Goal: Task Accomplishment & Management: Use online tool/utility

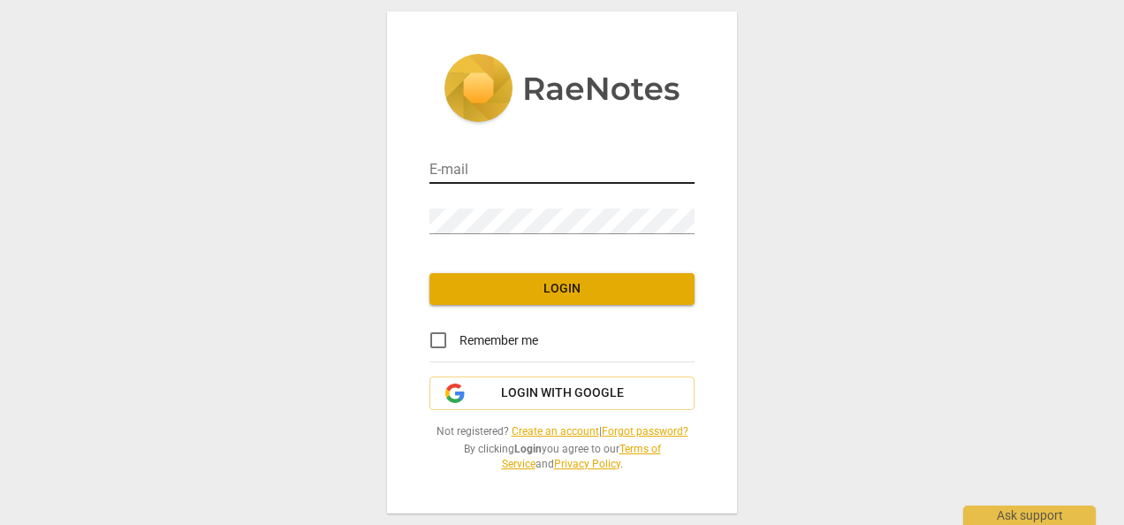
click at [565, 160] on input "email" at bounding box center [561, 171] width 265 height 26
type input "[EMAIL_ADDRESS][DOMAIN_NAME]"
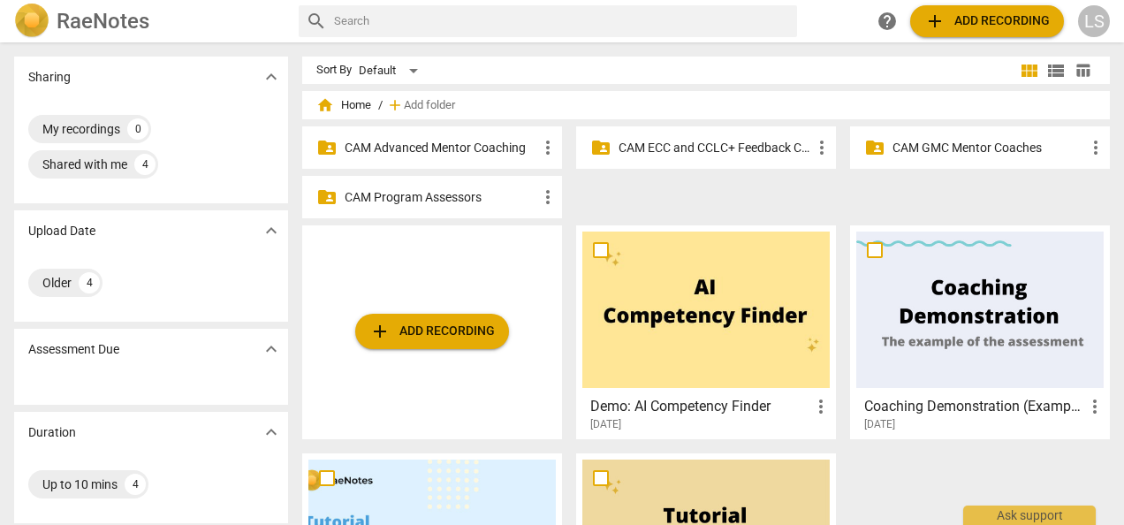
click at [921, 144] on p "CAM GMC Mentor Coaches" at bounding box center [988, 148] width 193 height 19
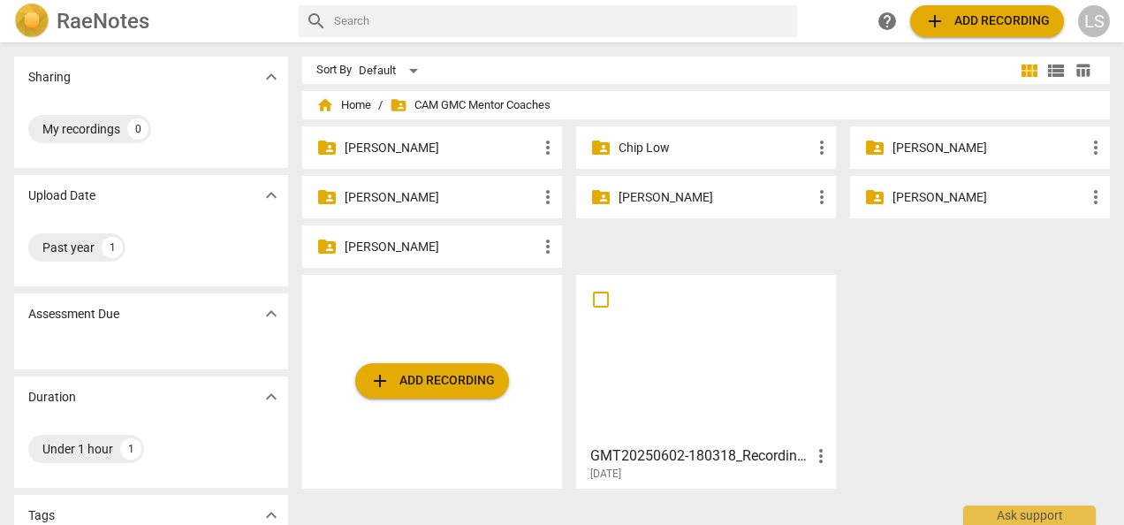
click at [436, 251] on p "[PERSON_NAME]" at bounding box center [441, 247] width 193 height 19
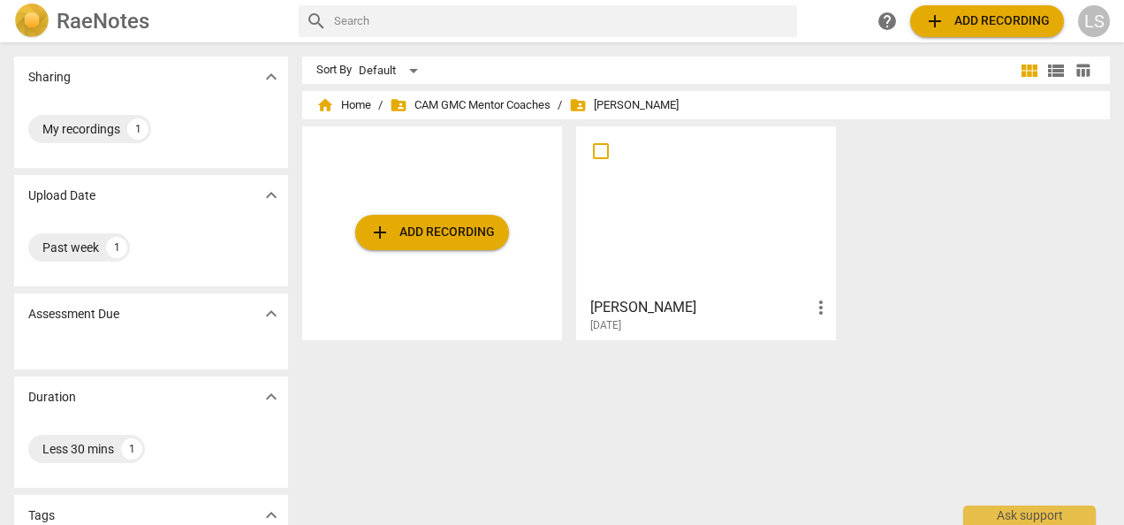
click at [677, 237] on div at bounding box center [705, 211] width 247 height 156
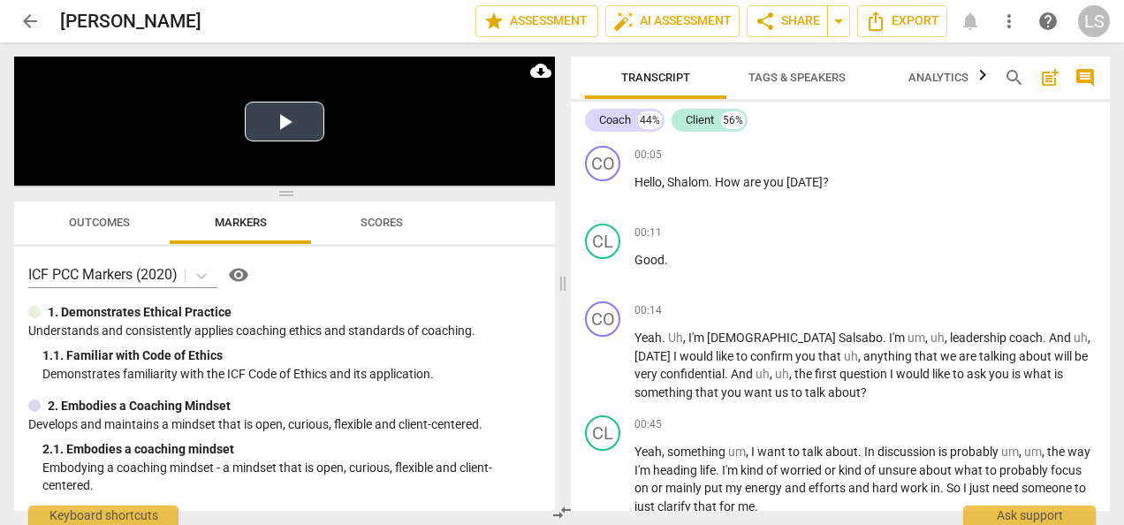
click at [300, 127] on button "Play Video" at bounding box center [285, 122] width 80 height 40
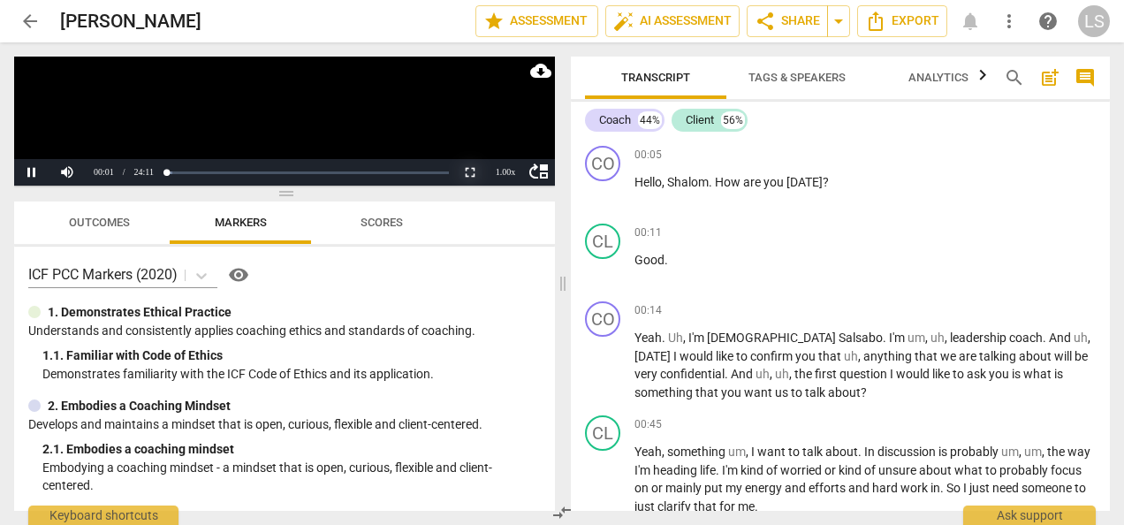
click at [473, 166] on button "Non-Fullscreen" at bounding box center [469, 172] width 35 height 27
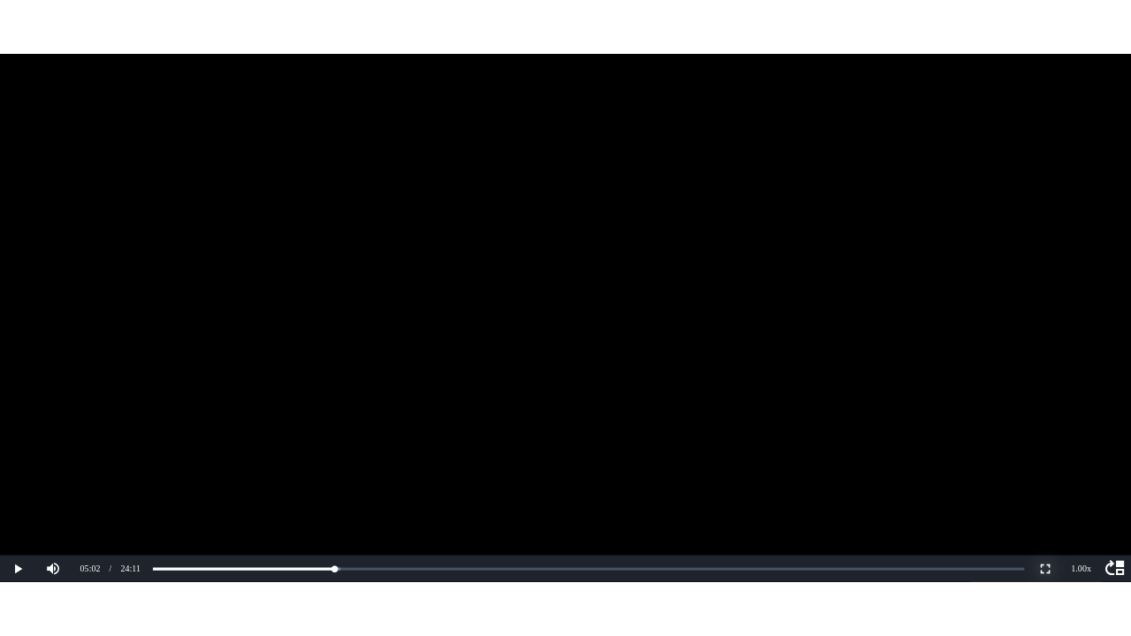
scroll to position [1656, 0]
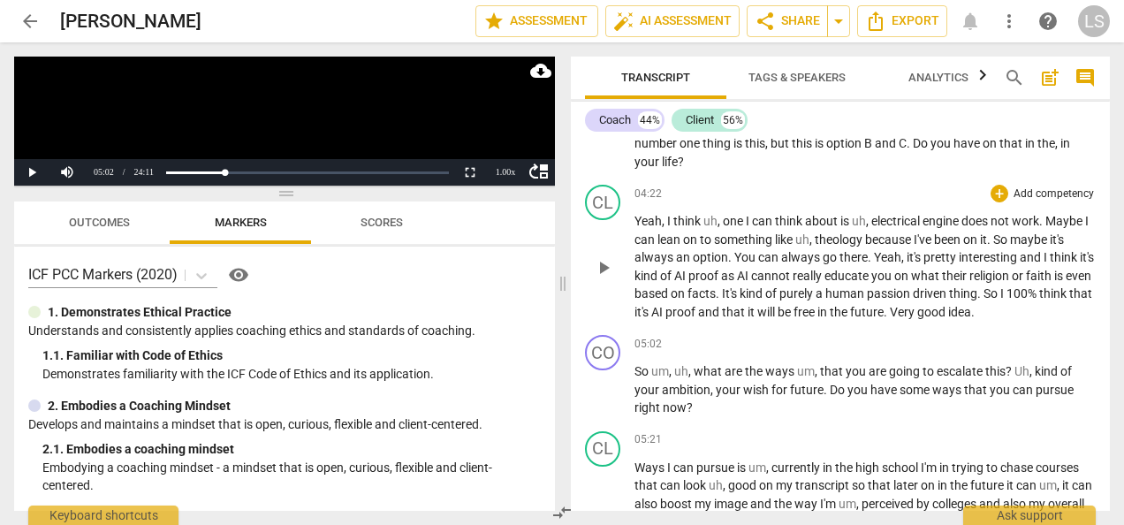
click at [947, 306] on p "Yeah , I think uh , one I can think about is uh , electrical engine does not wo…" at bounding box center [864, 266] width 461 height 109
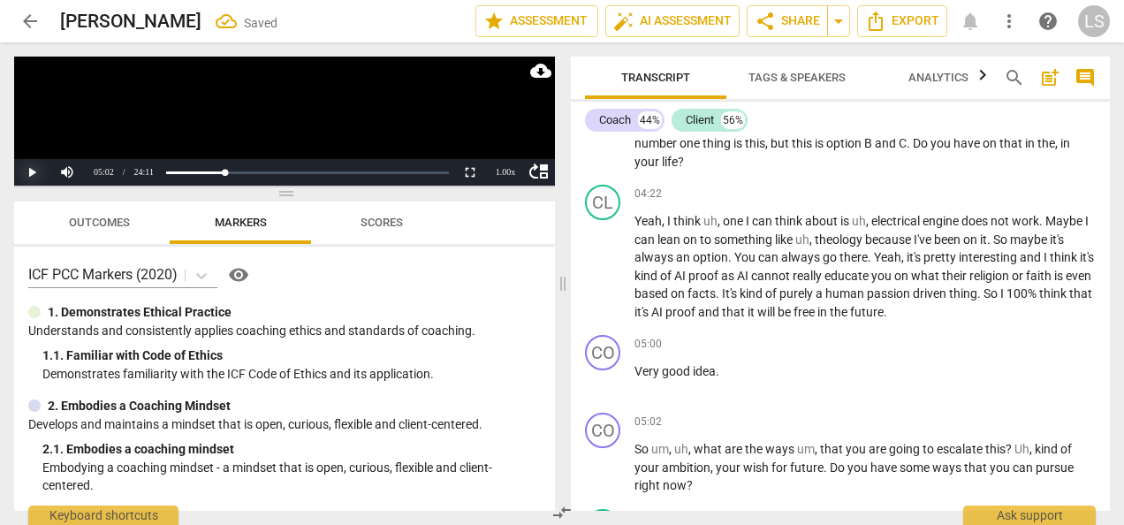
click at [35, 169] on button "Play" at bounding box center [31, 172] width 35 height 27
click at [475, 173] on button "Non-Fullscreen" at bounding box center [469, 172] width 35 height 27
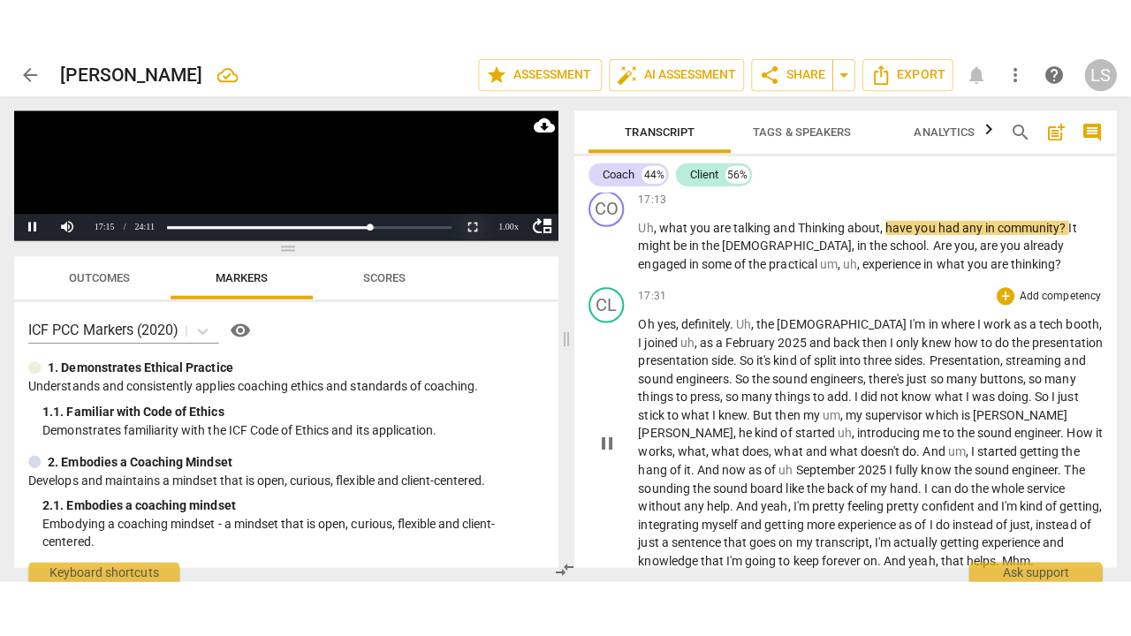
scroll to position [5591, 0]
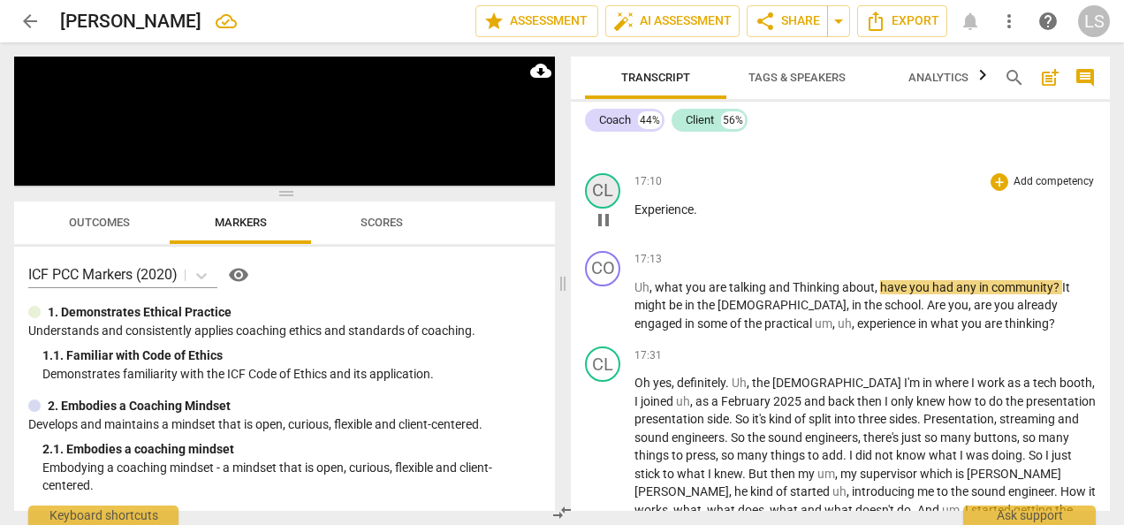
click at [611, 208] on div "CL" at bounding box center [602, 190] width 35 height 35
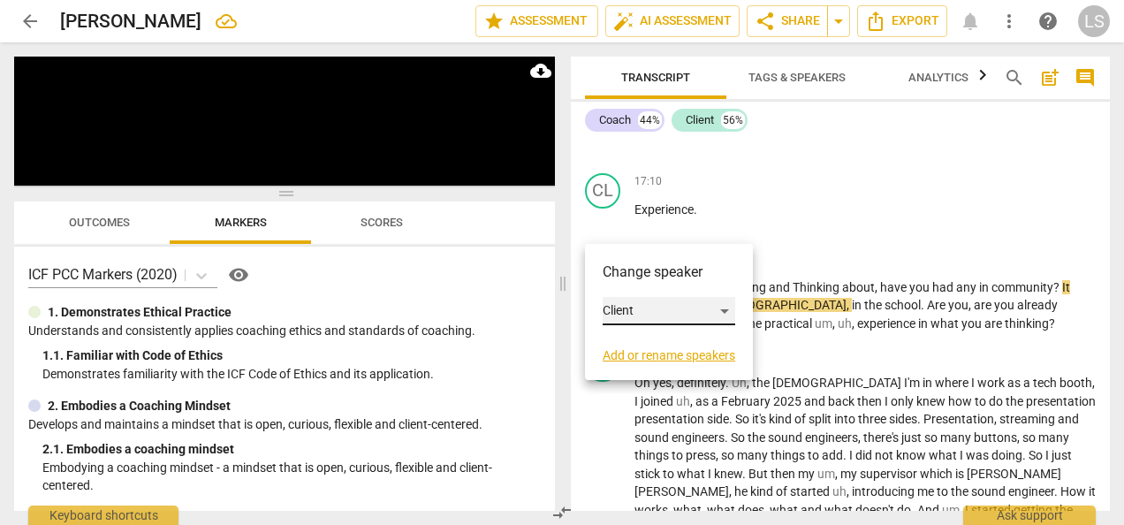
click at [670, 313] on div "Client" at bounding box center [668, 311] width 133 height 28
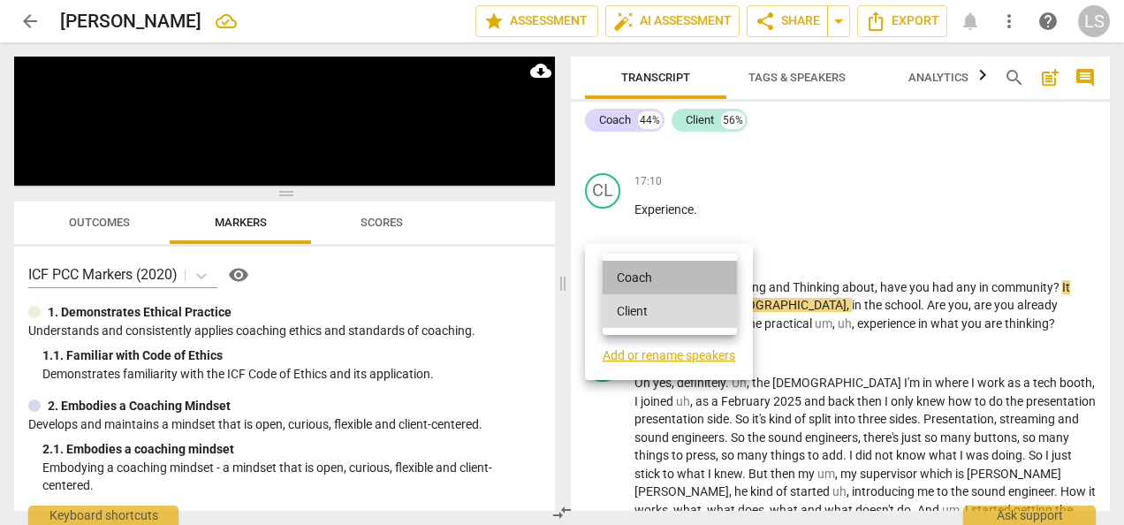
click at [657, 278] on li "Coach" at bounding box center [669, 278] width 134 height 34
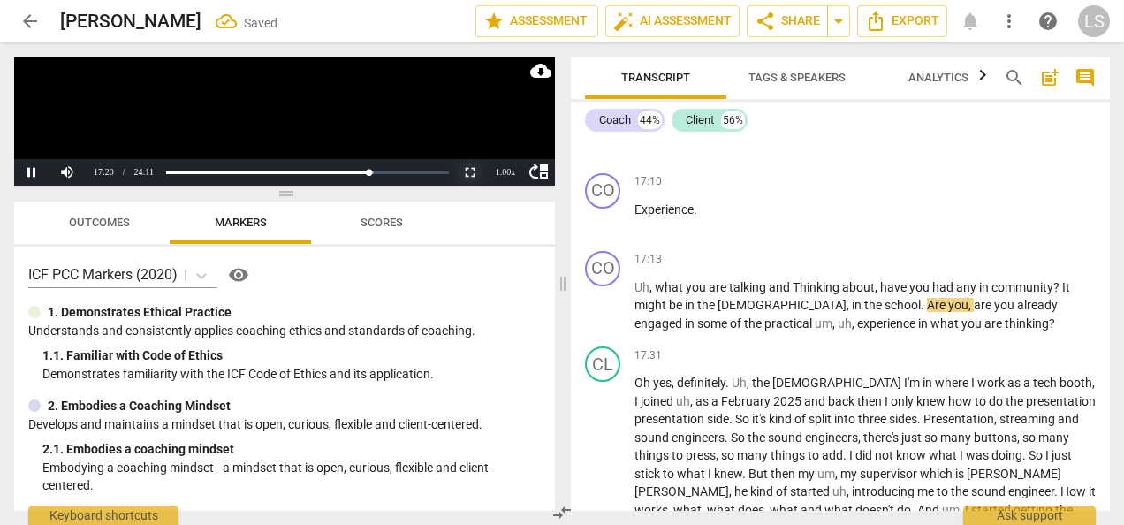
click at [476, 177] on button "Non-Fullscreen" at bounding box center [469, 172] width 35 height 27
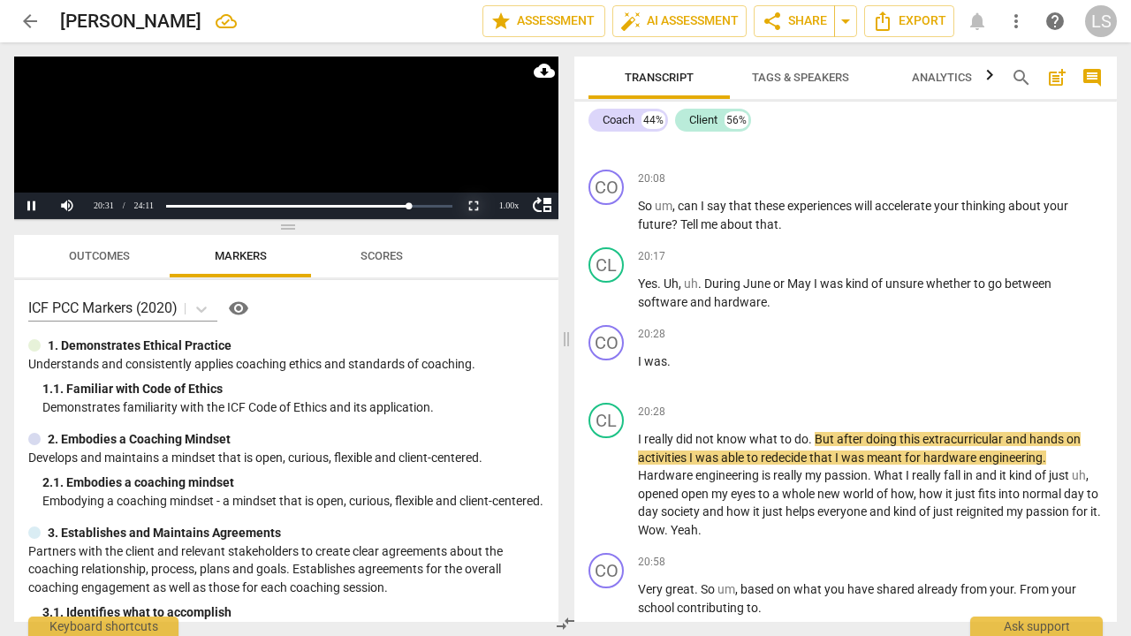
scroll to position [6573, 0]
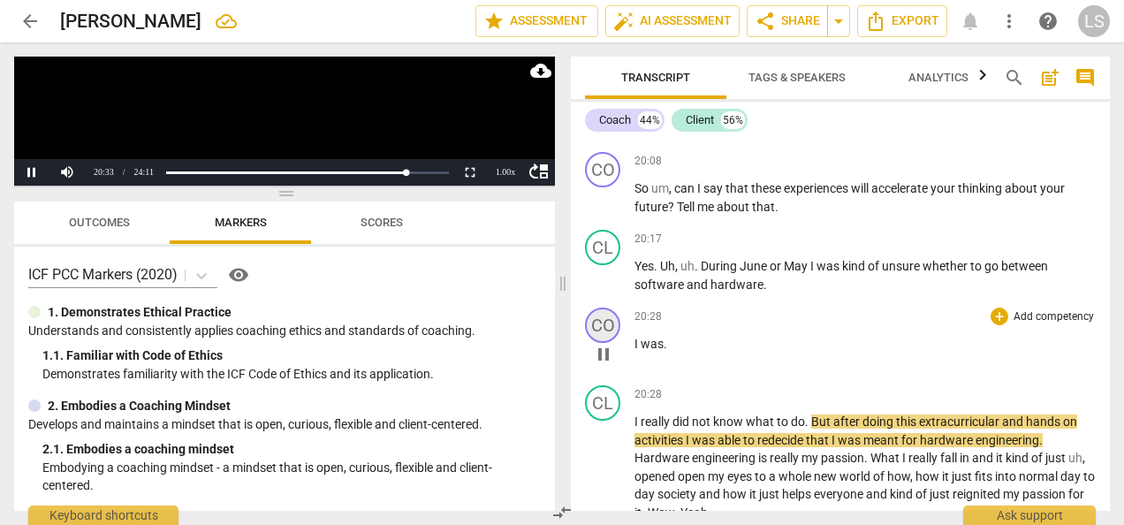
click at [589, 343] on div "CO" at bounding box center [602, 324] width 35 height 35
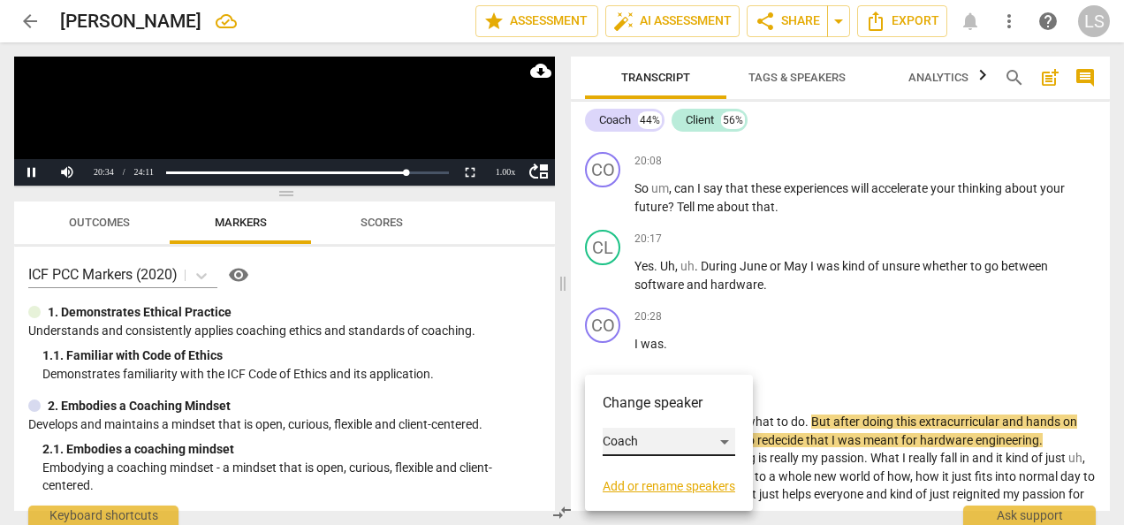
click at [641, 445] on div "Coach" at bounding box center [668, 442] width 133 height 28
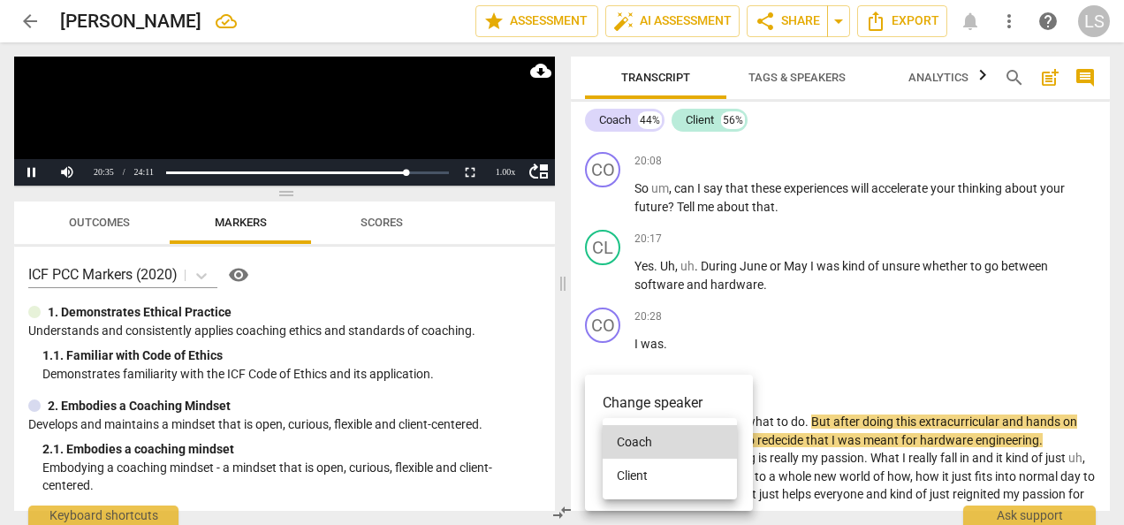
click at [652, 474] on li "Client" at bounding box center [669, 475] width 134 height 34
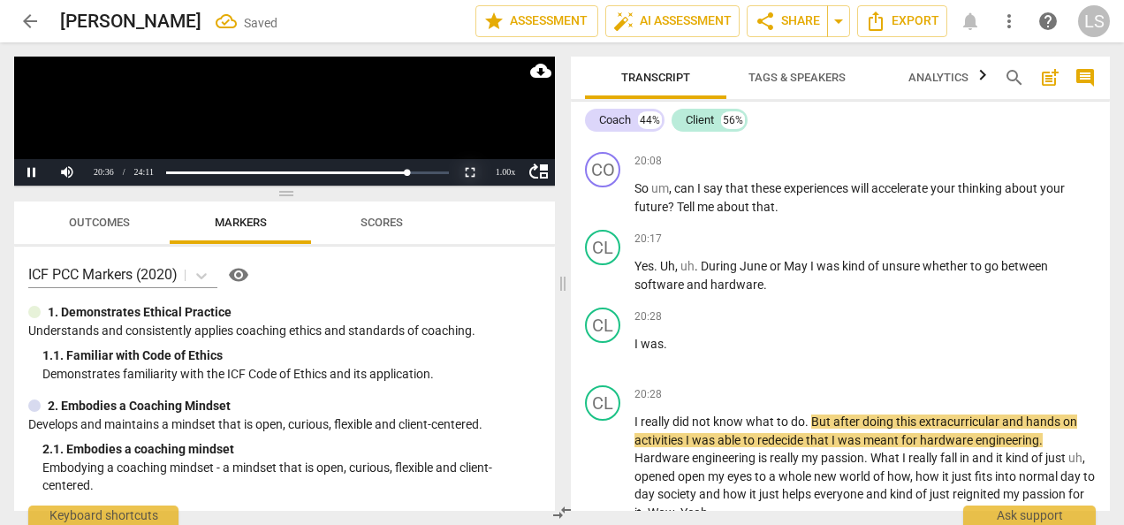
click at [471, 170] on button "Non-Fullscreen" at bounding box center [469, 172] width 35 height 27
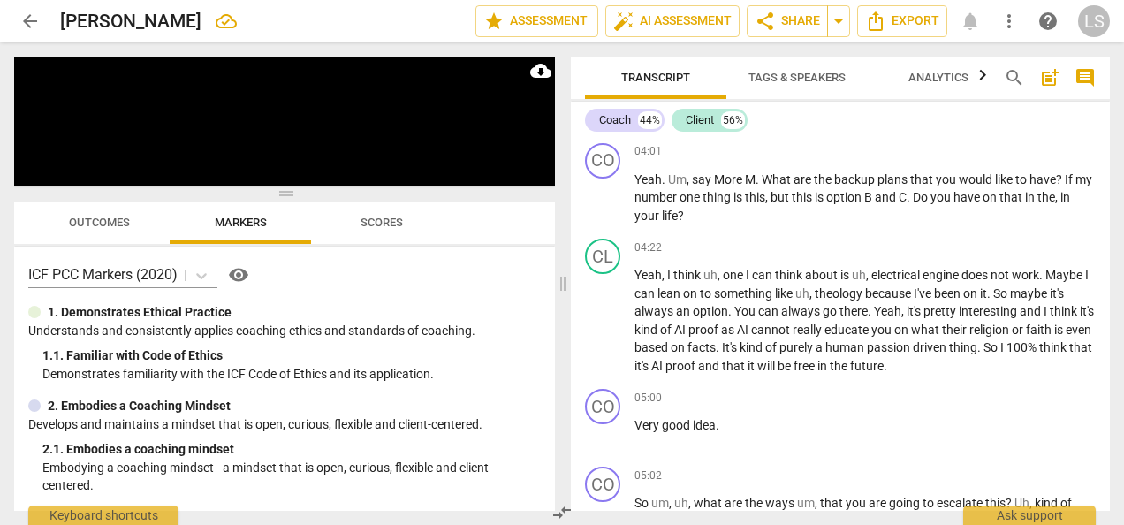
scroll to position [0, 0]
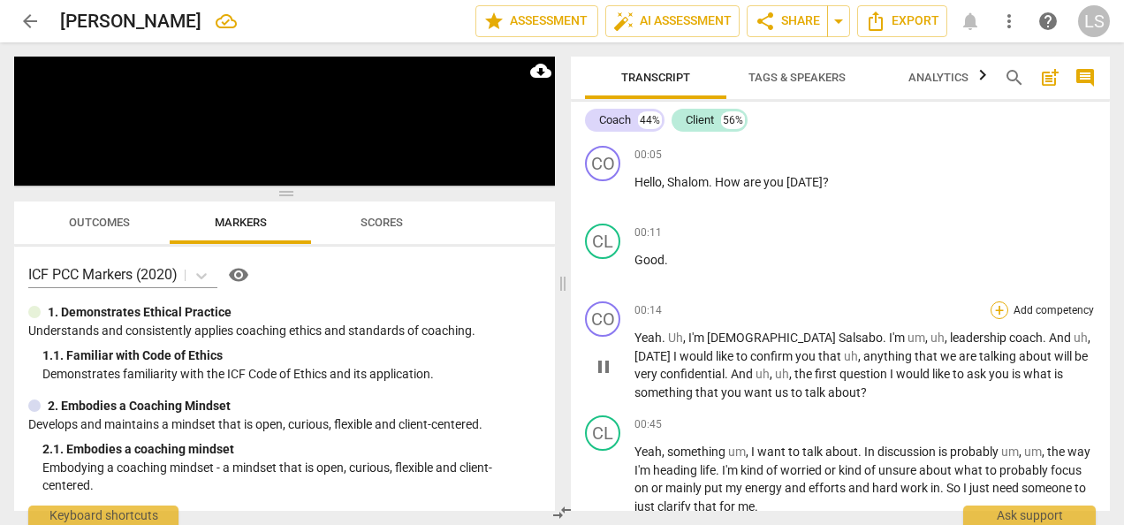
click at [990, 305] on div "+" at bounding box center [999, 310] width 18 height 18
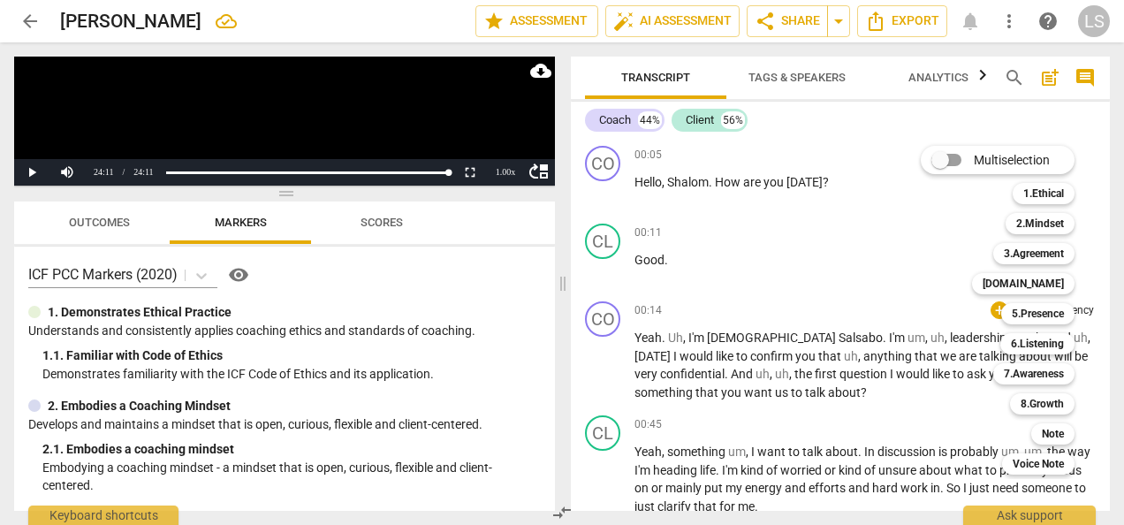
click at [572, 280] on div at bounding box center [562, 262] width 1124 height 525
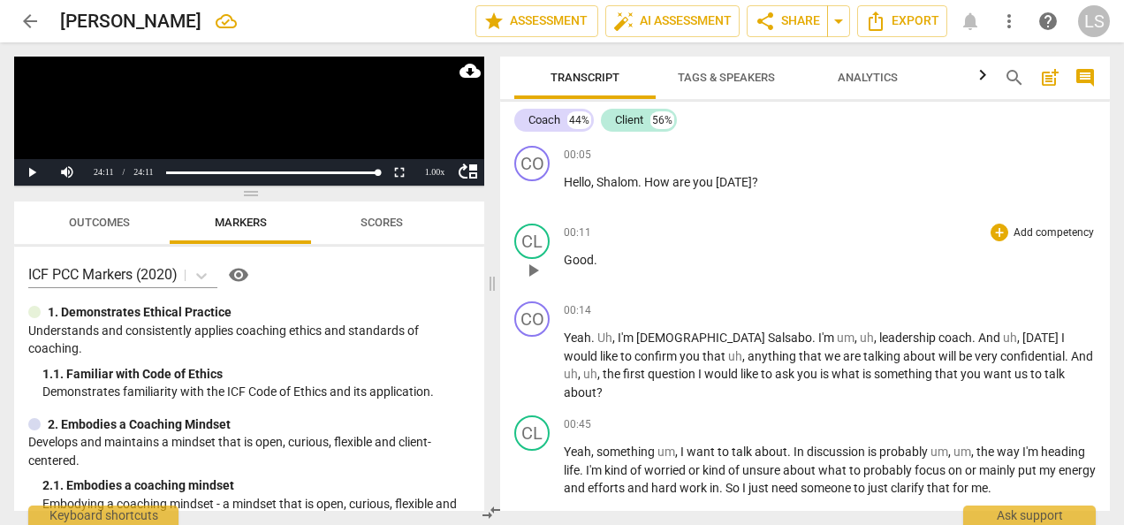
drag, startPoint x: 563, startPoint y: 288, endPoint x: 504, endPoint y: 283, distance: 58.5
click at [489, 284] on span at bounding box center [492, 283] width 11 height 482
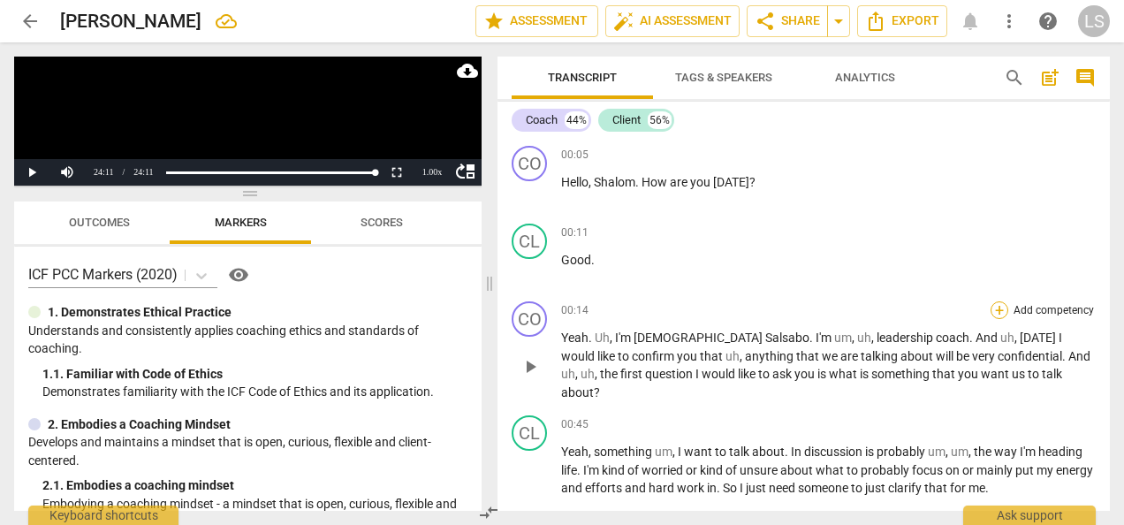
click at [1001, 313] on div "+" at bounding box center [999, 310] width 18 height 18
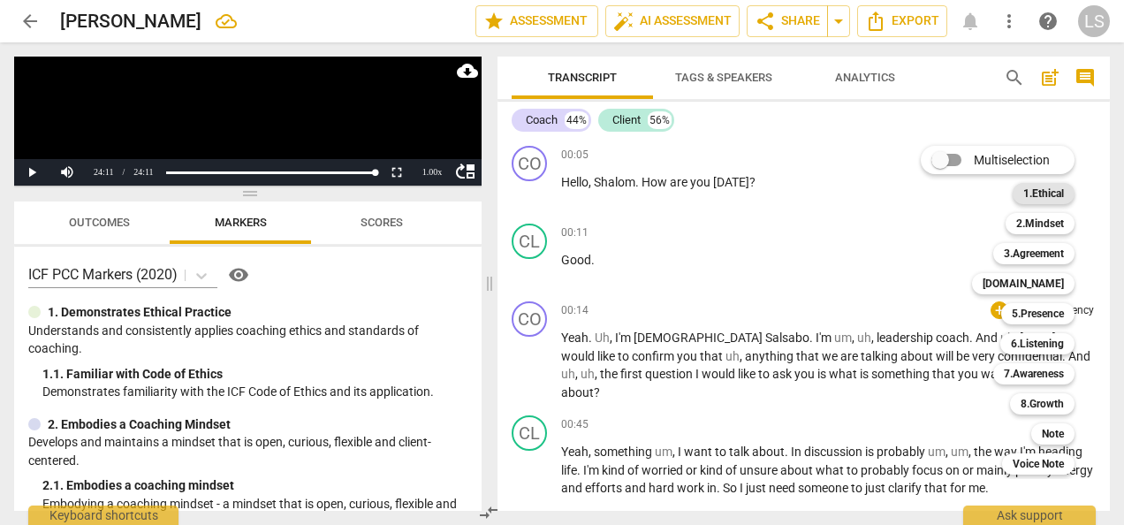
click at [1042, 191] on b "1.Ethical" at bounding box center [1043, 193] width 41 height 21
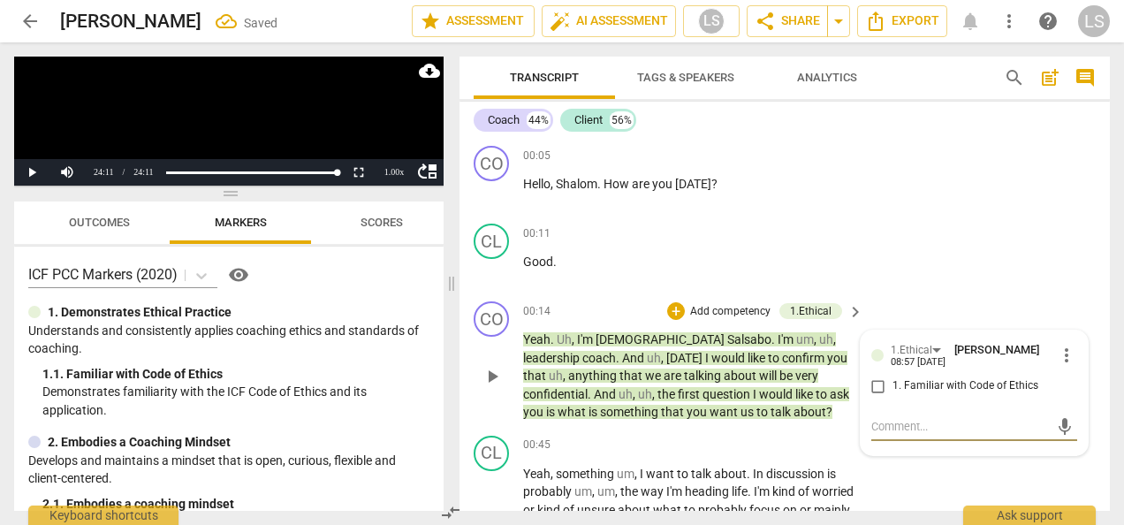
drag, startPoint x: 873, startPoint y: 382, endPoint x: 852, endPoint y: 376, distance: 21.9
click at [874, 382] on input "1. Familiar with Code of Ethics" at bounding box center [878, 385] width 28 height 21
checkbox input "true"
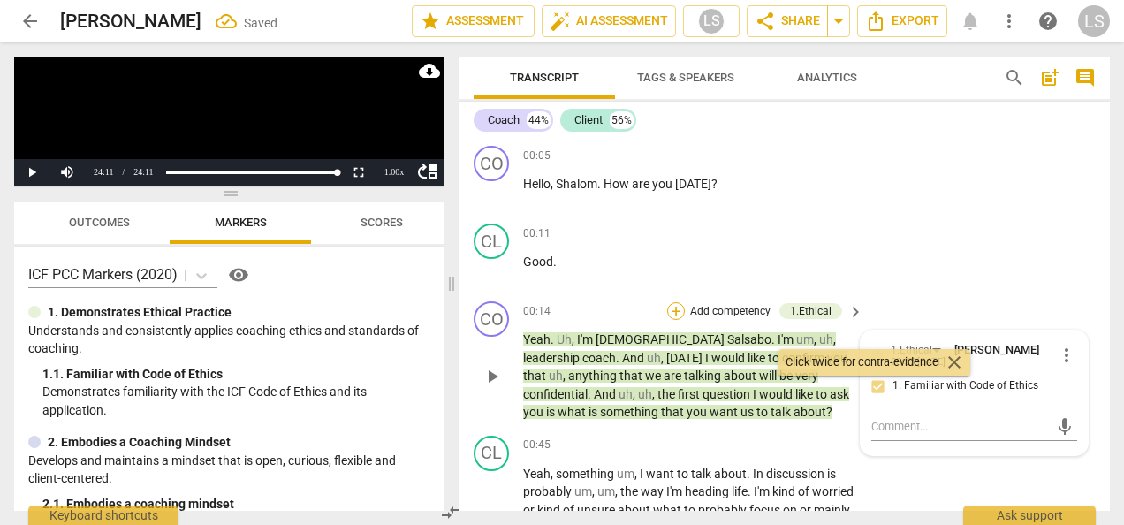
click at [676, 314] on div "+" at bounding box center [676, 311] width 18 height 18
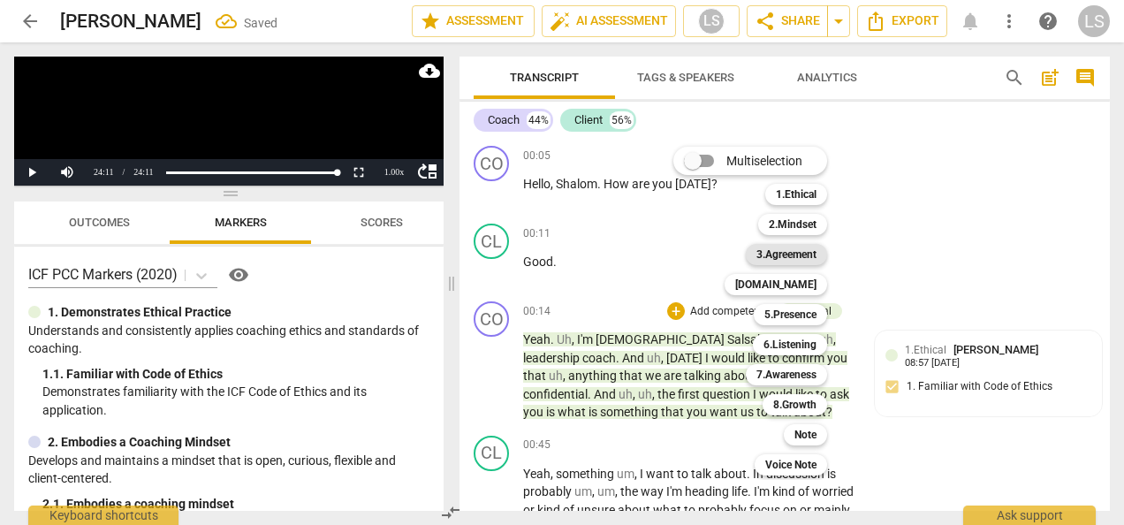
click at [784, 253] on b "3.Agreement" at bounding box center [786, 254] width 60 height 21
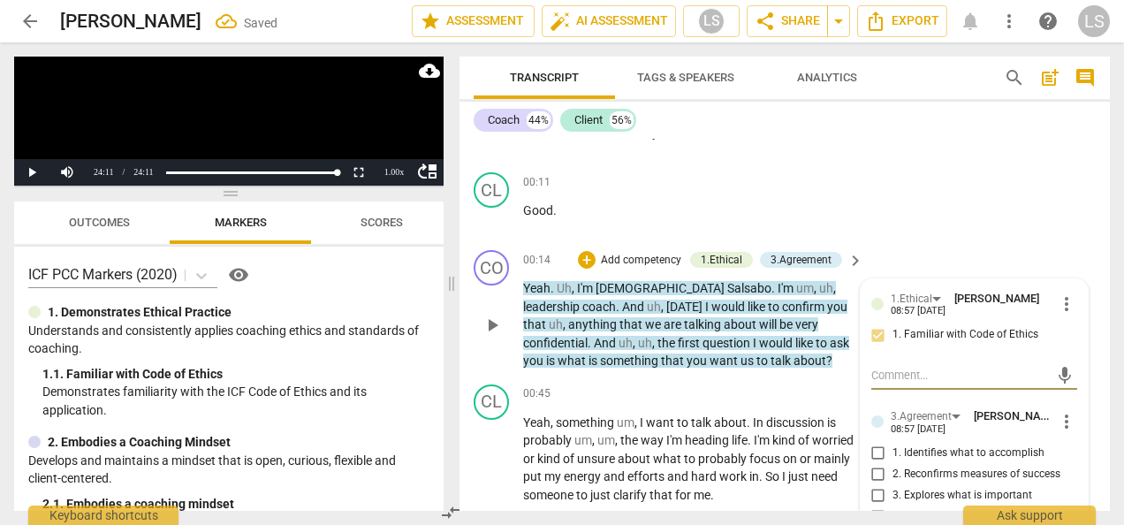
scroll to position [88, 0]
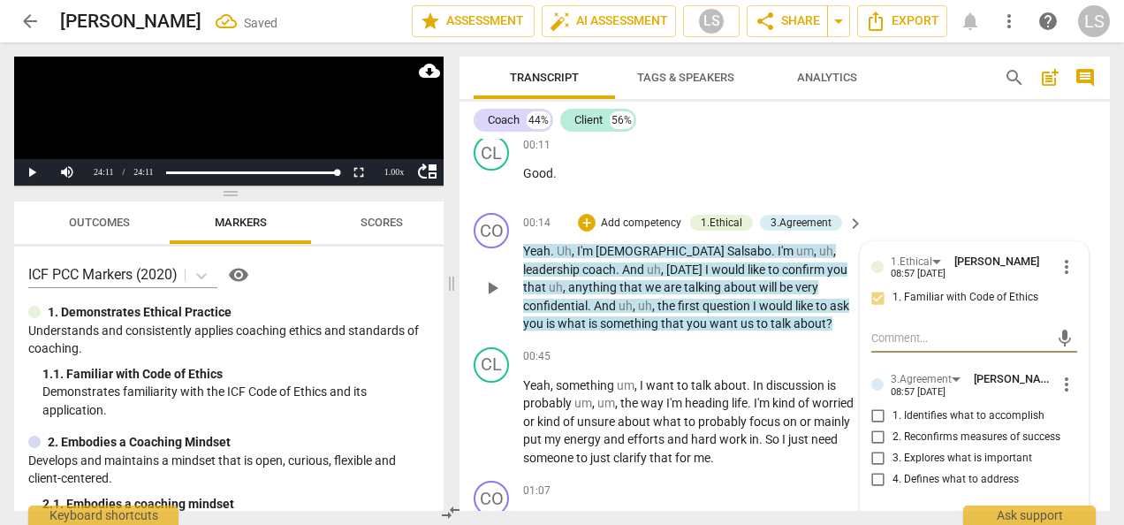
click at [874, 419] on input "1. Identifies what to accomplish" at bounding box center [878, 415] width 28 height 21
checkbox input "true"
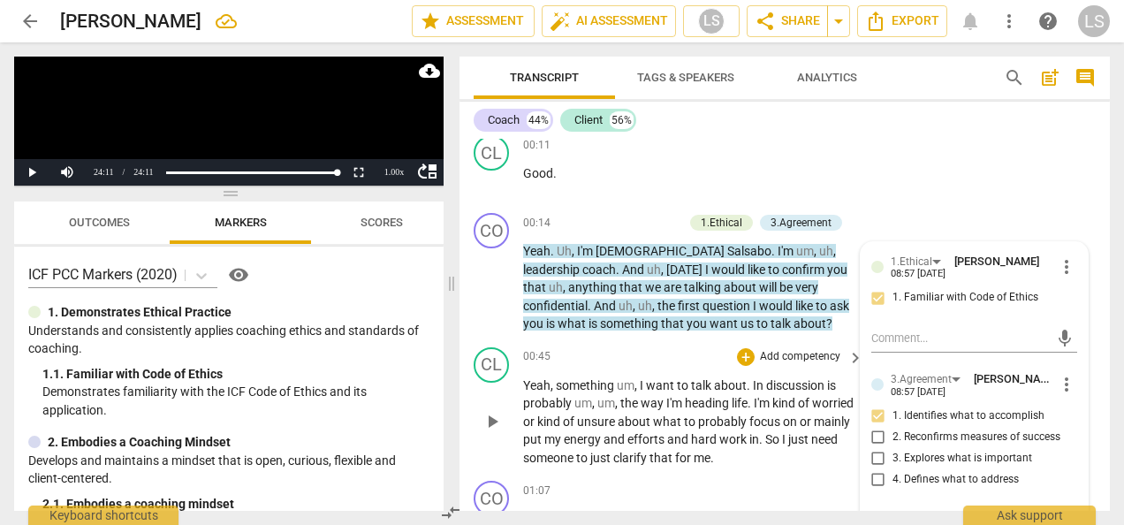
scroll to position [265, 0]
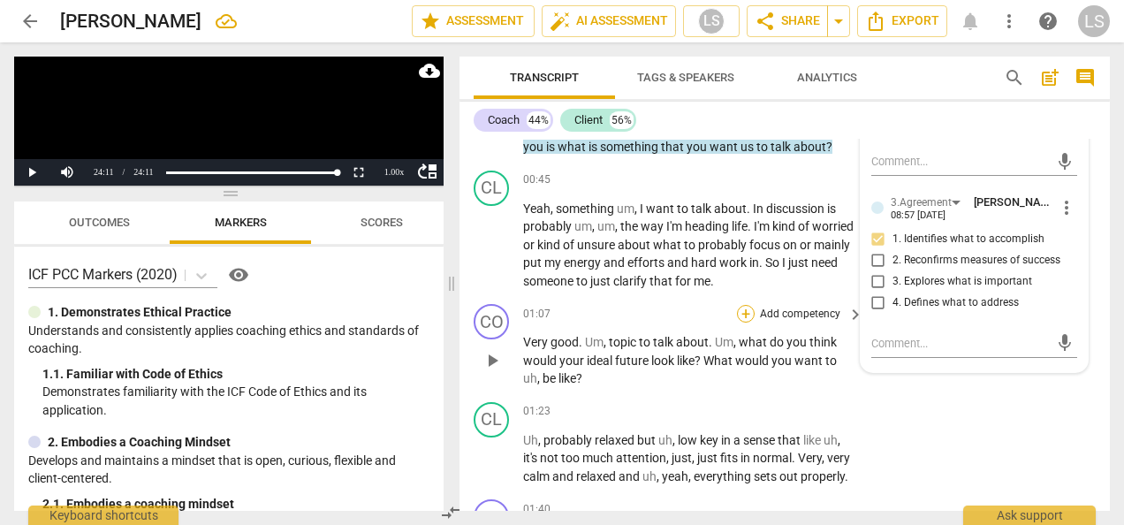
click at [742, 314] on div "+" at bounding box center [746, 314] width 18 height 18
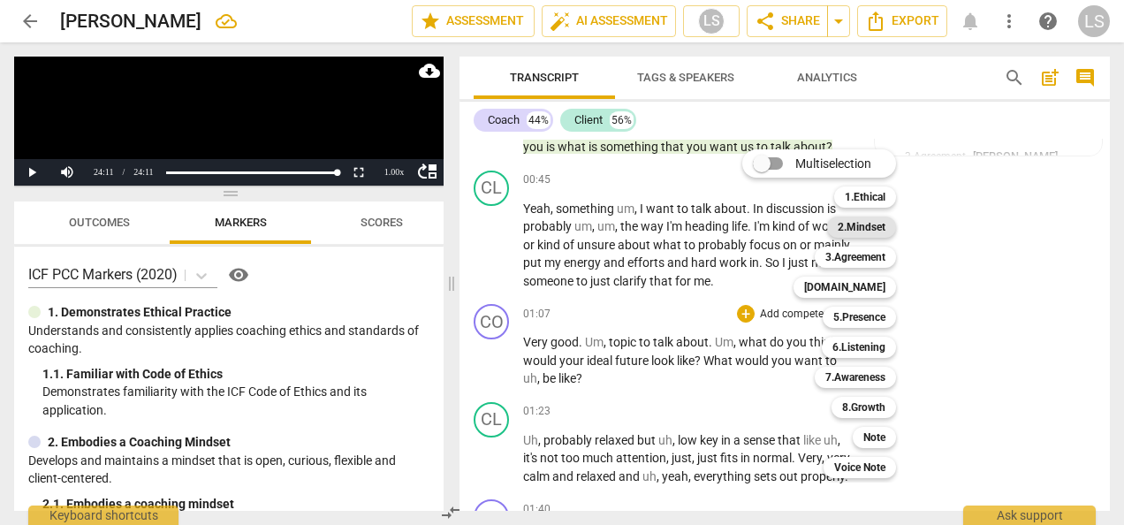
click at [884, 230] on b "2.Mindset" at bounding box center [861, 226] width 48 height 21
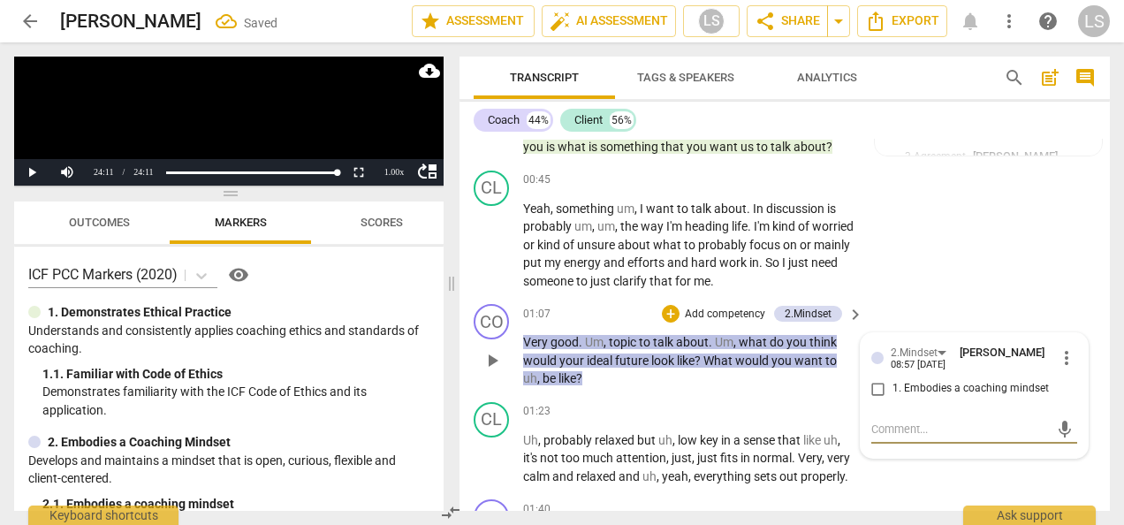
click at [878, 388] on input "1. Embodies a coaching mindset" at bounding box center [878, 388] width 28 height 21
click at [663, 318] on div "+" at bounding box center [671, 314] width 18 height 18
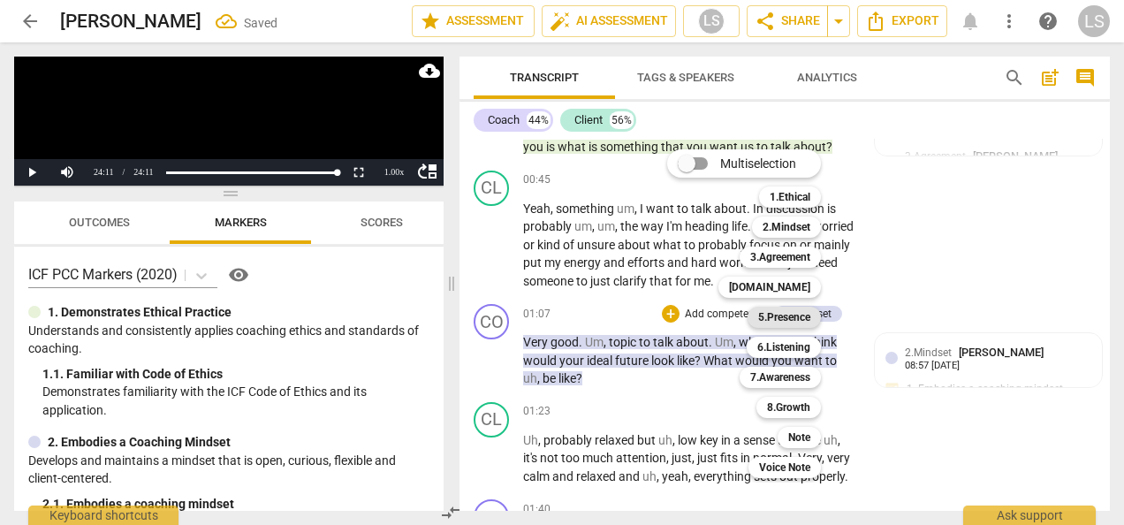
click at [762, 313] on b "5.Presence" at bounding box center [784, 317] width 52 height 21
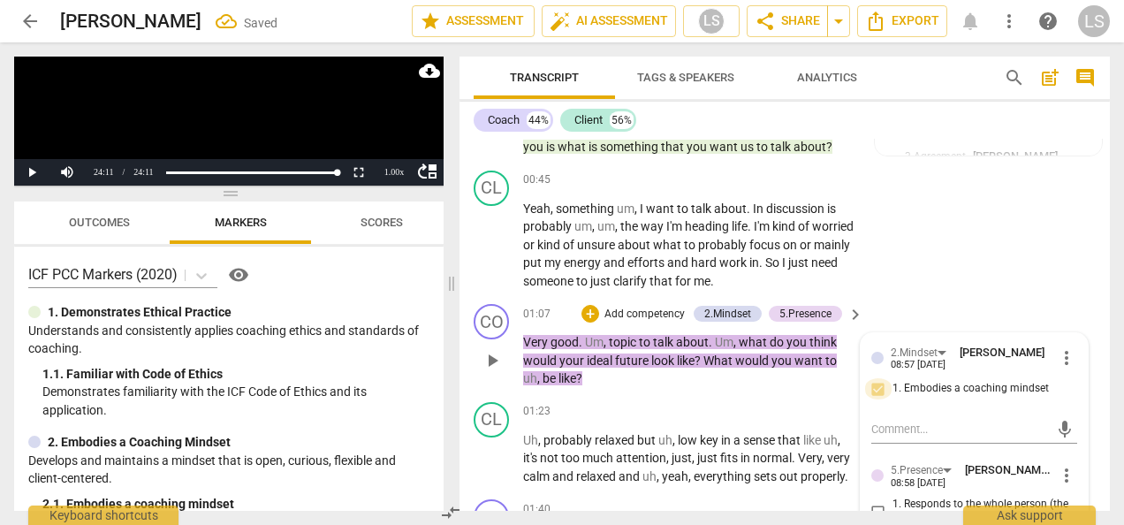
click at [878, 387] on input "1. Embodies a coaching mindset" at bounding box center [878, 388] width 28 height 21
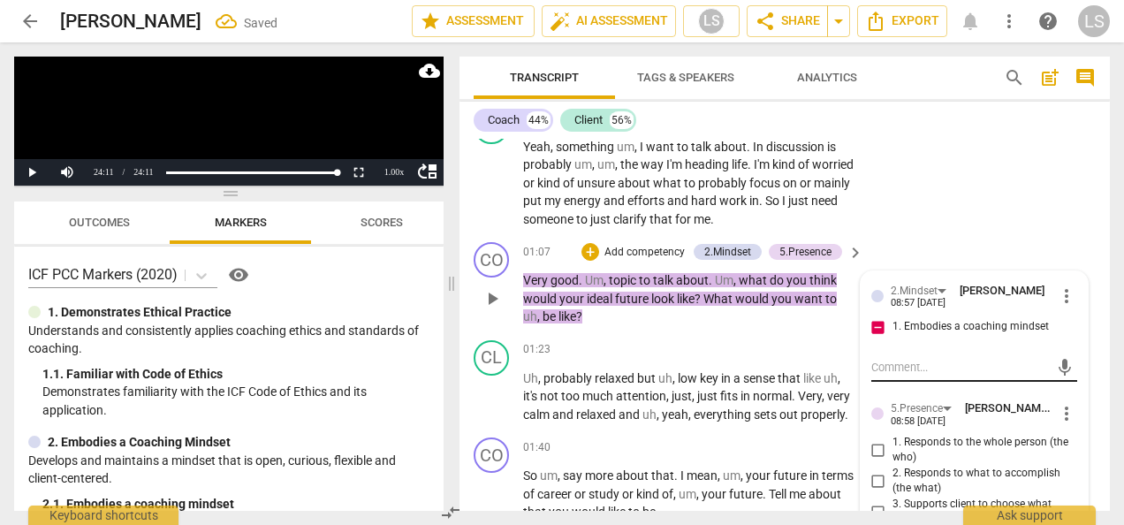
scroll to position [353, 0]
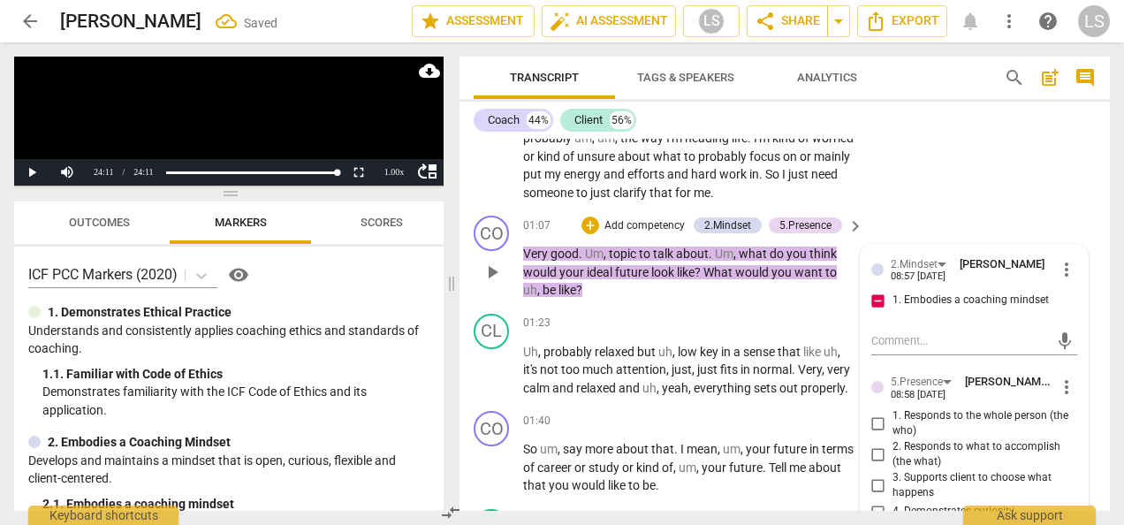
click at [874, 297] on input "1. Embodies a coaching mindset" at bounding box center [878, 300] width 28 height 21
checkbox input "true"
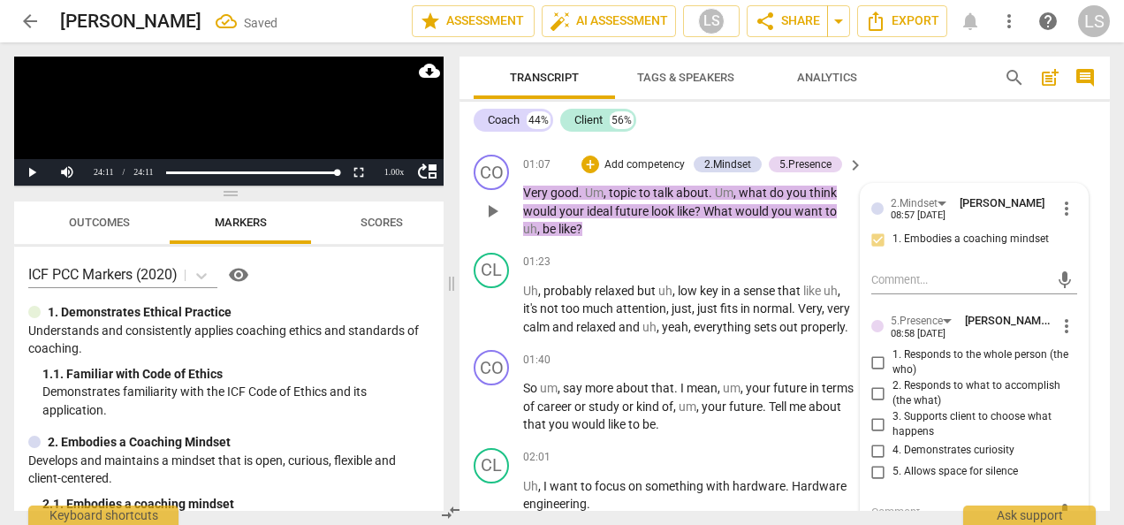
scroll to position [442, 0]
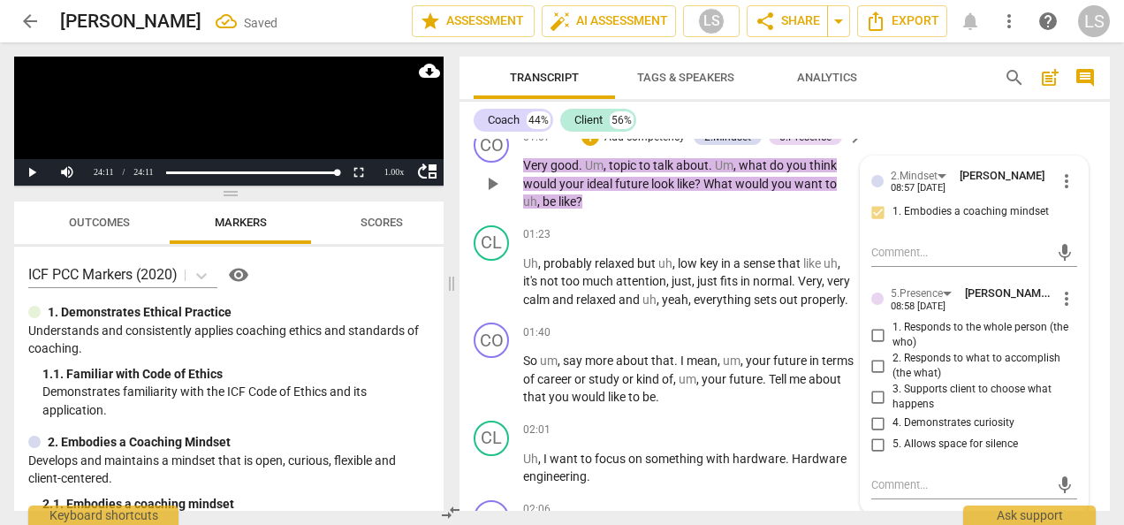
click at [870, 333] on input "1. Responds to the whole person (the who)" at bounding box center [878, 334] width 28 height 21
checkbox input "true"
click at [876, 422] on input "4. Demonstrates curiosity" at bounding box center [878, 423] width 28 height 21
checkbox input "true"
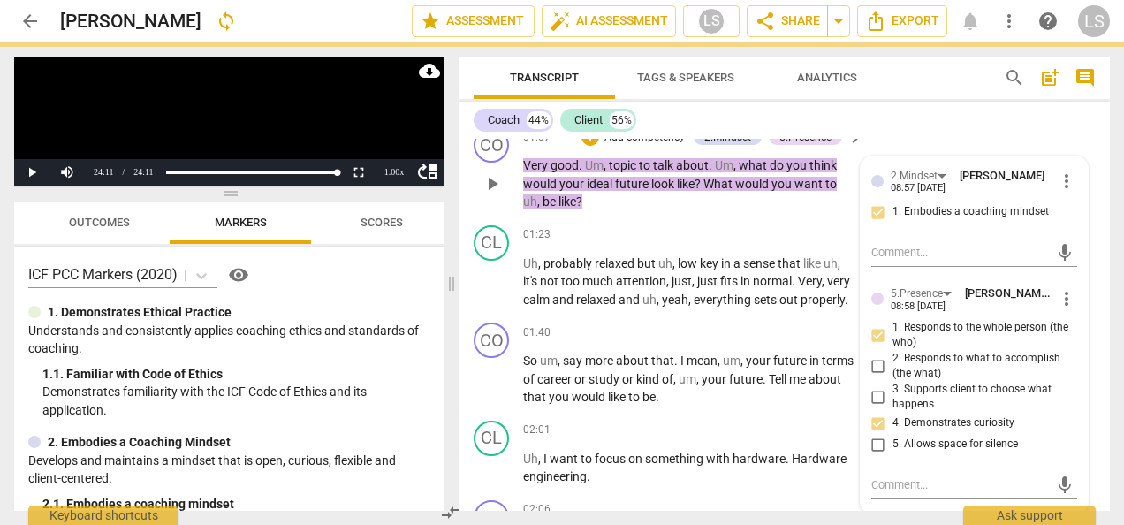
scroll to position [353, 0]
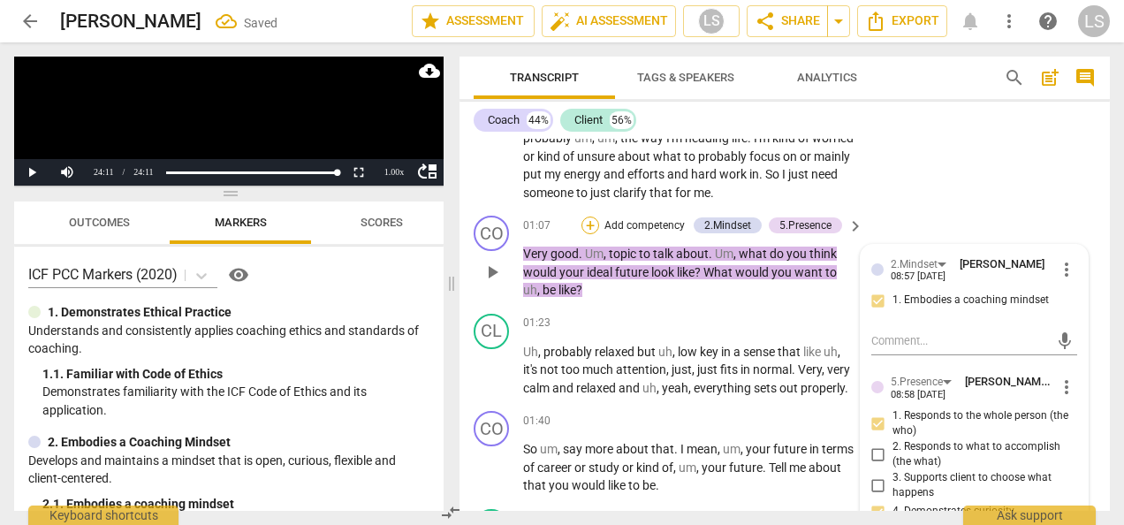
click at [587, 229] on div "+" at bounding box center [590, 225] width 18 height 18
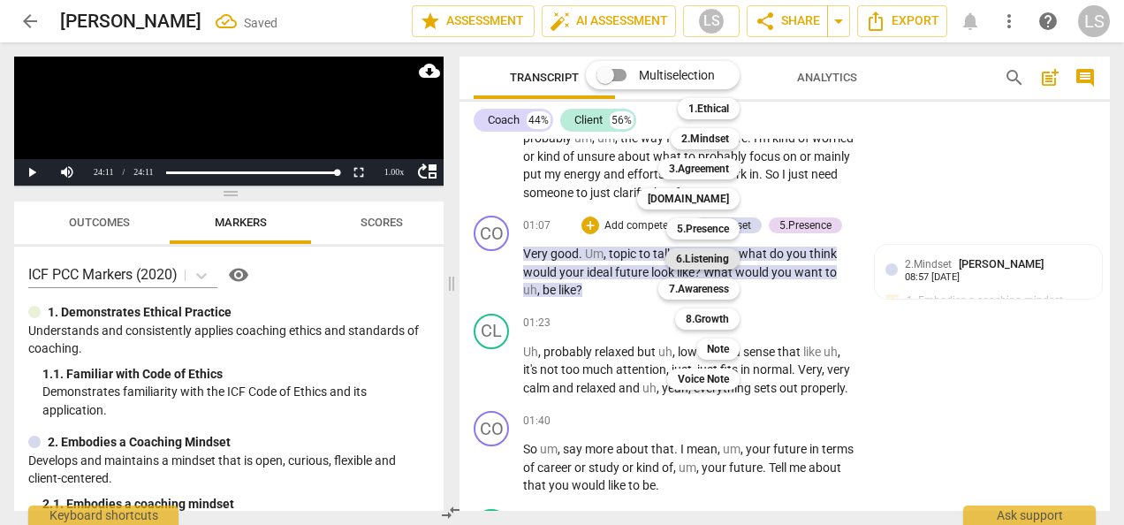
click at [711, 261] on b "6.Listening" at bounding box center [702, 258] width 53 height 21
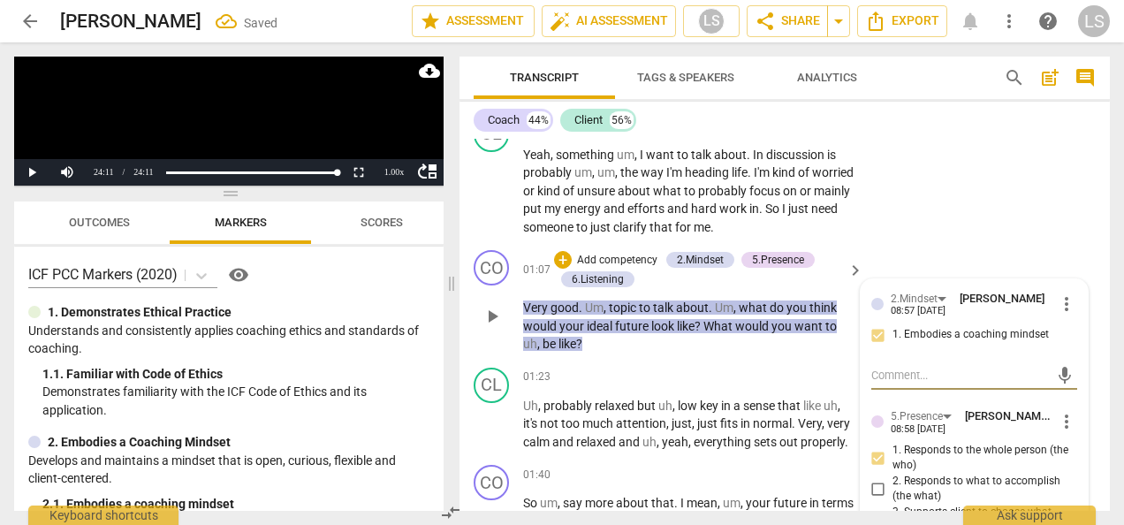
scroll to position [265, 0]
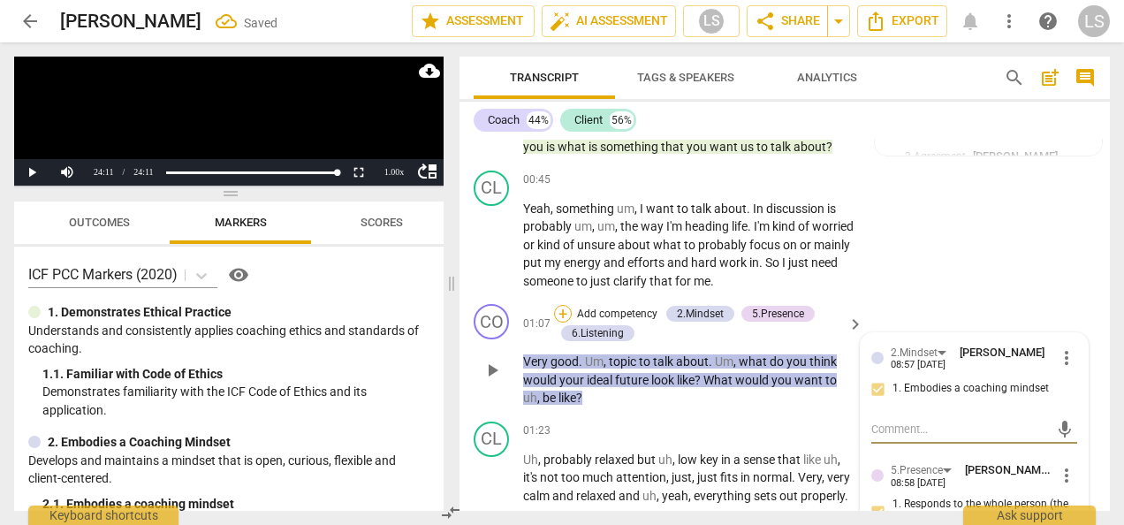
click at [559, 306] on div "+" at bounding box center [563, 314] width 18 height 18
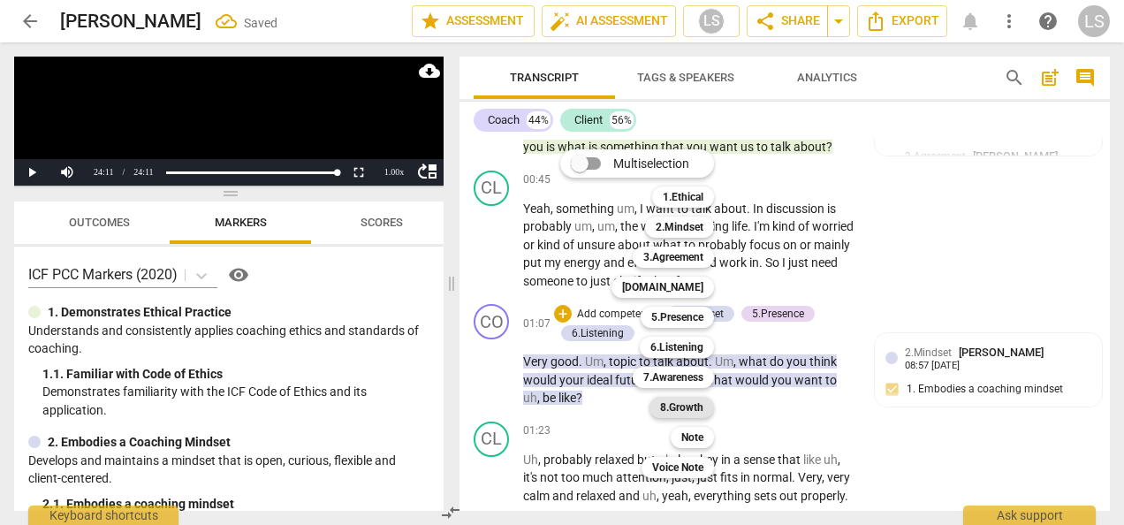
drag, startPoint x: 686, startPoint y: 379, endPoint x: 695, endPoint y: 401, distance: 24.1
click at [686, 378] on b "7.Awareness" at bounding box center [673, 377] width 60 height 21
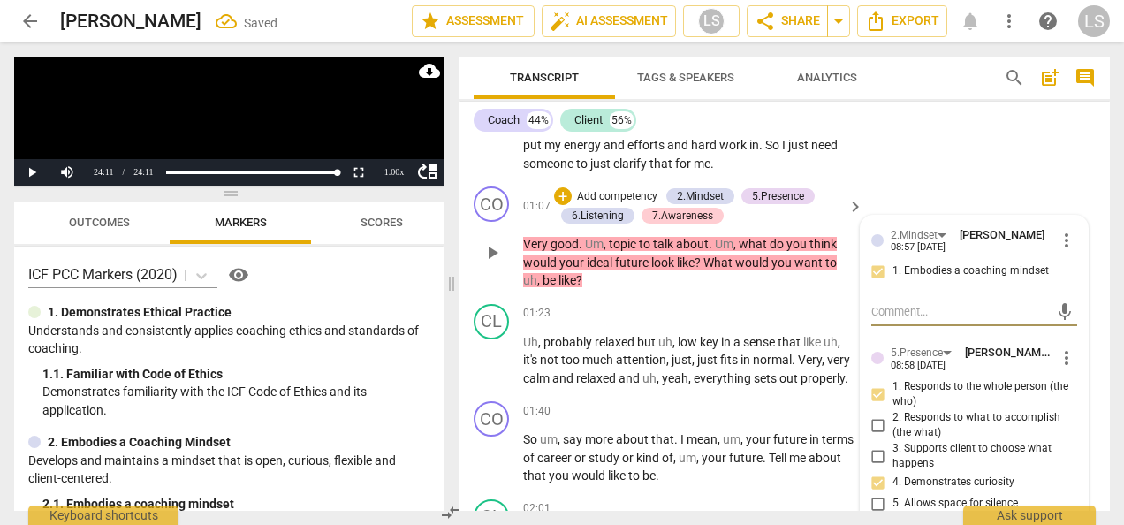
scroll to position [618, 0]
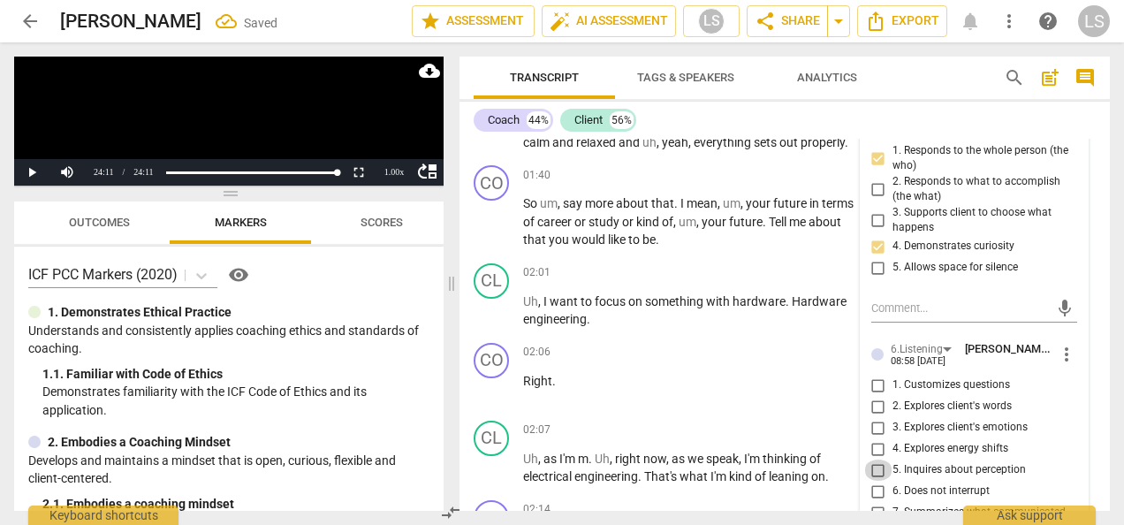
click at [875, 476] on input "5. Inquires about perception" at bounding box center [878, 469] width 28 height 21
checkbox input "true"
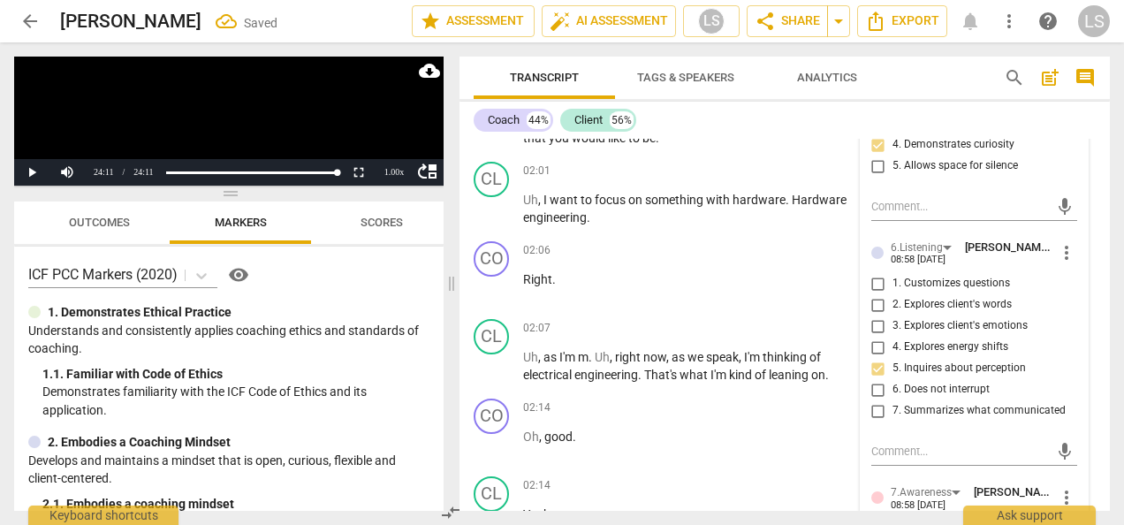
scroll to position [795, 0]
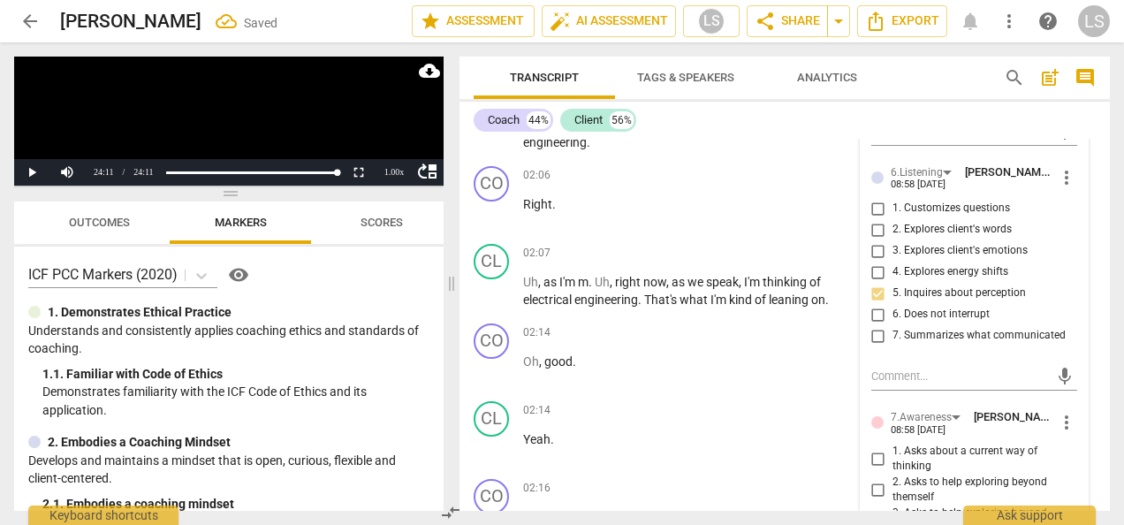
click at [879, 459] on input "1. Asks about a current way of thinking" at bounding box center [878, 458] width 28 height 21
checkbox input "true"
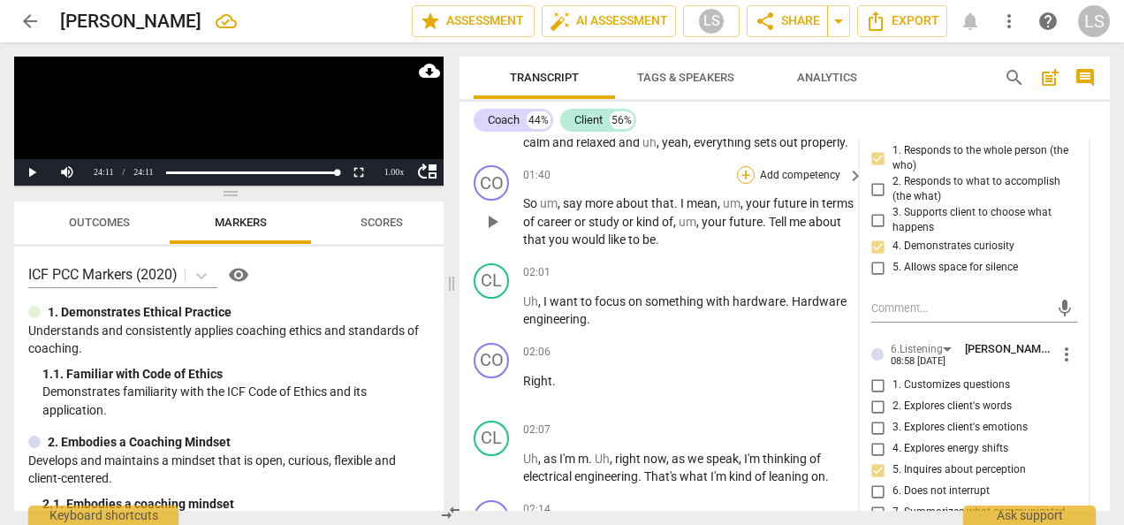
click at [740, 173] on div "+" at bounding box center [746, 175] width 18 height 18
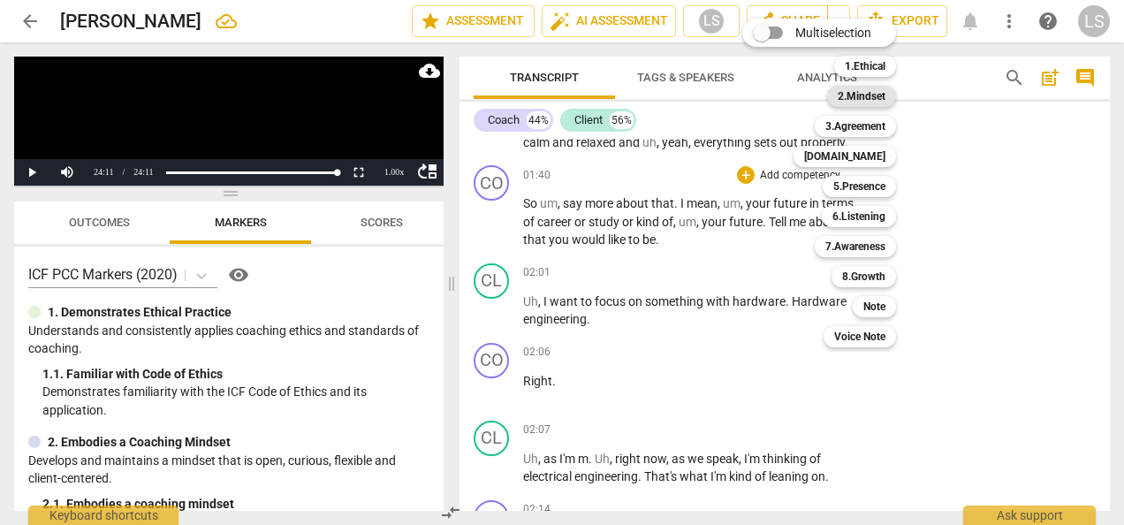
click at [870, 92] on b "2.Mindset" at bounding box center [861, 96] width 48 height 21
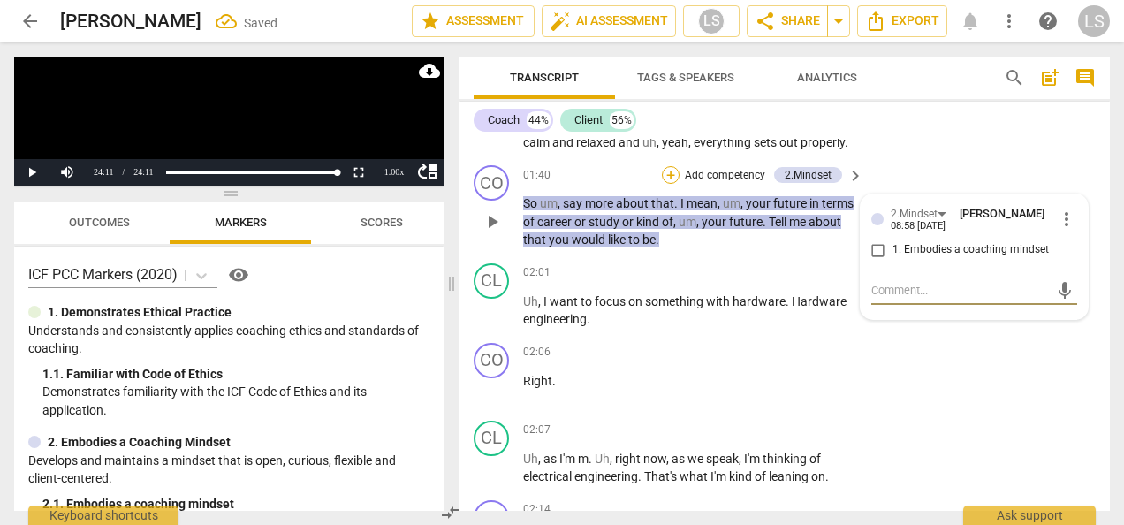
click at [665, 177] on div "+" at bounding box center [671, 175] width 18 height 18
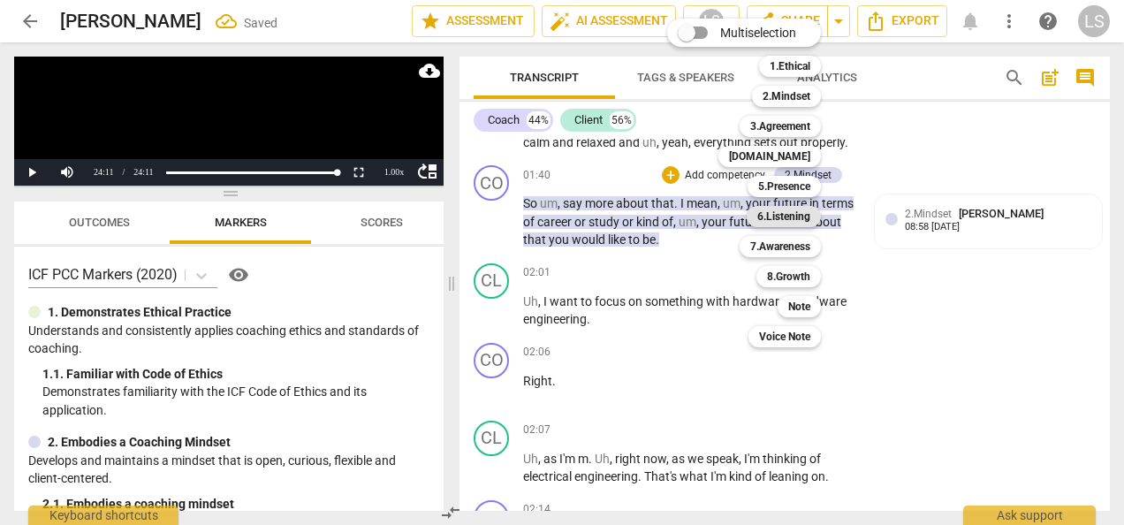
click at [781, 208] on b "6.Listening" at bounding box center [783, 216] width 53 height 21
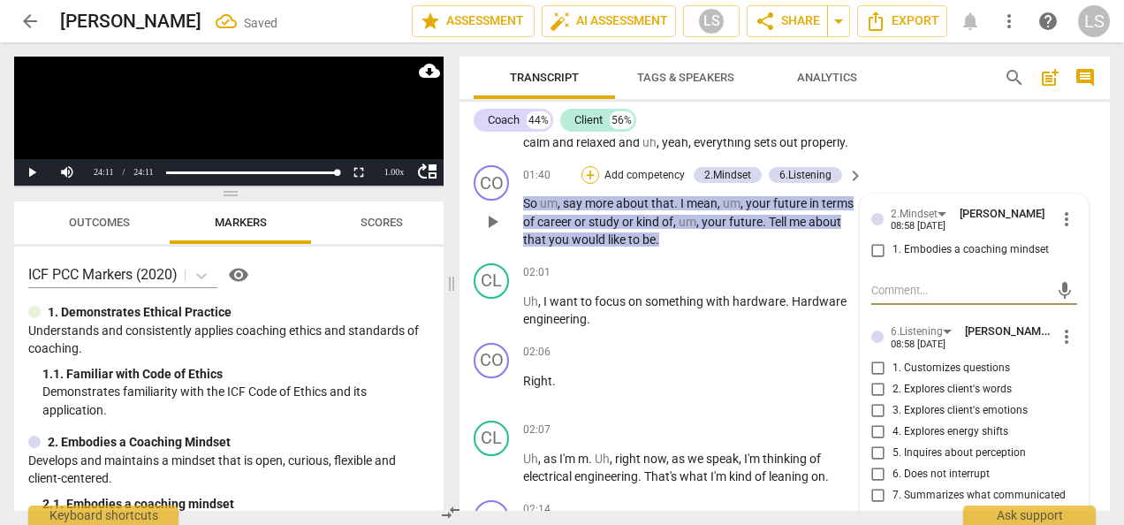
click at [587, 174] on div "+" at bounding box center [590, 175] width 18 height 18
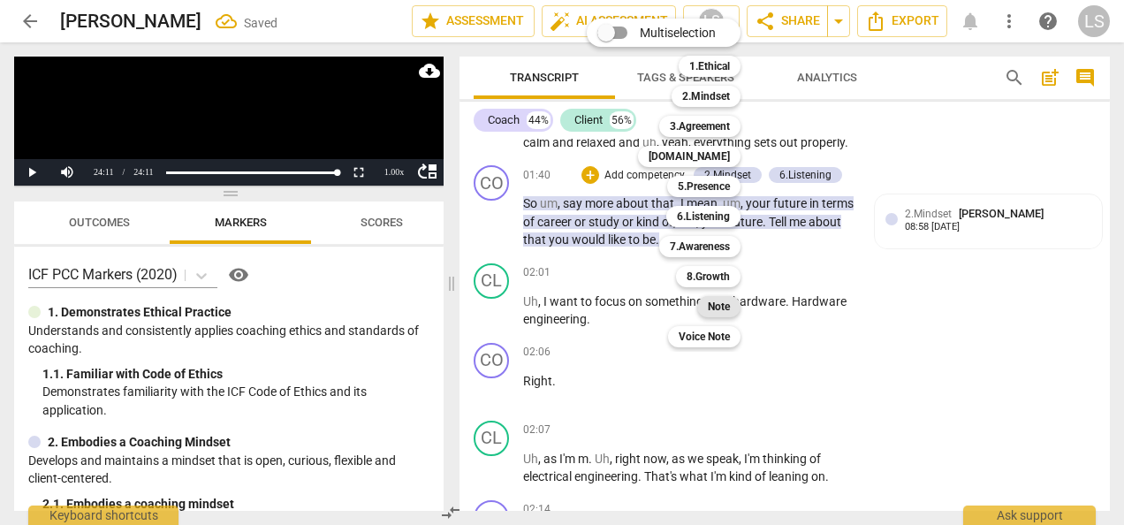
click at [706, 310] on div "Note" at bounding box center [718, 306] width 43 height 21
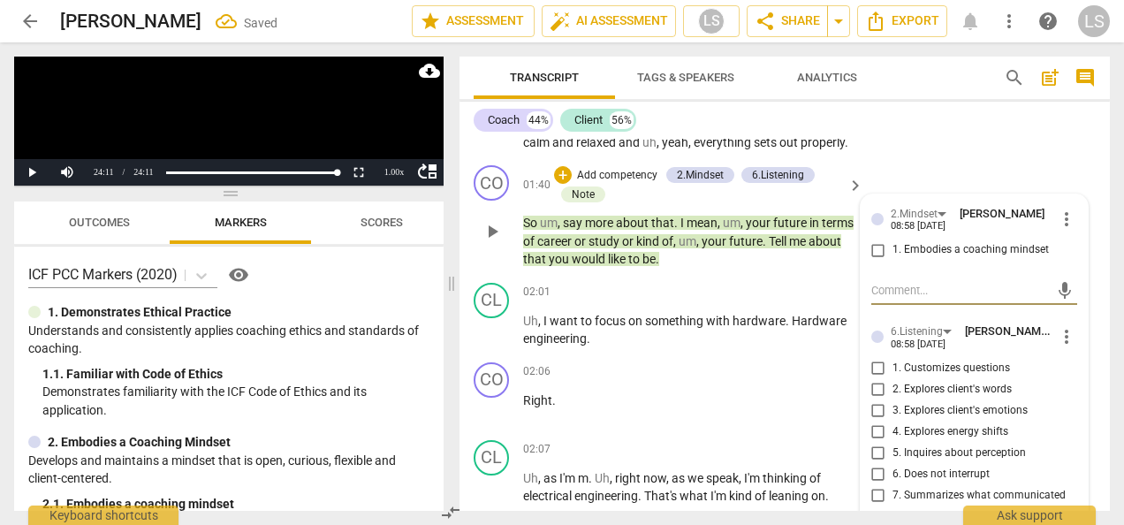
click at [873, 246] on input "1. Embodies a coaching mindset" at bounding box center [878, 249] width 28 height 21
checkbox input "true"
drag, startPoint x: 873, startPoint y: 452, endPoint x: 929, endPoint y: 442, distance: 57.5
click at [873, 450] on input "5. Inquires about perception" at bounding box center [878, 453] width 28 height 21
checkbox input "true"
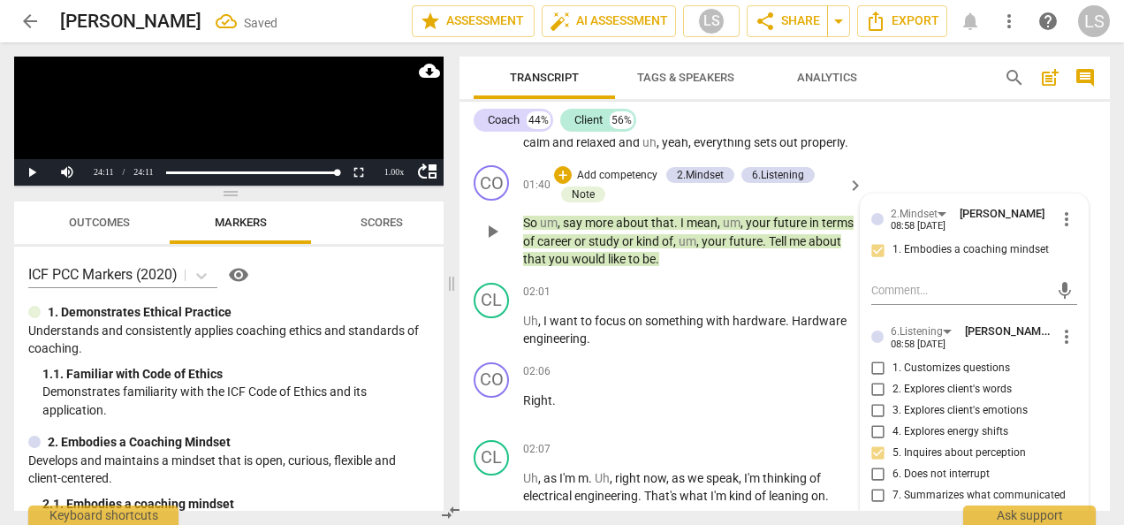
scroll to position [795, 0]
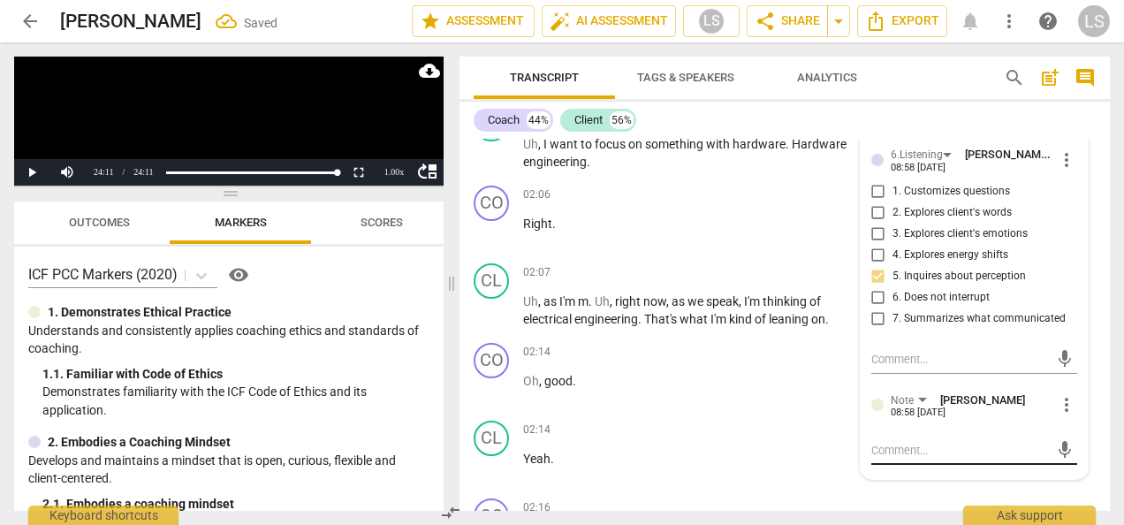
click at [908, 451] on textarea at bounding box center [960, 450] width 178 height 17
type textarea "C"
type textarea "CL"
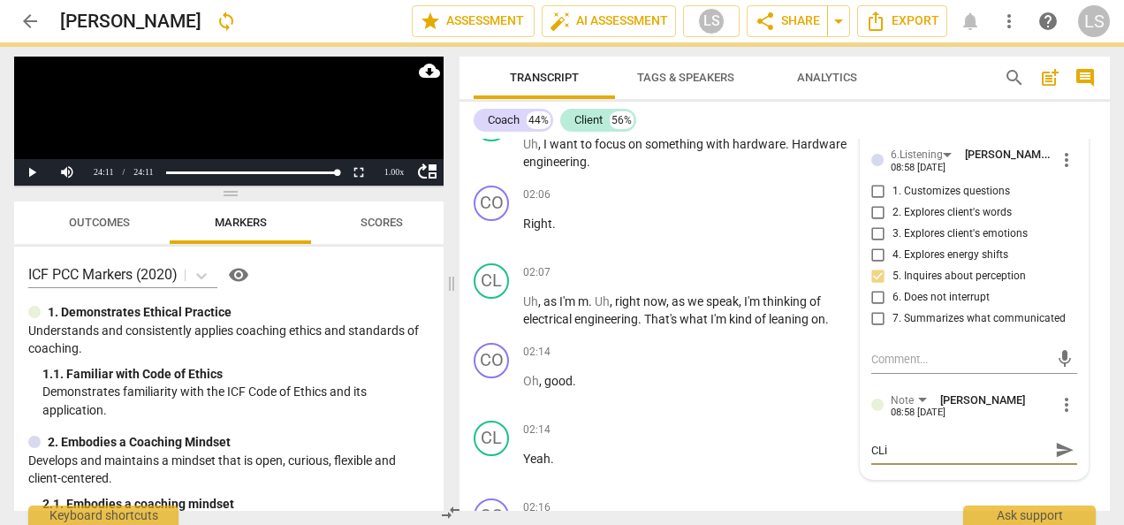
type textarea "CLie"
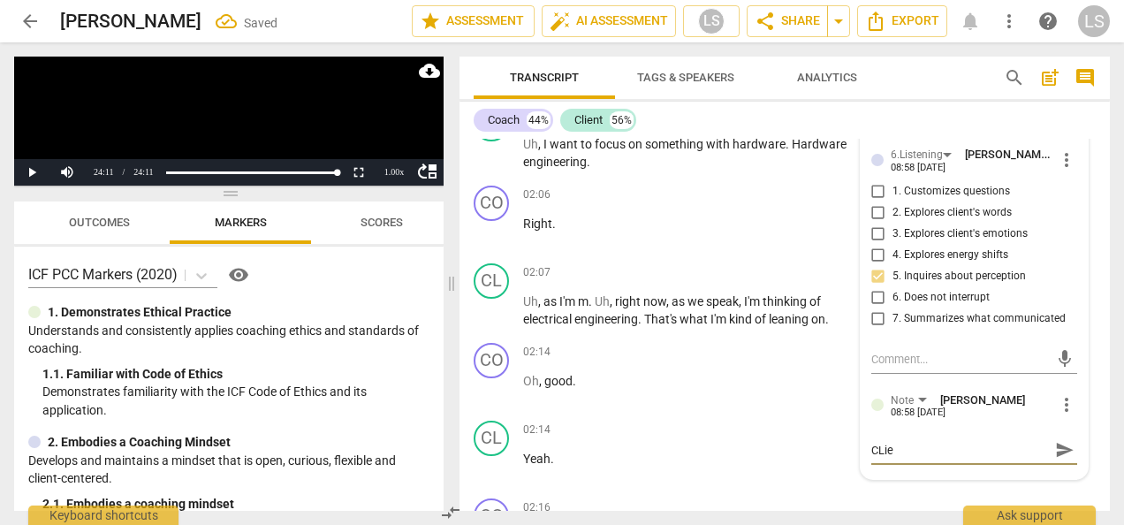
type textarea "CLien"
type textarea "CLient"
type textarea "CLient h"
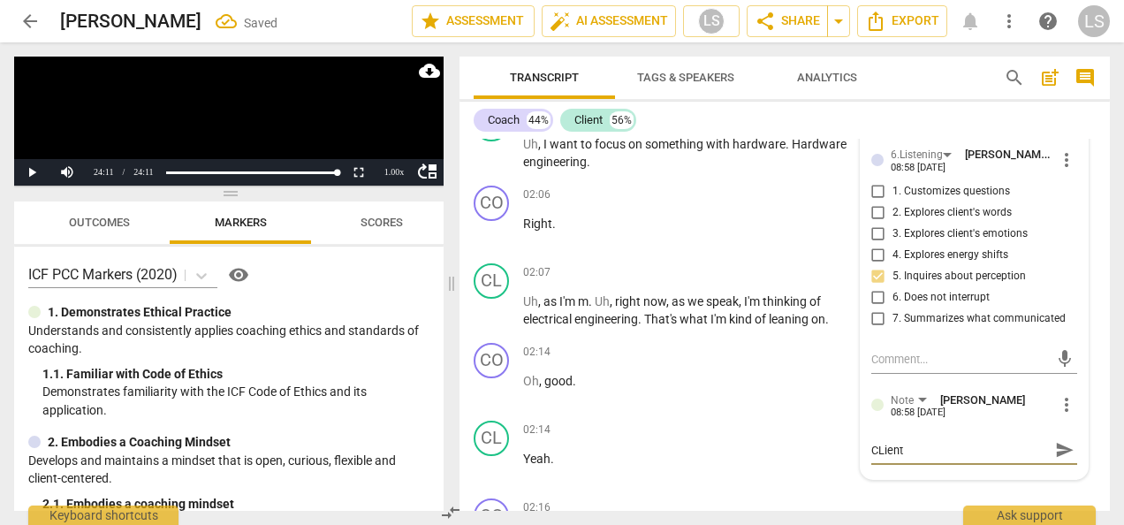
type textarea "CLient h"
type textarea "CLient ha"
type textarea "CLient has"
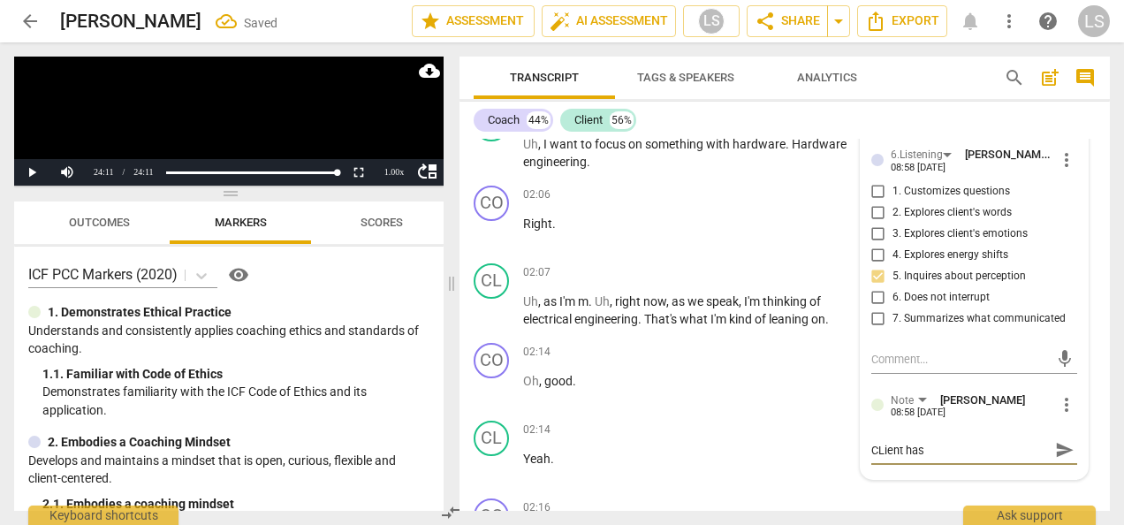
type textarea "CLient hasn"
type textarea "CLient hasn'"
type textarea "CLient hasn't"
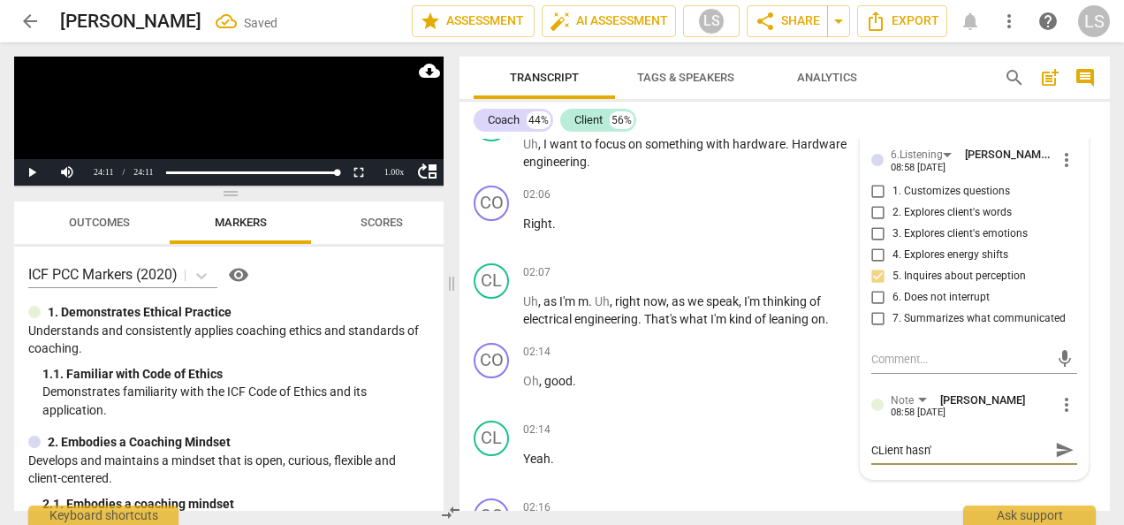
type textarea "CLient hasn't"
type textarea "CLient hasn't s"
type textarea "CLient hasn't sp"
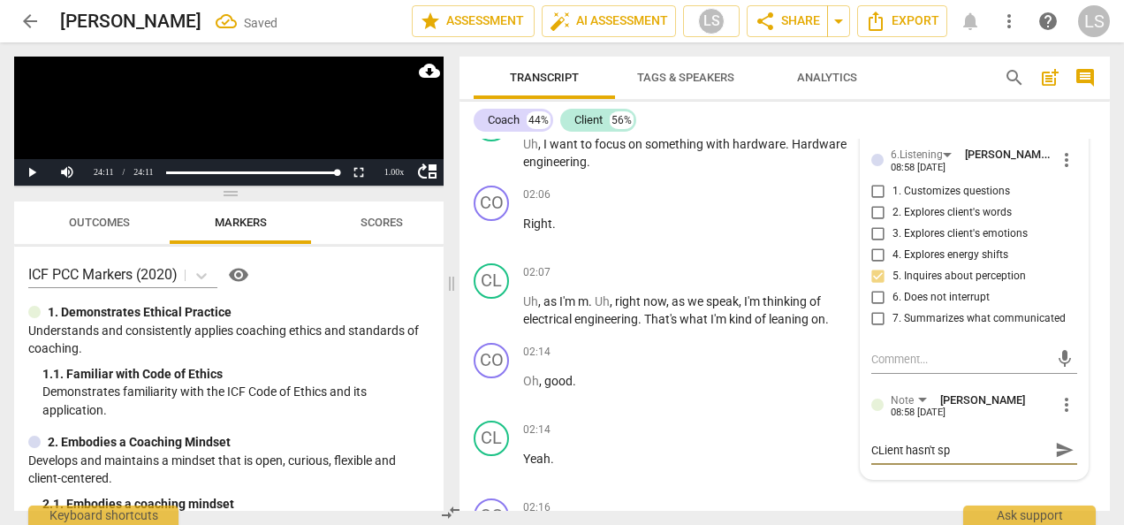
type textarea "CLient hasn't spe"
type textarea "CLient hasn't spec"
type textarea "CLient hasn't speci"
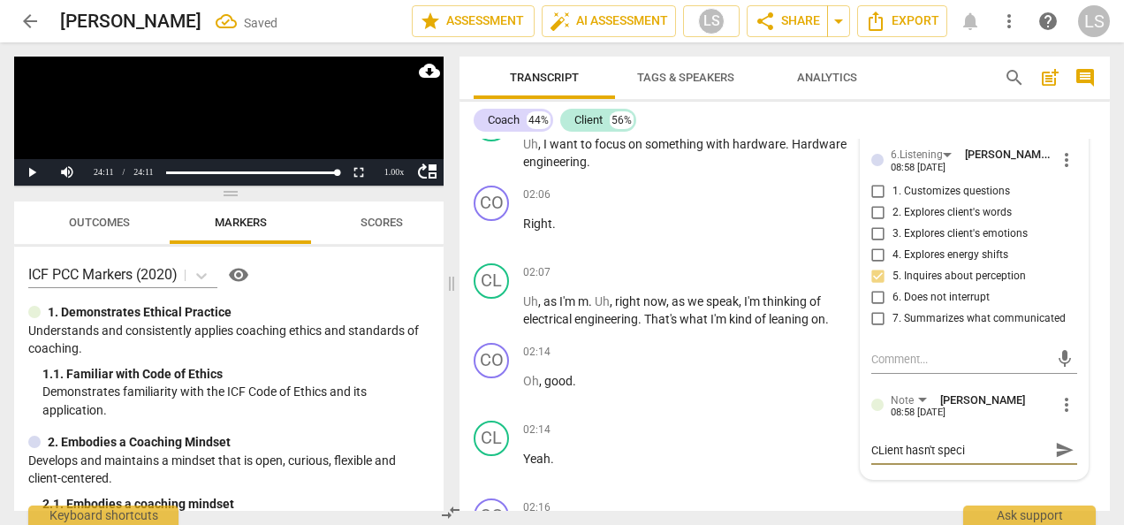
type textarea "CLient hasn't specif"
type textarea "CLient hasn't specifi"
type textarea "CLient hasn't specifie"
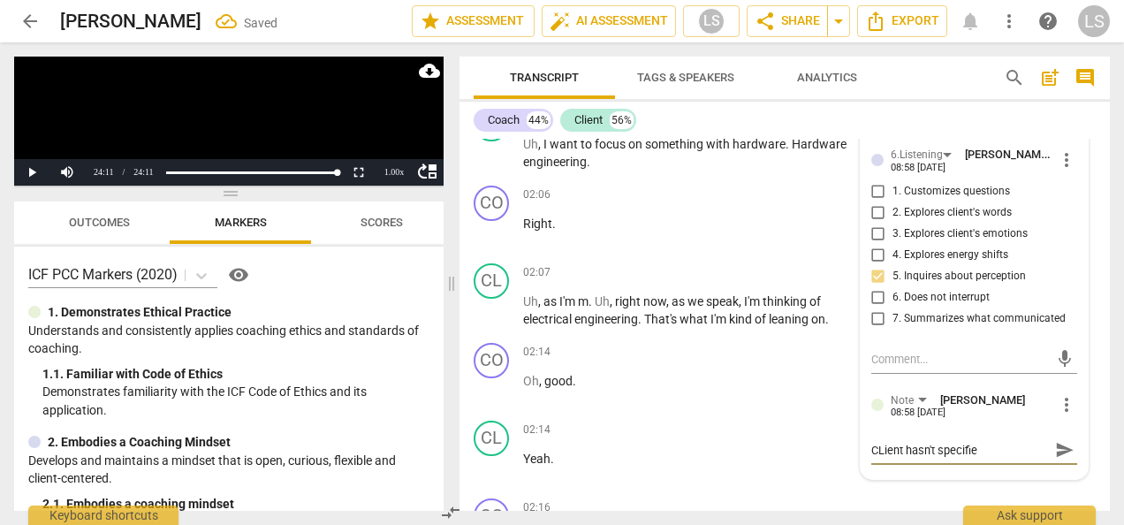
type textarea "CLient hasn't specified"
type textarea "Cient hasn't specified"
type textarea "Client hasn't specified"
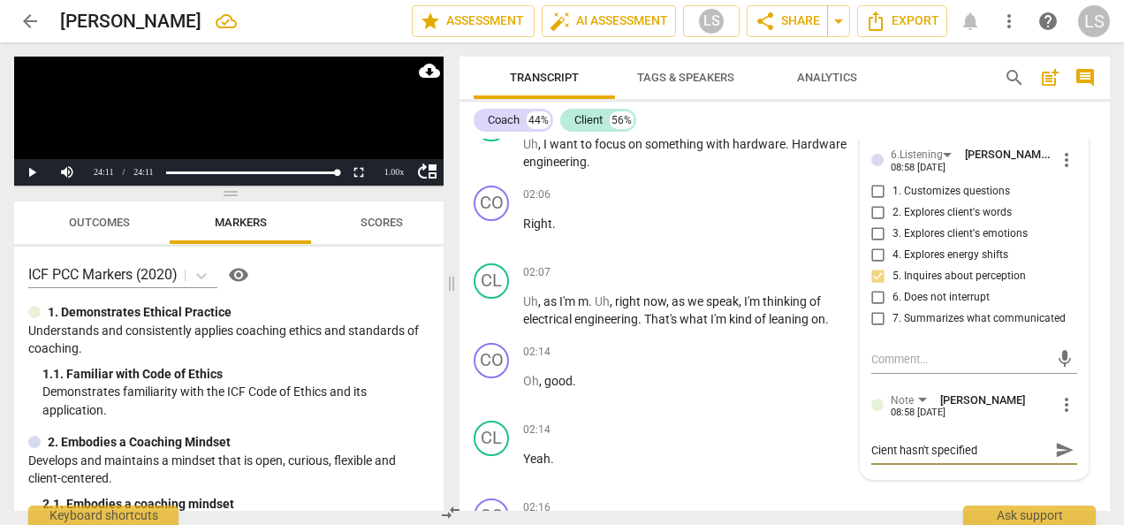
type textarea "Client hasn't specified"
type textarea "Client hasn't specified t"
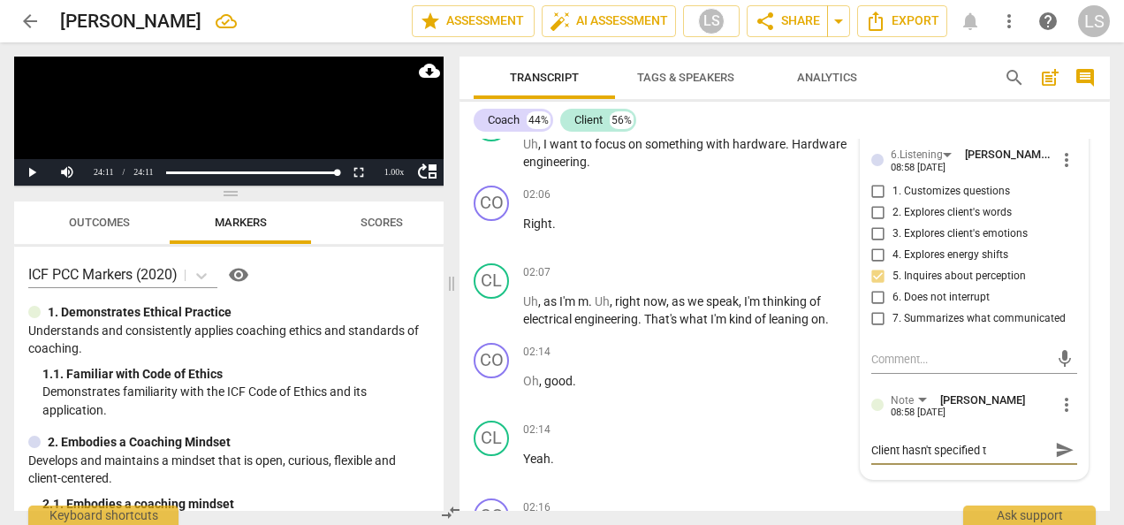
type textarea "Client hasn't specified th"
type textarea "Client hasn't specified tha"
type textarea "Client hasn't specified that"
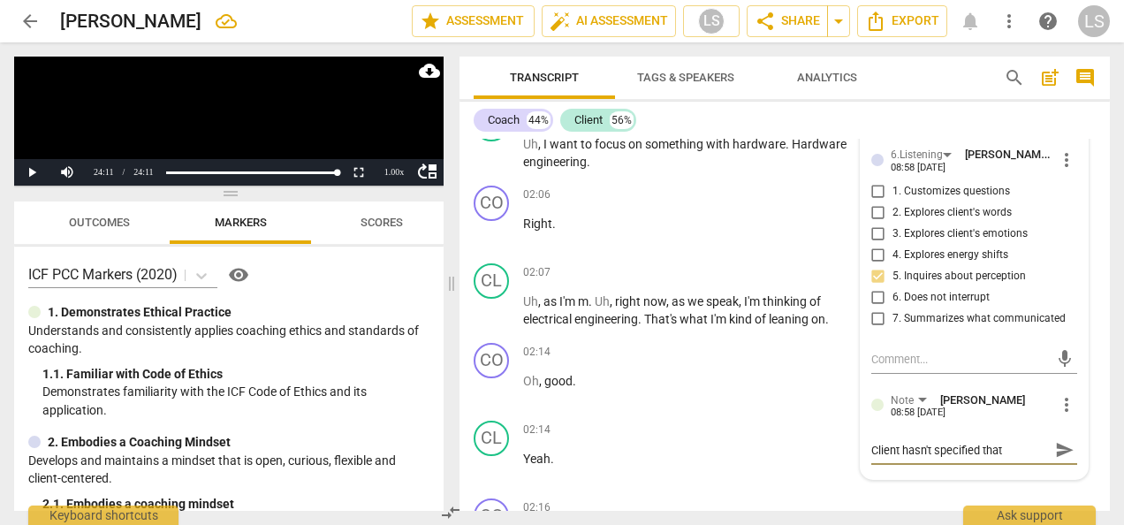
type textarea "Client hasn't specified that"
type textarea "Client hasn't specified that h"
type textarea "Client hasn't specified that he"
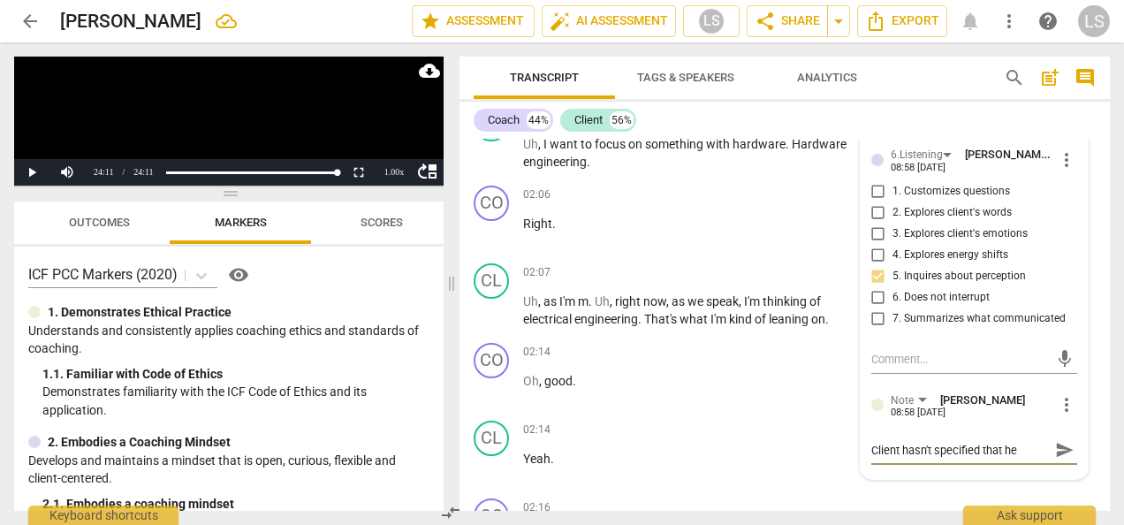
type textarea "Client hasn't specified that he w"
type textarea "Client hasn't specified that he wa"
type textarea "Client hasn't specified that he wan"
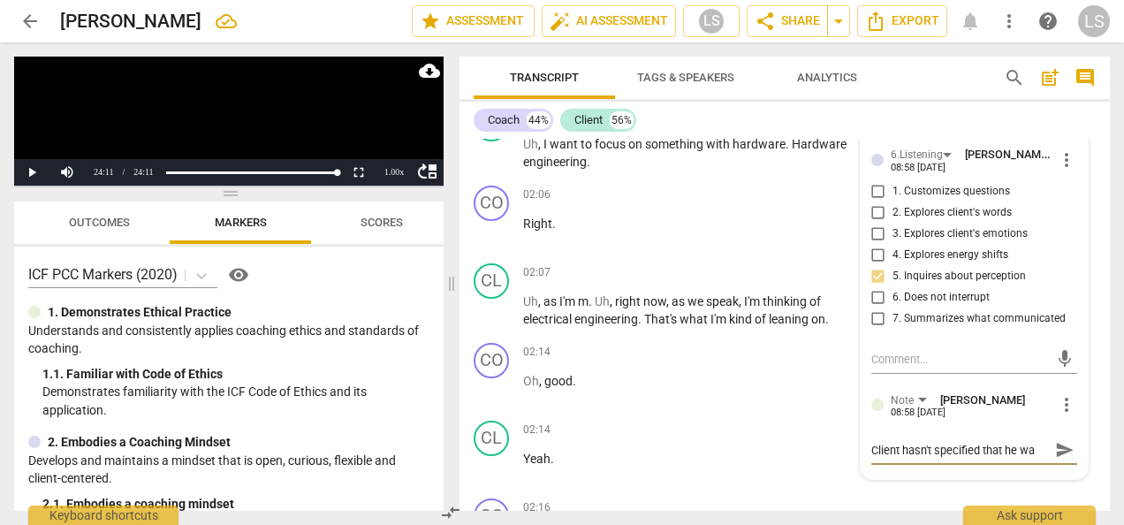
type textarea "Client hasn't specified that he wan"
type textarea "Client hasn't specified that he want"
type textarea "Client hasn't specified that he wants"
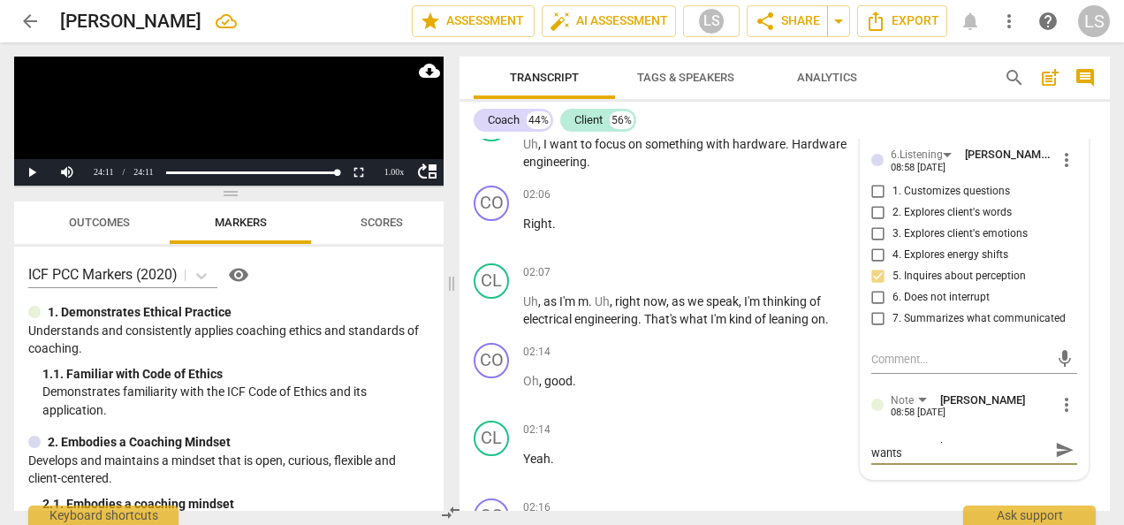
type textarea "Client hasn't specified that he wants"
type textarea "Client hasn't specified that he wants t"
type textarea "Client hasn't specified that he wants to"
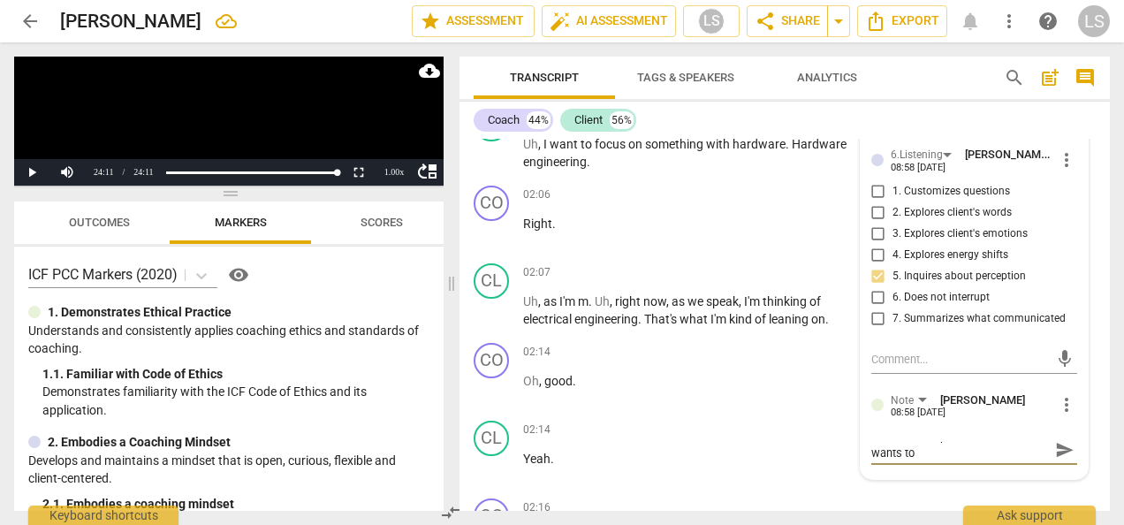
type textarea "Client hasn't specified that he wants to"
type textarea "Client hasn't specified that he wants to t"
type textarea "Client hasn't specified that he wants to ta"
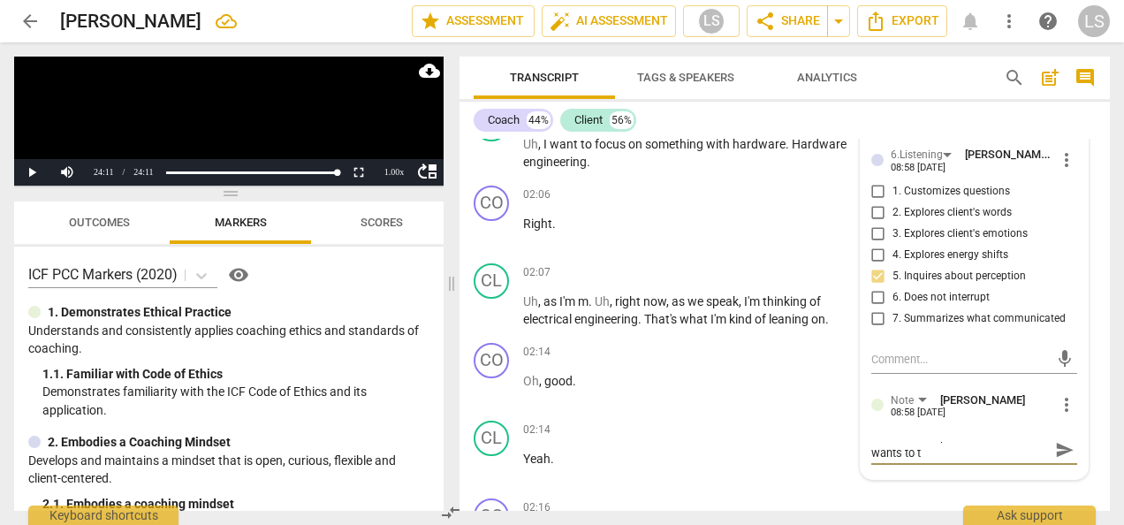
type textarea "Client hasn't specified that he wants to ta"
type textarea "Client hasn't specified that he wants to tal"
type textarea "Client hasn't specified that he wants to talk"
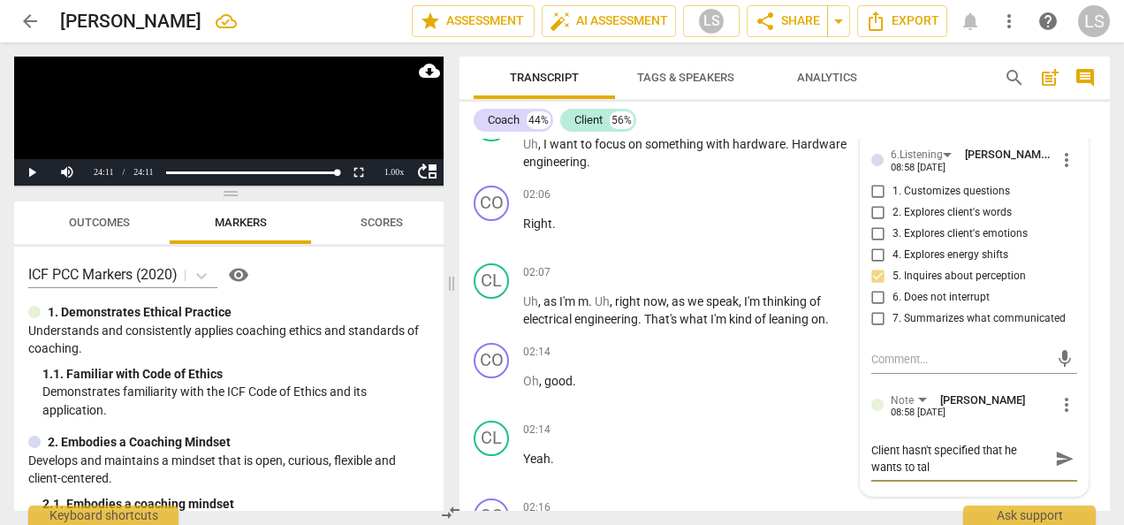
type textarea "Client hasn't specified that he wants to talk"
type textarea "Client hasn't specified that he wants to talk a"
type textarea "Client hasn't specified that he wants to talk ab"
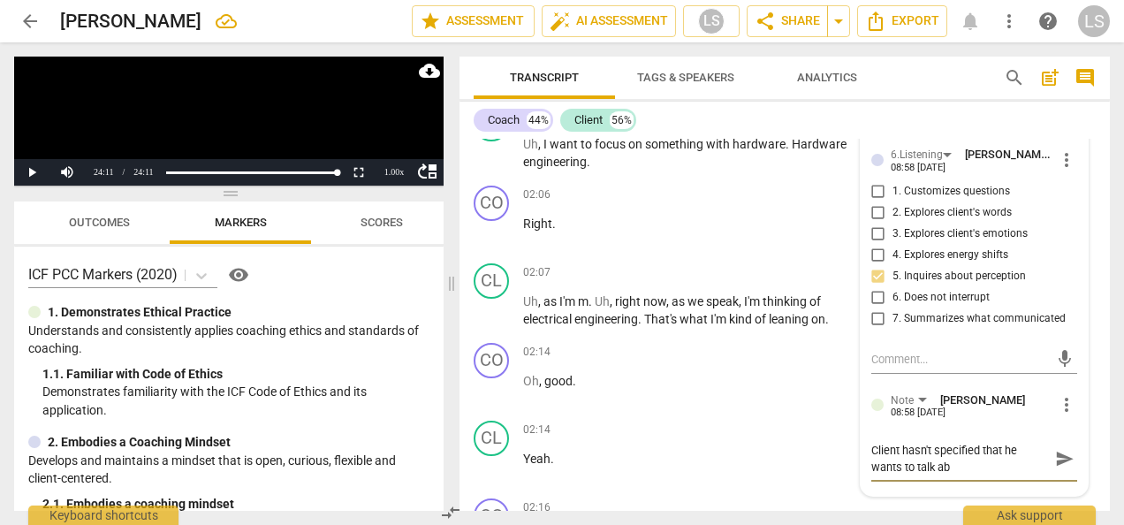
type textarea "Client hasn't specified that he wants to talk abo"
type textarea "Client hasn't specified that he wants to talk abou"
type textarea "Client hasn't specified that he wants to talk about"
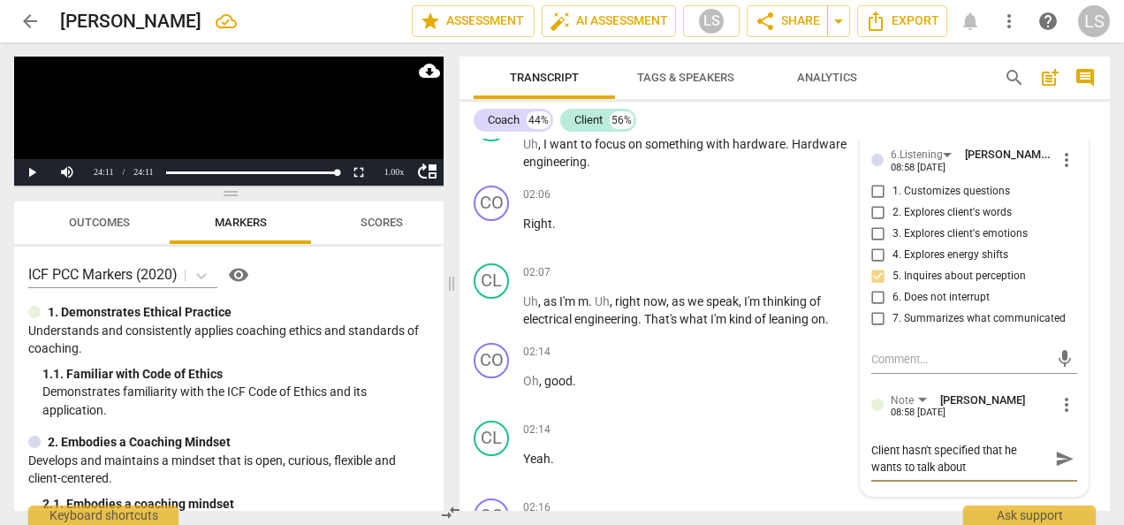
type textarea "Client hasn't specified that he wants to talk about"
type textarea "Client hasn't specified that he wants to talk about c"
type textarea "Client hasn't specified that he wants to talk about ca"
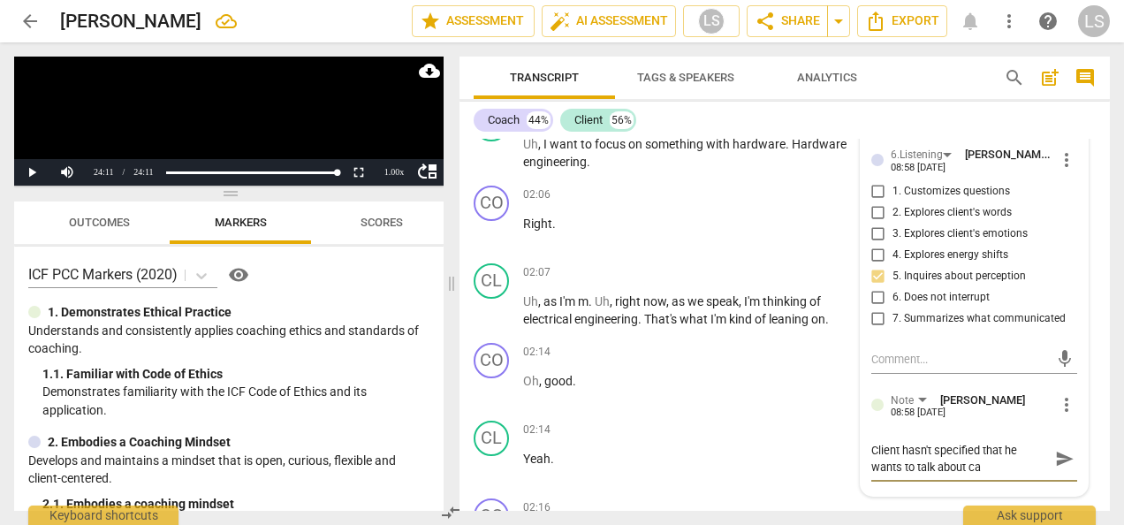
type textarea "Client hasn't specified that he wants to talk about car"
type textarea "Client hasn't specified that he wants to talk about care"
type textarea "Client hasn't specified that he wants to talk about caree"
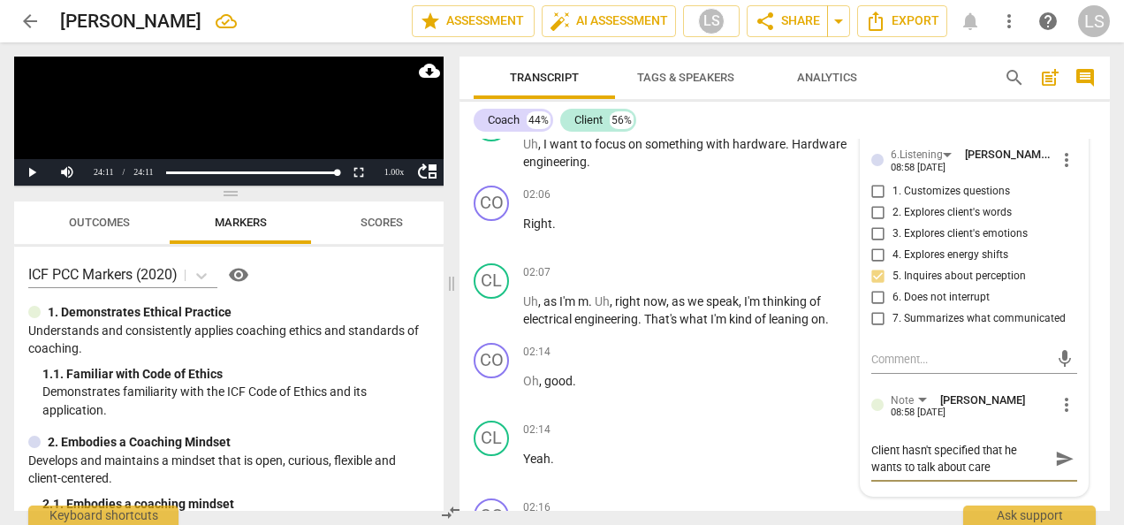
type textarea "Client hasn't specified that he wants to talk about caree"
type textarea "Client hasn't specified that he wants to talk about career"
type textarea "Client hasn't specified that he wants to talk about career o"
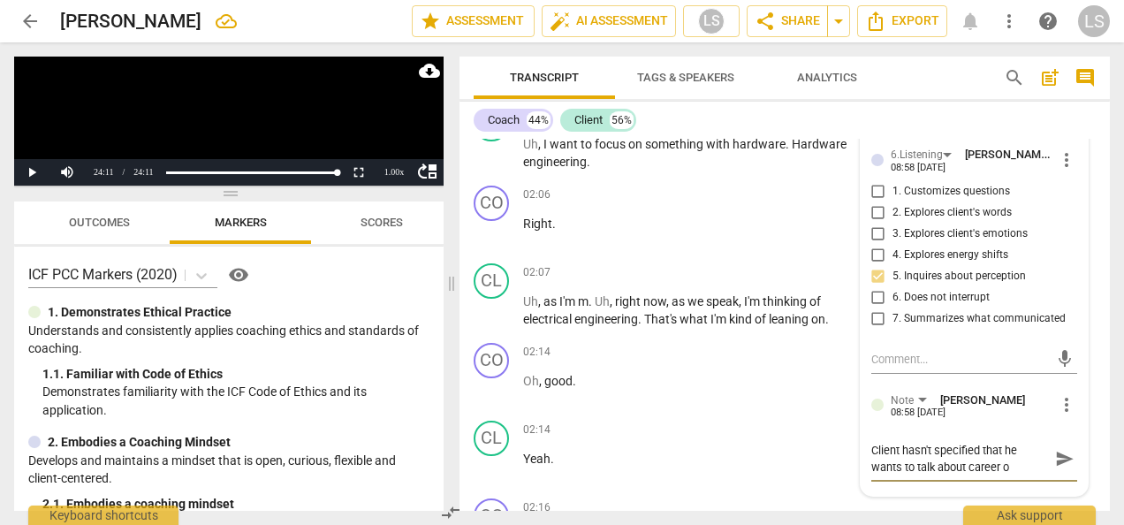
type textarea "Client hasn't specified that he wants to talk about career or"
type textarea "Client hasn't specified that he wants to talk about career or s"
type textarea "Client hasn't specified that he wants to talk about career or st"
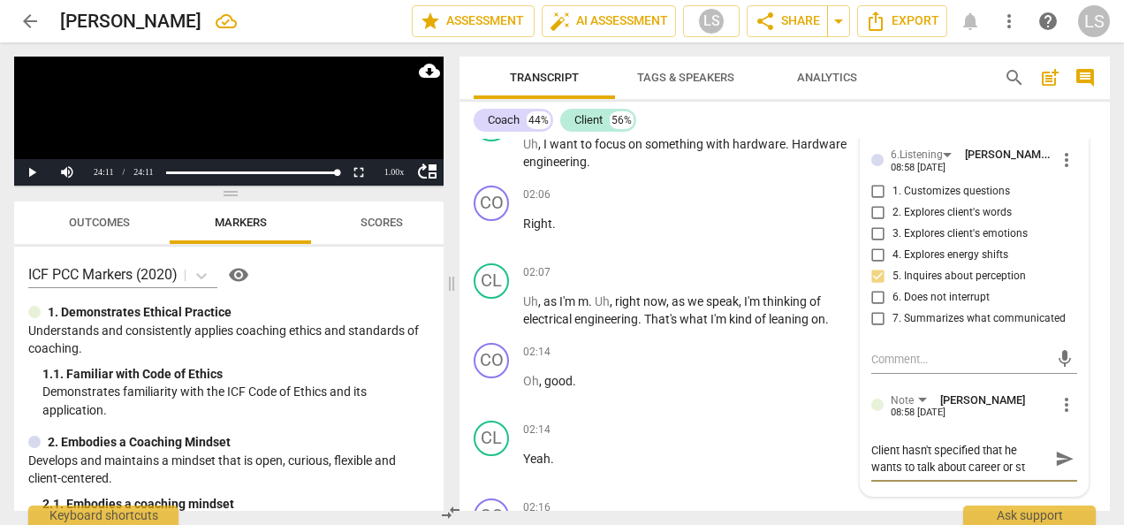
type textarea "Client hasn't specified that he wants to talk about career or stu"
type textarea "Client hasn't specified that he wants to talk about career or stud"
type textarea "Client hasn't specified that he wants to talk about career or study"
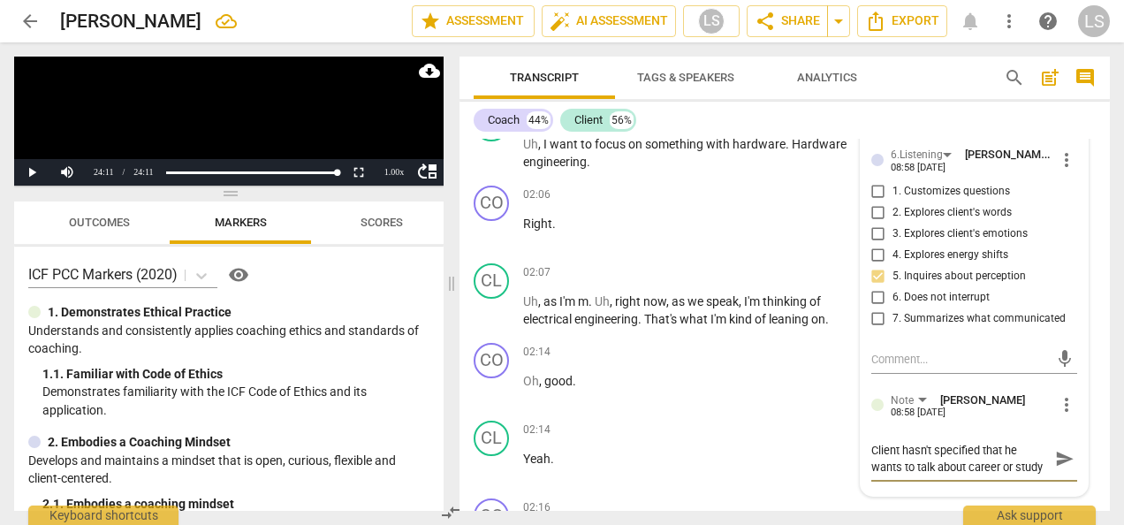
type textarea "Client hasn't specified that he wants to talk about career or study,"
type textarea "Client hasn't specified that he wants to talk about career or study, o"
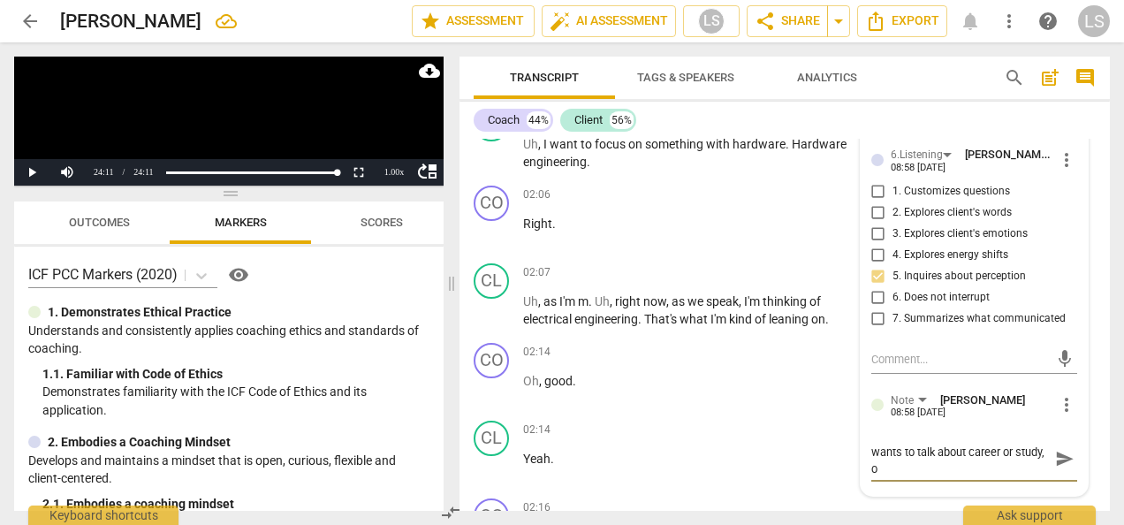
type textarea "Client hasn't specified that he wants to talk about career or study, on"
type textarea "Client hasn't specified that he wants to talk about career or study, onl"
type textarea "Client hasn't specified that he wants to talk about career or study, only"
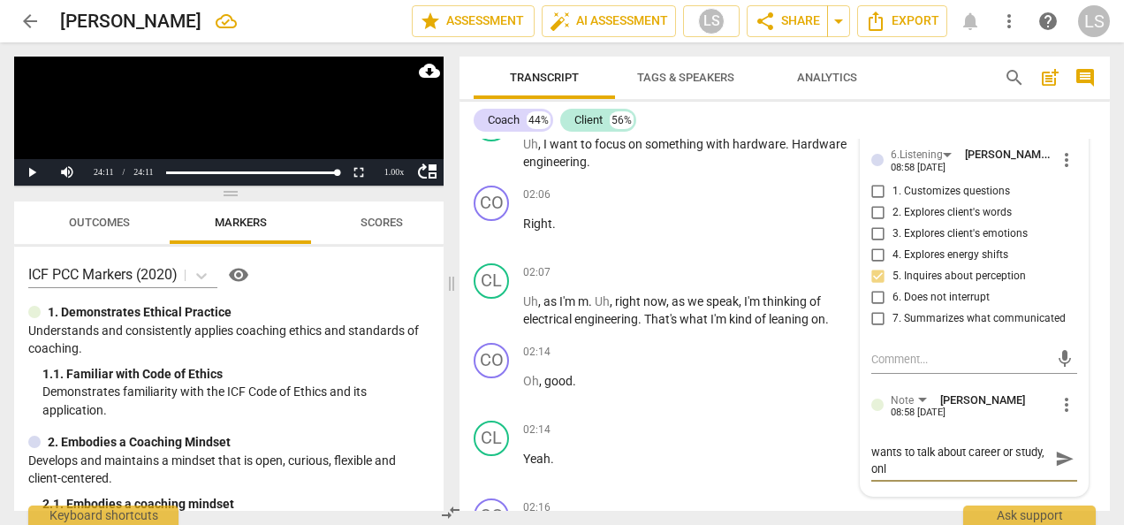
type textarea "Client hasn't specified that he wants to talk about career or study, only"
type textarea "Client hasn't specified that he wants to talk about career or study, only t"
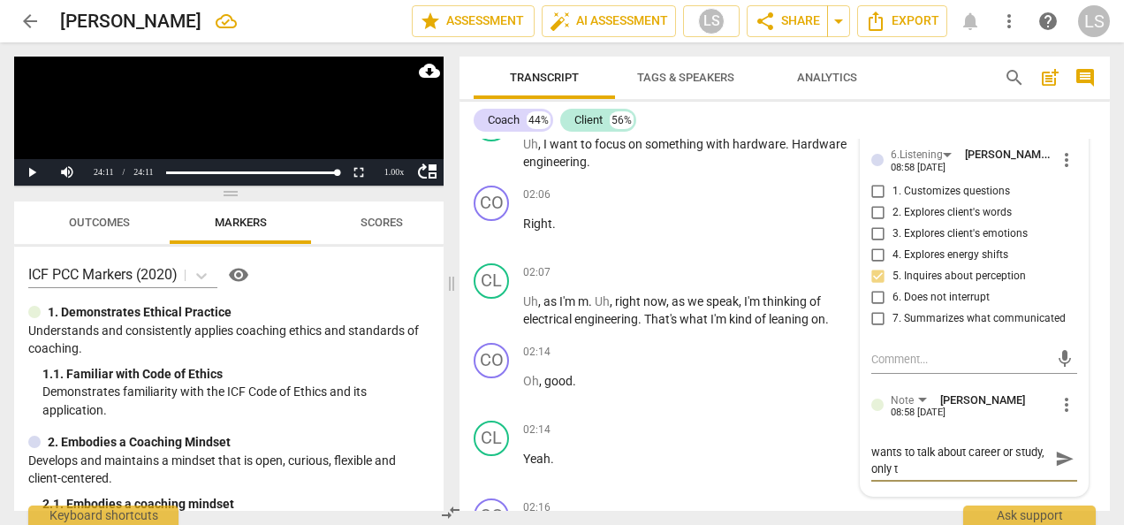
type textarea "Client hasn't specified that he wants to talk about career or study, only th"
type textarea "Client hasn't specified that he wants to talk about career or study, only tha"
type textarea "Client hasn't specified that he wants to talk about career or study, only that"
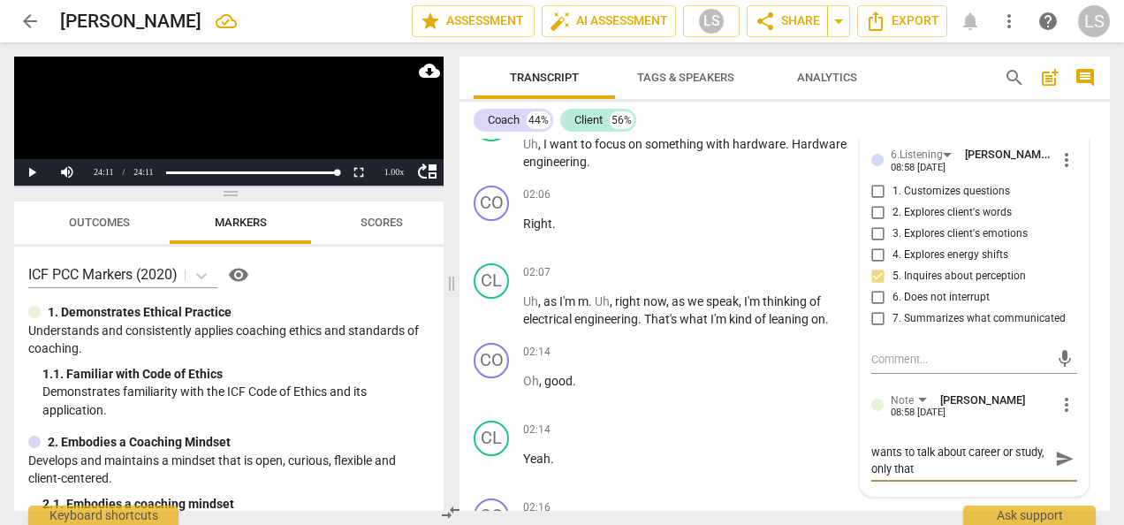
type textarea "Client hasn't specified that he wants to talk about career or study, only that"
type textarea "Client hasn't specified that he wants to talk about career or study, only that h"
type textarea "Client hasn't specified that he wants to talk about career or study, only that …"
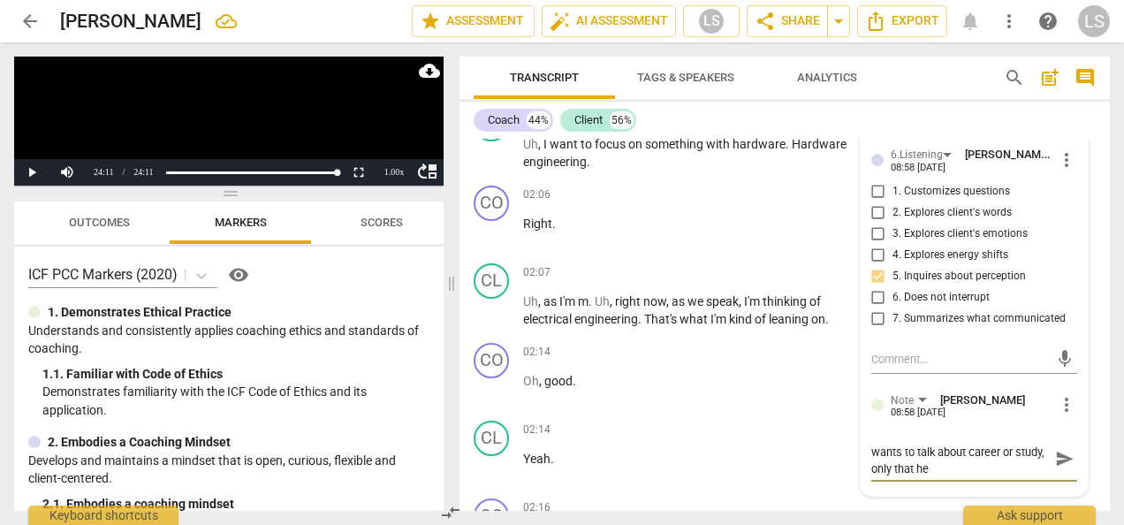
type textarea "Client hasn't specified that he wants to talk about career or study, only that …"
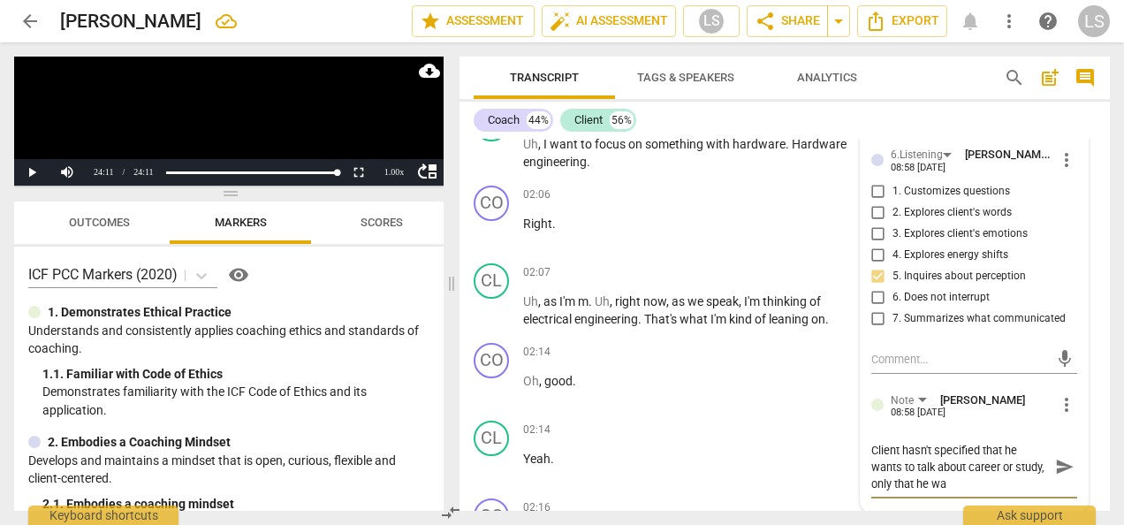
type textarea "Client hasn't specified that he wants to talk about career or study, only that …"
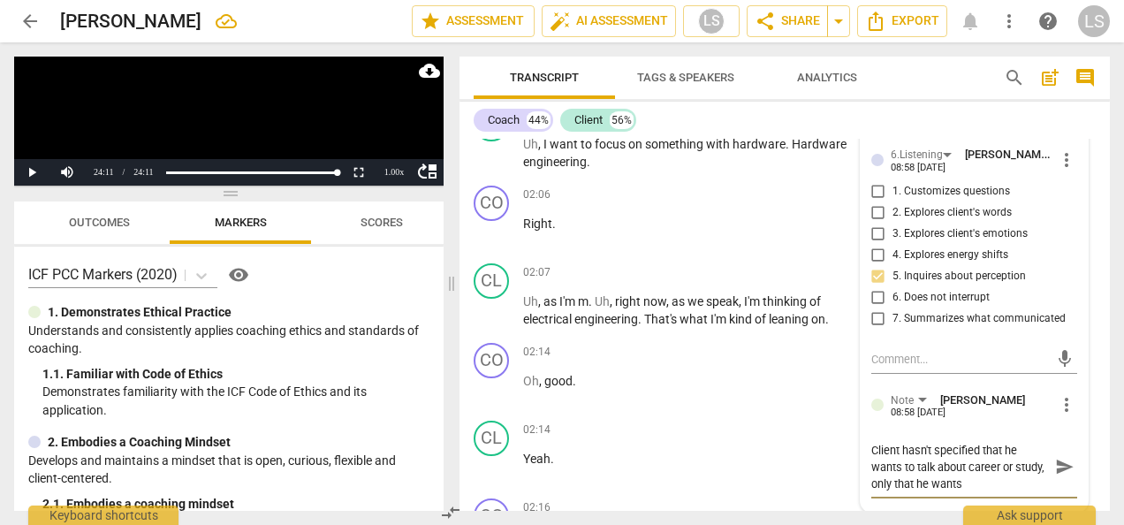
type textarea "Client hasn't specified that he wants to talk about career or study, only that …"
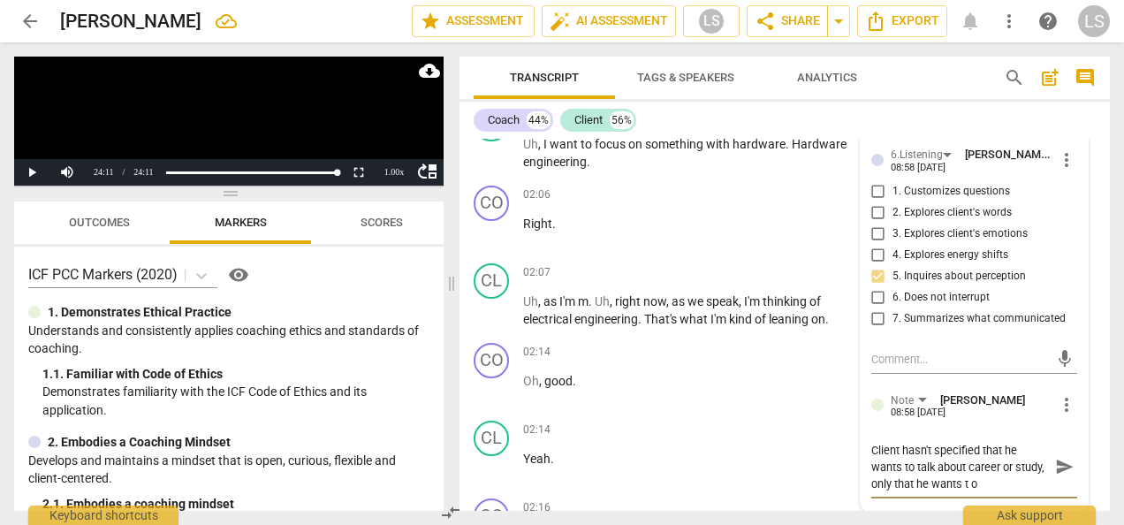
type textarea "Client hasn't specified that he wants to talk about career or study, only that …"
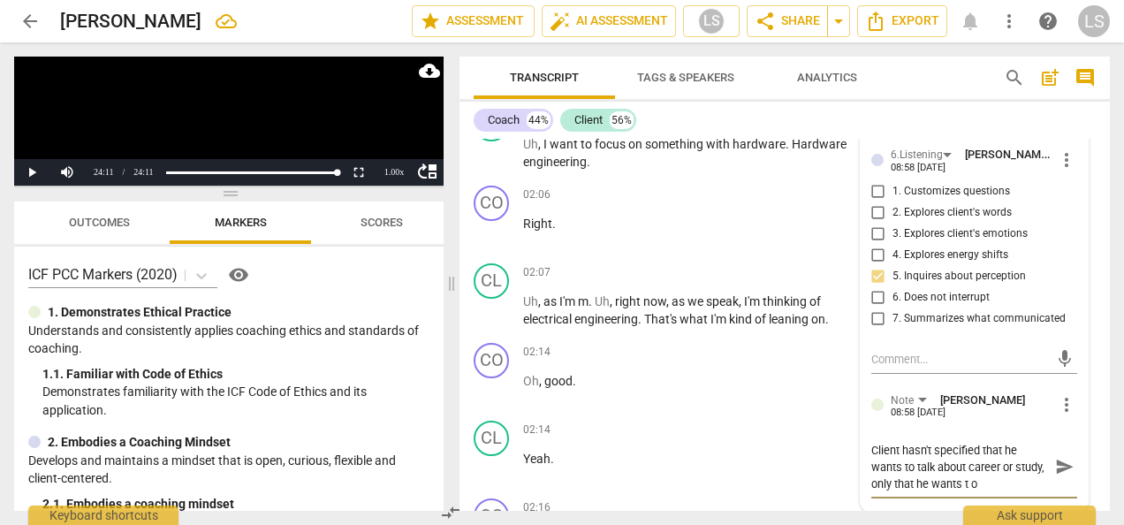
type textarea "Client hasn't specified that he wants to talk about career or study, only that …"
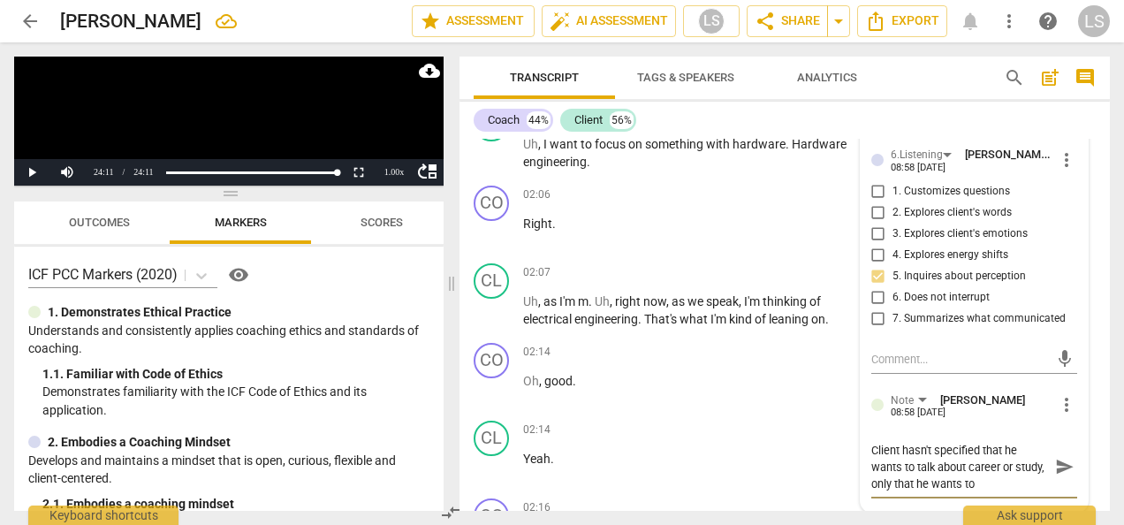
type textarea "Client hasn't specified that he wants to talk about career or study, only that …"
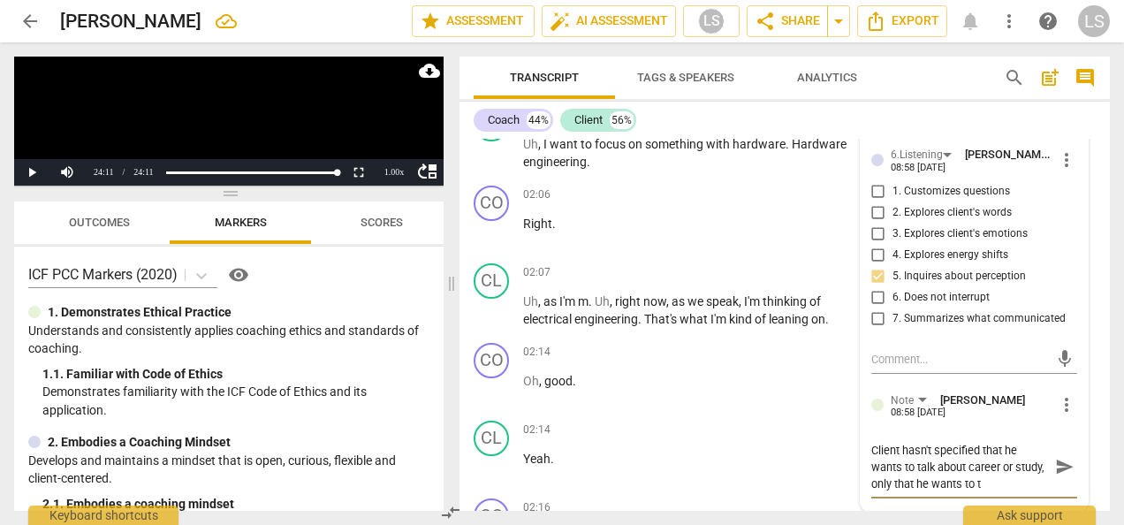
type textarea "Client hasn't specified that he wants to talk about career or study, only that …"
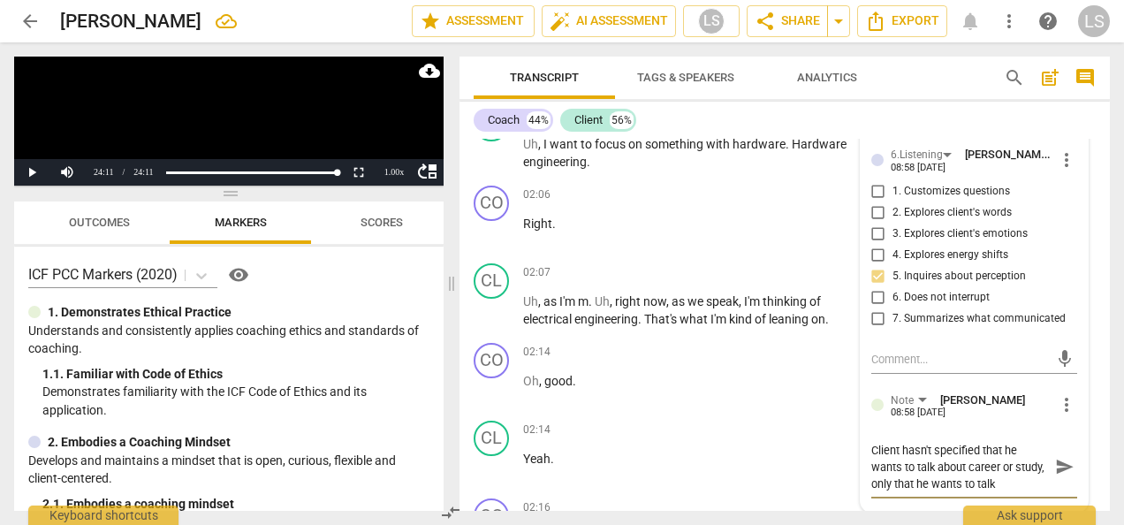
type textarea "Client hasn't specified that he wants to talk about career or study, only that …"
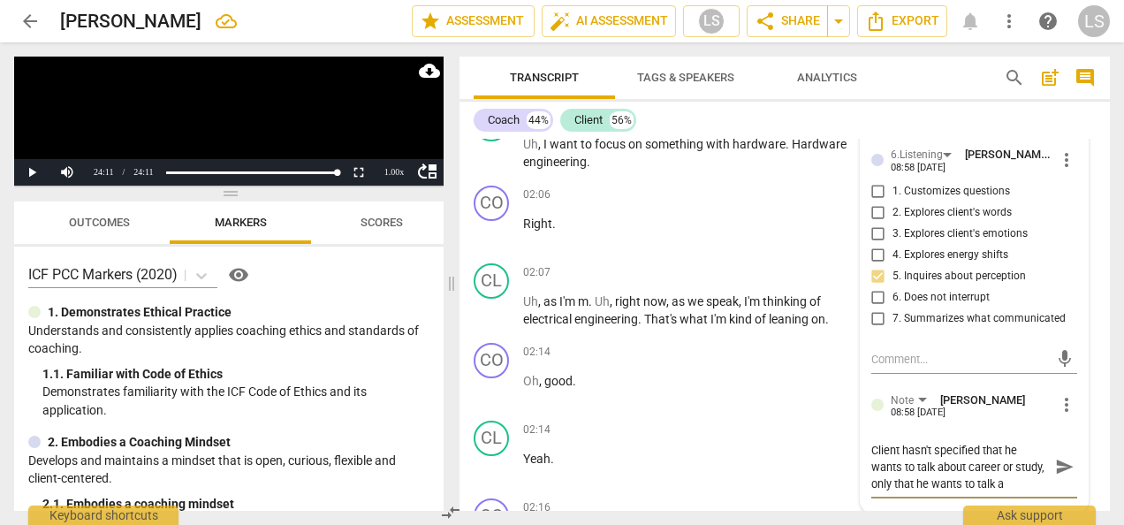
type textarea "Client hasn't specified that he wants to talk about career or study, only that …"
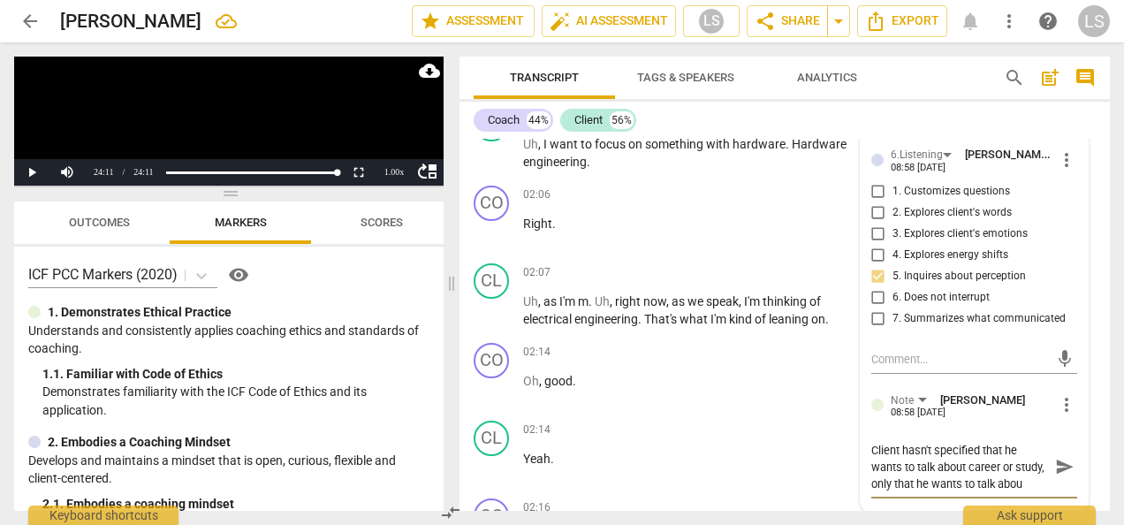
type textarea "Client hasn't specified that he wants to talk about career or study, only that …"
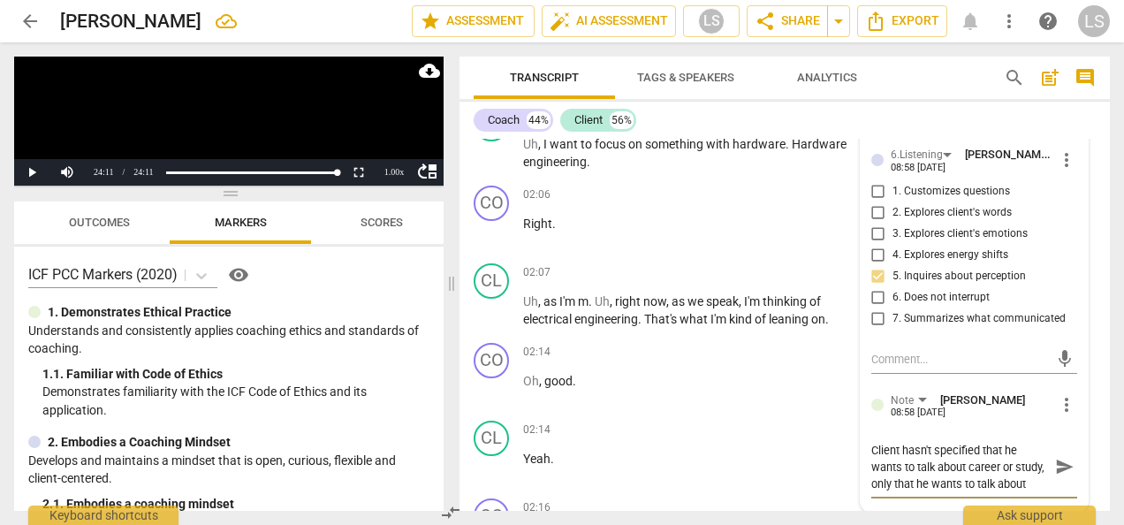
type textarea "Client hasn't specified that he wants to talk about career or study, only that …"
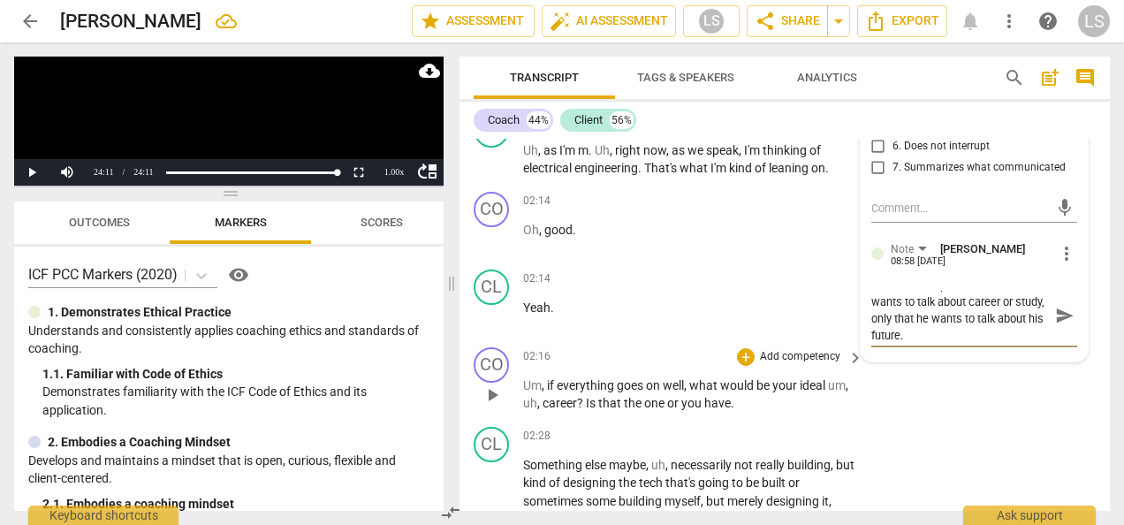
scroll to position [972, 0]
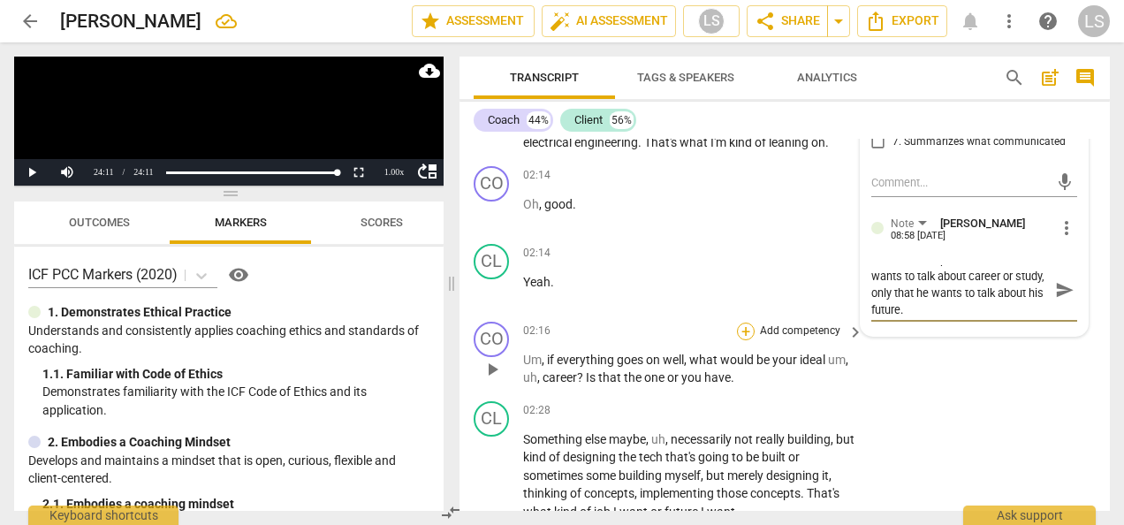
click at [749, 332] on div "+" at bounding box center [746, 331] width 18 height 18
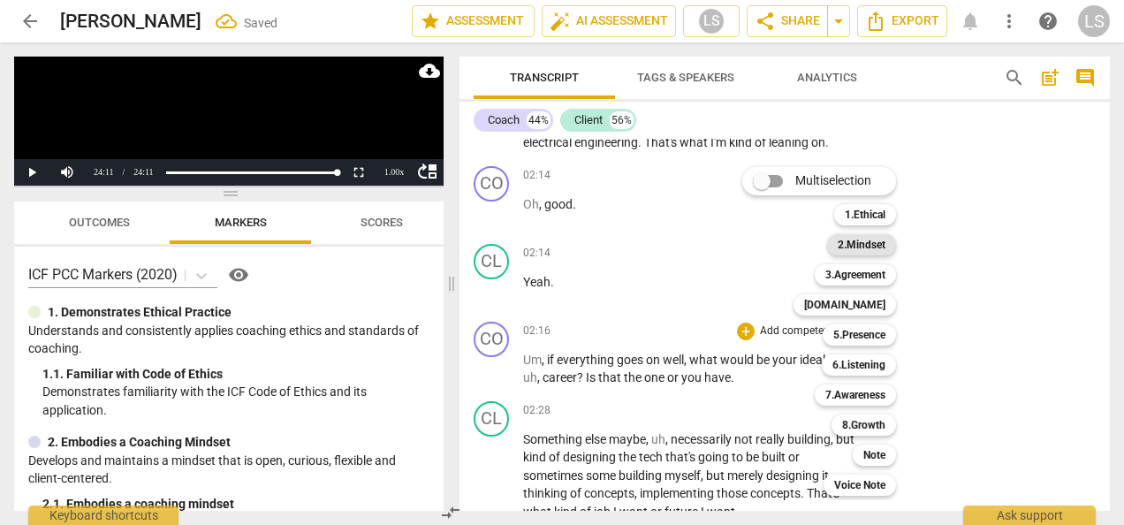
click at [864, 243] on b "2.Mindset" at bounding box center [861, 244] width 48 height 21
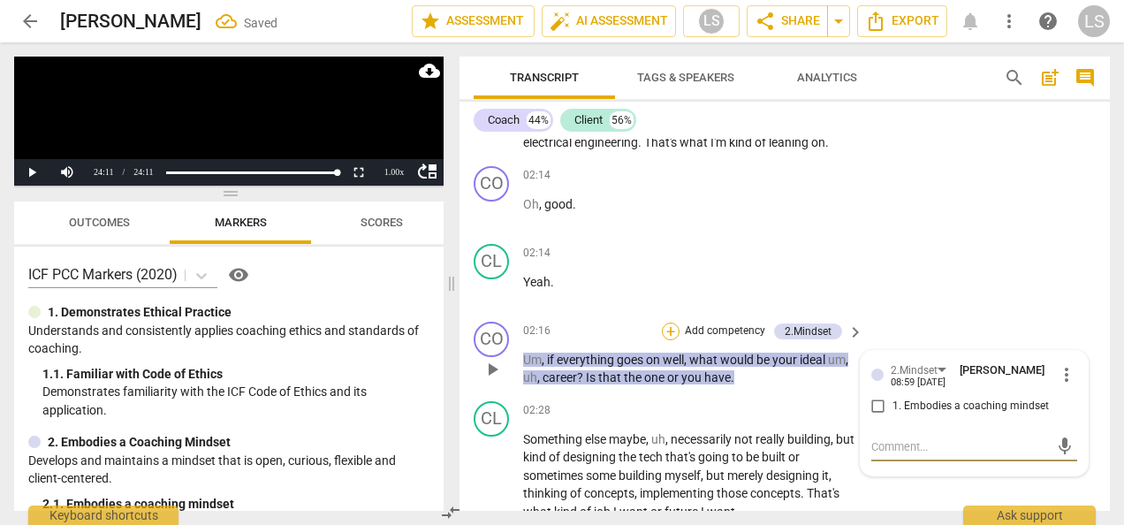
click at [662, 332] on div "+" at bounding box center [671, 331] width 18 height 18
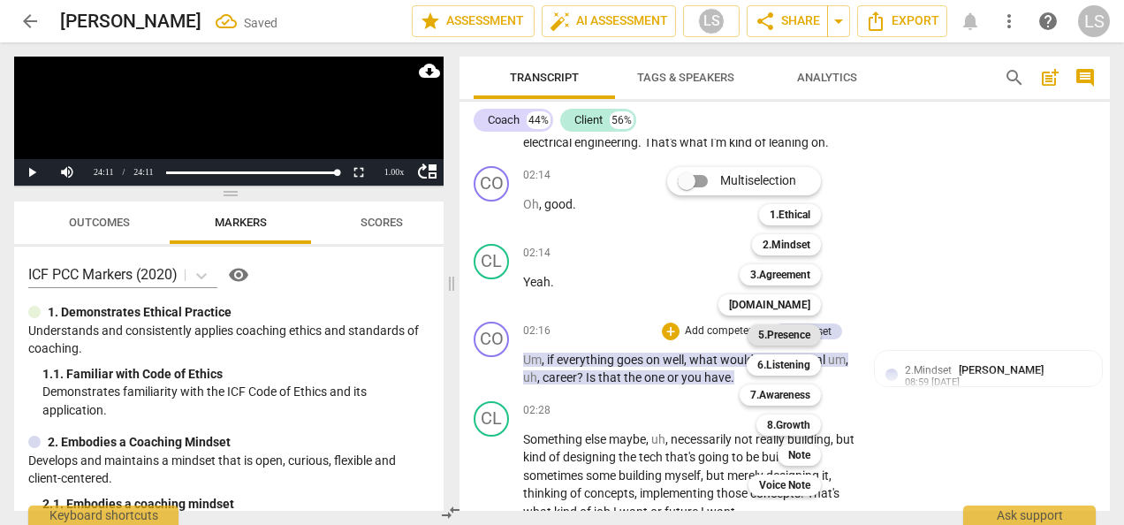
click at [781, 335] on b "5.Presence" at bounding box center [784, 334] width 52 height 21
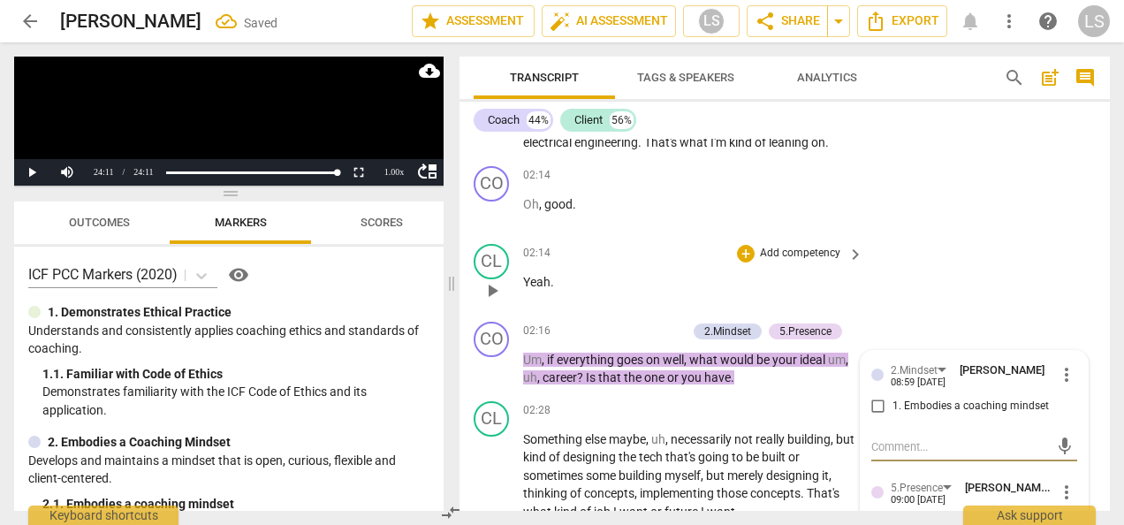
scroll to position [1060, 0]
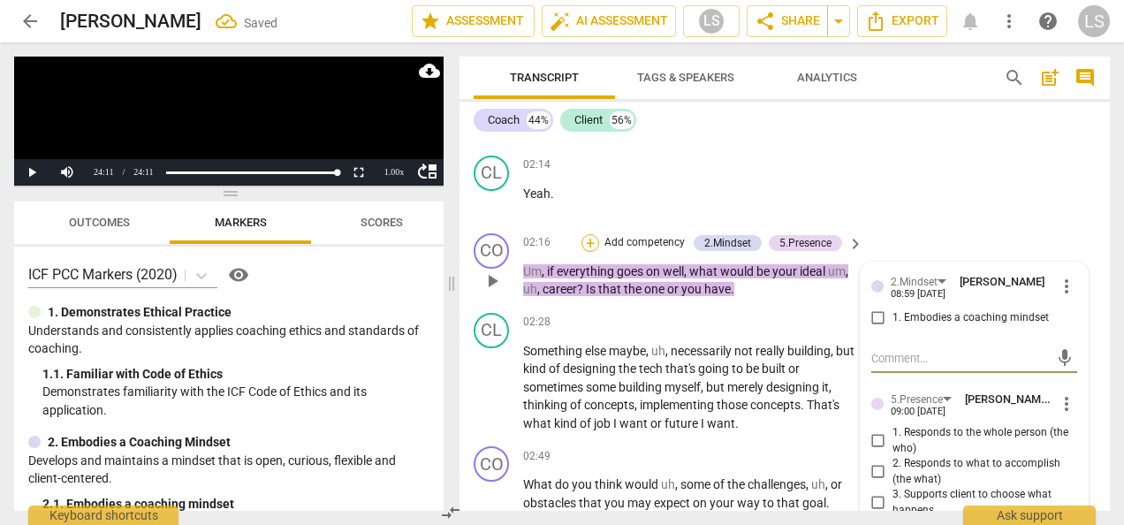
click at [589, 239] on div "+" at bounding box center [590, 243] width 18 height 18
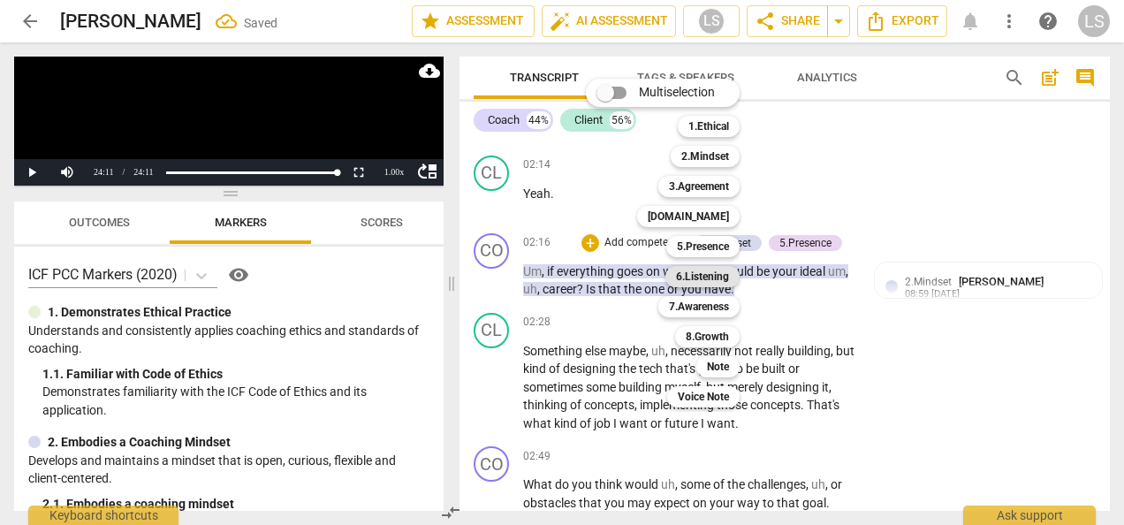
click at [719, 280] on b "6.Listening" at bounding box center [702, 276] width 53 height 21
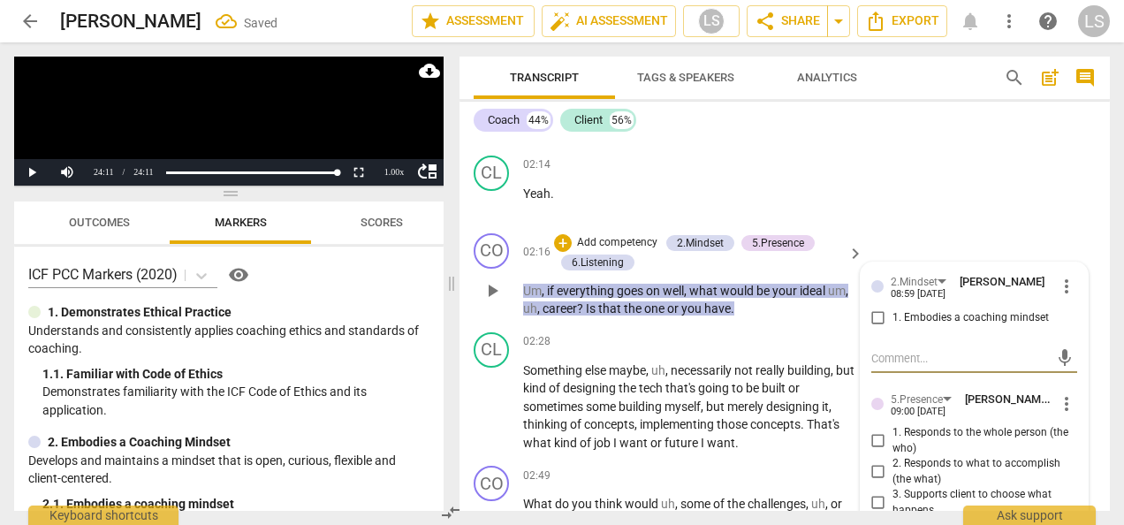
click at [570, 242] on div "+ Add competency" at bounding box center [606, 243] width 105 height 18
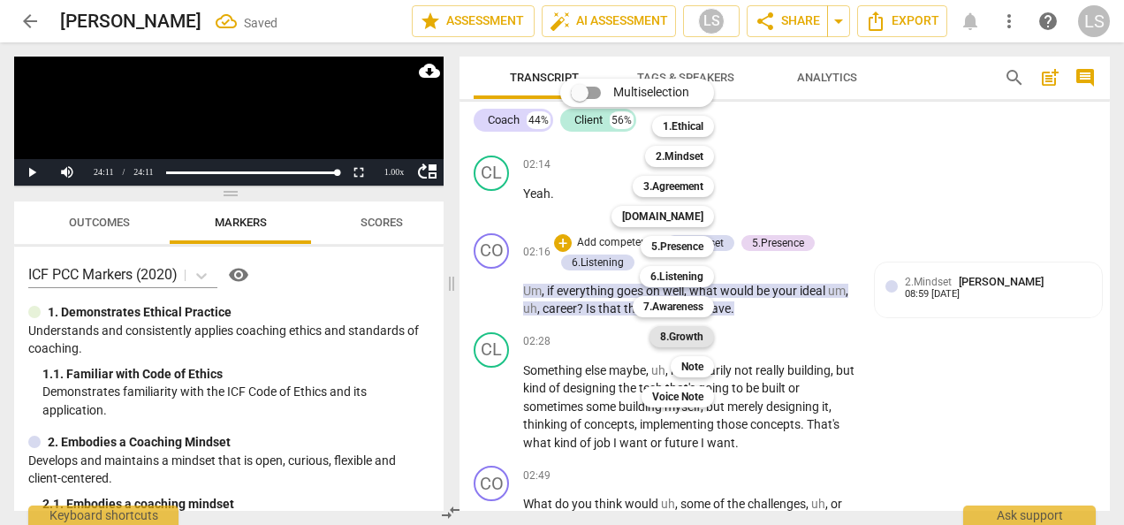
click at [661, 311] on b "7.Awareness" at bounding box center [673, 306] width 60 height 21
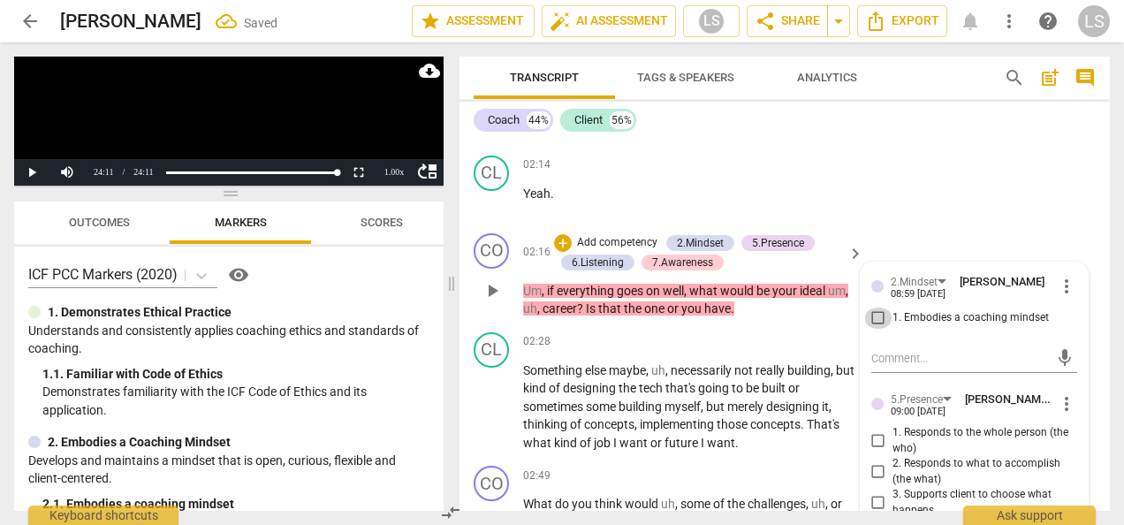
click at [870, 317] on input "1. Embodies a coaching mindset" at bounding box center [878, 317] width 28 height 21
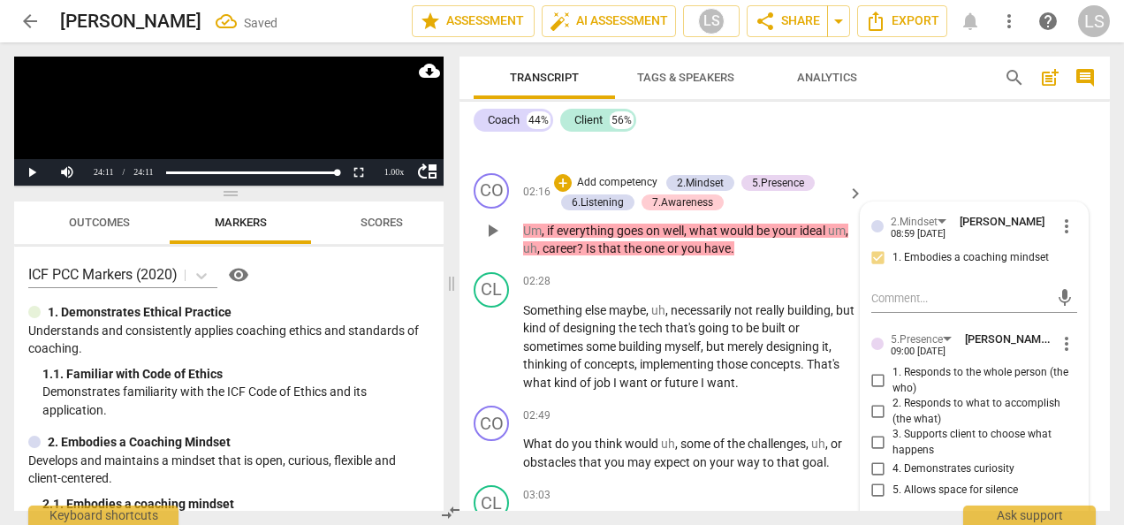
scroll to position [1148, 0]
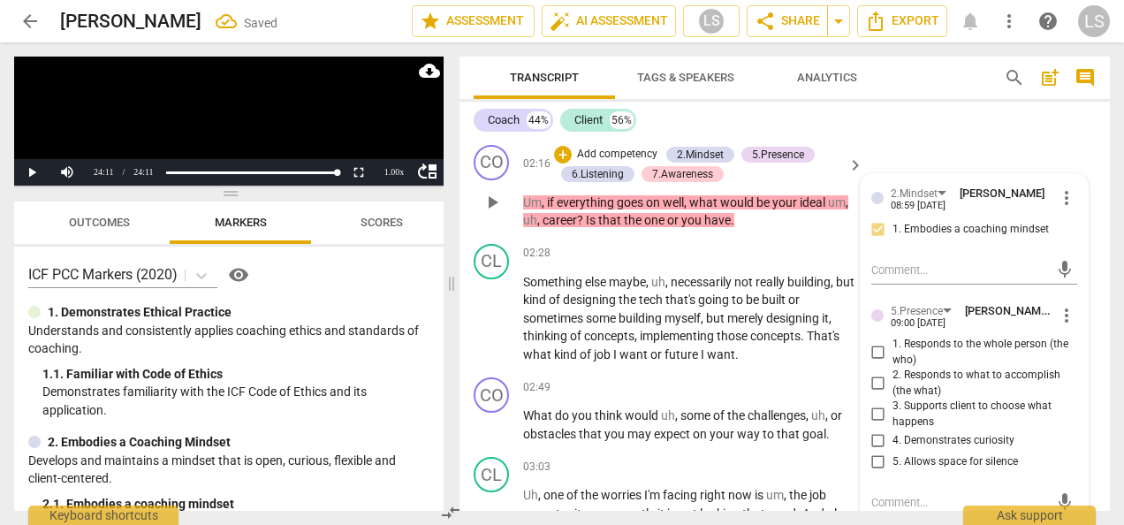
click at [871, 356] on input "1. Responds to the whole person (the who)" at bounding box center [878, 352] width 28 height 21
click at [864, 437] on input "4. Demonstrates curiosity" at bounding box center [878, 440] width 28 height 21
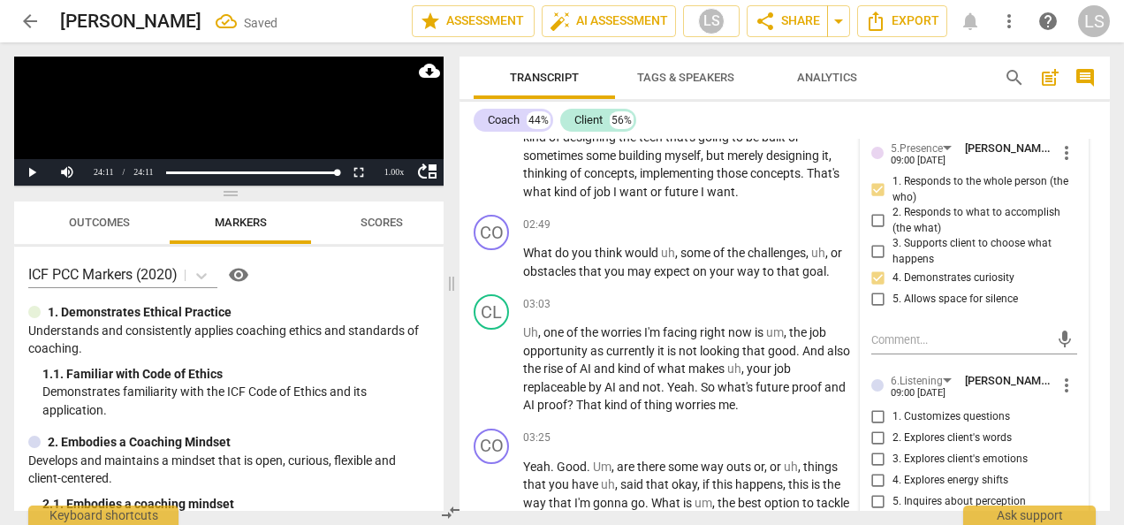
scroll to position [1325, 0]
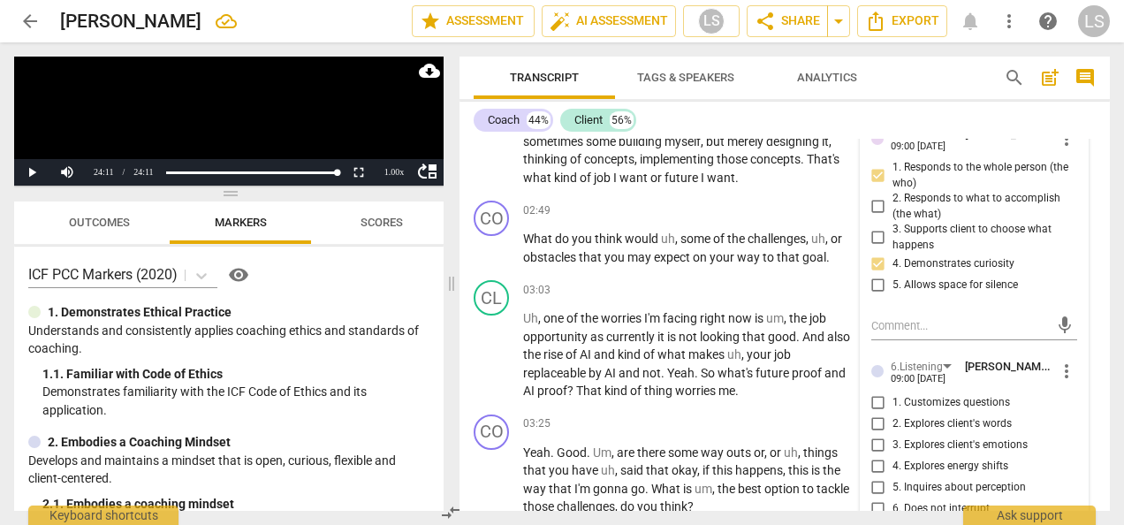
click at [869, 482] on input "5. Inquires about perception" at bounding box center [878, 487] width 28 height 21
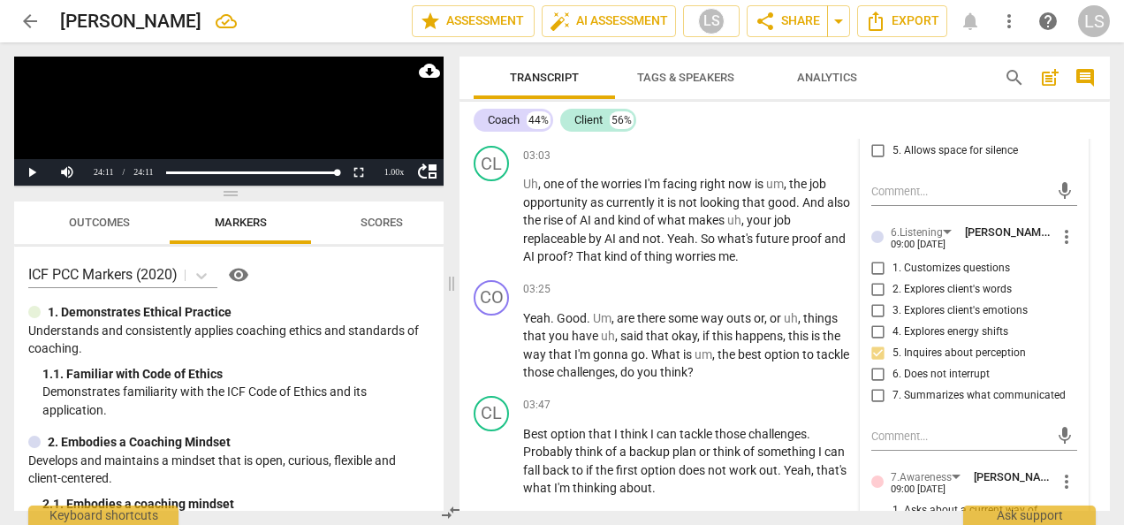
scroll to position [1502, 0]
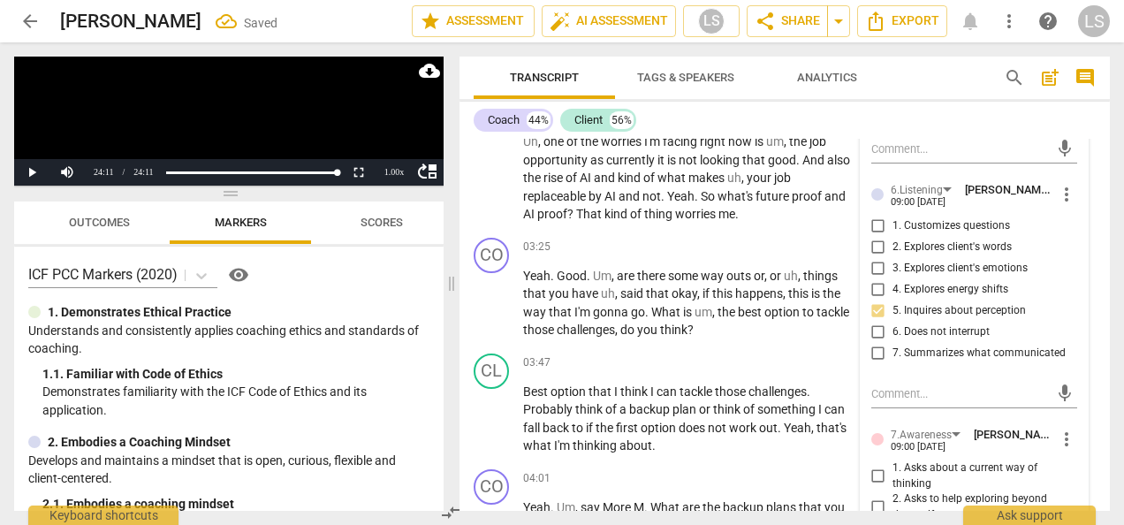
click at [873, 476] on input "1. Asks about a current way of thinking" at bounding box center [878, 476] width 28 height 21
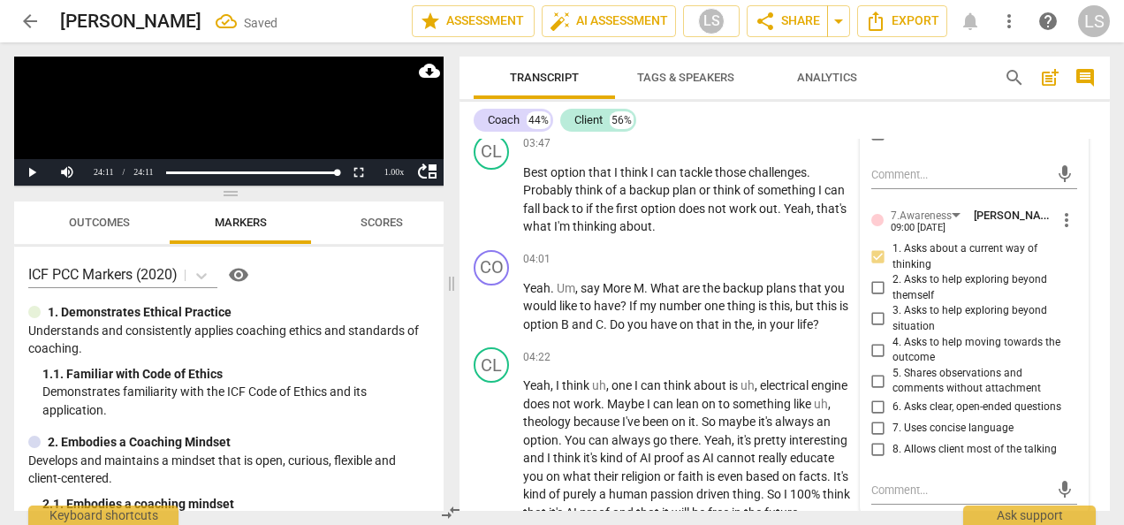
scroll to position [1767, 0]
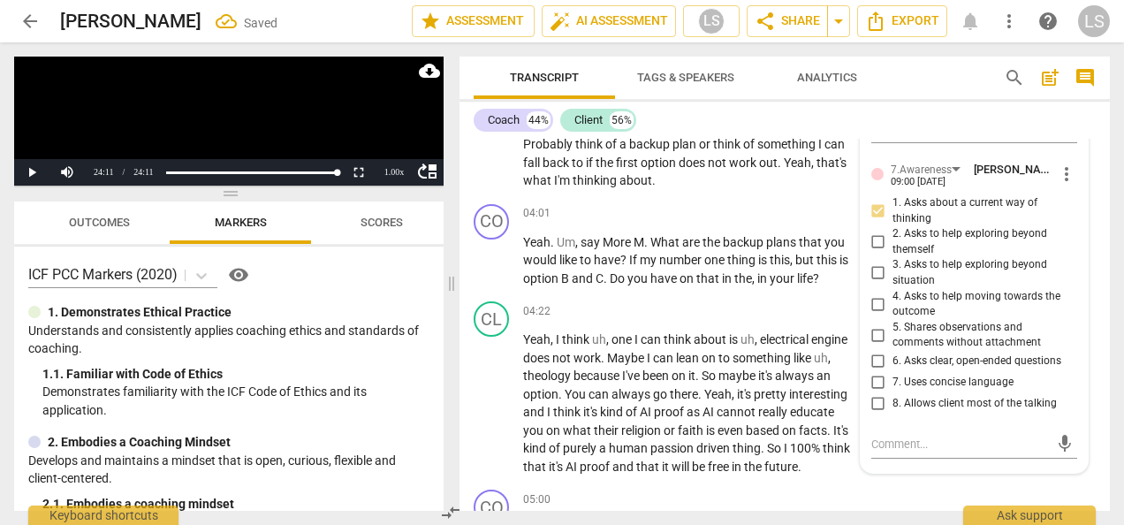
click at [874, 383] on input "7. Uses concise language" at bounding box center [878, 382] width 28 height 21
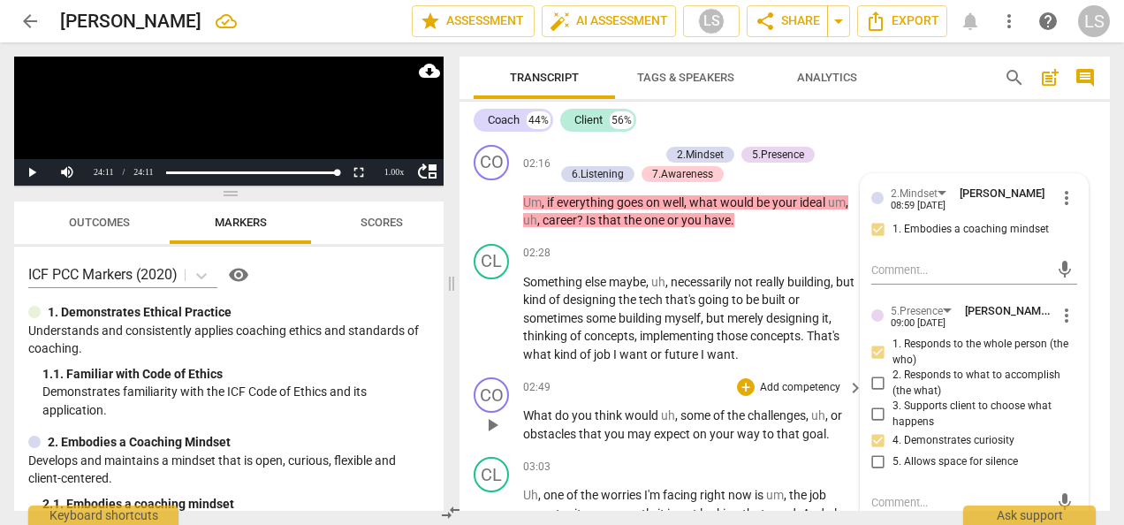
scroll to position [1237, 0]
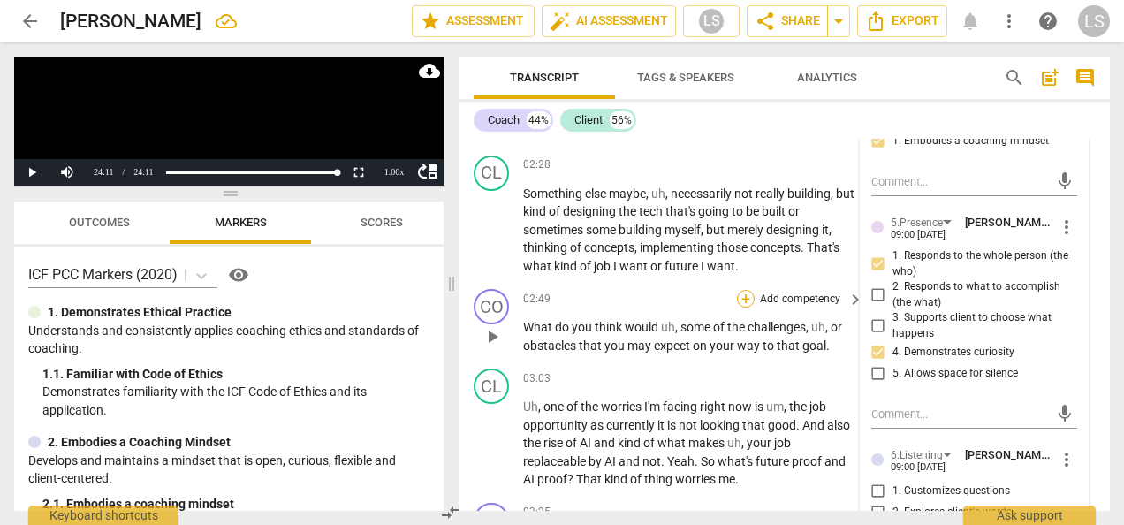
click at [741, 301] on div "+" at bounding box center [746, 299] width 18 height 18
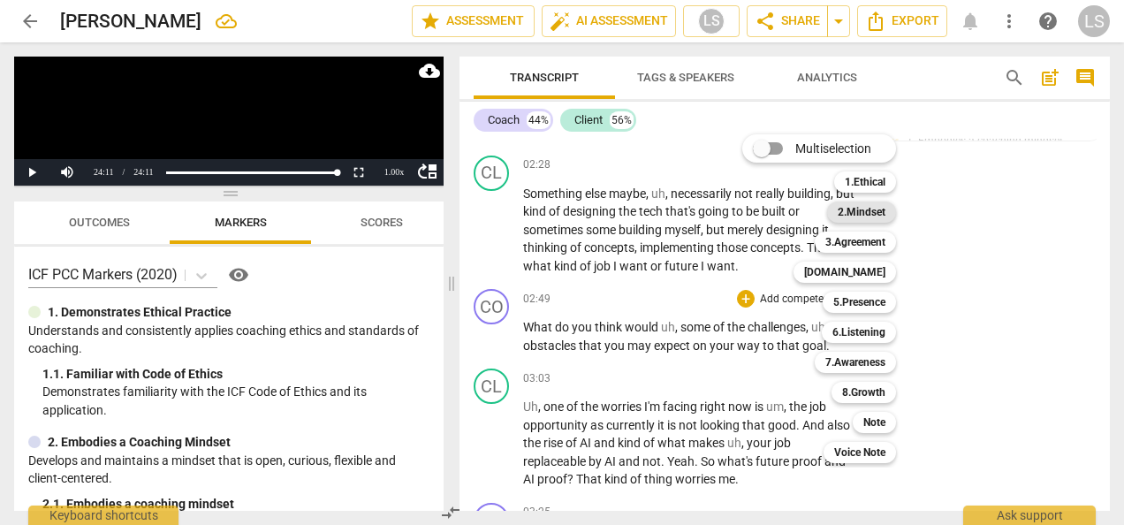
click at [860, 211] on b "2.Mindset" at bounding box center [861, 211] width 48 height 21
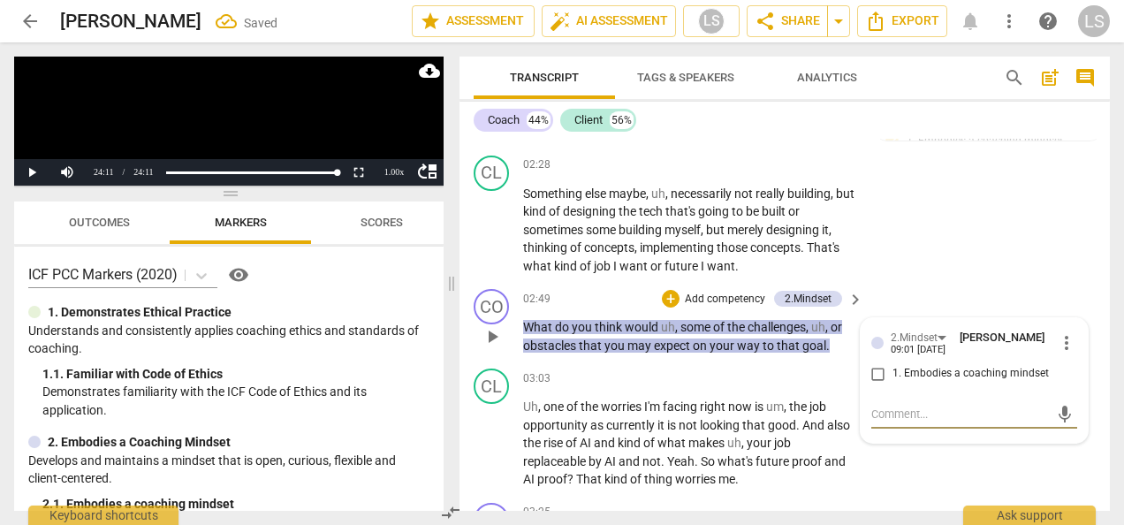
click at [658, 299] on div "+ Add competency 2.Mindset keyboard_arrow_right" at bounding box center [761, 298] width 207 height 19
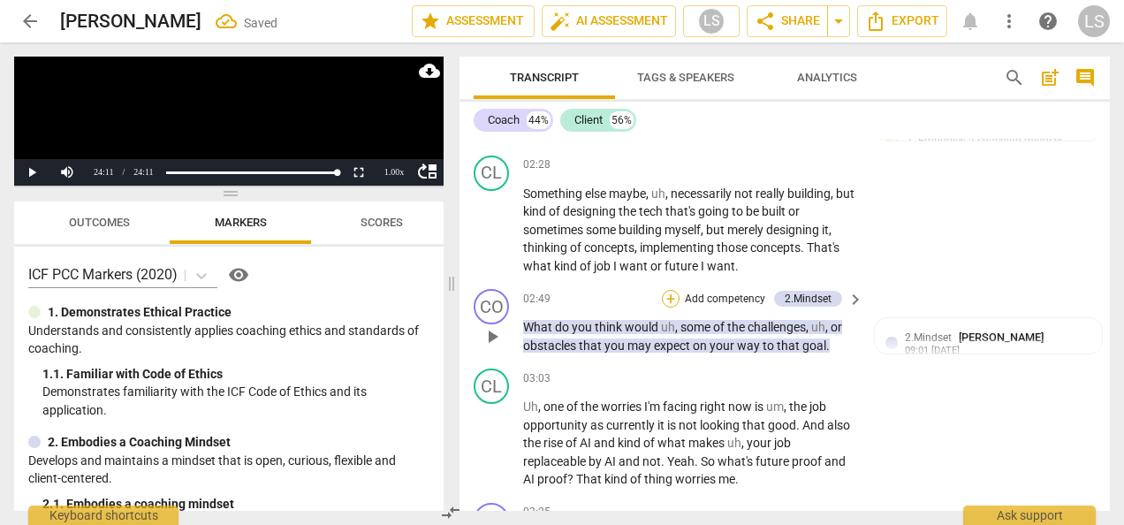
click at [675, 299] on div "+" at bounding box center [671, 299] width 18 height 18
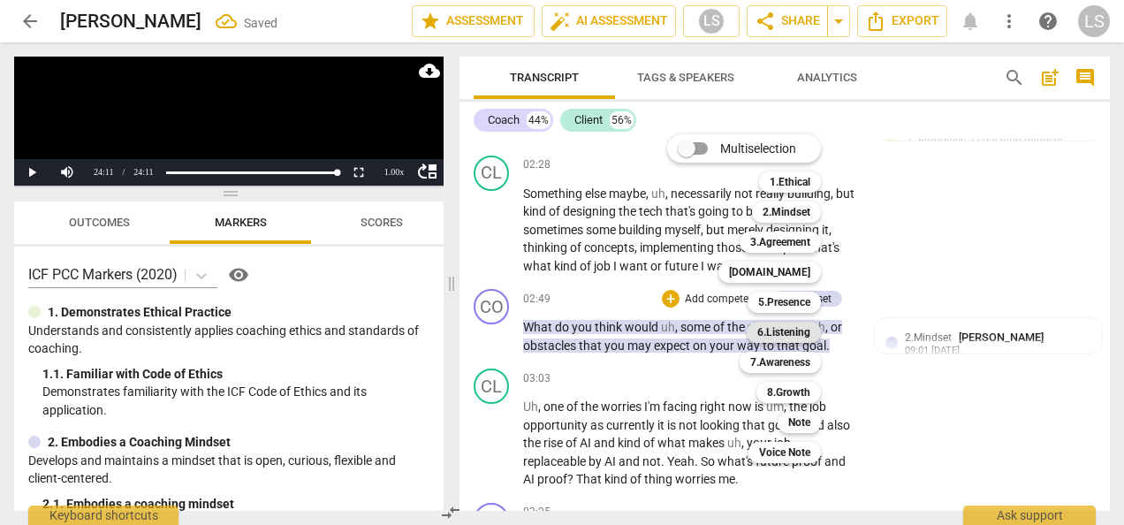
click at [773, 331] on b "6.Listening" at bounding box center [783, 332] width 53 height 21
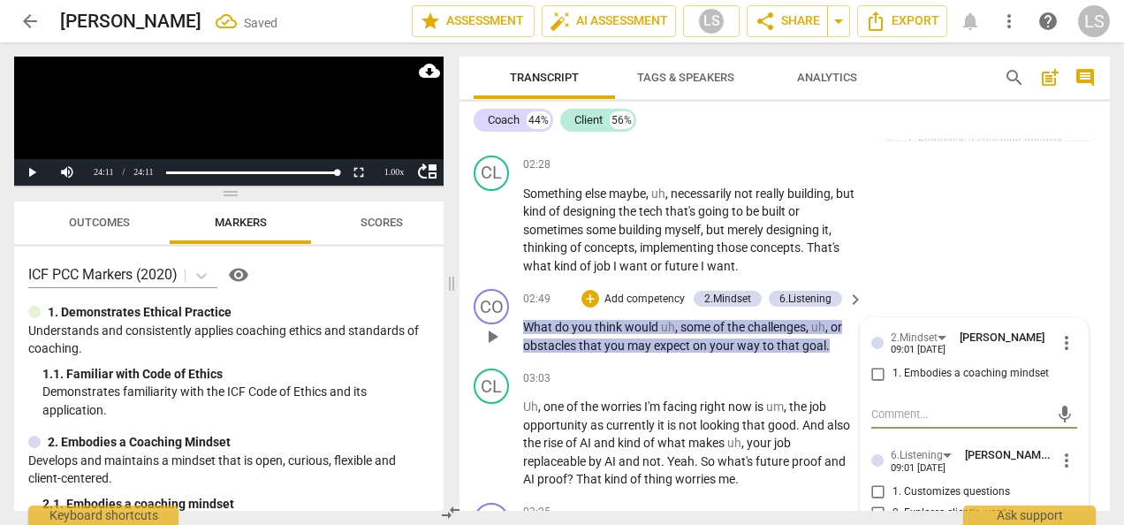
click at [867, 371] on input "1. Embodies a coaching mindset" at bounding box center [878, 373] width 28 height 21
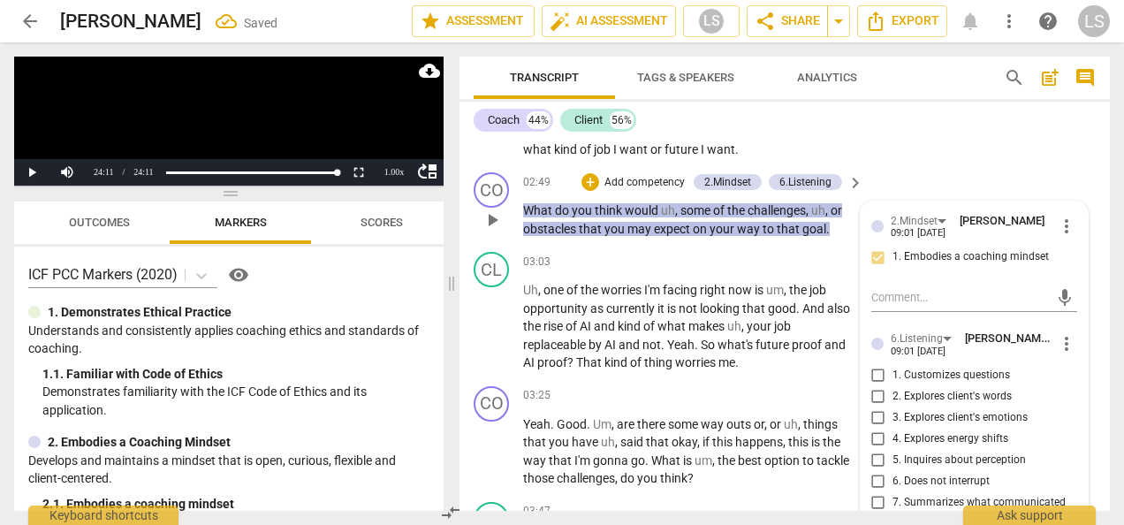
scroll to position [1502, 0]
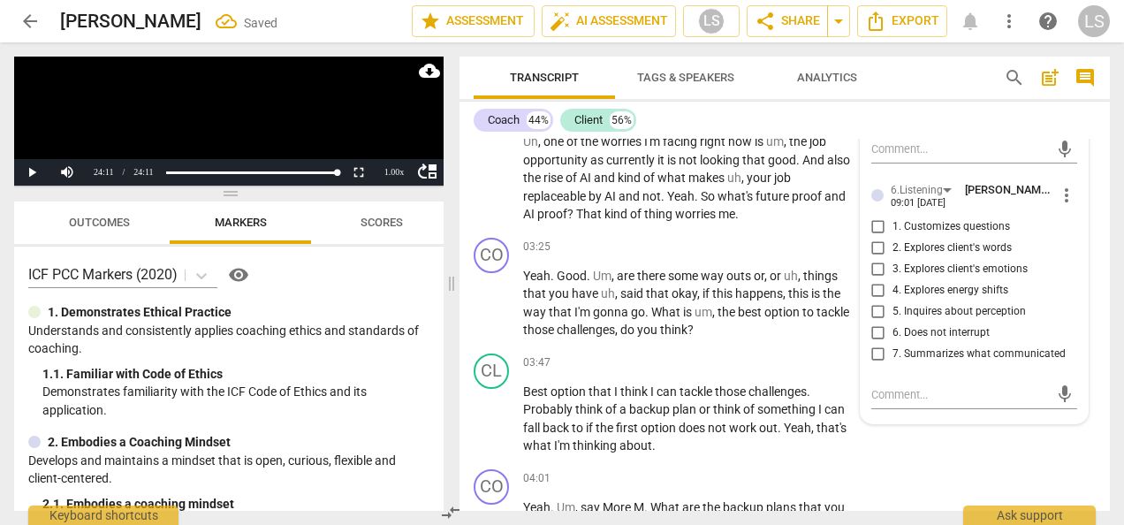
click at [873, 311] on input "5. Inquires about perception" at bounding box center [878, 311] width 28 height 21
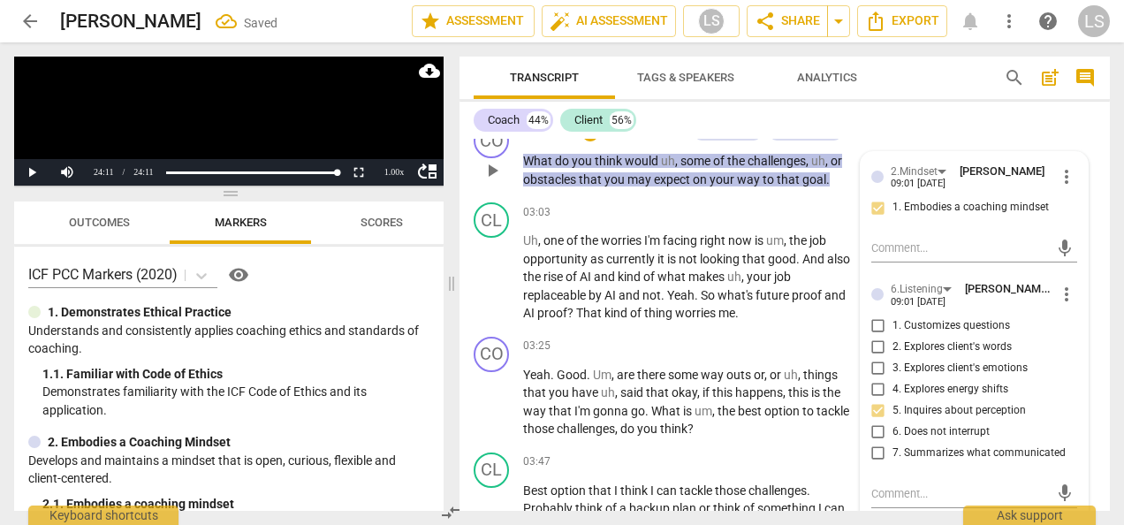
scroll to position [1325, 0]
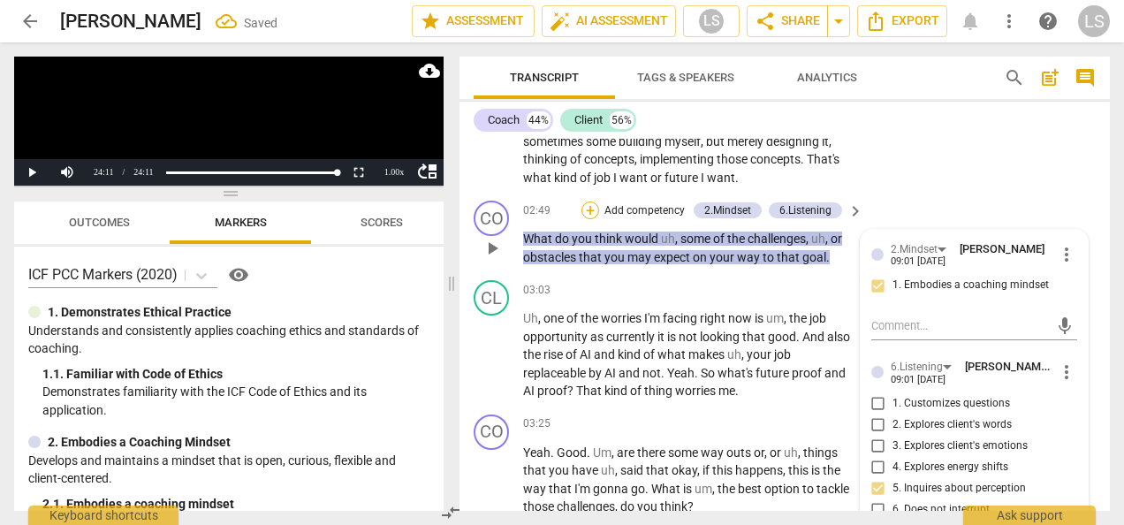
click at [581, 209] on div "+" at bounding box center [590, 210] width 18 height 18
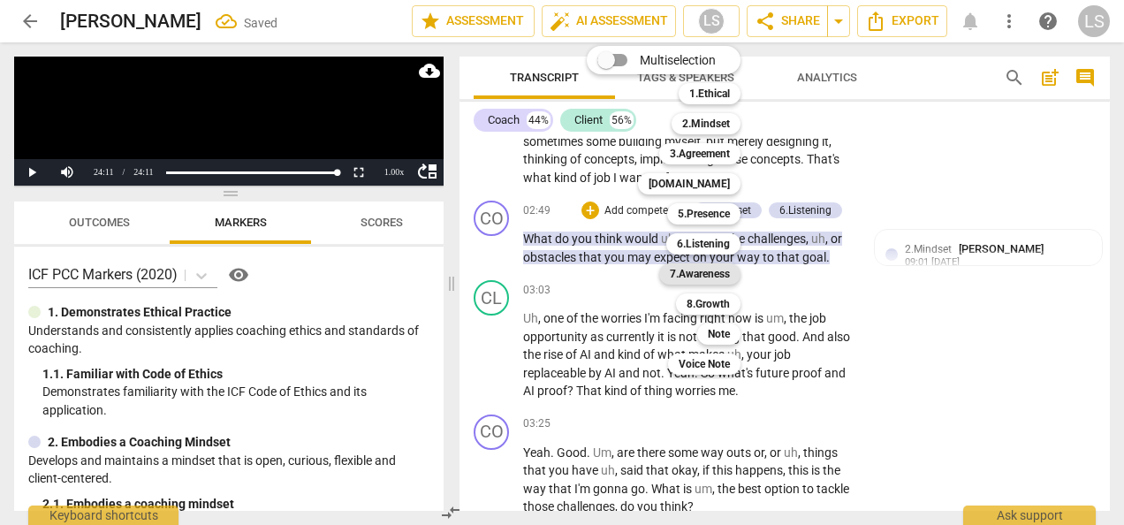
click at [688, 277] on b "7.Awareness" at bounding box center [700, 273] width 60 height 21
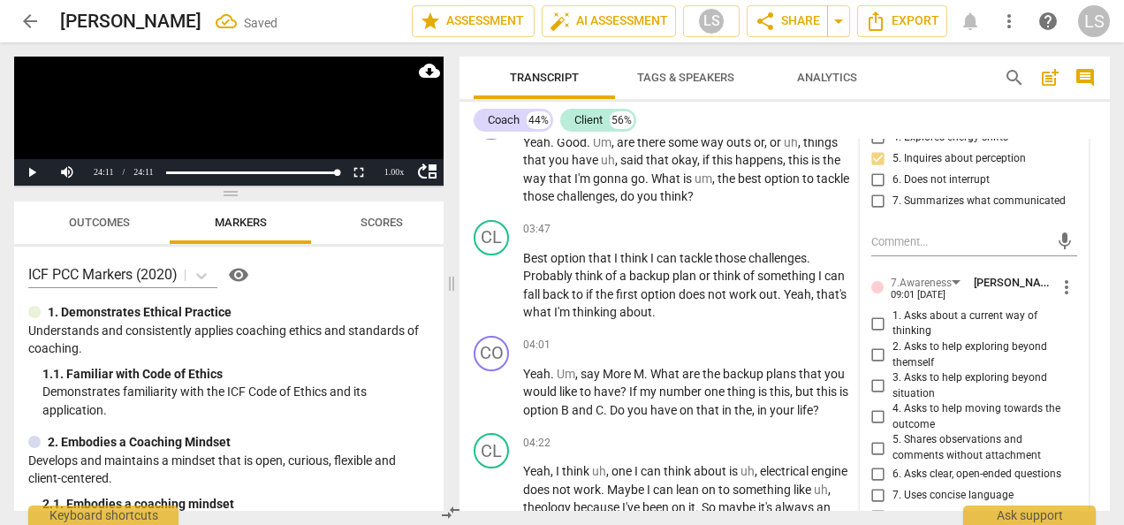
scroll to position [1678, 0]
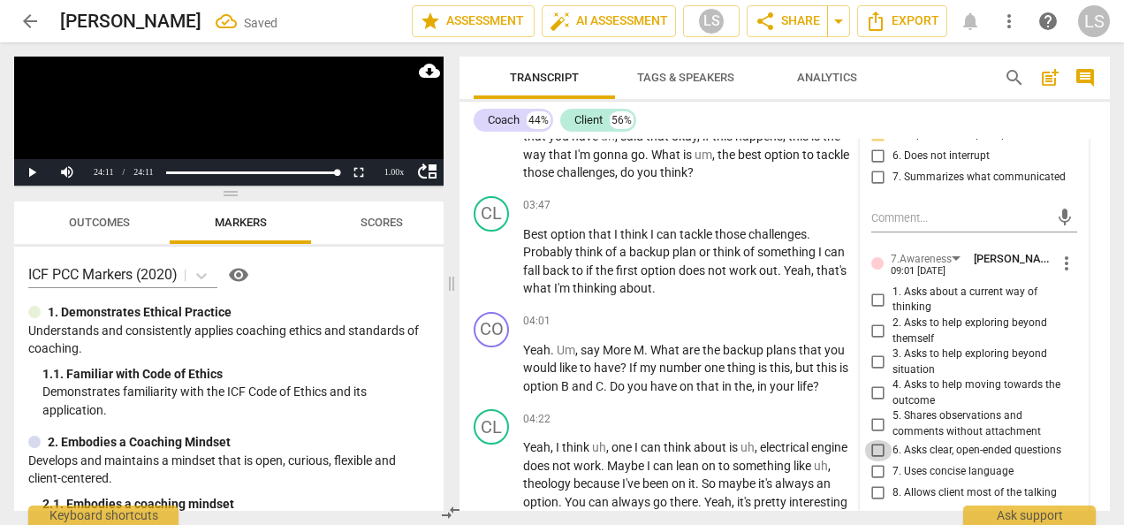
click at [877, 445] on input "6. Asks clear, open-ended questions" at bounding box center [878, 450] width 28 height 21
click at [873, 466] on input "7. Uses concise language" at bounding box center [878, 471] width 28 height 21
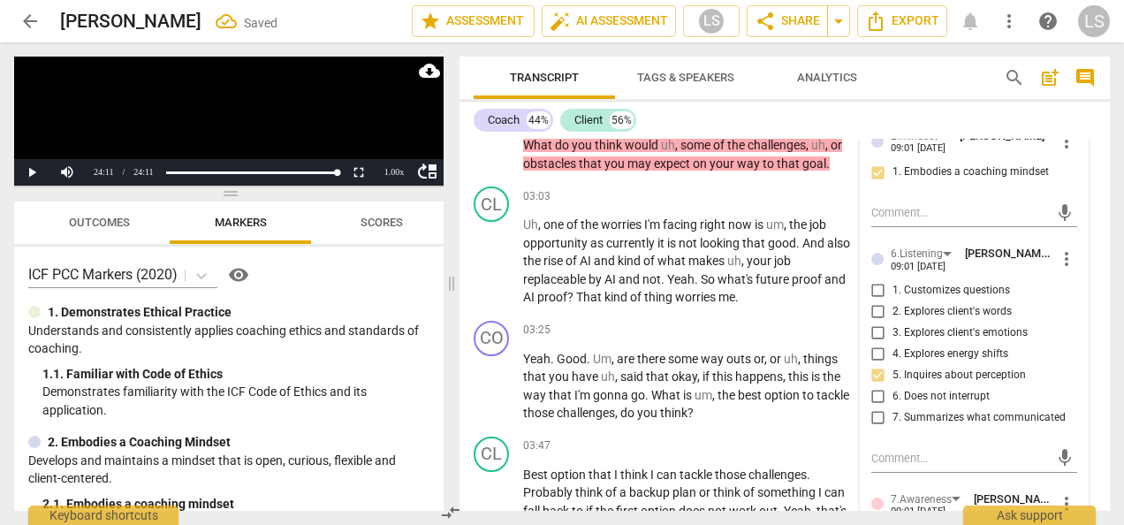
scroll to position [1413, 0]
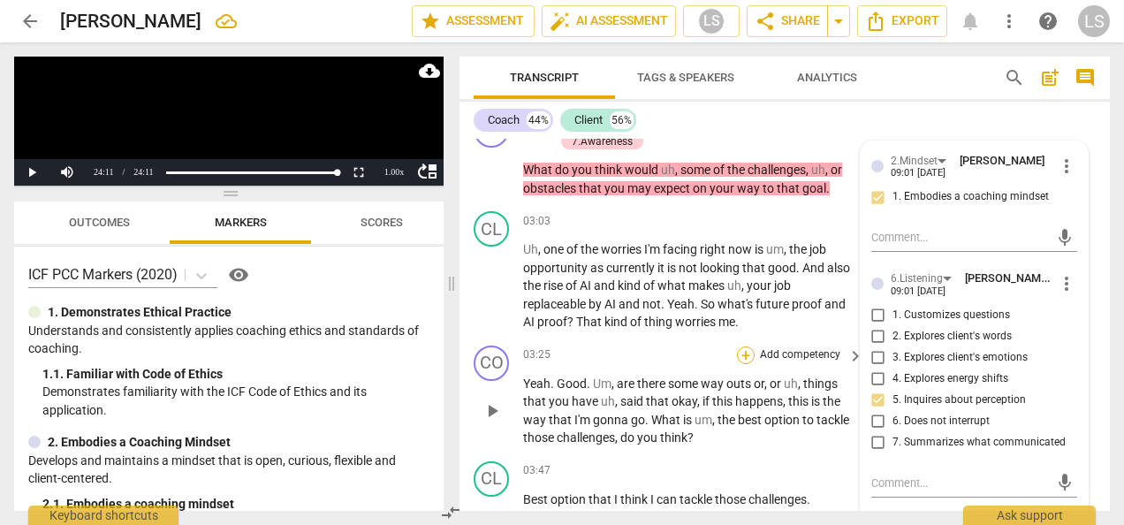
click at [746, 357] on div "+" at bounding box center [746, 355] width 18 height 18
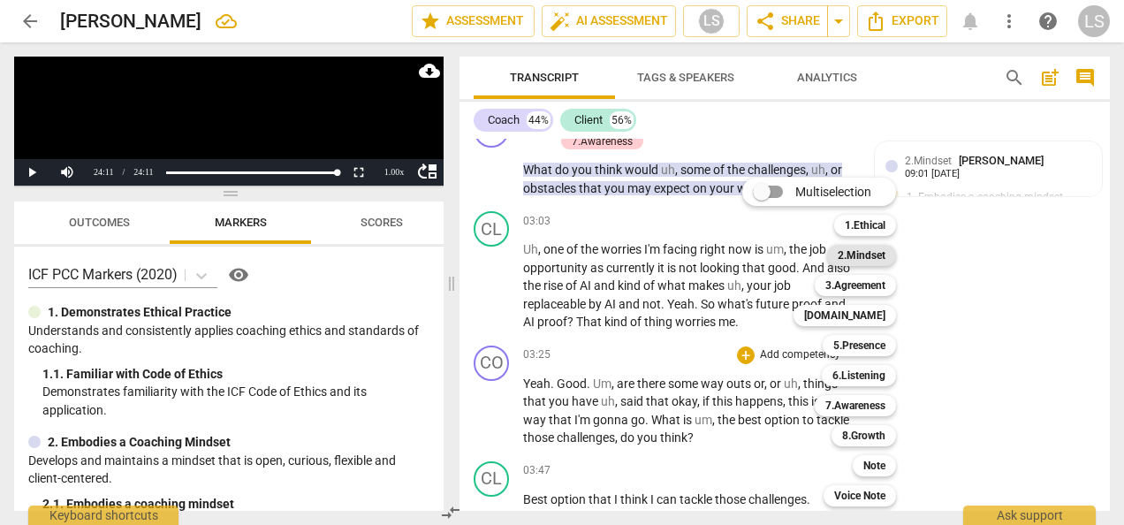
click at [857, 257] on b "2.Mindset" at bounding box center [861, 255] width 48 height 21
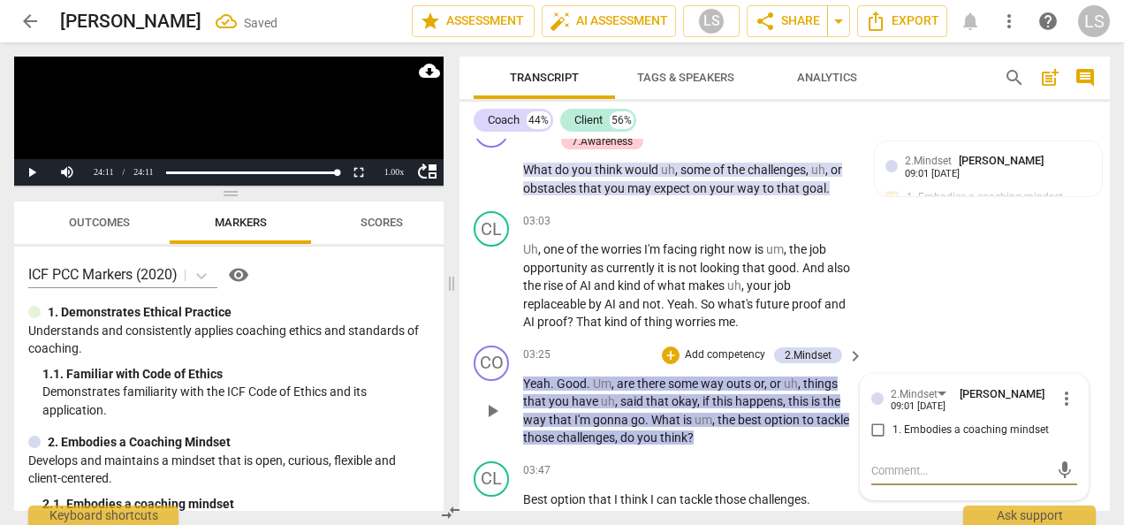
click at [1058, 399] on span "more_vert" at bounding box center [1066, 398] width 21 height 21
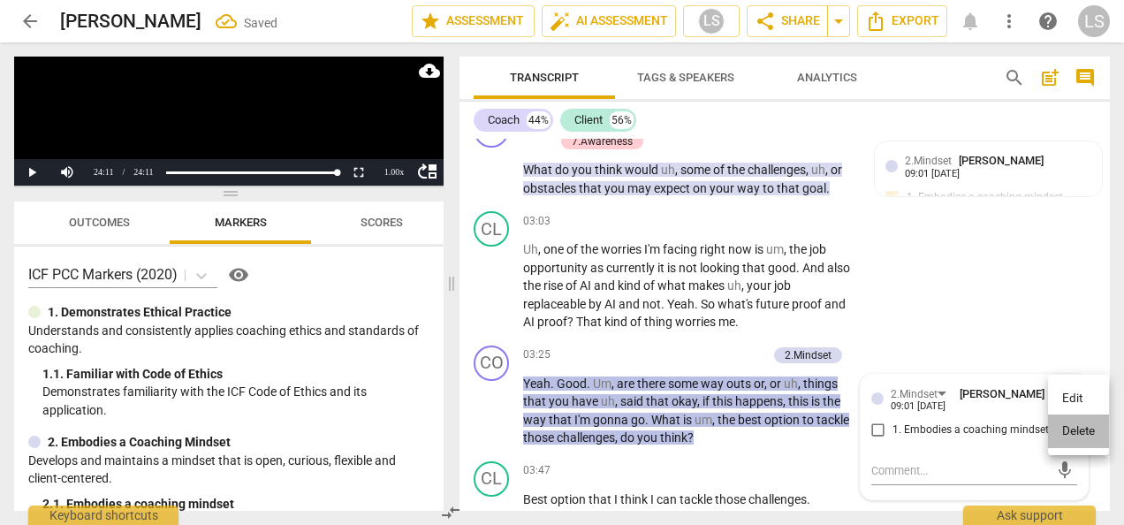
click at [1057, 426] on li "Delete" at bounding box center [1078, 431] width 61 height 34
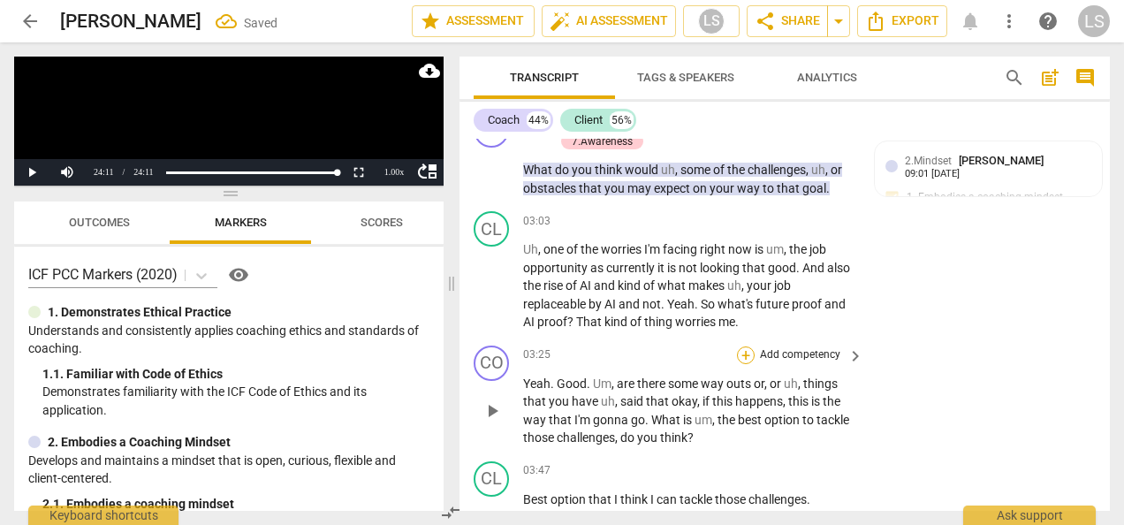
click at [744, 356] on div "+" at bounding box center [746, 355] width 18 height 18
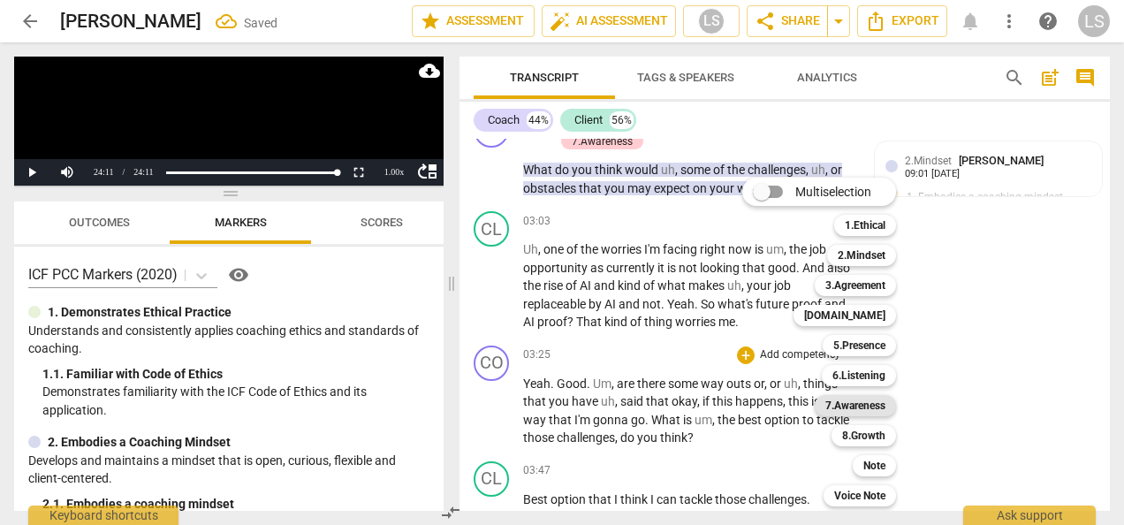
click at [857, 403] on b "7.Awareness" at bounding box center [855, 405] width 60 height 21
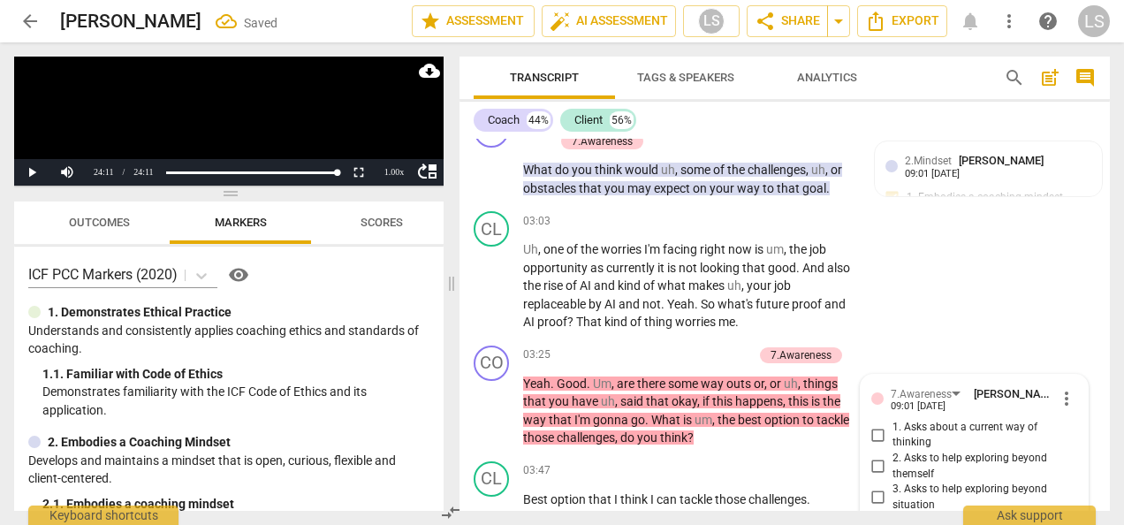
scroll to position [1756, 0]
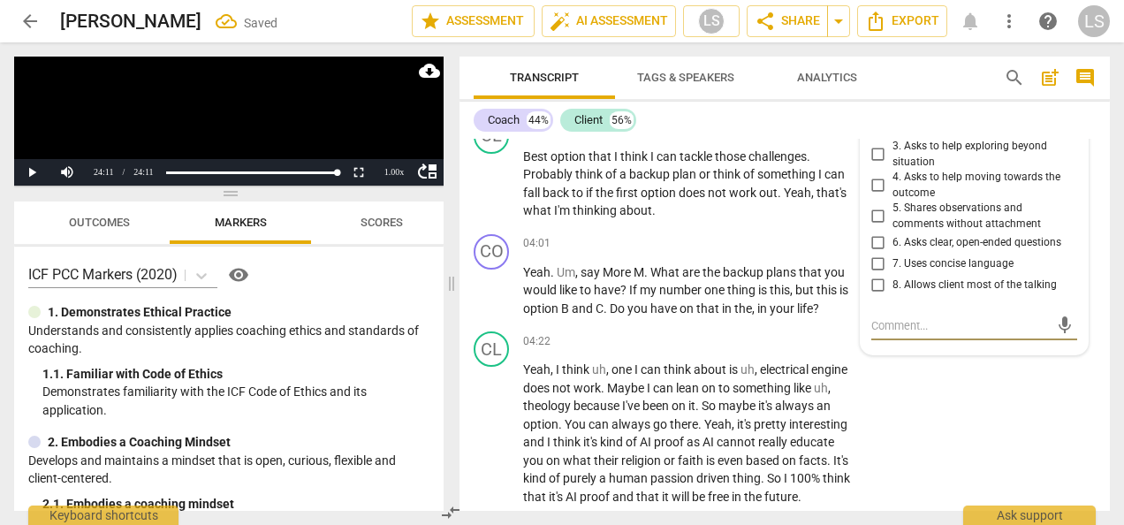
click at [873, 157] on input "3. Asks to help exploring beyond situation" at bounding box center [878, 154] width 28 height 21
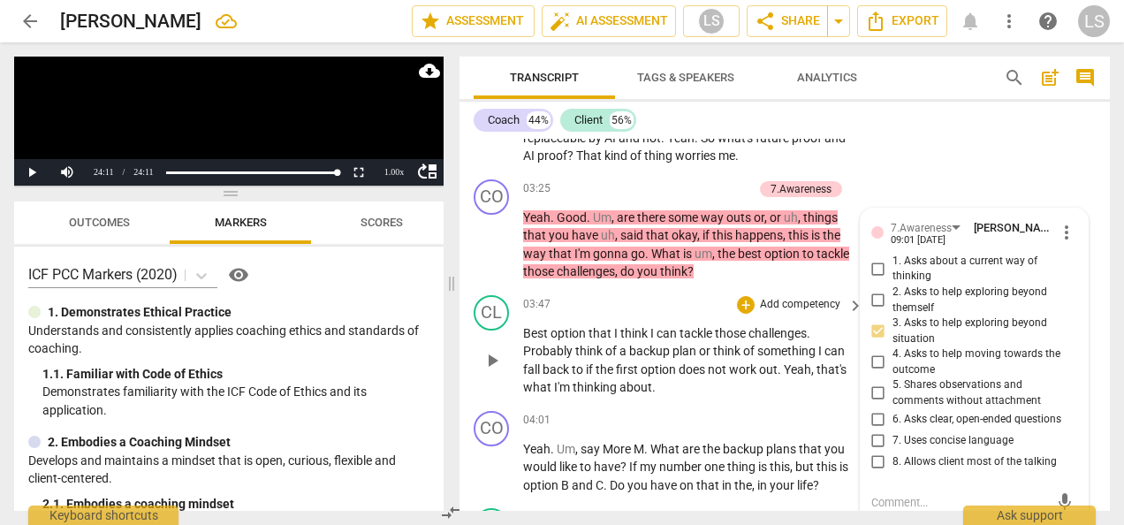
scroll to position [1668, 0]
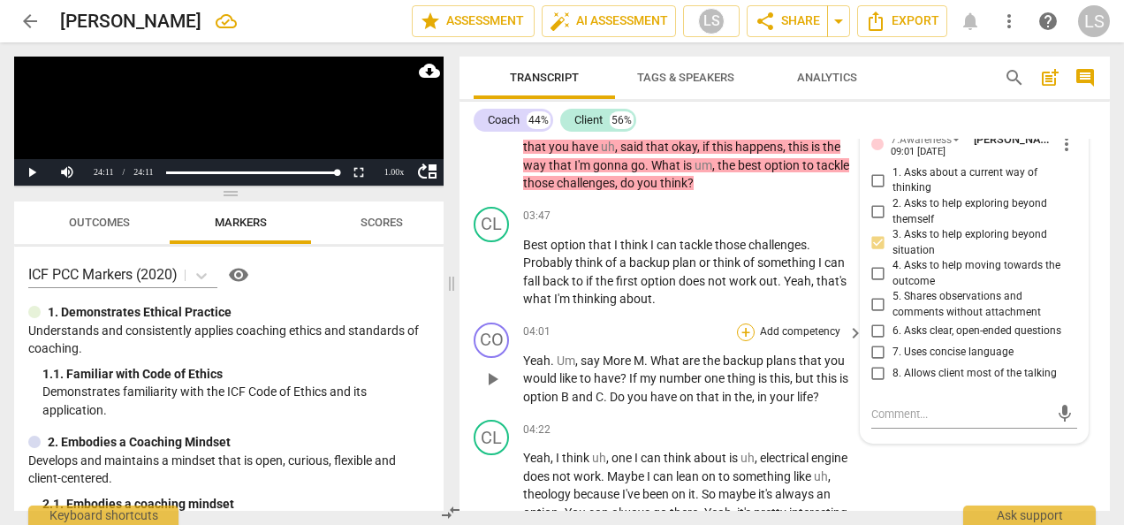
click at [740, 331] on div "+" at bounding box center [746, 332] width 18 height 18
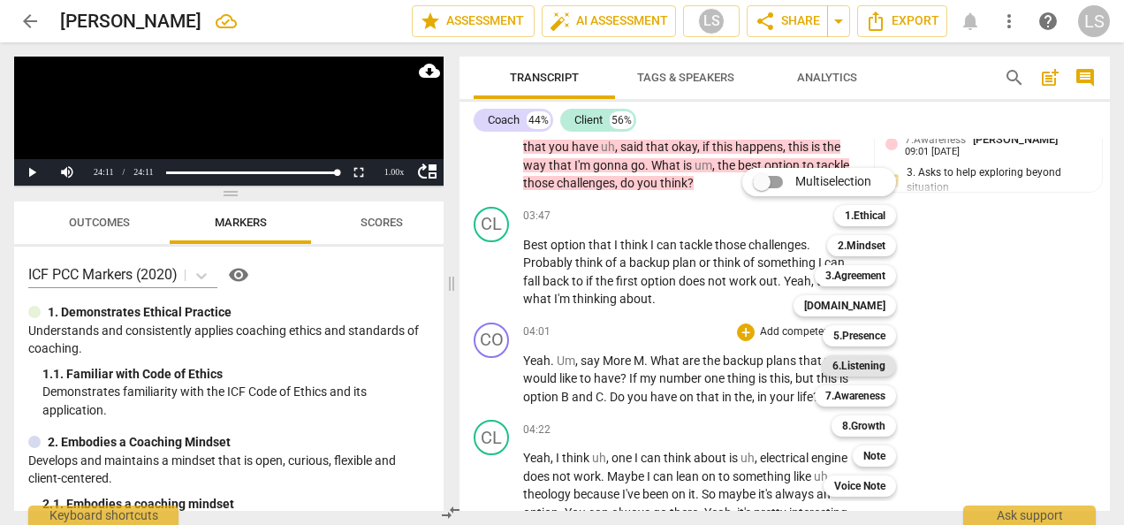
click at [876, 367] on b "6.Listening" at bounding box center [858, 365] width 53 height 21
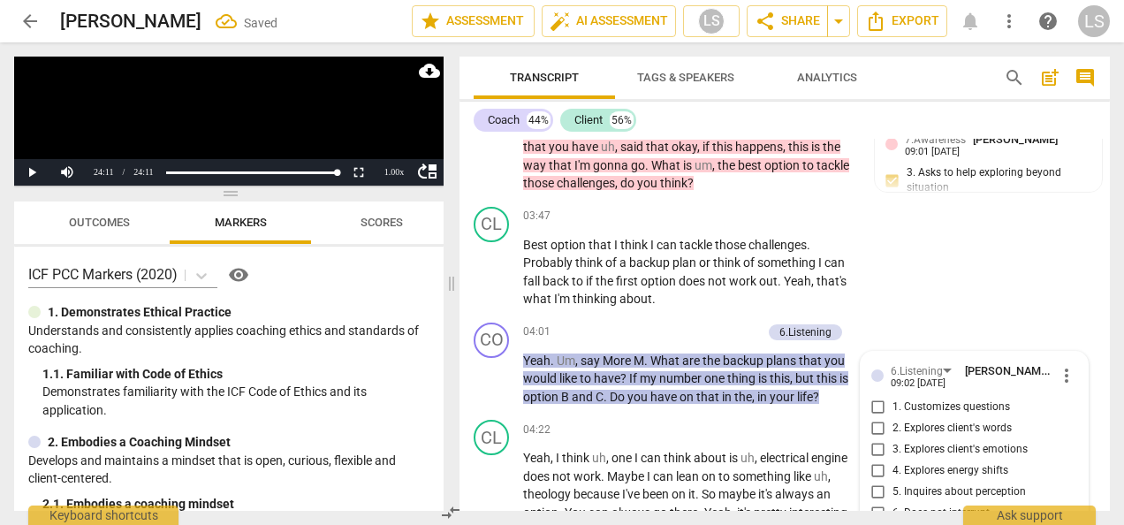
scroll to position [1917, 0]
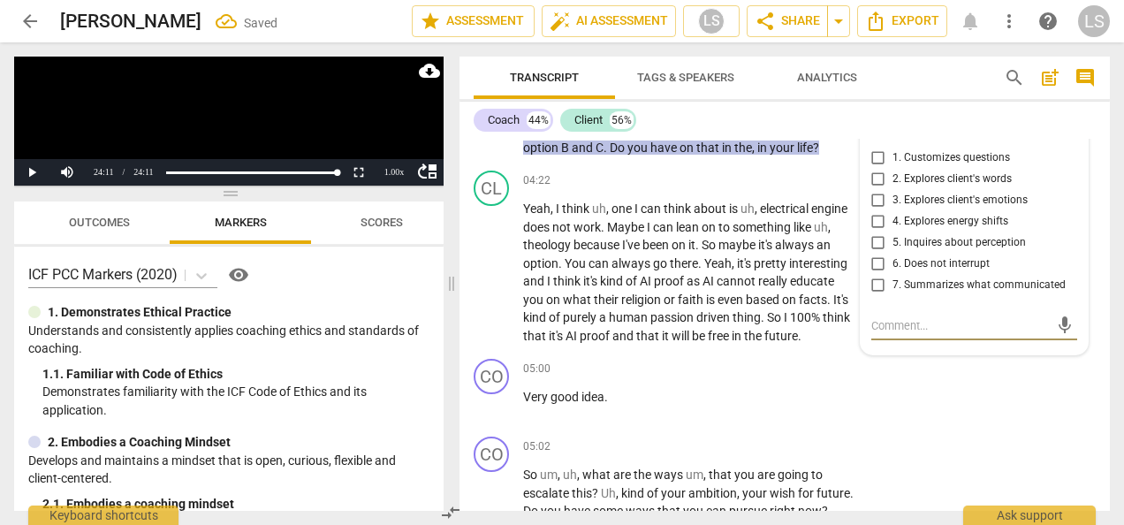
click at [872, 156] on input "1. Customizes questions" at bounding box center [878, 158] width 28 height 21
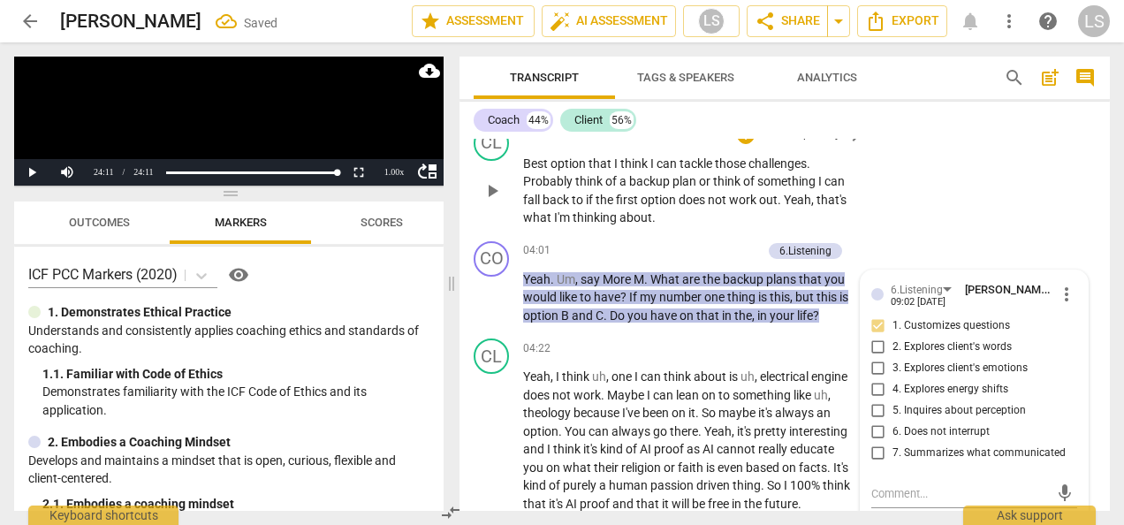
scroll to position [1740, 0]
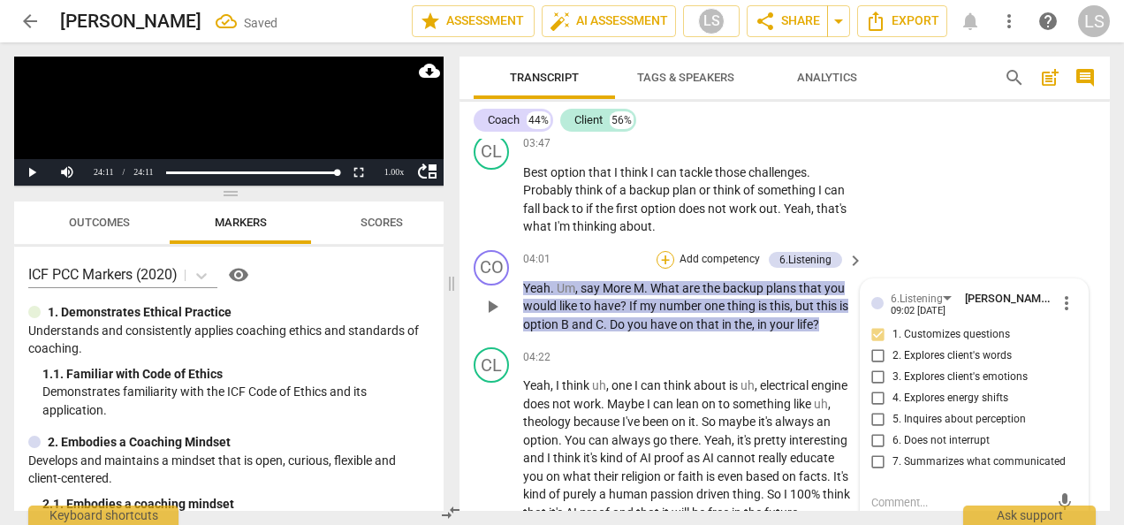
click at [669, 256] on div "+" at bounding box center [665, 260] width 18 height 18
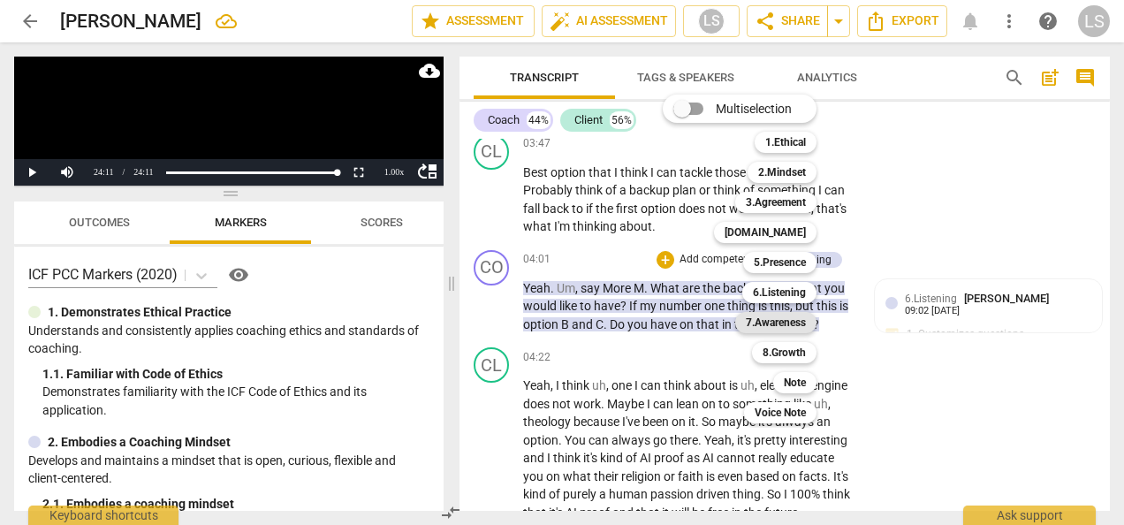
click at [795, 320] on b "7.Awareness" at bounding box center [776, 322] width 60 height 21
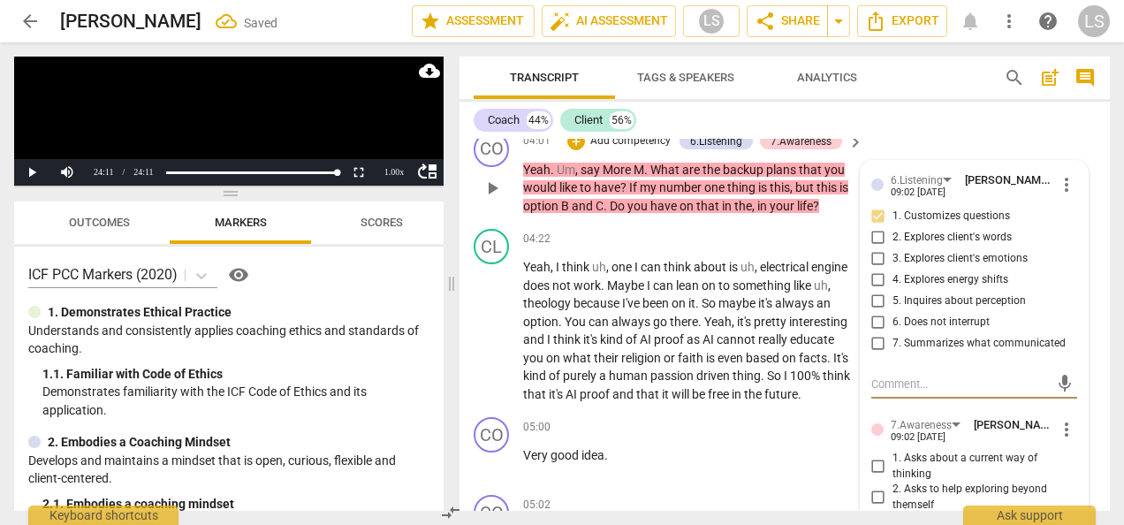
scroll to position [2005, 0]
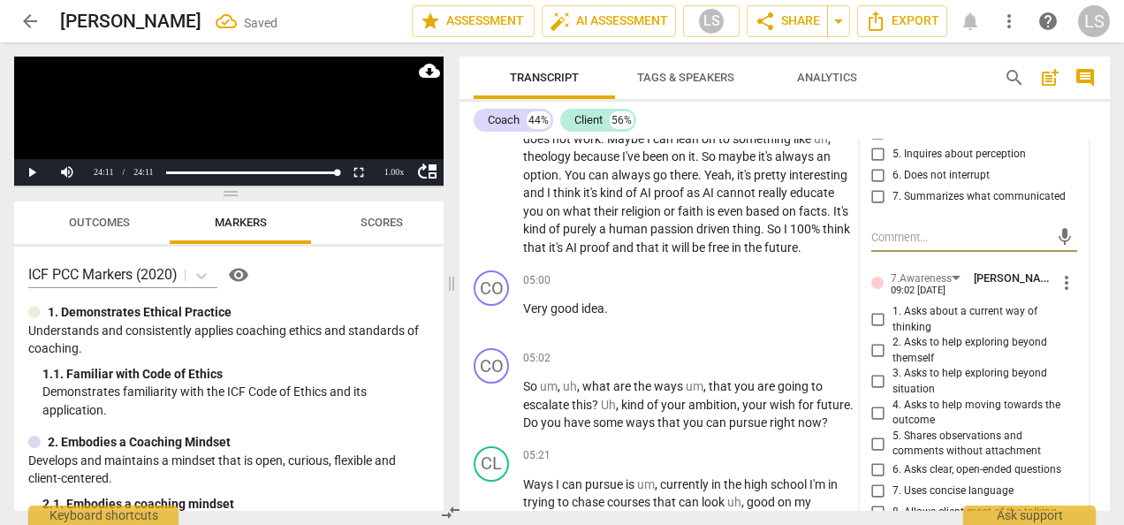
click at [873, 375] on input "3. Asks to help exploring beyond situation" at bounding box center [878, 381] width 28 height 21
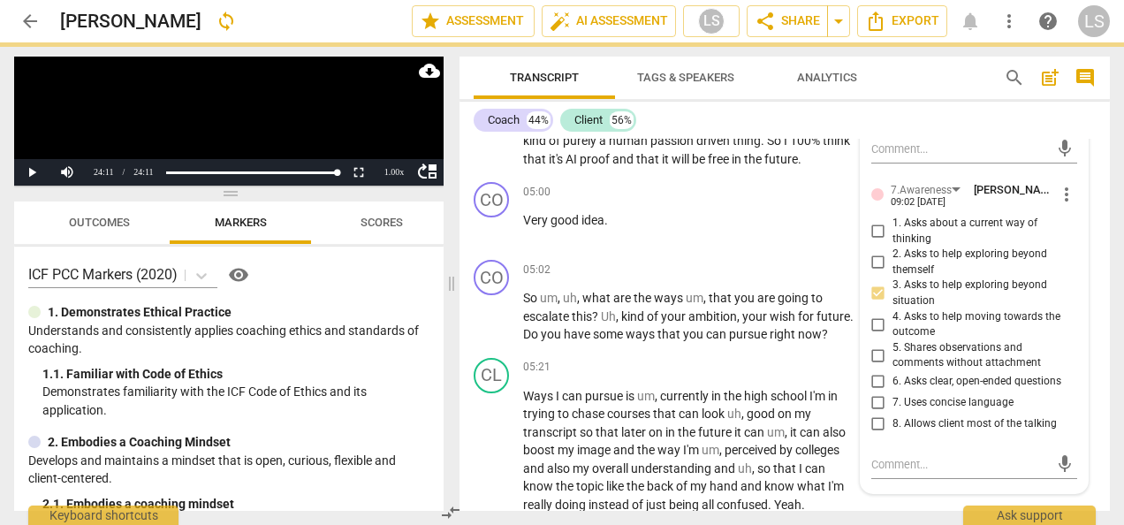
click at [875, 382] on input "6. Asks clear, open-ended questions" at bounding box center [878, 381] width 28 height 21
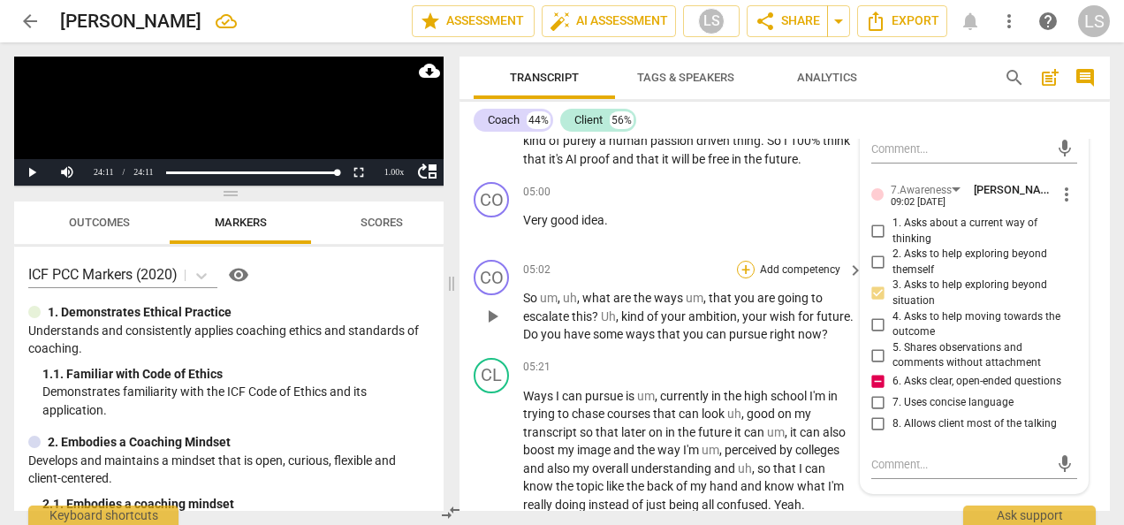
click at [740, 267] on div "+" at bounding box center [746, 270] width 18 height 18
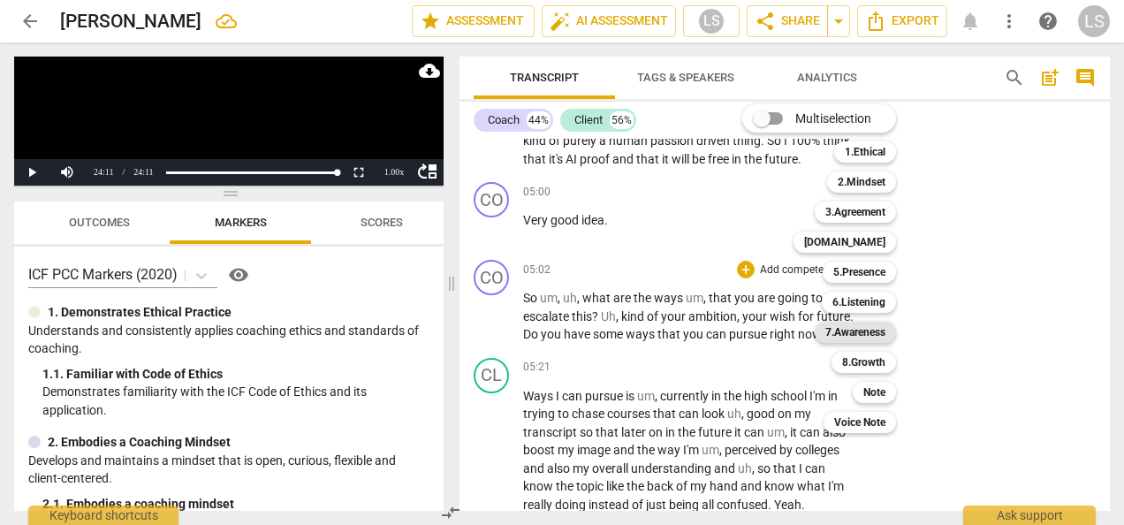
click at [864, 328] on b "7.Awareness" at bounding box center [855, 332] width 60 height 21
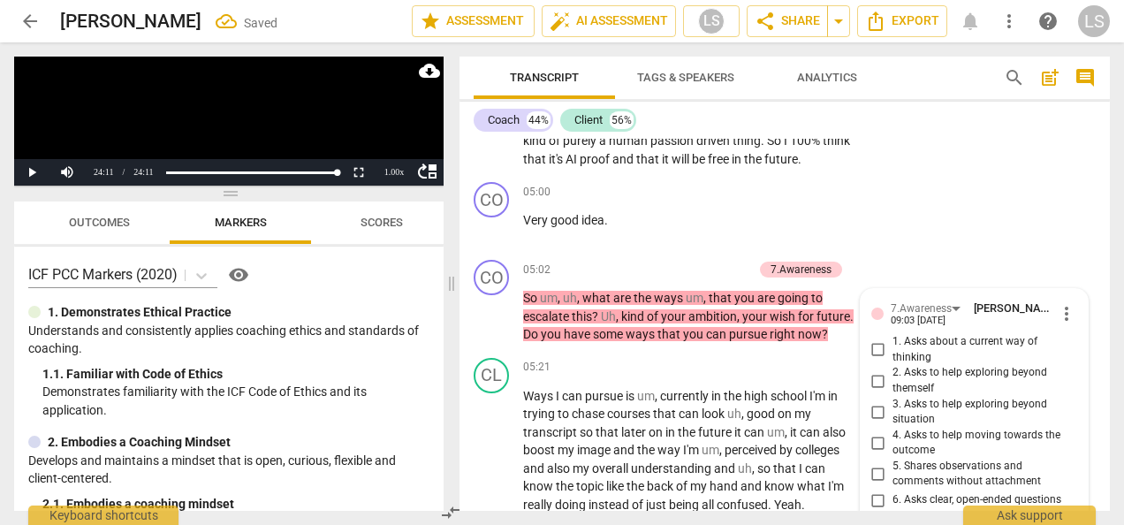
scroll to position [2352, 0]
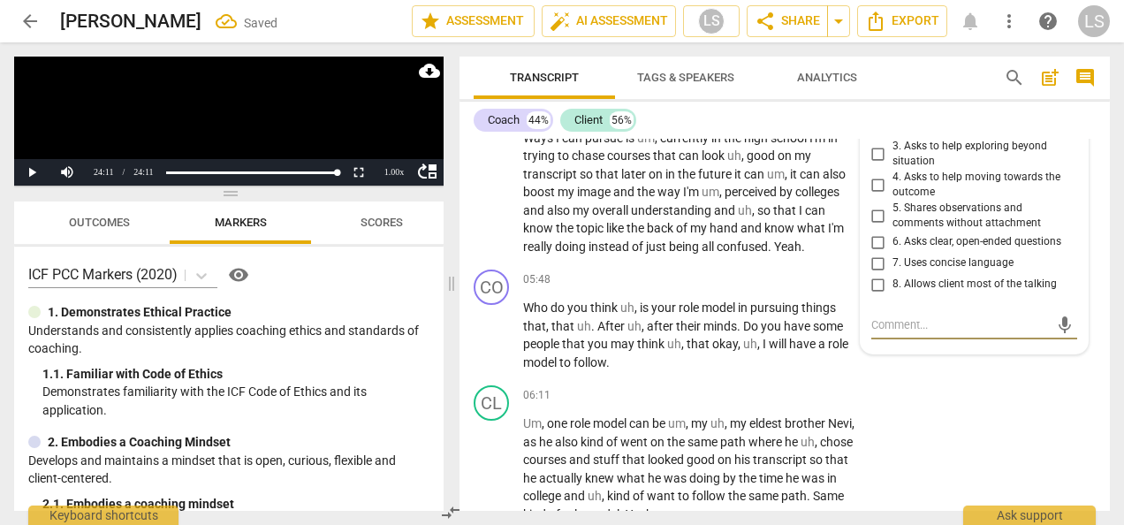
click at [873, 147] on input "3. Asks to help exploring beyond situation" at bounding box center [878, 153] width 28 height 21
click at [869, 246] on input "6. Asks clear, open-ended questions" at bounding box center [878, 241] width 28 height 21
click at [740, 288] on div "+" at bounding box center [746, 279] width 18 height 18
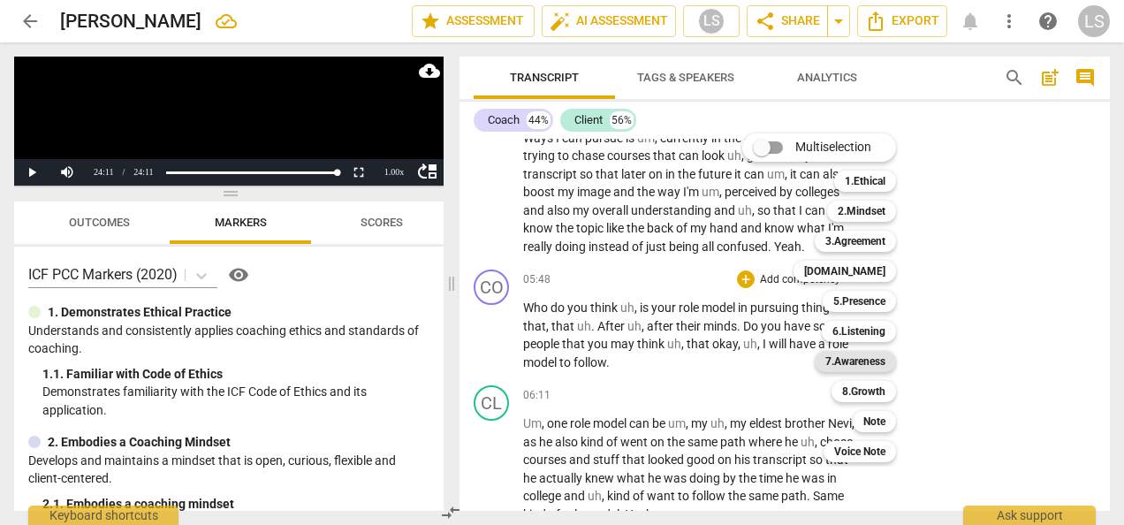
click at [846, 360] on b "7.Awareness" at bounding box center [855, 361] width 60 height 21
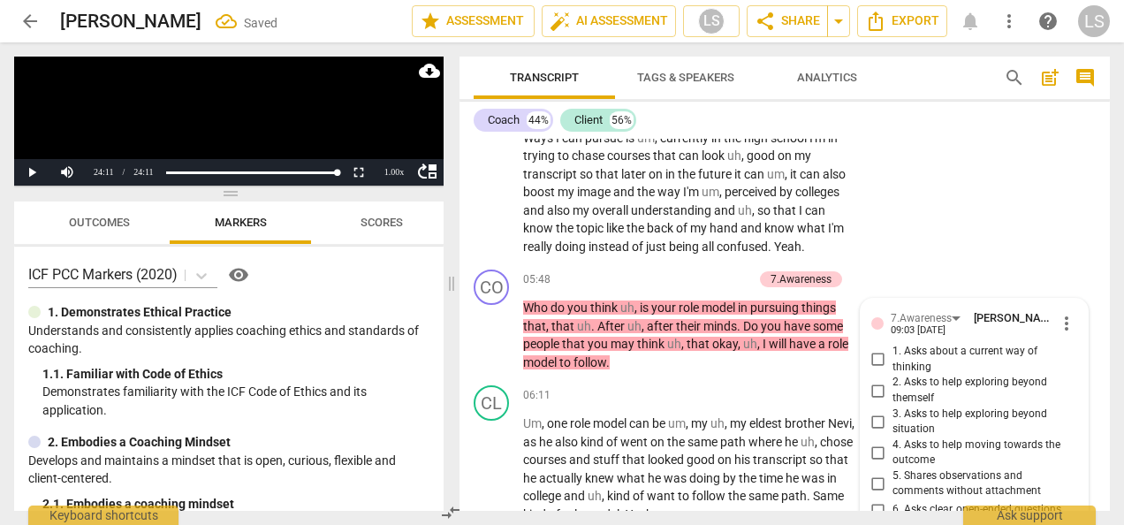
scroll to position [2637, 0]
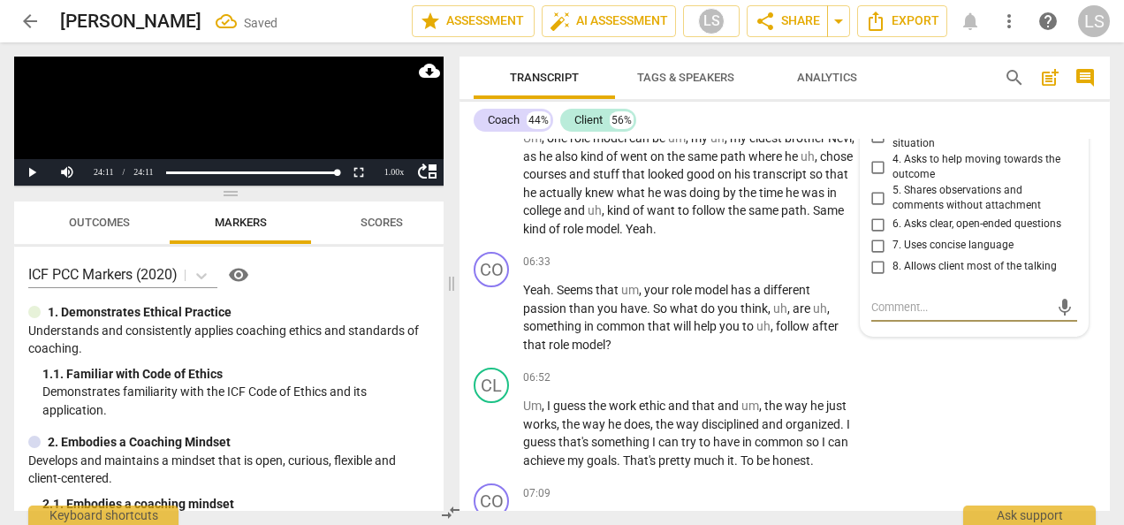
click at [873, 147] on input "3. Asks to help exploring beyond situation" at bounding box center [878, 135] width 28 height 21
click at [874, 235] on input "6. Asks clear, open-ended questions" at bounding box center [878, 224] width 28 height 21
click at [745, 270] on div "+" at bounding box center [746, 262] width 18 height 18
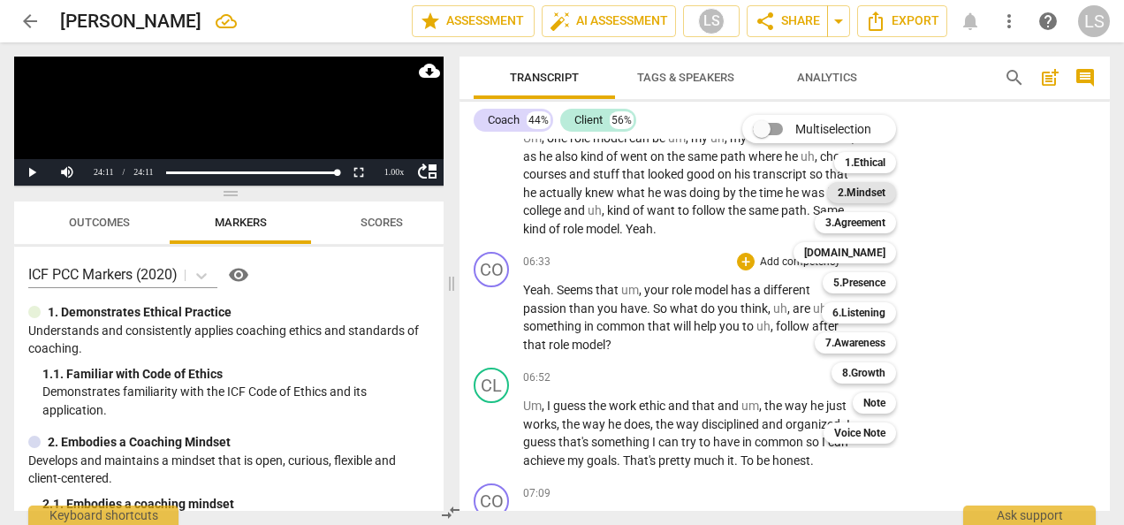
click at [859, 191] on b "2.Mindset" at bounding box center [861, 192] width 48 height 21
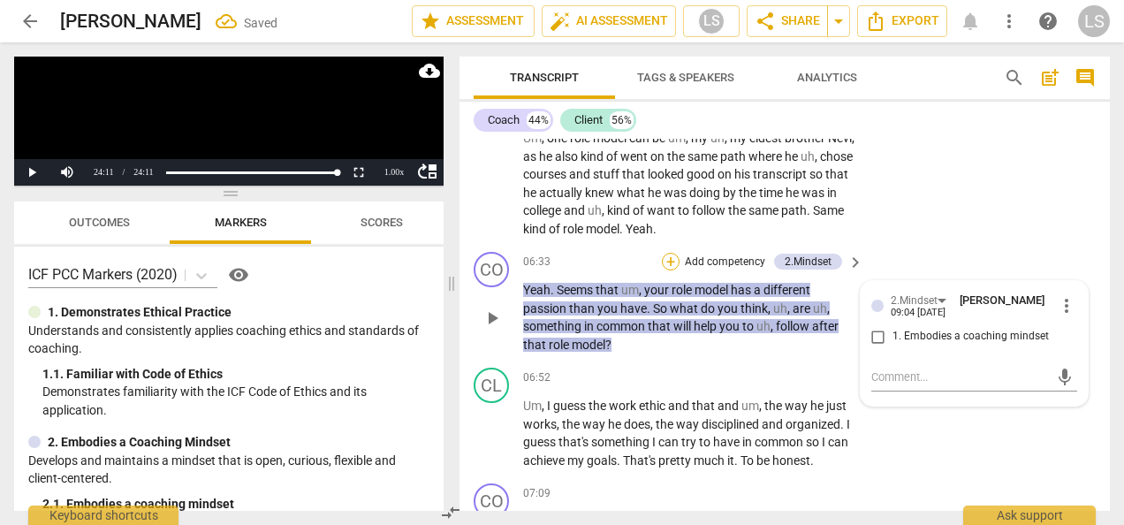
click at [668, 270] on div "+" at bounding box center [671, 262] width 18 height 18
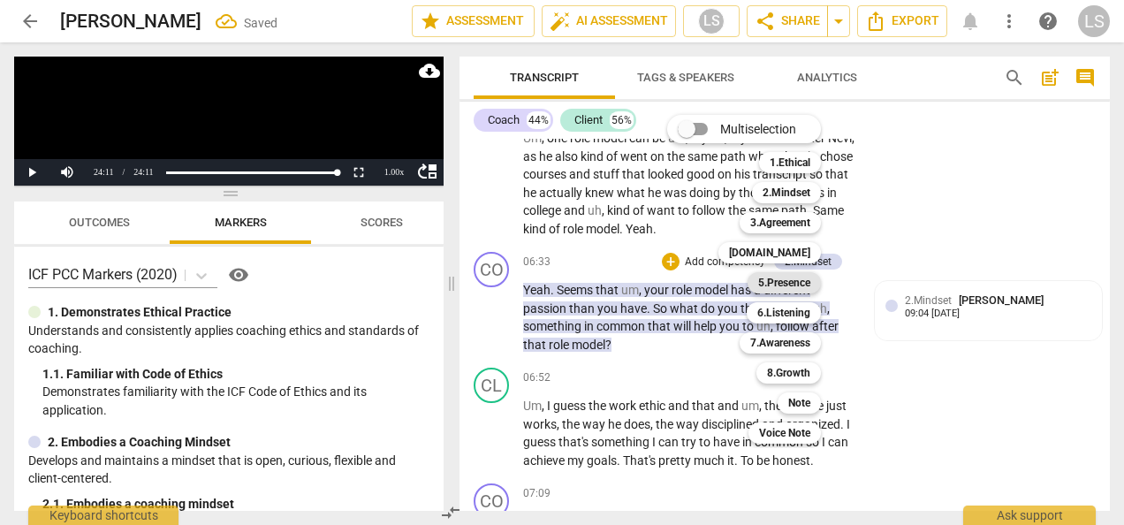
click at [806, 288] on b "5.Presence" at bounding box center [784, 282] width 52 height 21
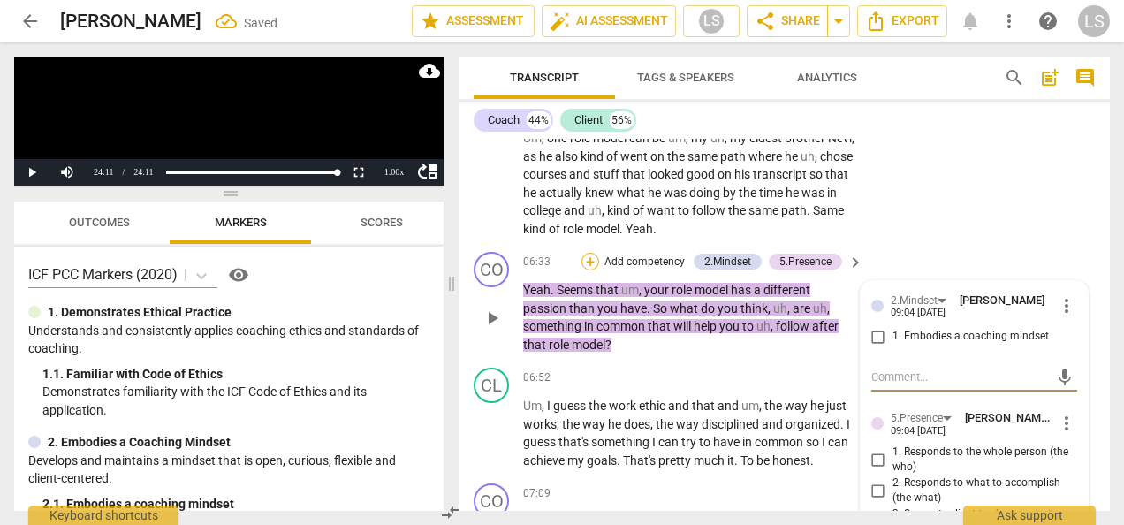
click at [581, 270] on div "+" at bounding box center [590, 262] width 18 height 18
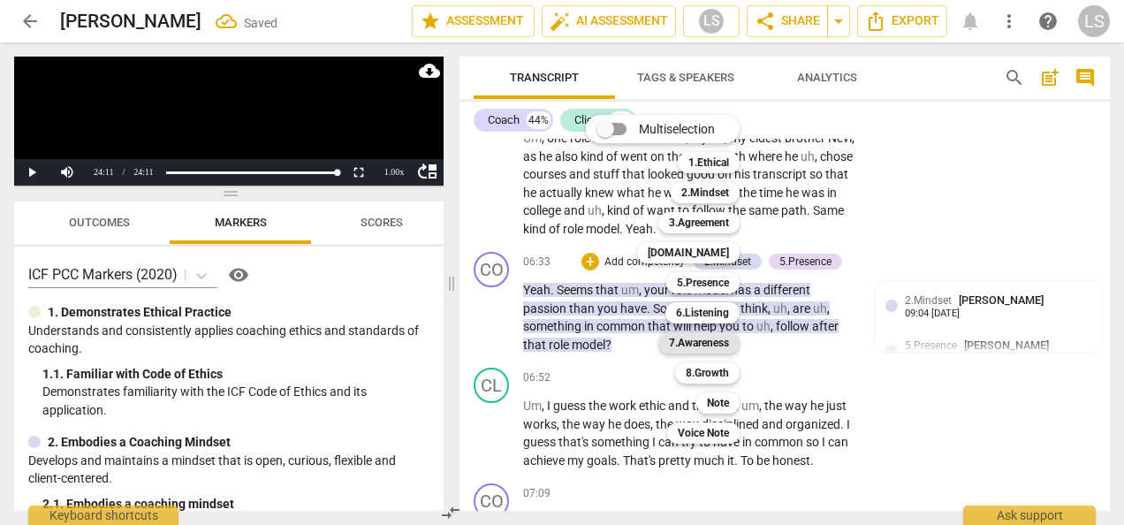
click at [707, 337] on b "7.Awareness" at bounding box center [699, 342] width 60 height 21
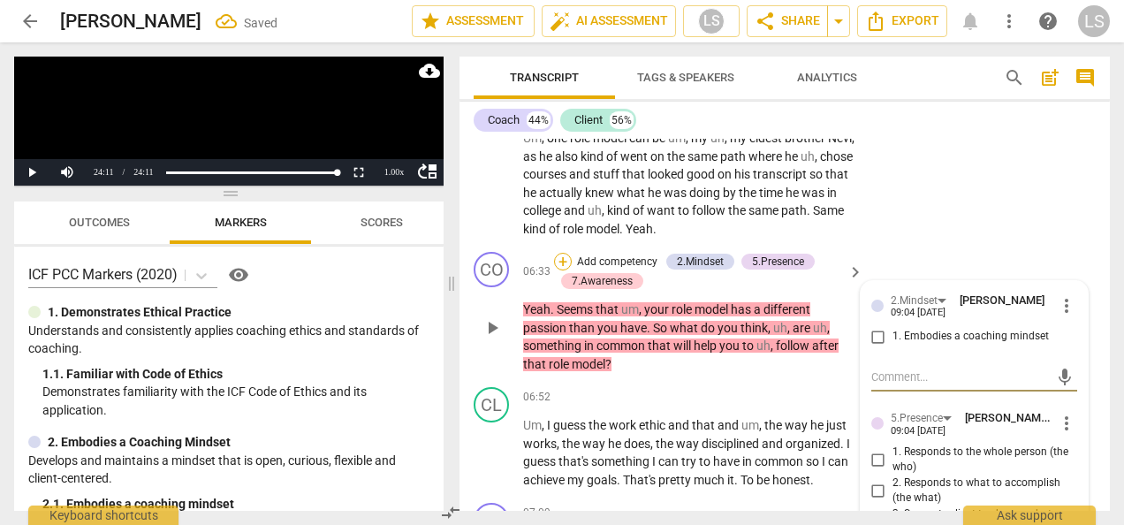
click at [561, 270] on div "+" at bounding box center [563, 262] width 18 height 18
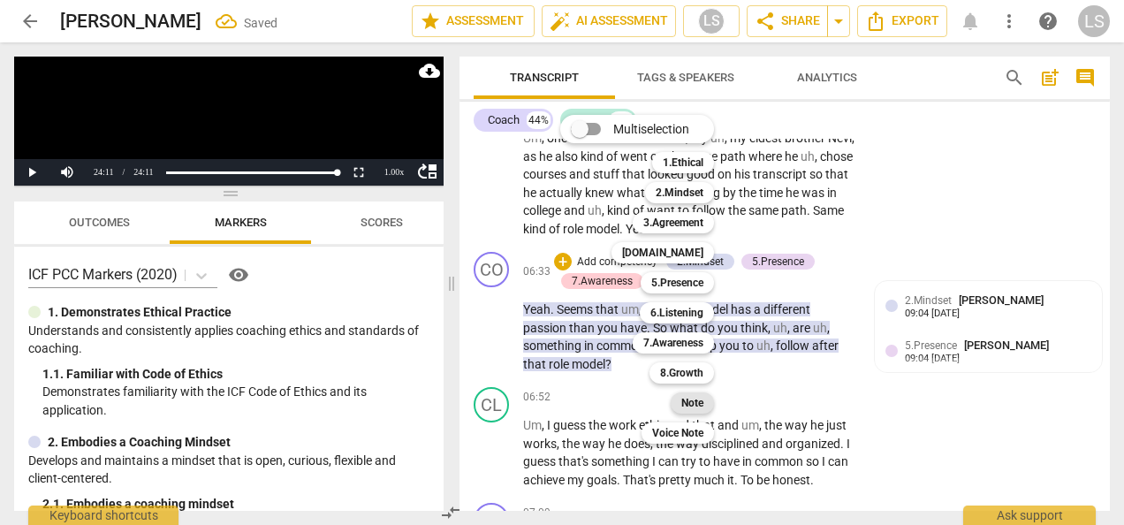
click at [698, 397] on b "Note" at bounding box center [692, 402] width 22 height 21
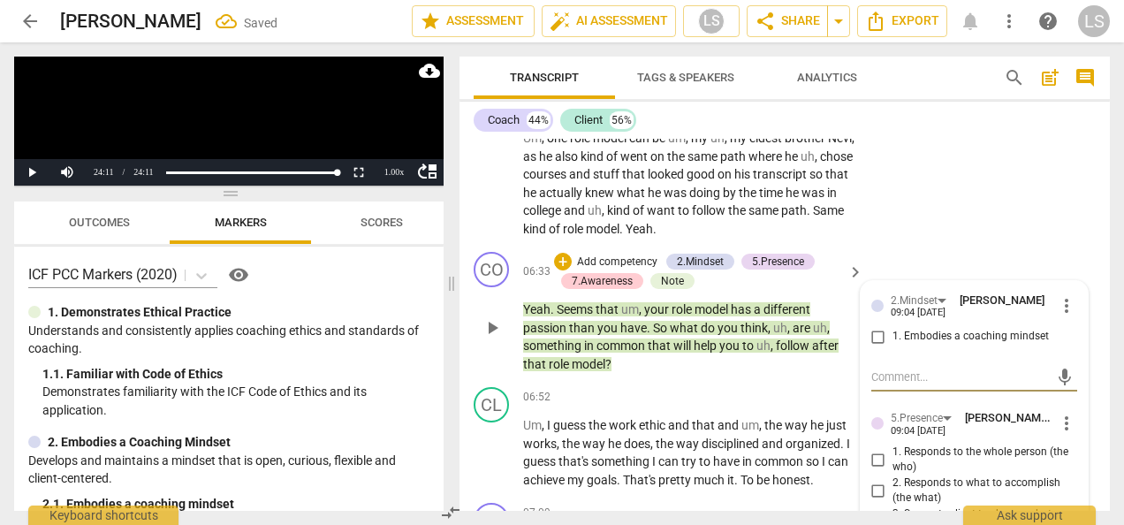
click at [876, 346] on input "1. Embodies a coaching mindset" at bounding box center [878, 336] width 28 height 21
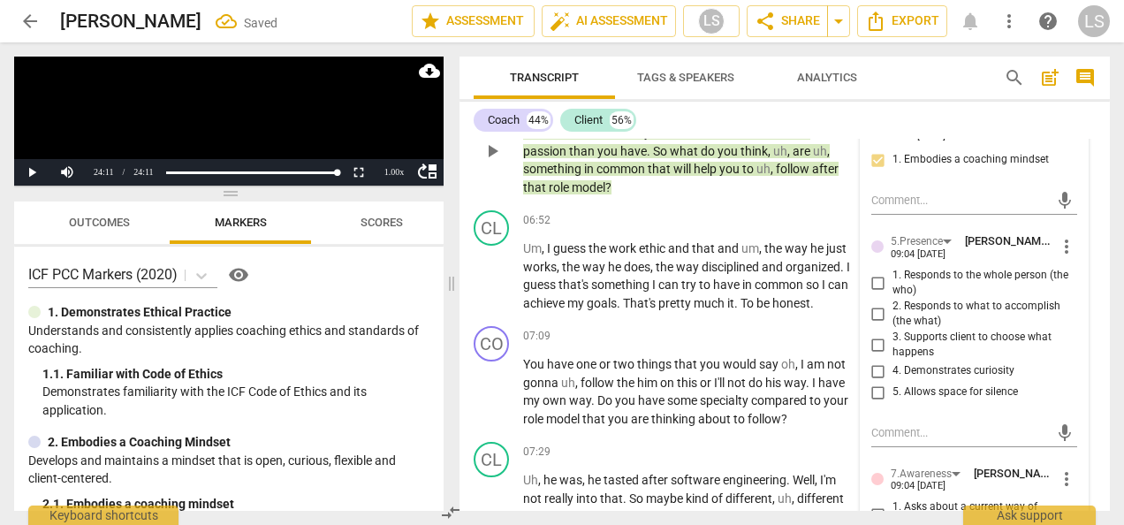
click at [871, 293] on input "1. Responds to the whole person (the who)" at bounding box center [878, 282] width 28 height 21
click at [870, 382] on input "4. Demonstrates curiosity" at bounding box center [878, 370] width 28 height 21
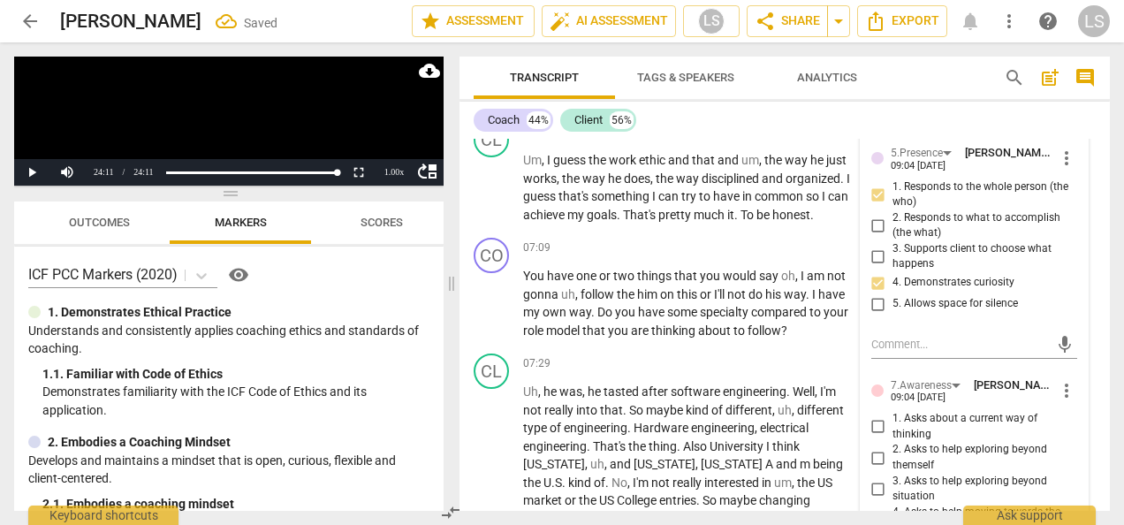
scroll to position [2990, 0]
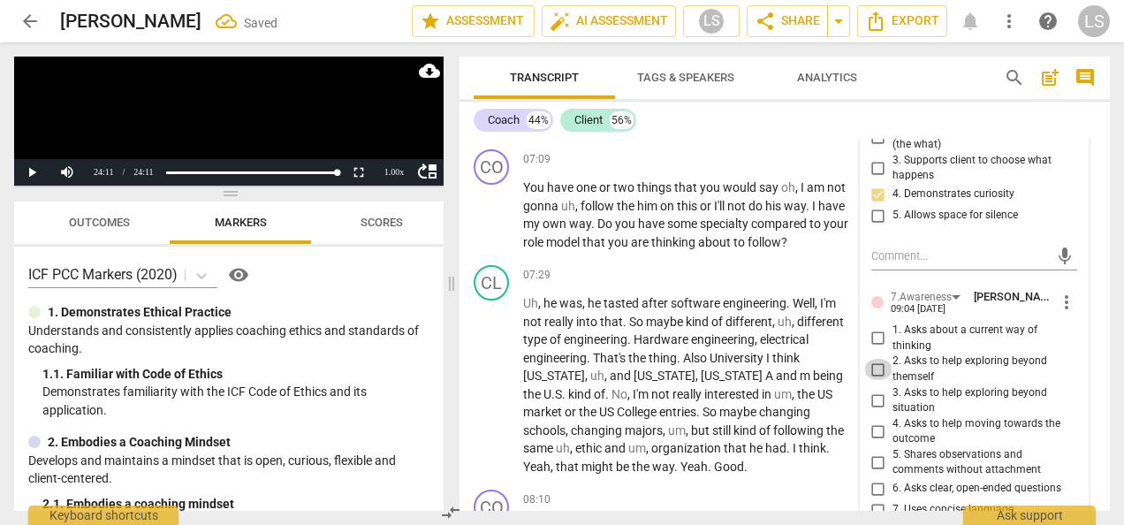
click at [869, 380] on input "2. Asks to help exploring beyond themself" at bounding box center [878, 369] width 28 height 21
click at [877, 411] on input "3. Asks to help exploring beyond situation" at bounding box center [878, 400] width 28 height 21
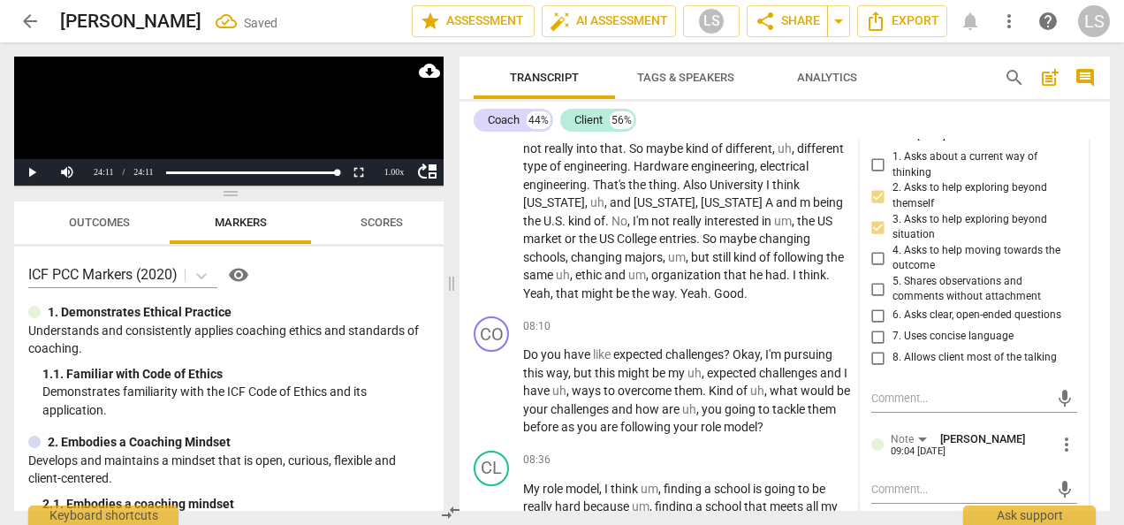
scroll to position [3167, 0]
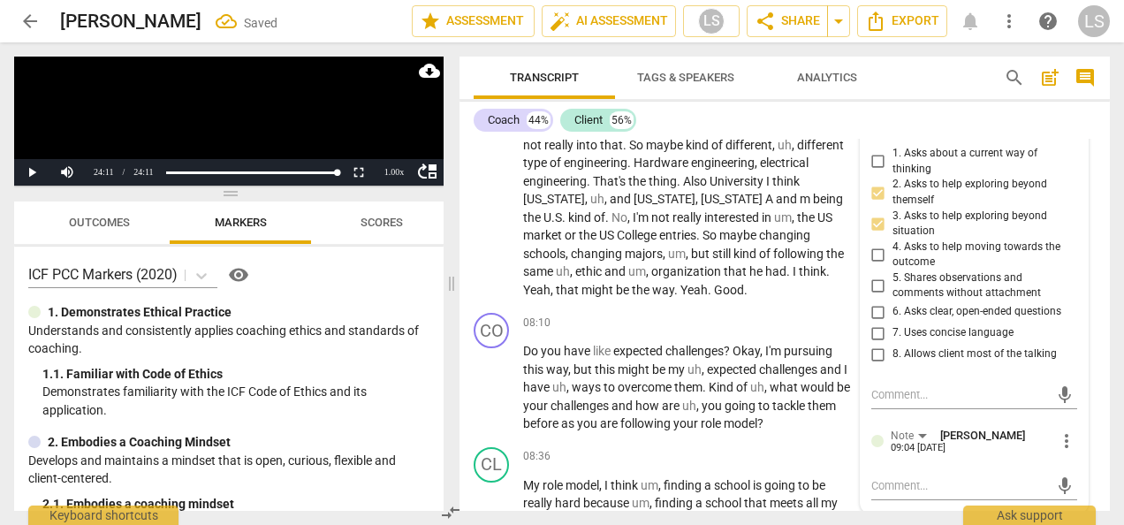
click at [878, 322] on input "6. Asks clear, open-ended questions" at bounding box center [878, 311] width 28 height 21
click at [909, 493] on div "mic" at bounding box center [974, 486] width 206 height 28
click at [906, 494] on textarea at bounding box center [960, 485] width 178 height 17
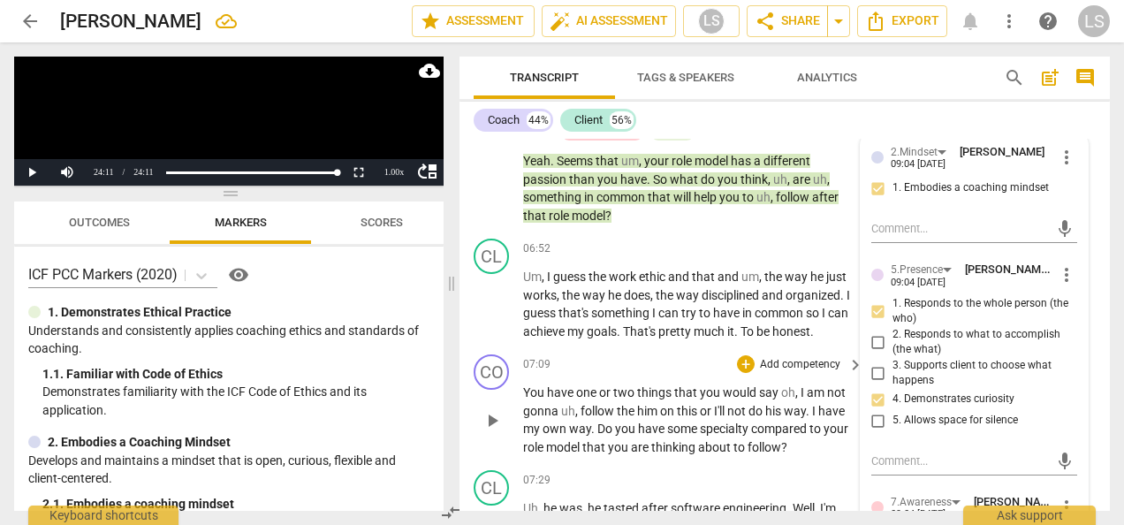
scroll to position [2775, 0]
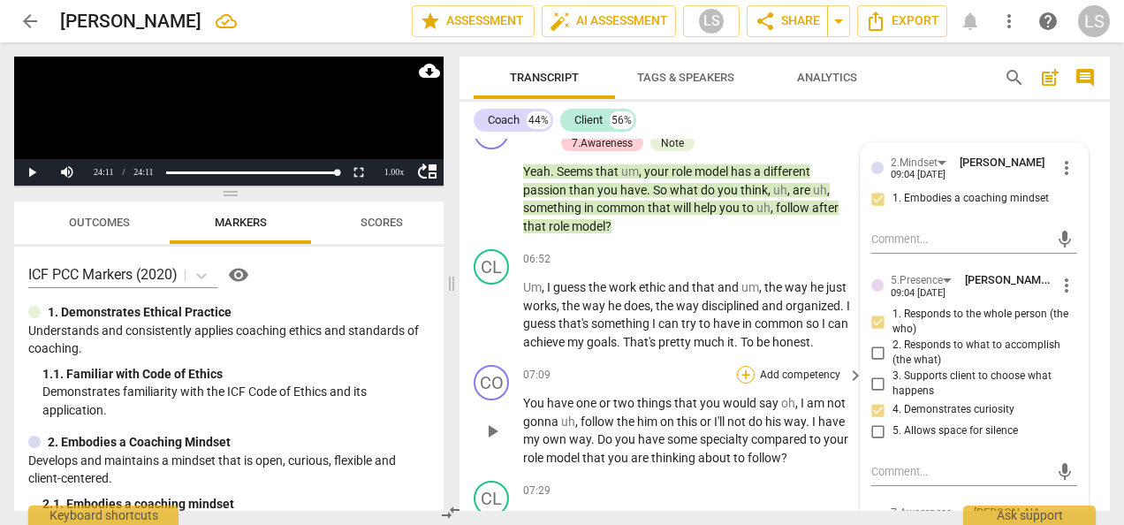
click at [746, 383] on div "+" at bounding box center [746, 375] width 18 height 18
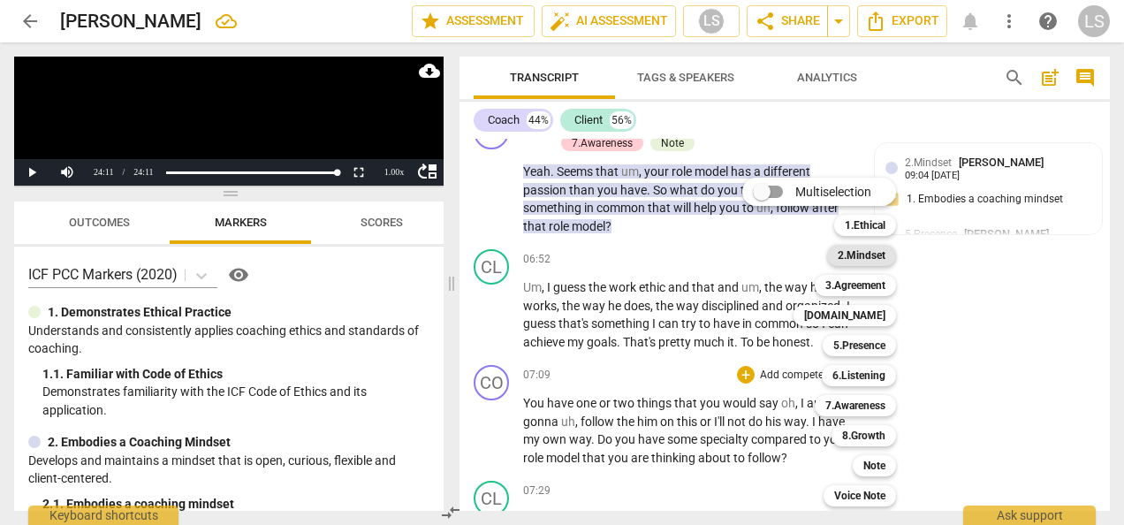
click at [853, 254] on b "2.Mindset" at bounding box center [861, 255] width 48 height 21
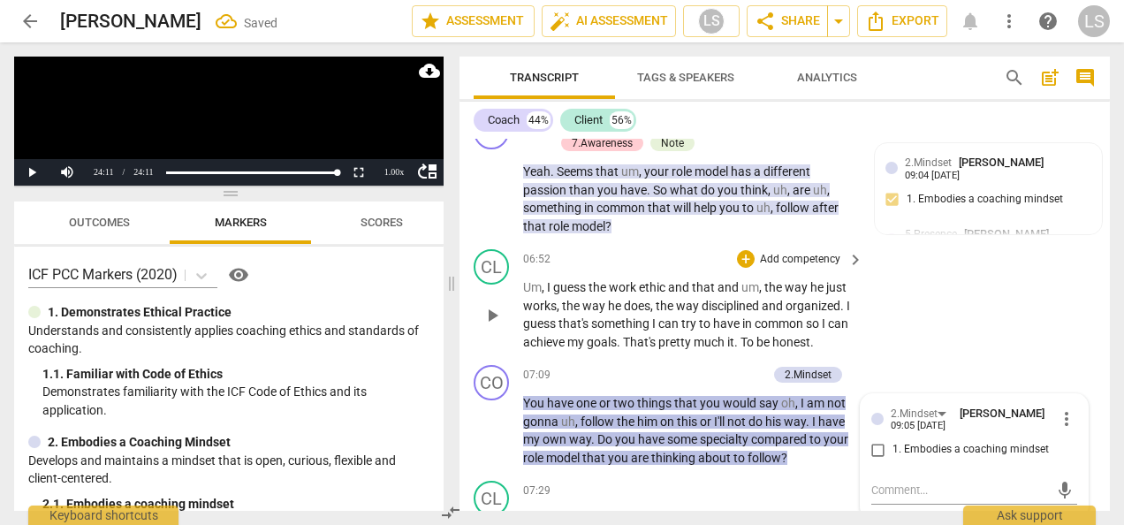
scroll to position [2779, 0]
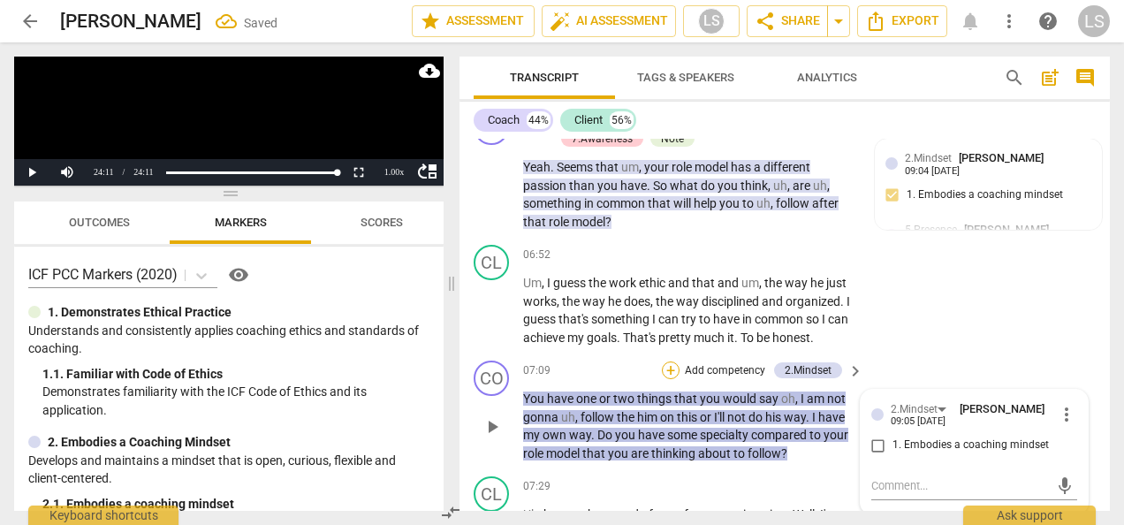
click at [666, 379] on div "+" at bounding box center [671, 370] width 18 height 18
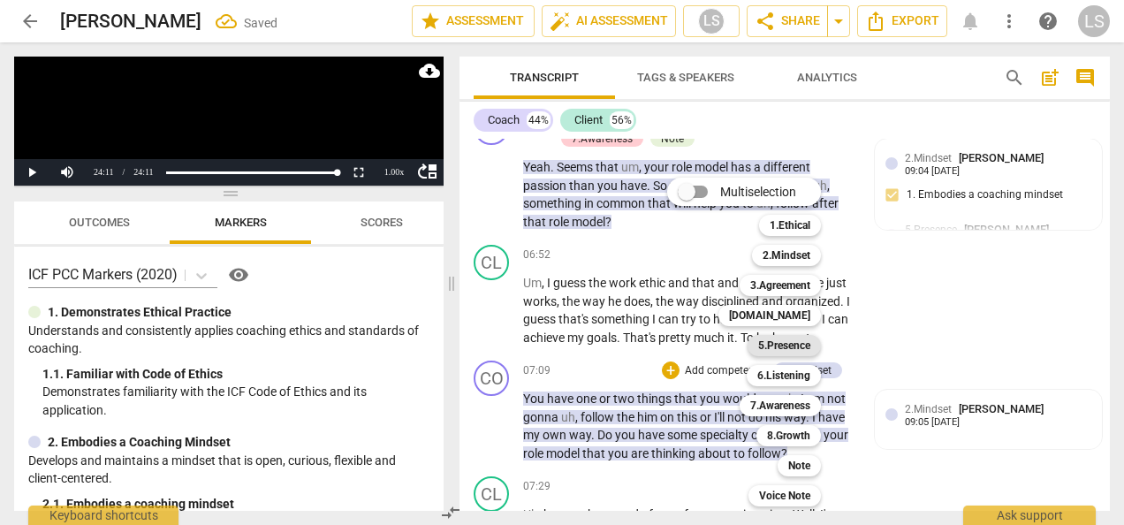
click at [807, 342] on b "5.Presence" at bounding box center [784, 345] width 52 height 21
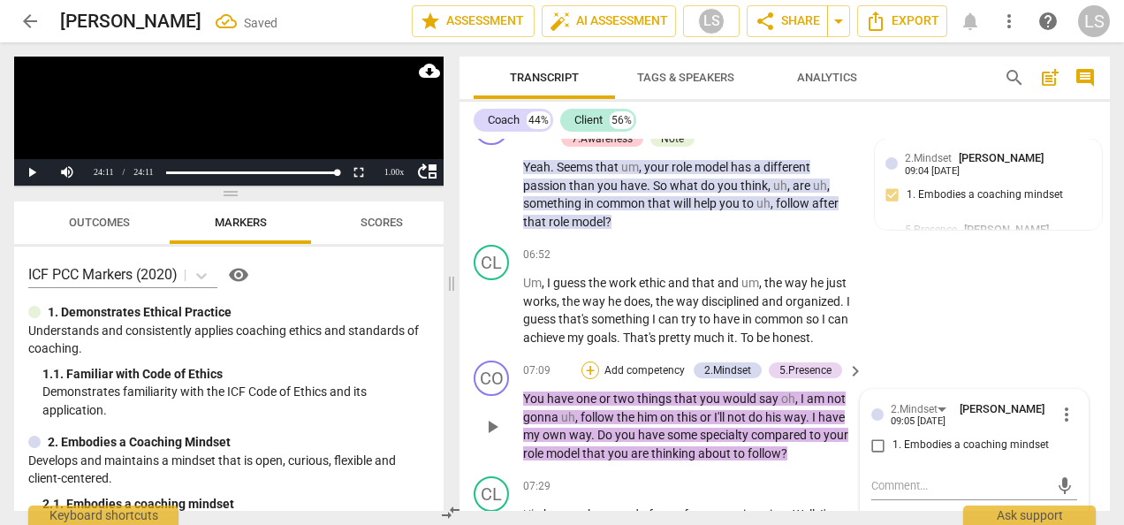
click at [587, 379] on div "+" at bounding box center [590, 370] width 18 height 18
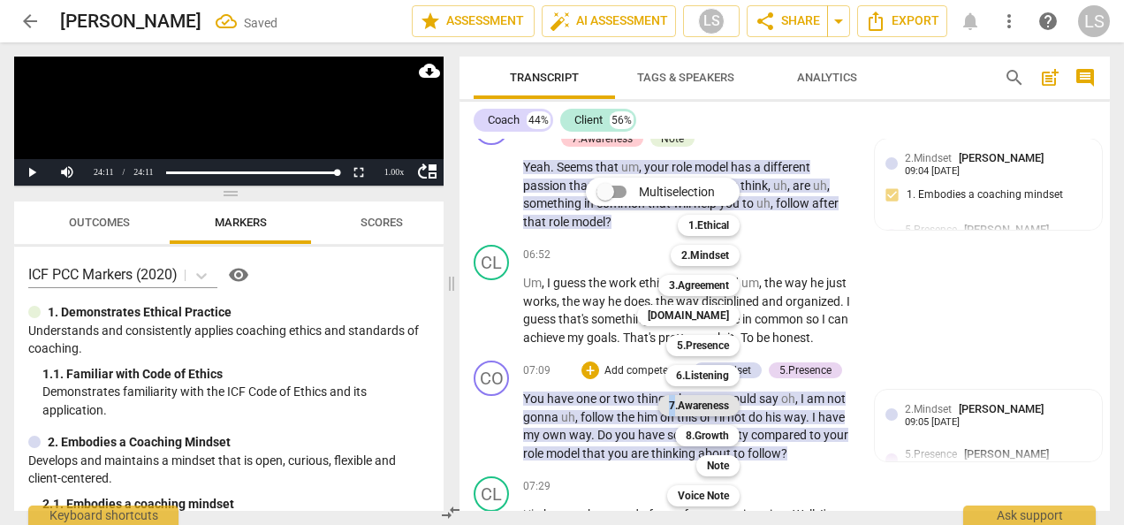
click at [673, 404] on b "7.Awareness" at bounding box center [699, 405] width 60 height 21
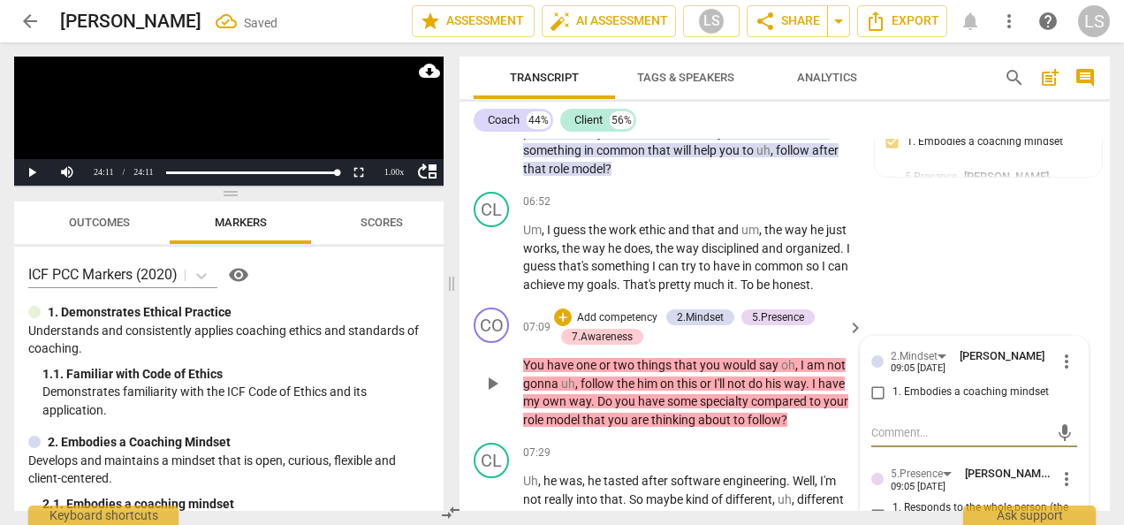
scroll to position [2956, 0]
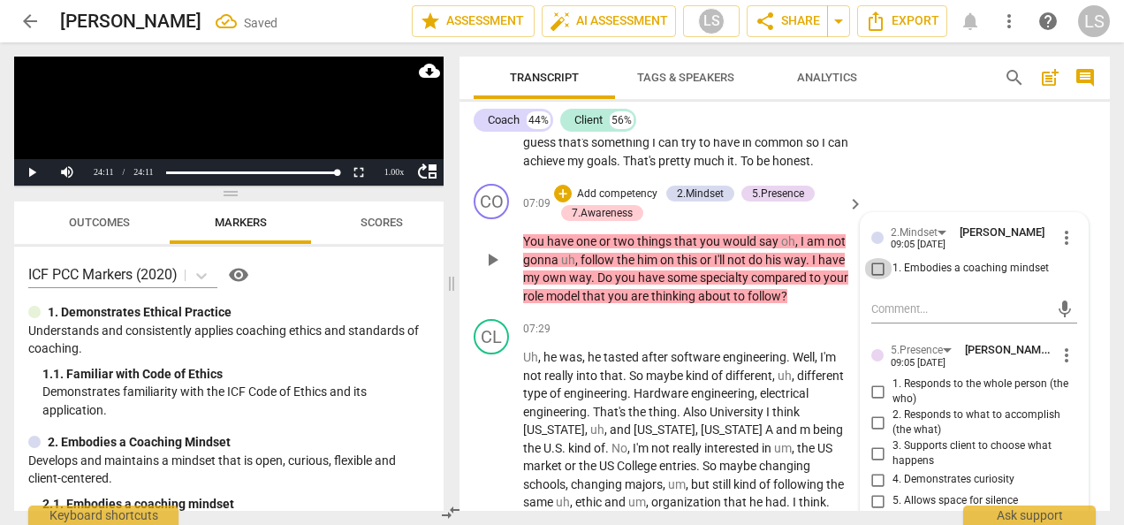
click at [871, 279] on input "1. Embodies a coaching mindset" at bounding box center [878, 268] width 28 height 21
click at [872, 402] on input "1. Responds to the whole person (the who)" at bounding box center [878, 391] width 28 height 21
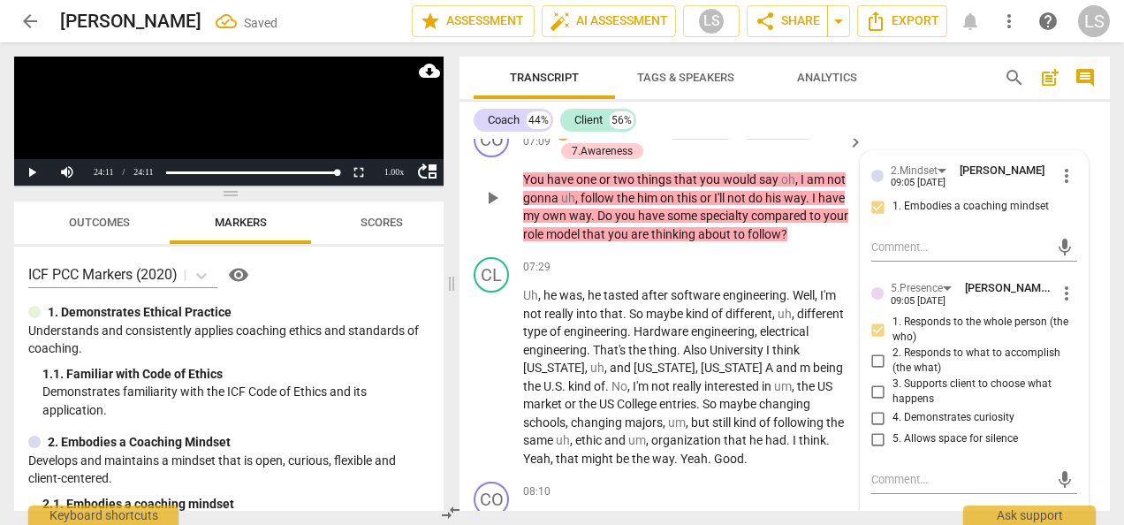
scroll to position [3044, 0]
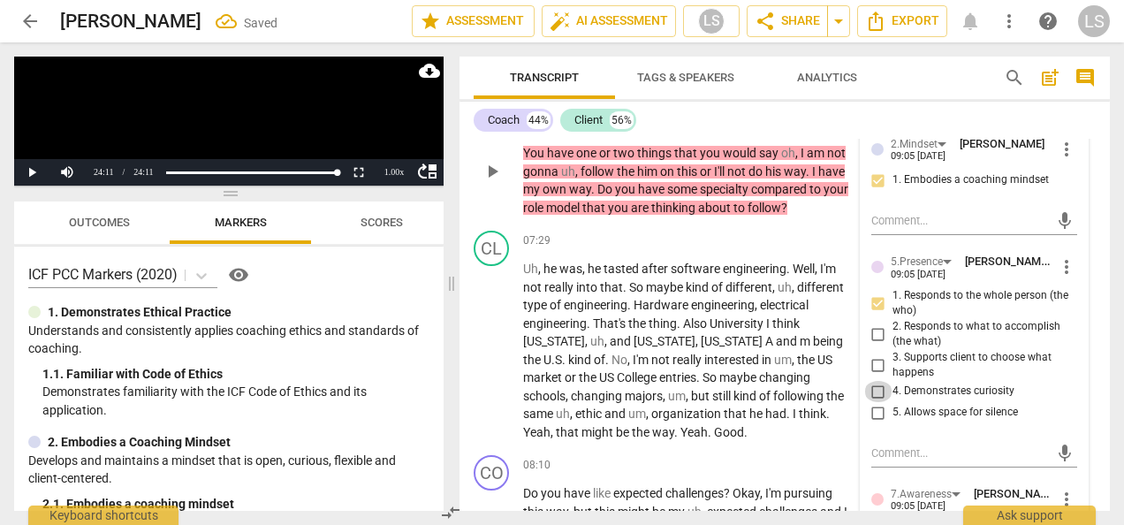
click at [873, 402] on input "4. Demonstrates curiosity" at bounding box center [878, 391] width 28 height 21
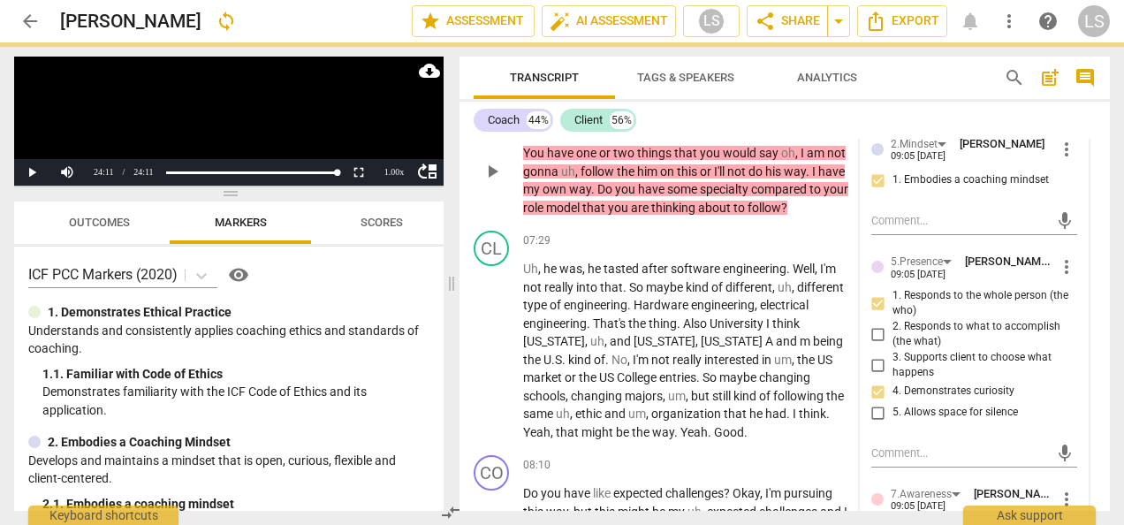
scroll to position [3309, 0]
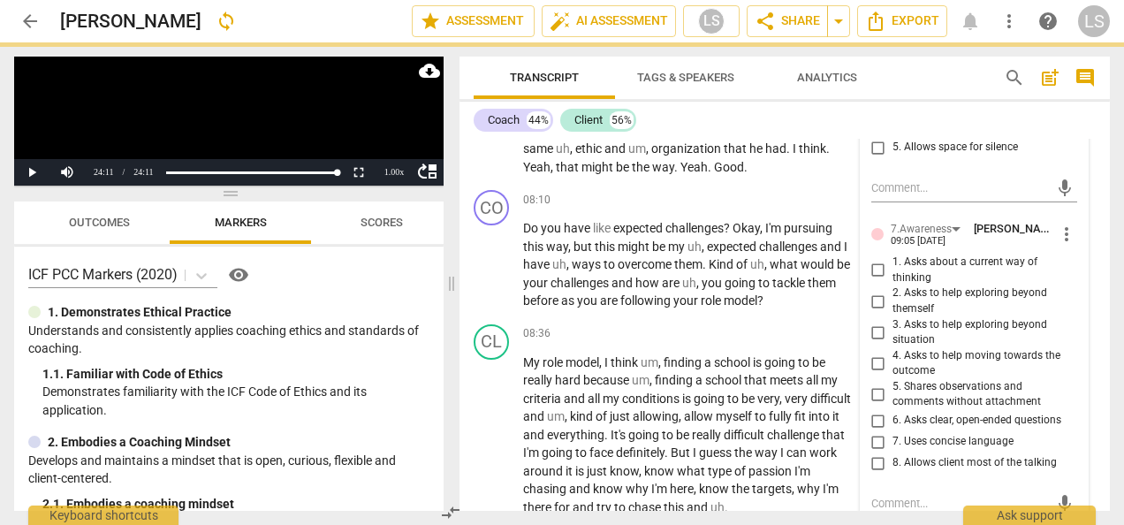
click at [873, 281] on input "1. Asks about a current way of thinking" at bounding box center [878, 270] width 28 height 21
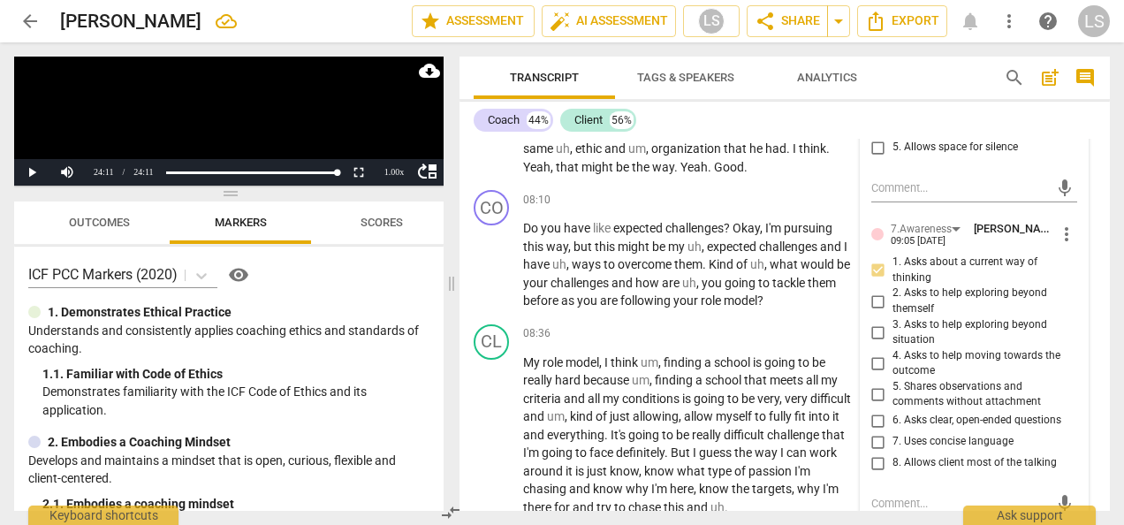
click at [880, 431] on input "6. Asks clear, open-ended questions" at bounding box center [878, 420] width 28 height 21
click at [874, 431] on input "6. Asks clear, open-ended questions" at bounding box center [878, 420] width 28 height 21
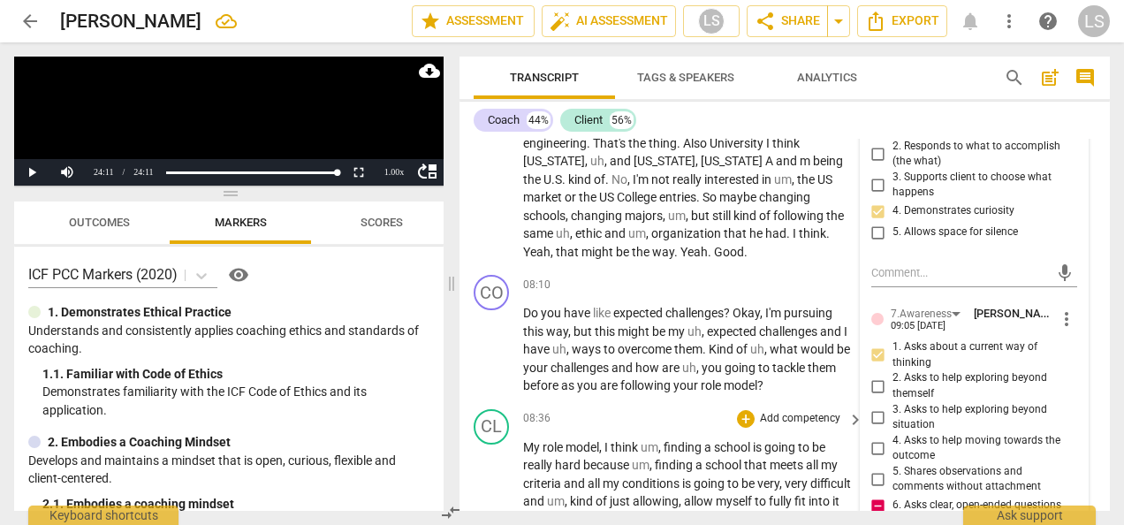
scroll to position [3221, 0]
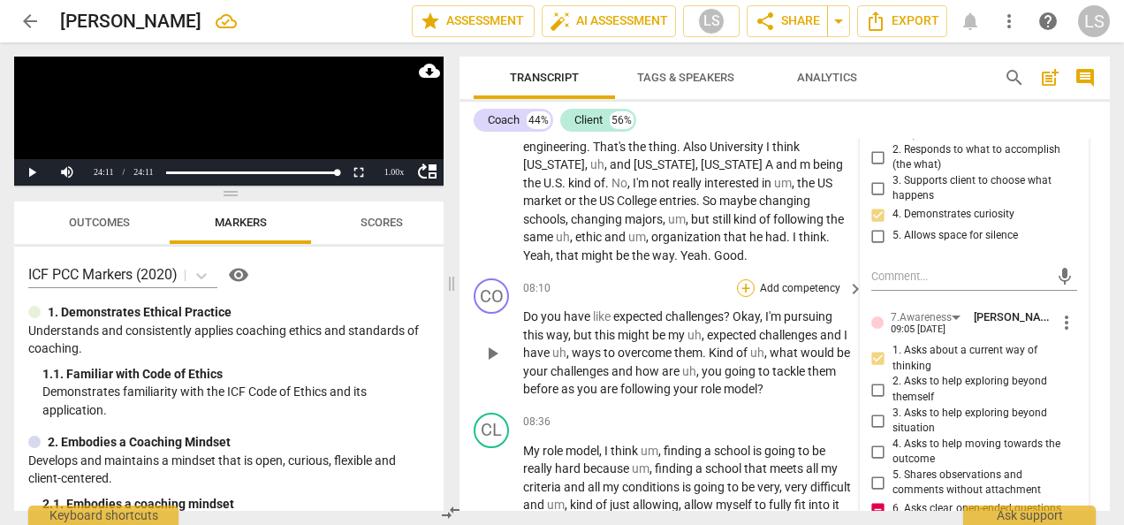
click at [746, 297] on div "+" at bounding box center [746, 288] width 18 height 18
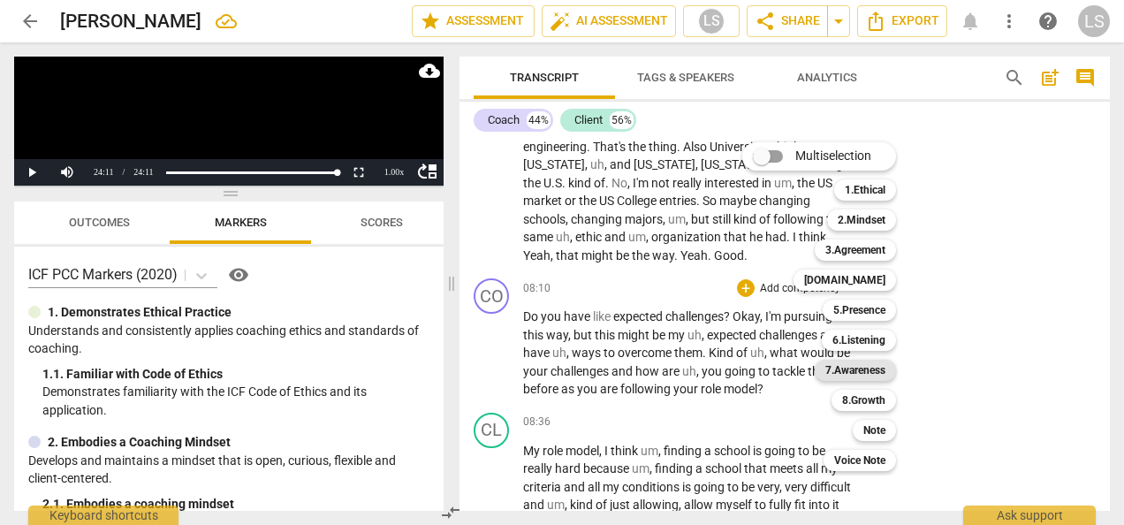
click at [873, 370] on b "7.Awareness" at bounding box center [855, 370] width 60 height 21
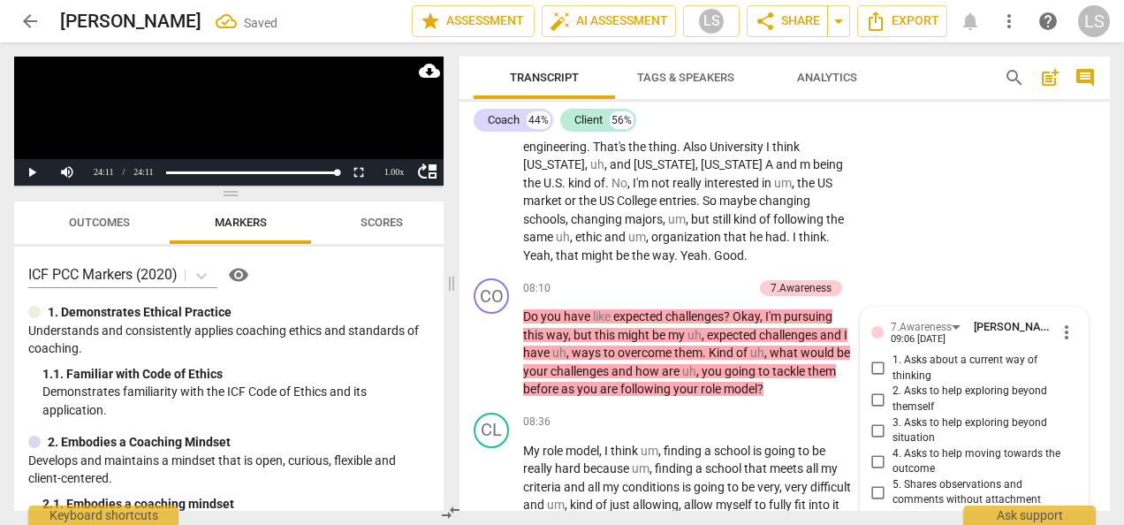
scroll to position [3515, 0]
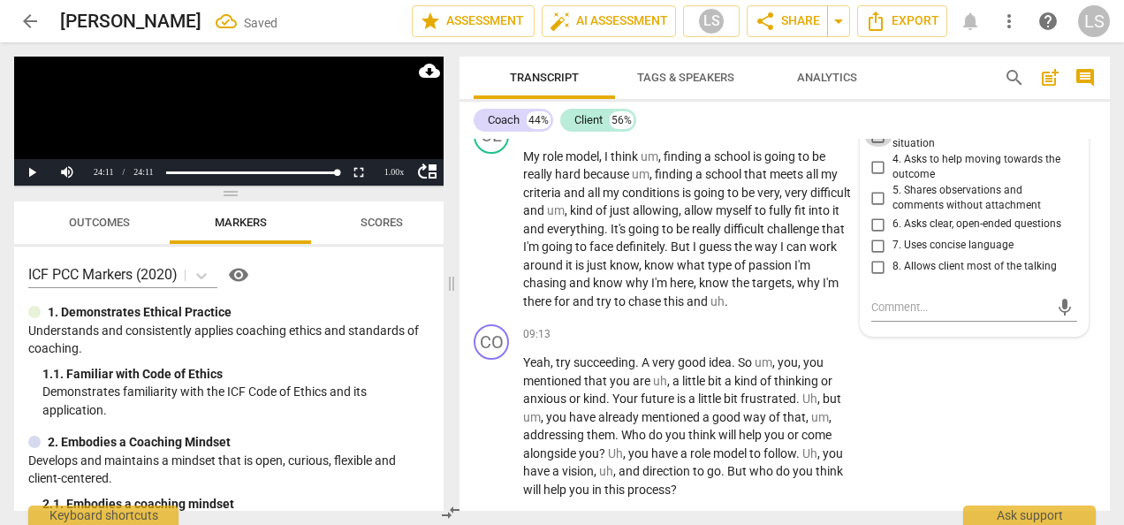
click at [875, 147] on input "3. Asks to help exploring beyond situation" at bounding box center [878, 135] width 28 height 21
click at [873, 235] on input "6. Asks clear, open-ended questions" at bounding box center [878, 224] width 28 height 21
click at [875, 256] on input "7. Uses concise language" at bounding box center [878, 245] width 28 height 21
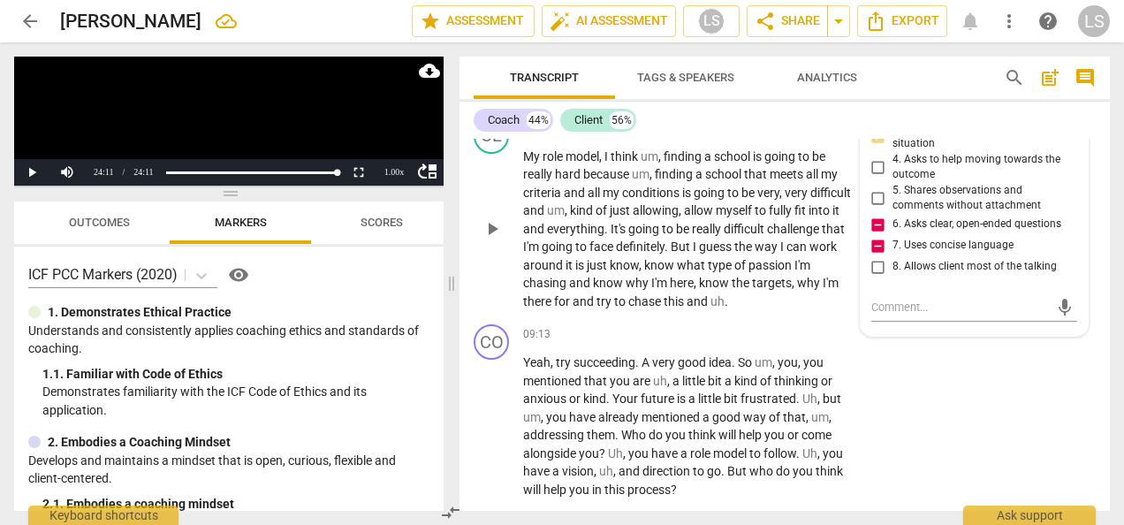
scroll to position [3603, 0]
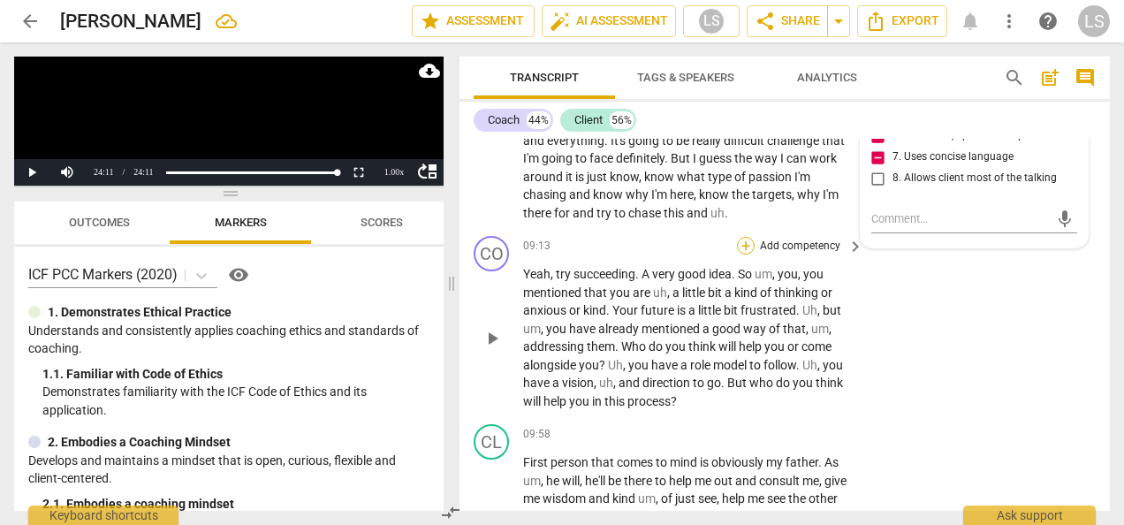
click at [739, 254] on div "+" at bounding box center [746, 246] width 18 height 18
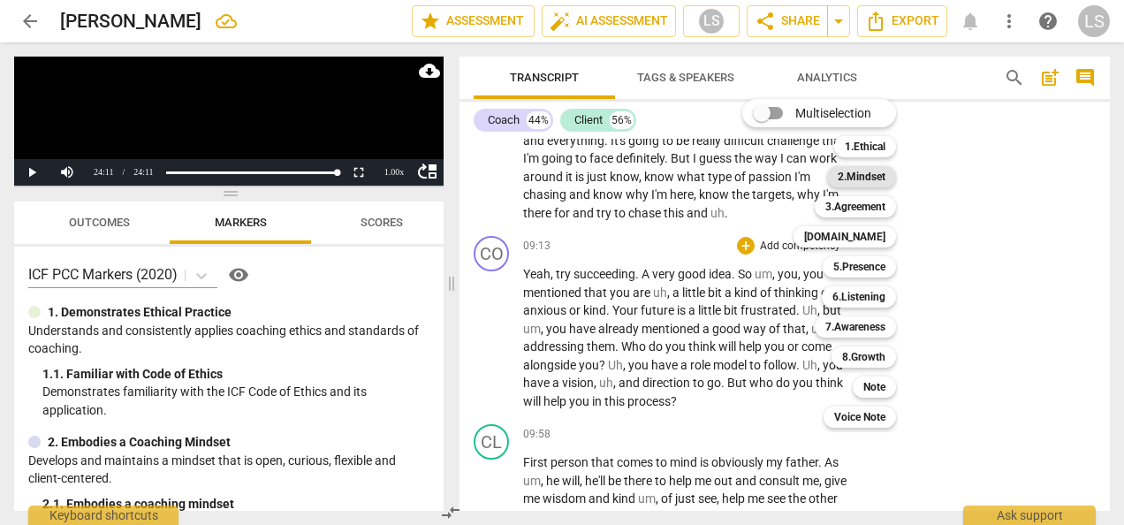
click at [862, 171] on b "2.Mindset" at bounding box center [861, 176] width 48 height 21
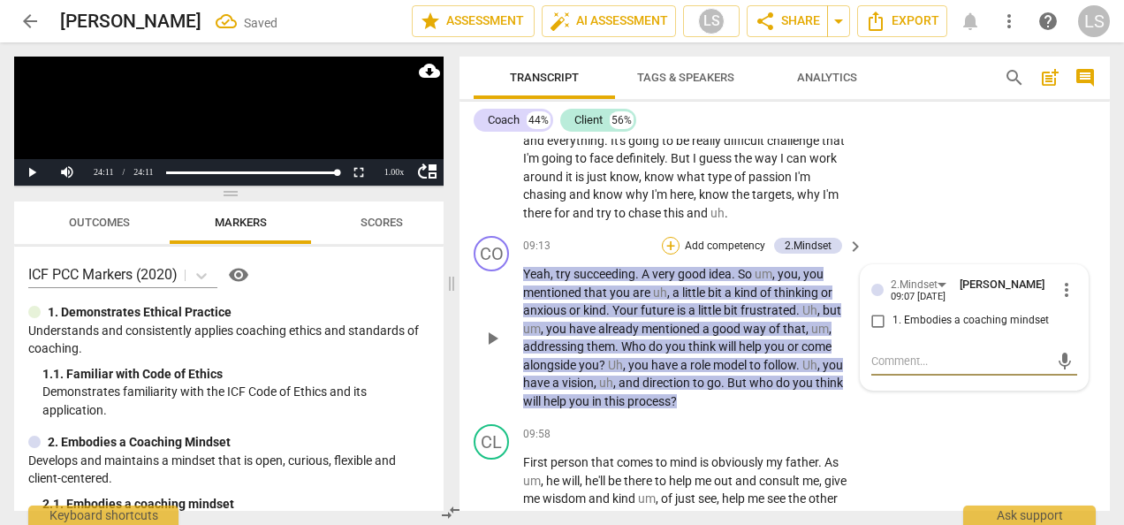
click at [665, 254] on div "+" at bounding box center [671, 246] width 18 height 18
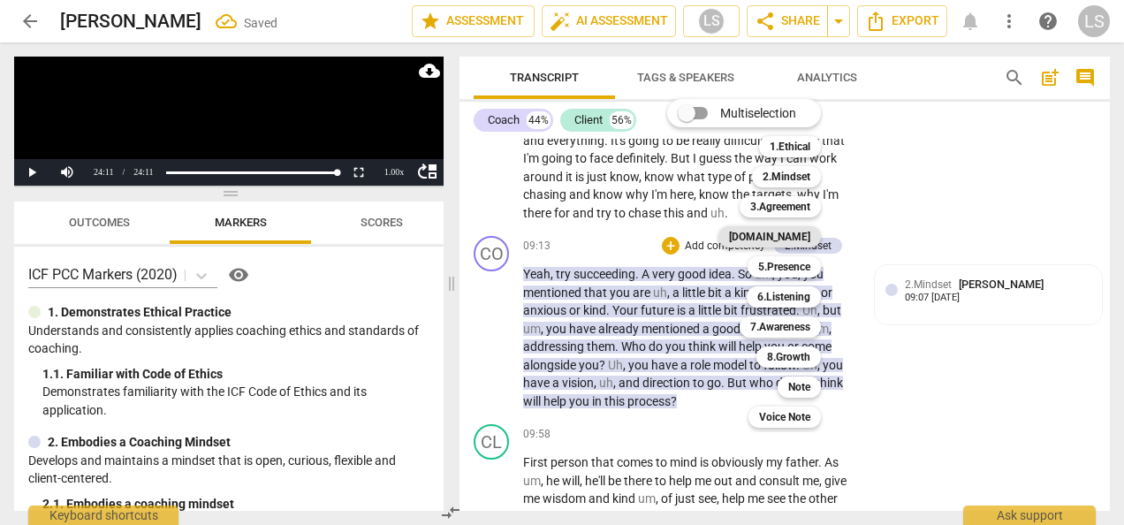
click at [809, 236] on b "[DOMAIN_NAME]" at bounding box center [769, 236] width 81 height 21
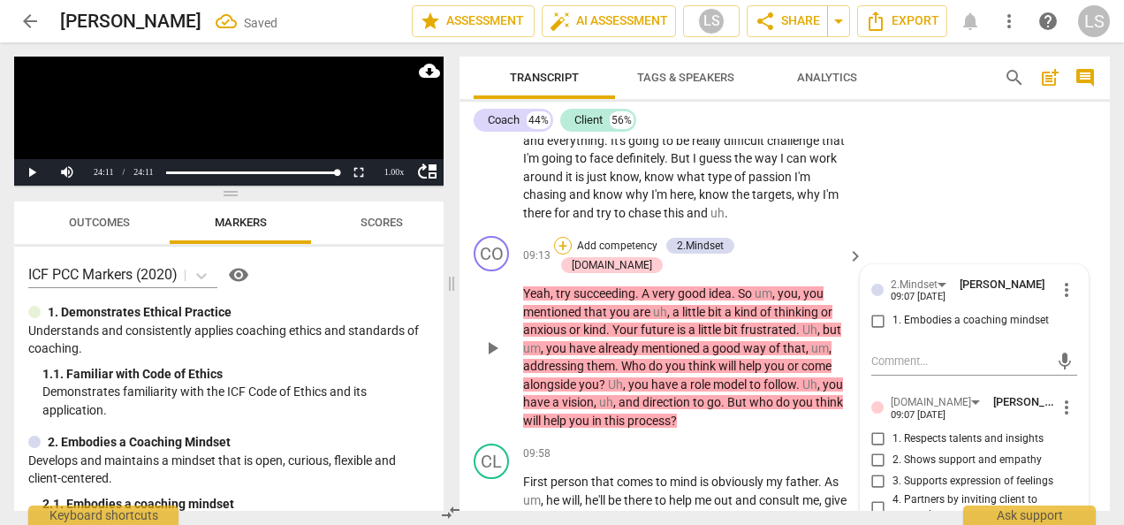
click at [572, 254] on div "+" at bounding box center [563, 246] width 18 height 18
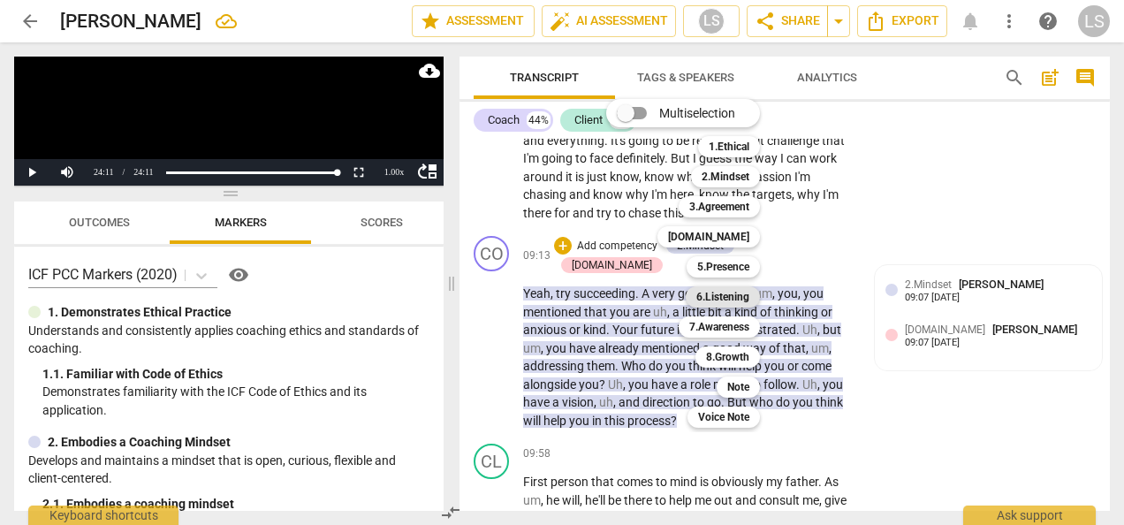
click at [739, 295] on b "6.Listening" at bounding box center [722, 296] width 53 height 21
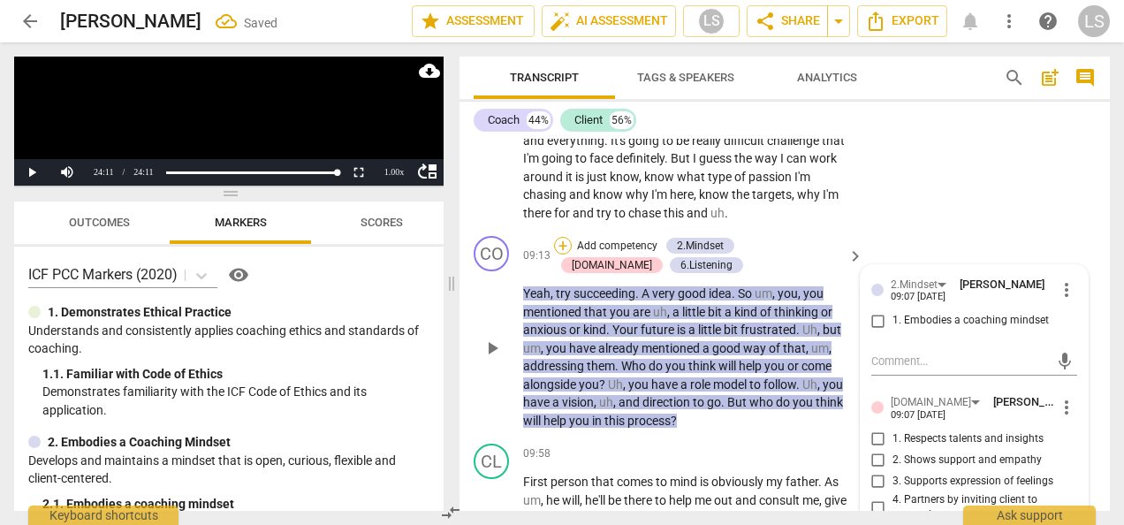
click at [554, 254] on div "+" at bounding box center [563, 246] width 18 height 18
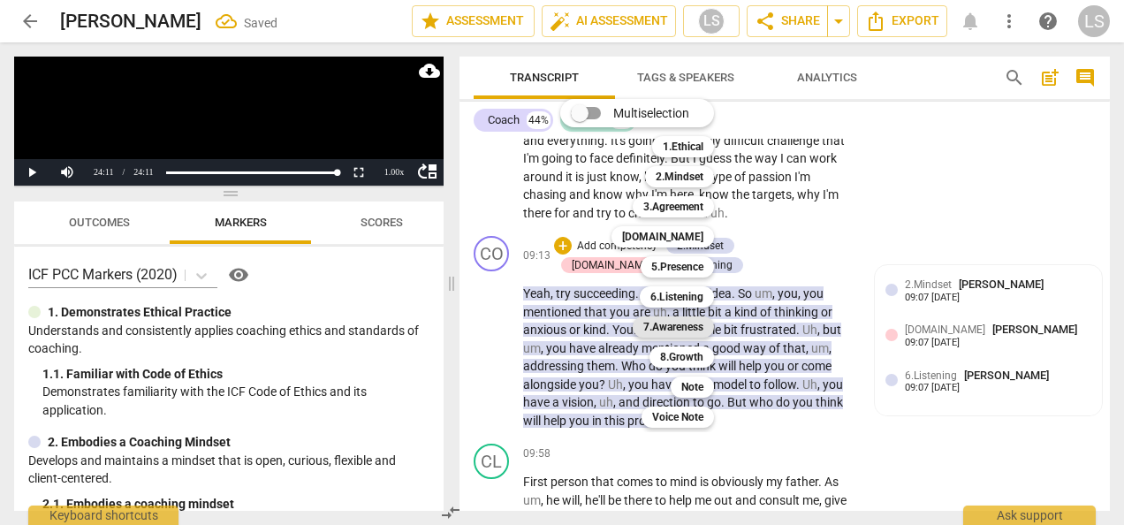
click at [656, 328] on b "7.Awareness" at bounding box center [673, 326] width 60 height 21
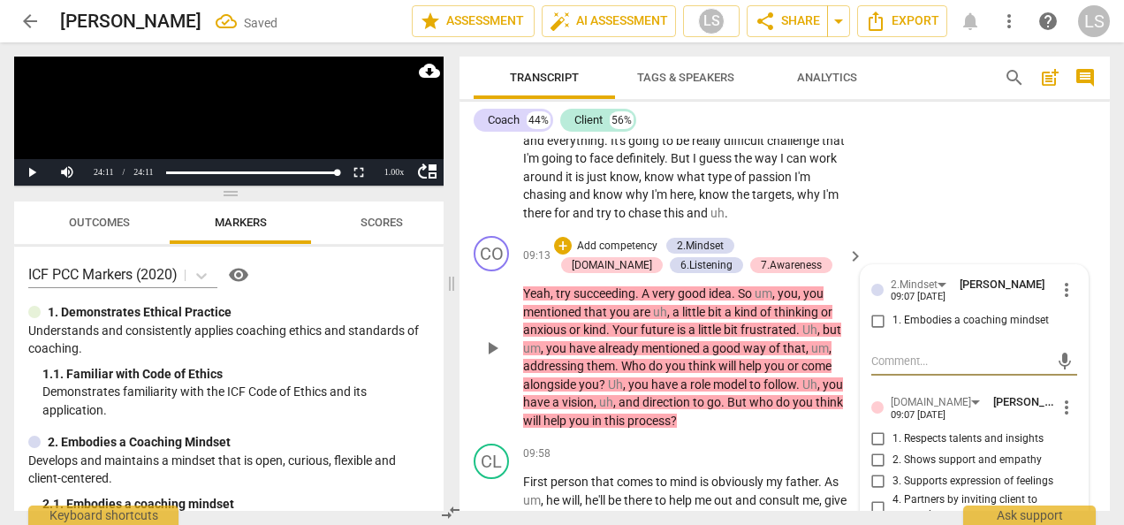
click at [872, 331] on input "1. Embodies a coaching mindset" at bounding box center [878, 320] width 28 height 21
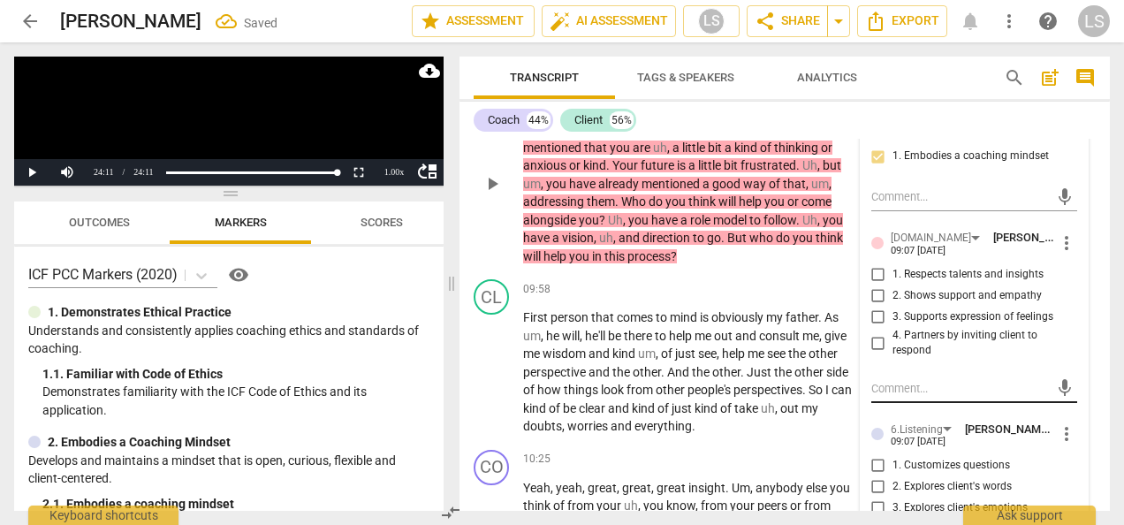
scroll to position [3868, 0]
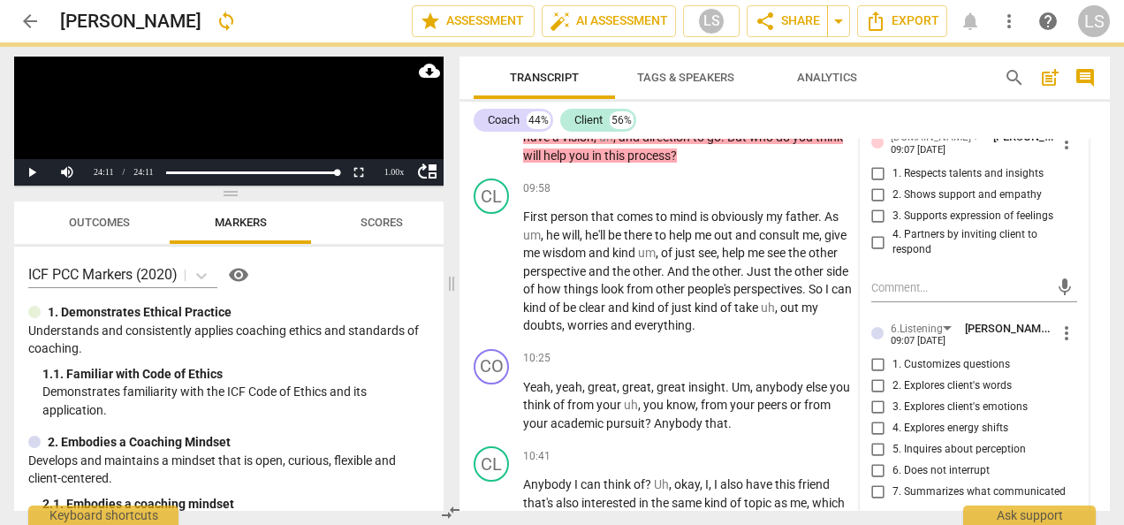
click at [875, 185] on input "1. Respects talents and insights" at bounding box center [878, 173] width 28 height 21
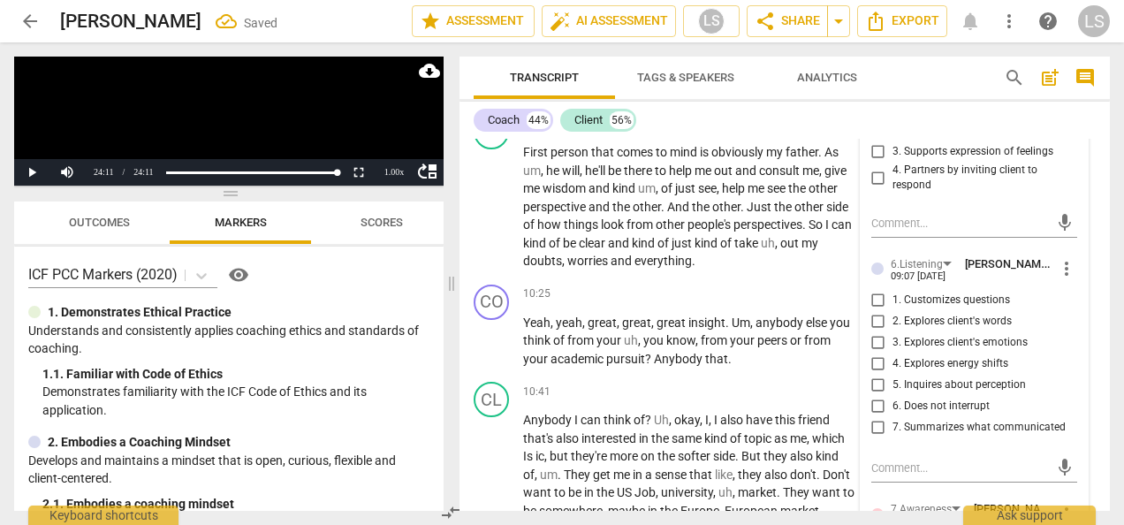
scroll to position [3957, 0]
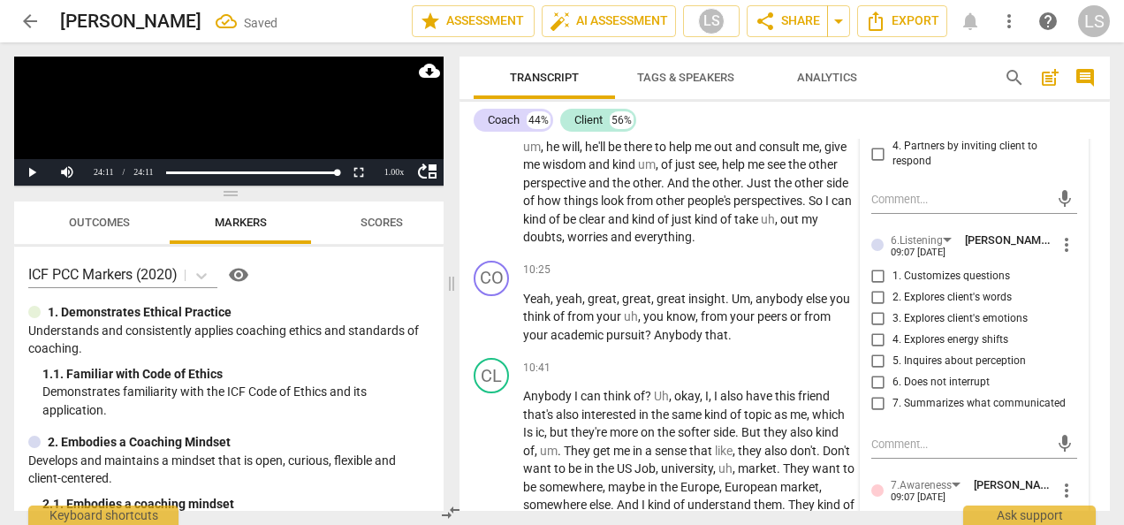
drag, startPoint x: 875, startPoint y: 415, endPoint x: 895, endPoint y: 410, distance: 21.0
click at [875, 414] on input "7. Summarizes what communicated" at bounding box center [878, 403] width 28 height 21
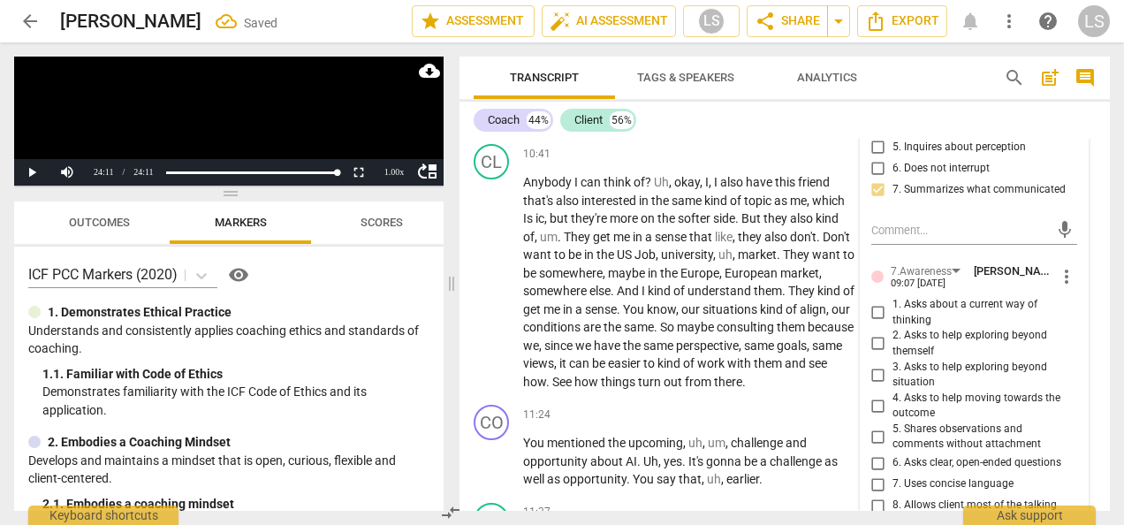
scroll to position [4222, 0]
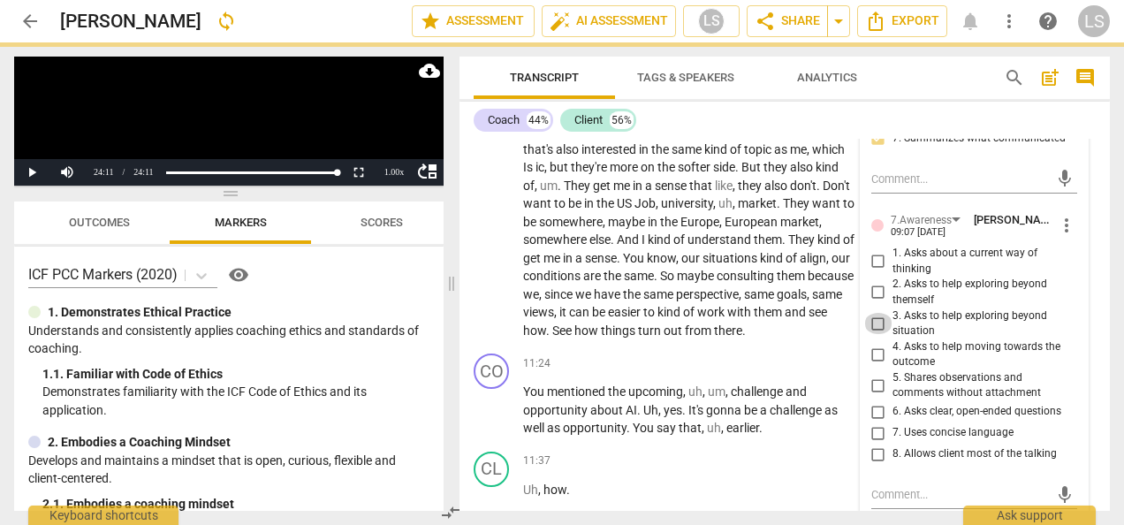
click at [869, 334] on input "3. Asks to help exploring beyond situation" at bounding box center [878, 323] width 28 height 21
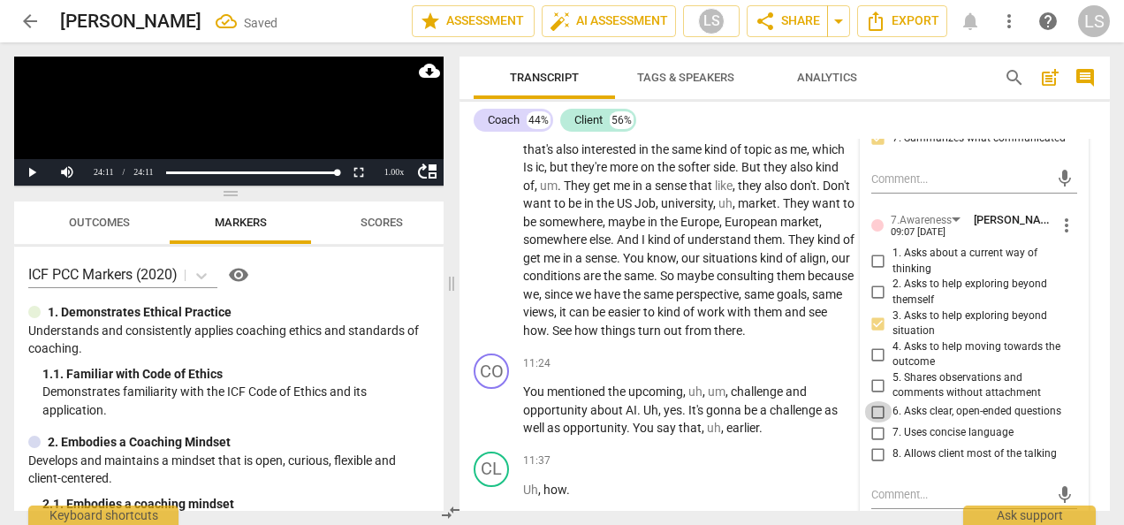
click at [875, 422] on input "6. Asks clear, open-ended questions" at bounding box center [878, 411] width 28 height 21
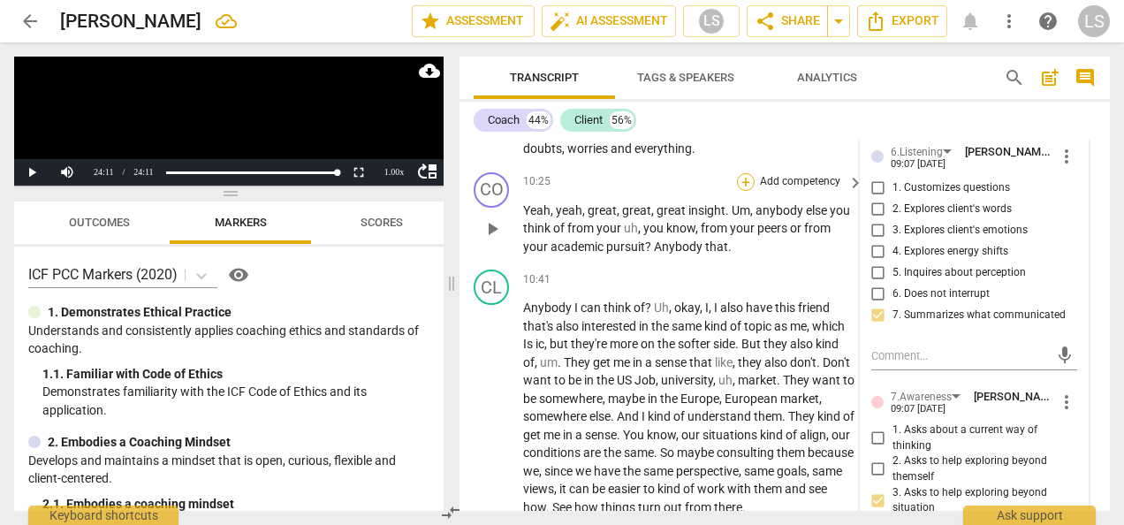
click at [740, 191] on div "+" at bounding box center [746, 182] width 18 height 18
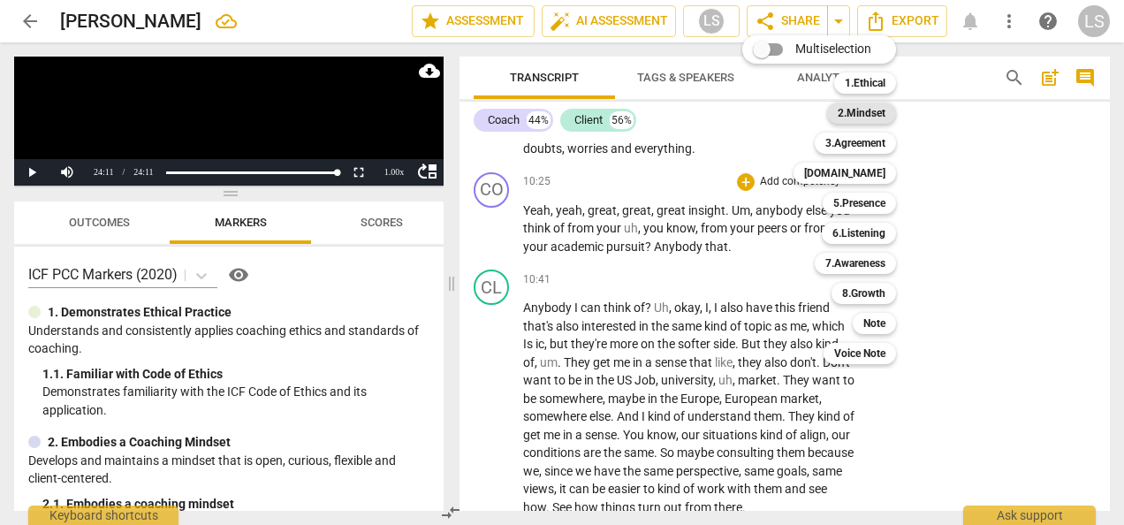
click at [860, 113] on b "2.Mindset" at bounding box center [861, 112] width 48 height 21
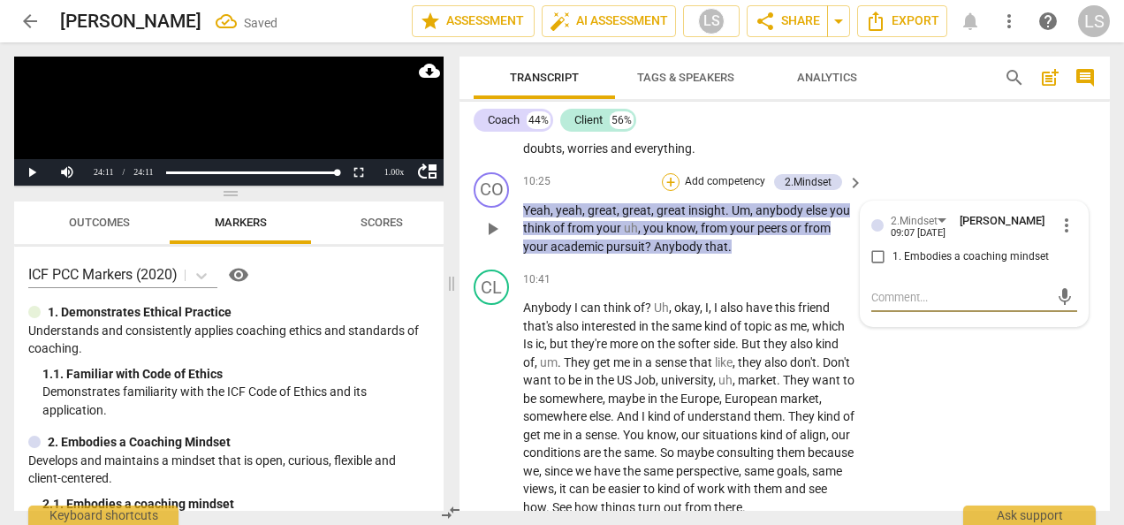
click at [668, 191] on div "+" at bounding box center [671, 182] width 18 height 18
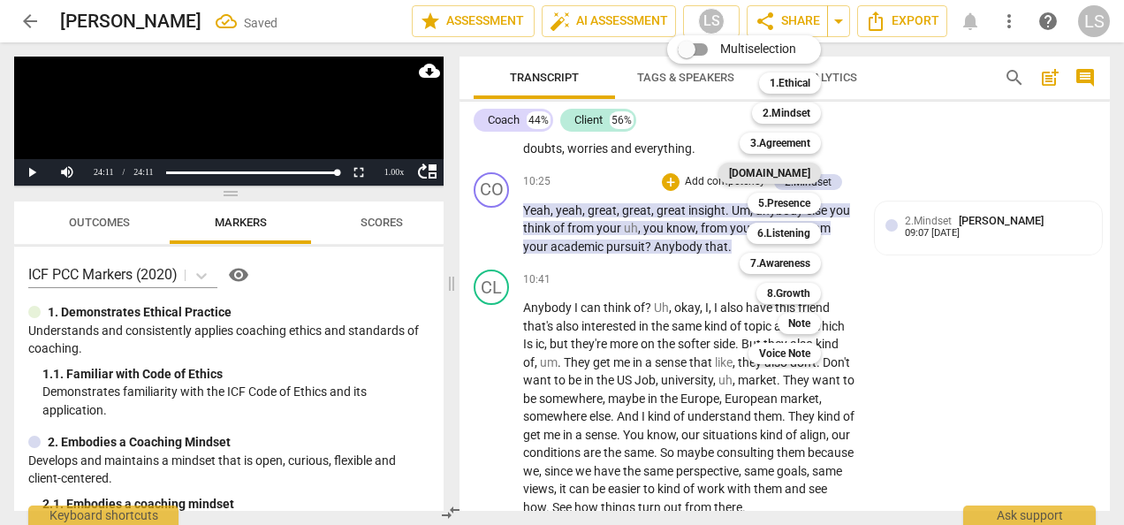
click at [796, 171] on b "[DOMAIN_NAME]" at bounding box center [769, 173] width 81 height 21
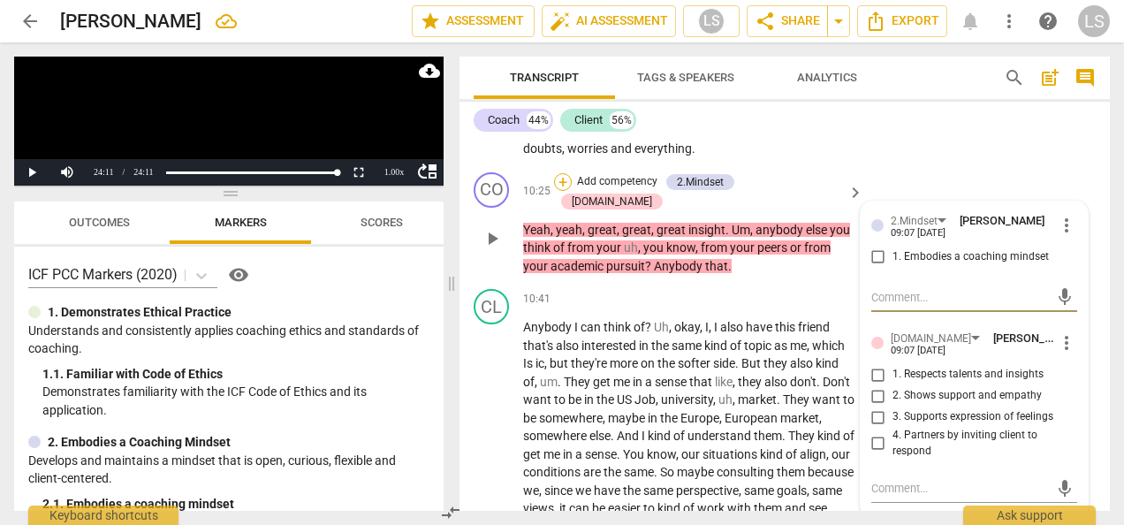
click at [572, 191] on div "+" at bounding box center [563, 182] width 18 height 18
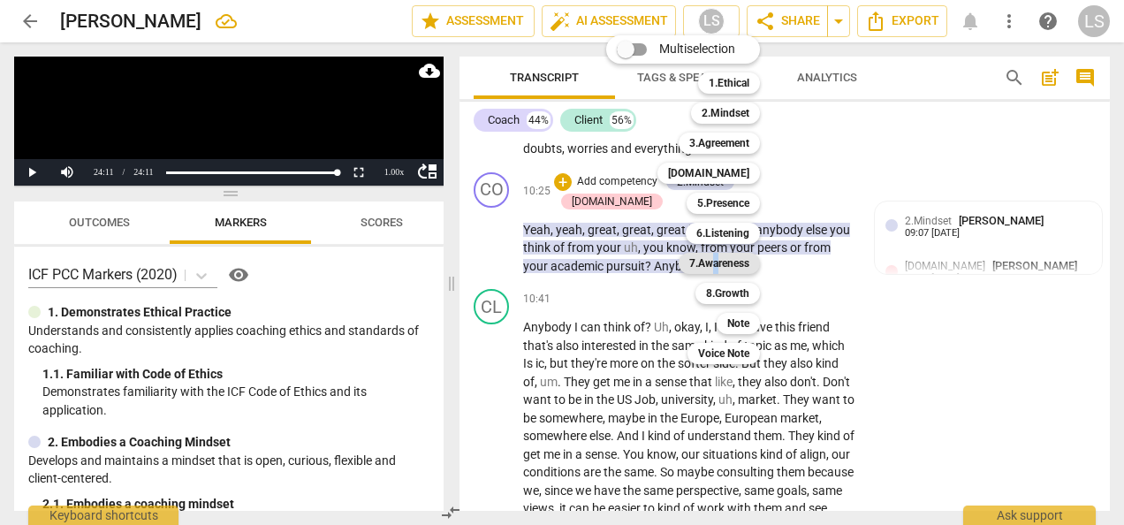
click at [716, 260] on b "7.Awareness" at bounding box center [719, 263] width 60 height 21
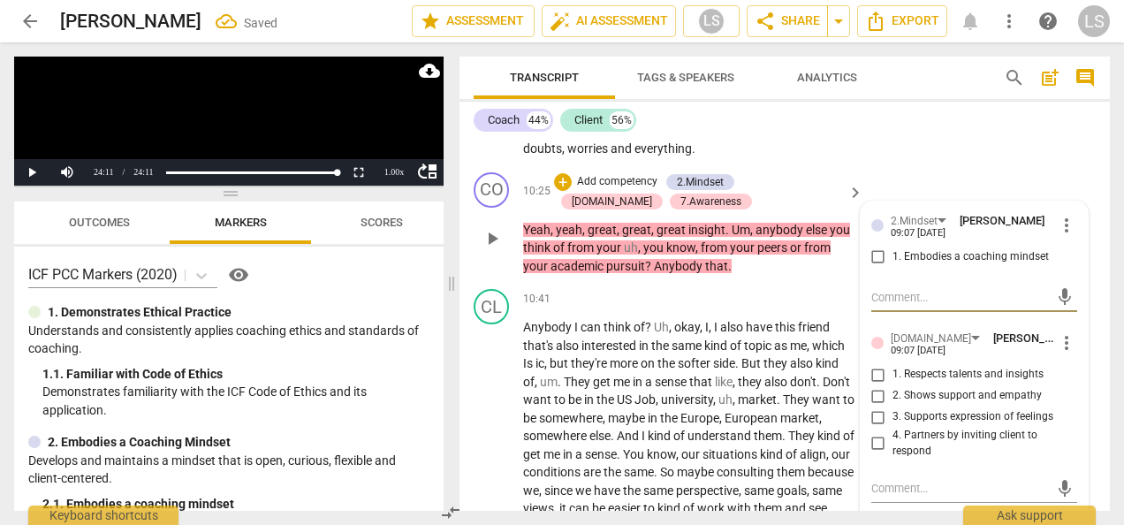
drag, startPoint x: 718, startPoint y: 263, endPoint x: 872, endPoint y: 313, distance: 161.5
click at [870, 268] on input "1. Embodies a coaching mindset" at bounding box center [878, 256] width 28 height 21
click at [875, 385] on input "1. Respects talents and insights" at bounding box center [878, 374] width 28 height 21
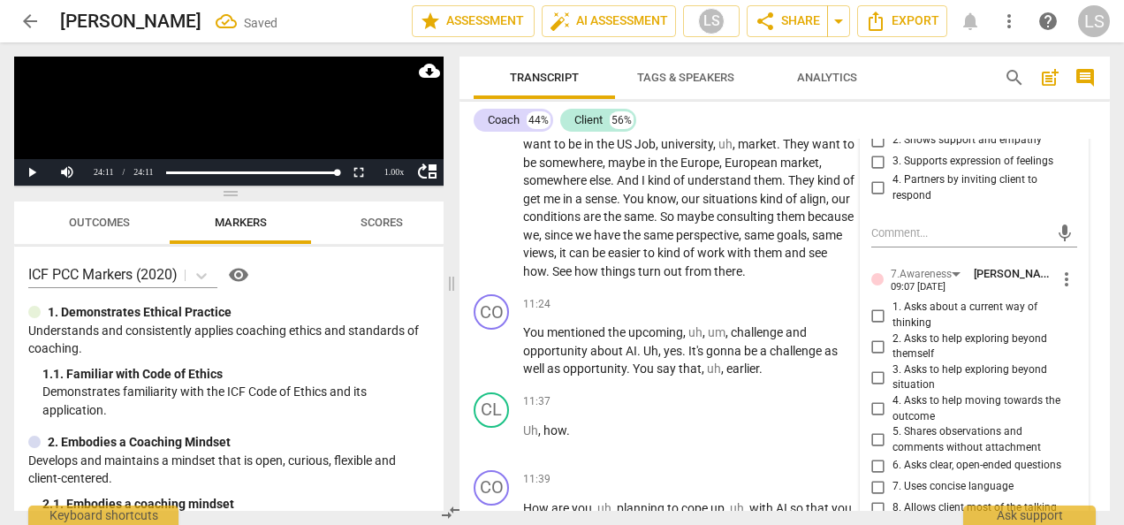
scroll to position [4310, 0]
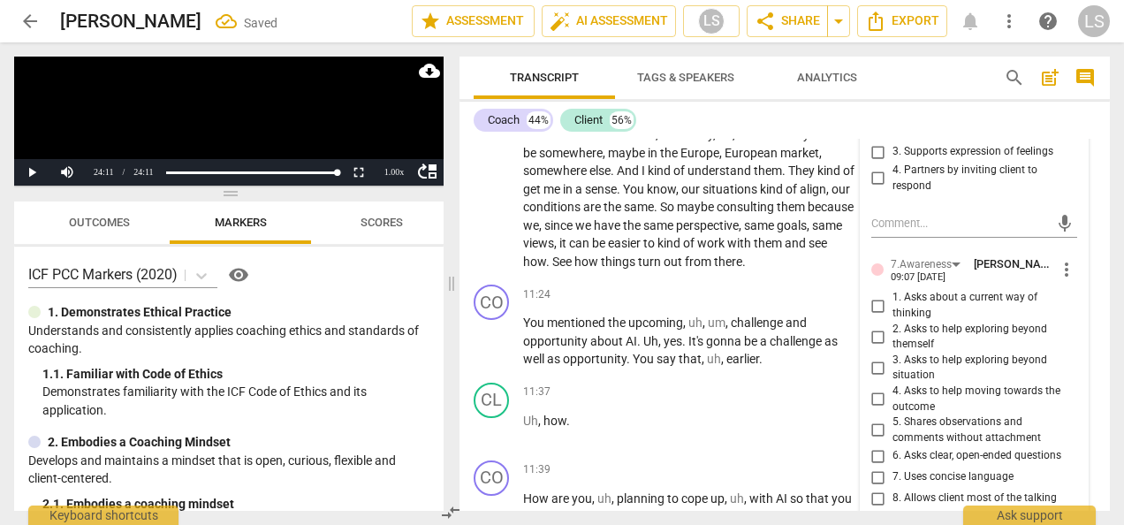
click at [875, 378] on input "3. Asks to help exploring beyond situation" at bounding box center [878, 367] width 28 height 21
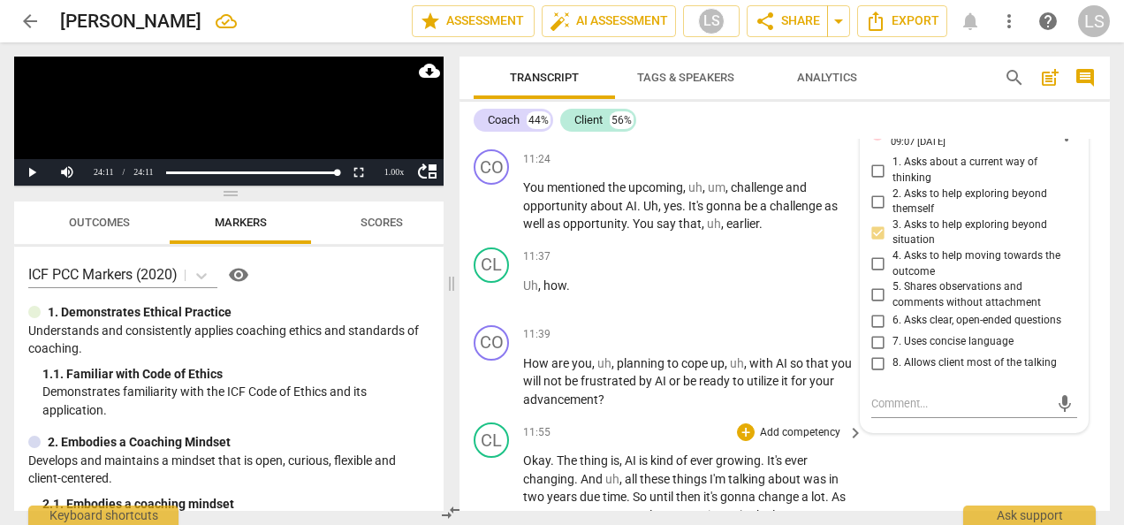
scroll to position [4487, 0]
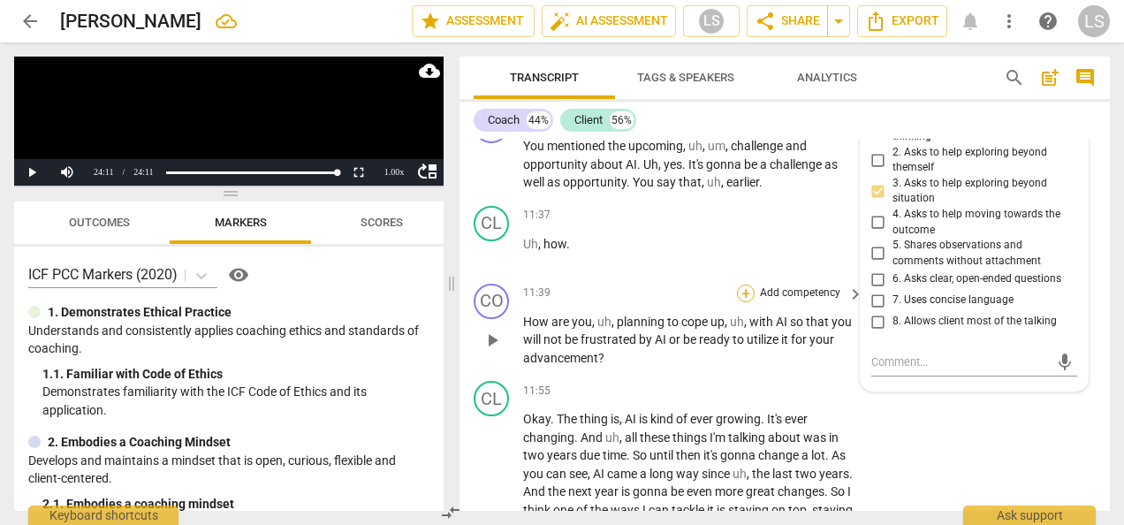
click at [742, 302] on div "+" at bounding box center [746, 293] width 18 height 18
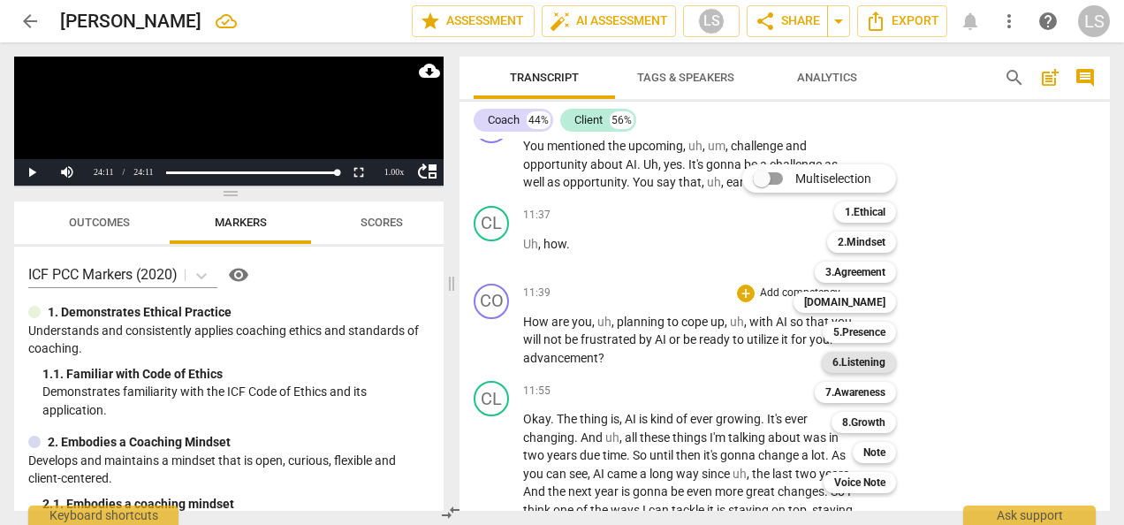
click at [854, 358] on b "6.Listening" at bounding box center [858, 362] width 53 height 21
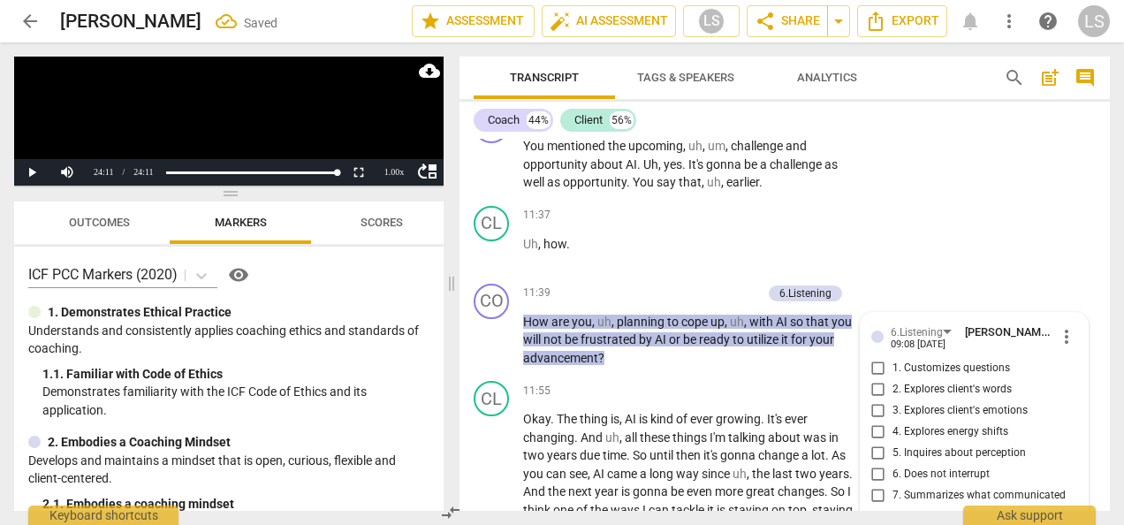
scroll to position [4733, 0]
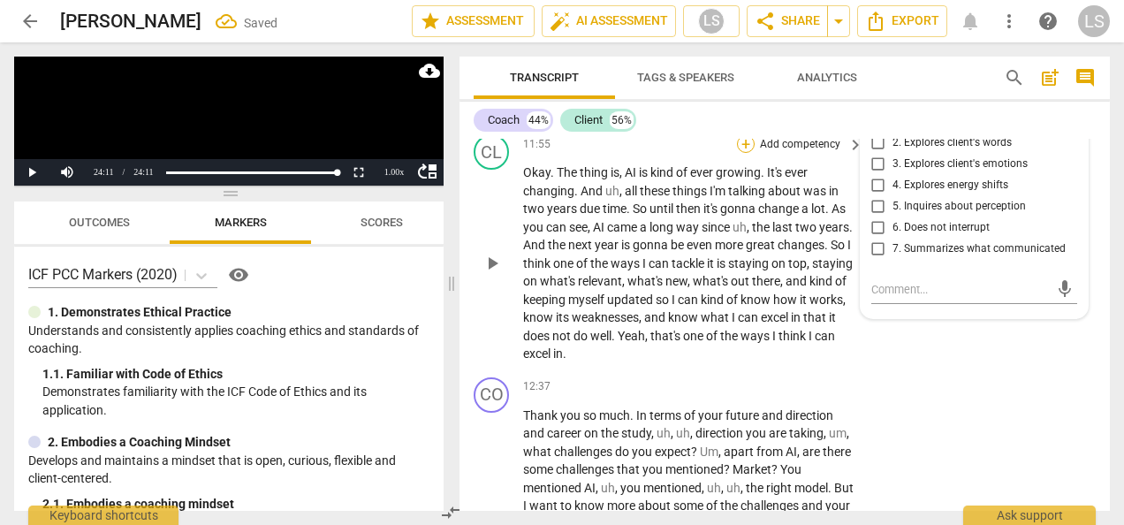
click at [746, 153] on div "+" at bounding box center [746, 144] width 18 height 18
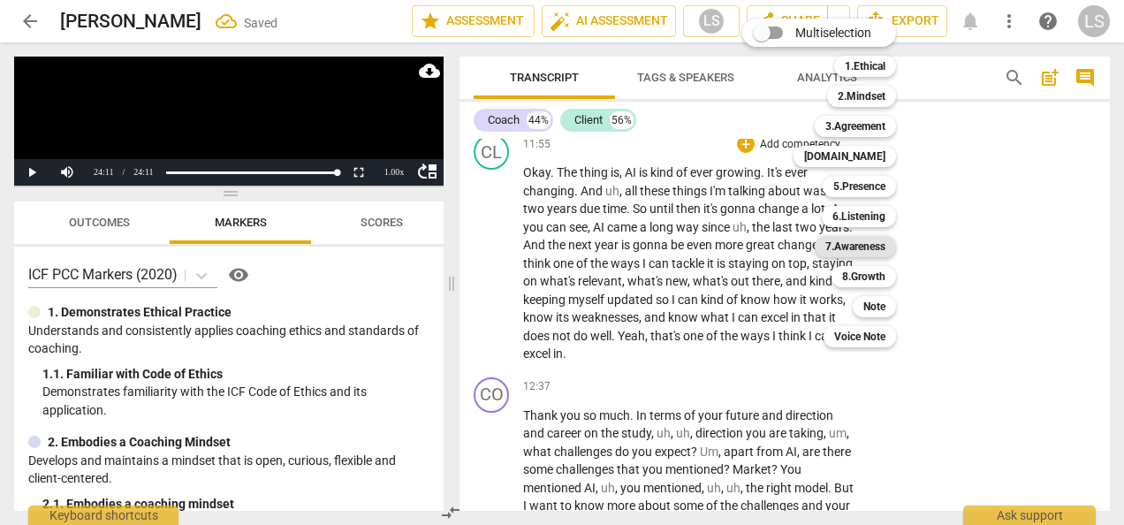
click at [864, 254] on b "7.Awareness" at bounding box center [855, 246] width 60 height 21
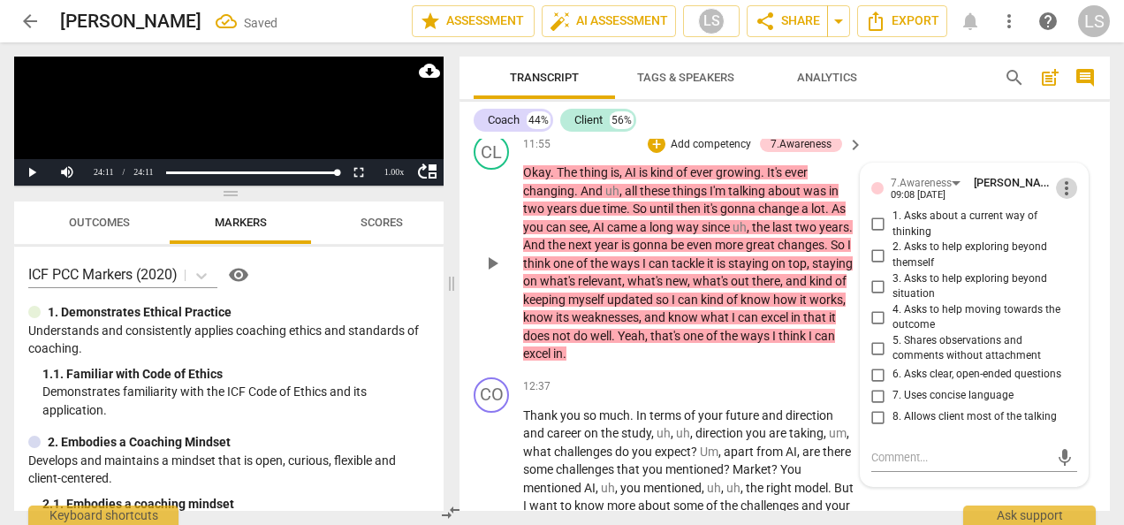
click at [1063, 199] on span "more_vert" at bounding box center [1066, 188] width 21 height 21
click at [1078, 258] on li "Delete" at bounding box center [1078, 256] width 61 height 34
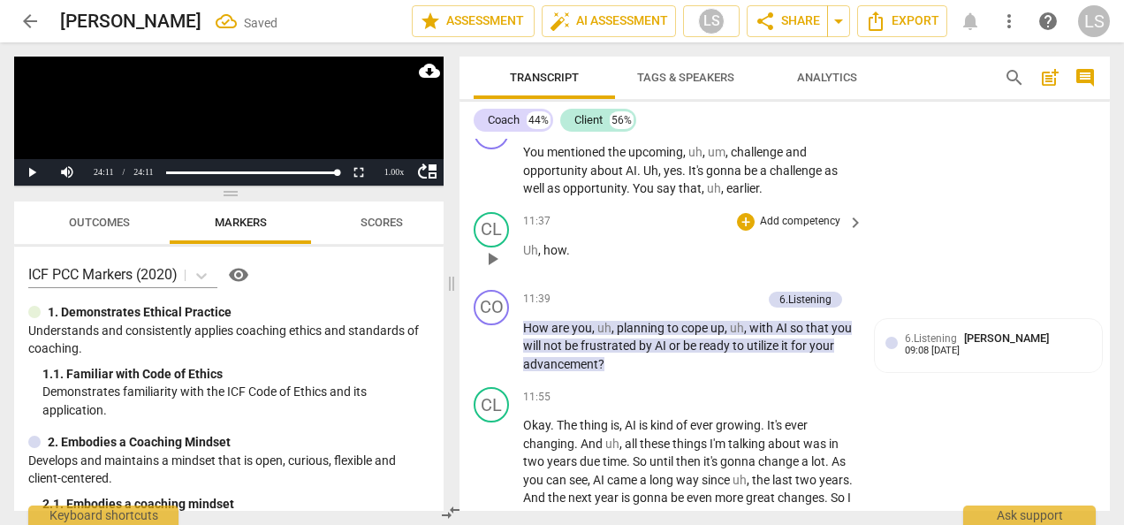
scroll to position [4468, 0]
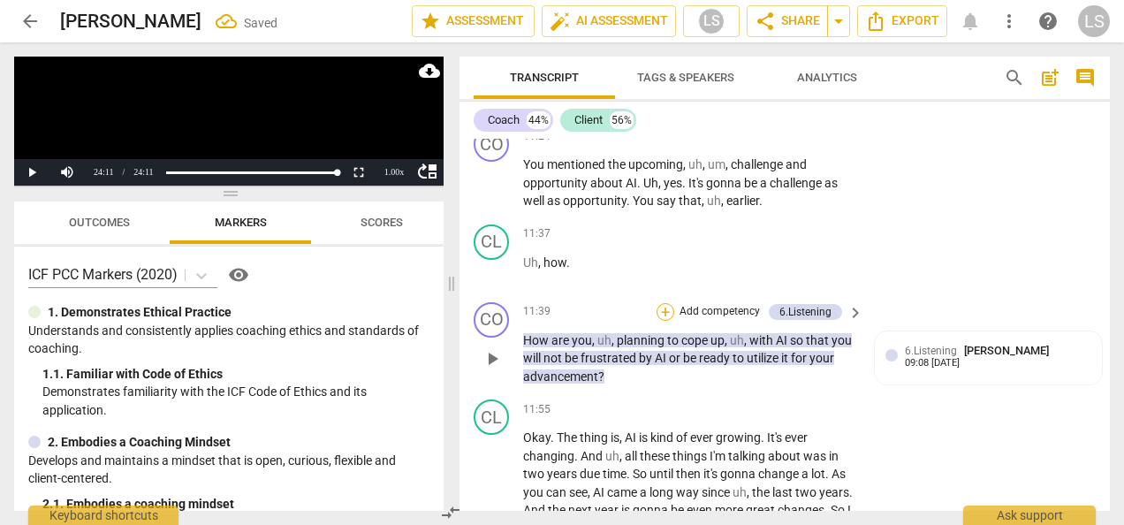
click at [662, 321] on div "+" at bounding box center [665, 312] width 18 height 18
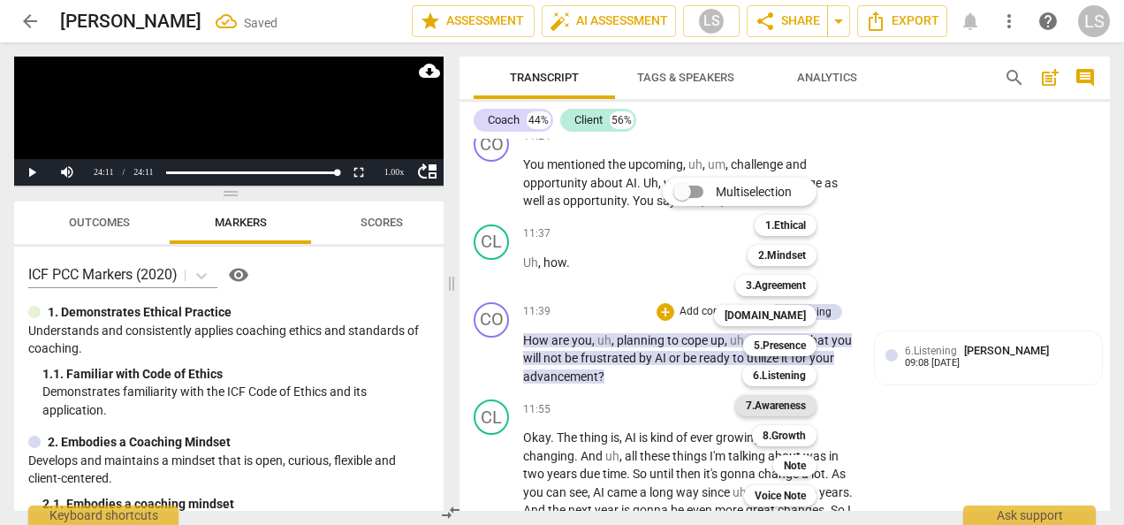
click at [784, 397] on b "7.Awareness" at bounding box center [776, 405] width 60 height 21
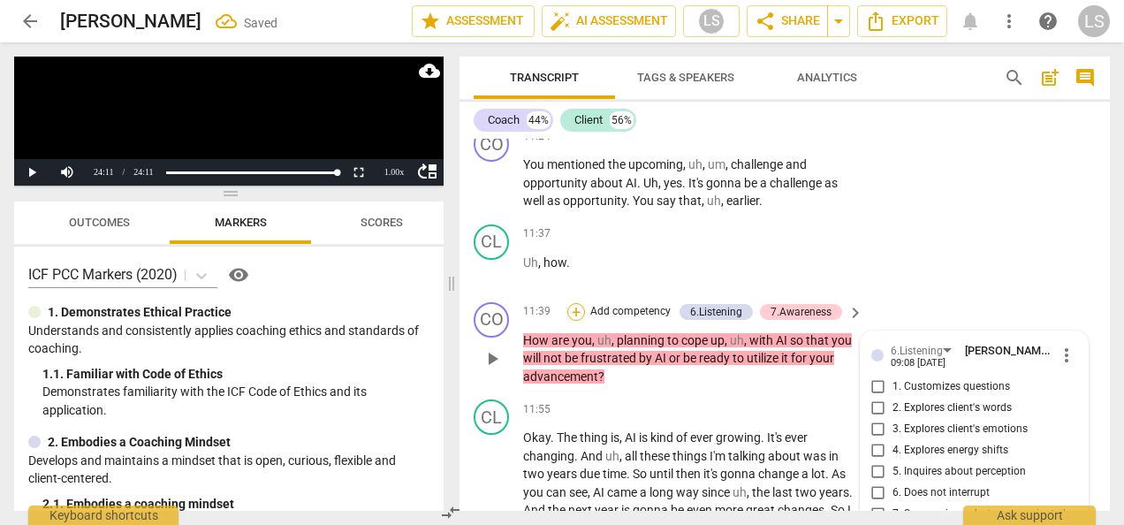
click at [572, 321] on div "+" at bounding box center [576, 312] width 18 height 18
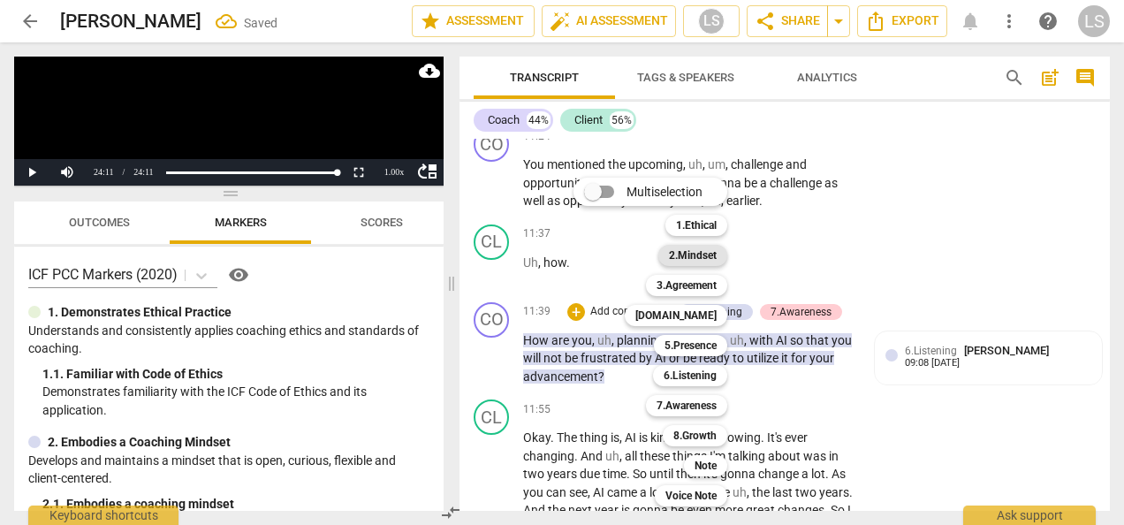
click at [706, 256] on b "2.Mindset" at bounding box center [693, 255] width 48 height 21
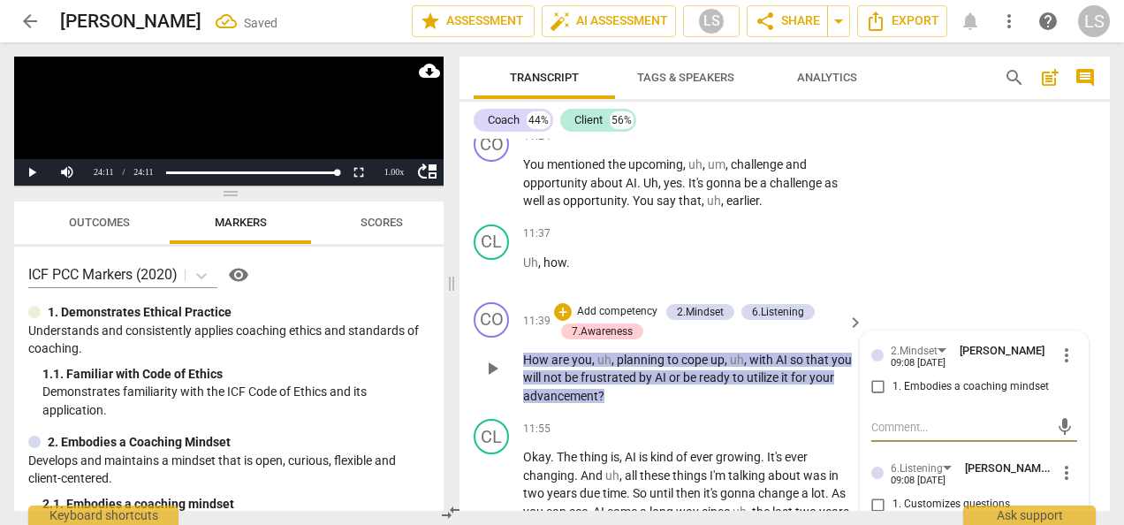
click at [869, 398] on input "1. Embodies a coaching mindset" at bounding box center [878, 386] width 28 height 21
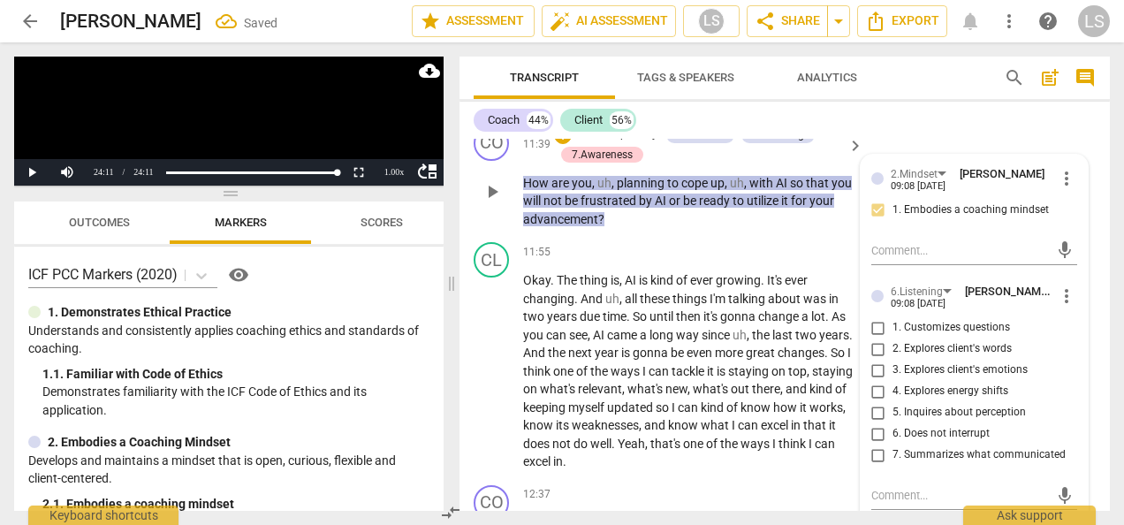
drag, startPoint x: 872, startPoint y: 364, endPoint x: 896, endPoint y: 373, distance: 25.4
click at [873, 338] on input "1. Customizes questions" at bounding box center [878, 327] width 28 height 21
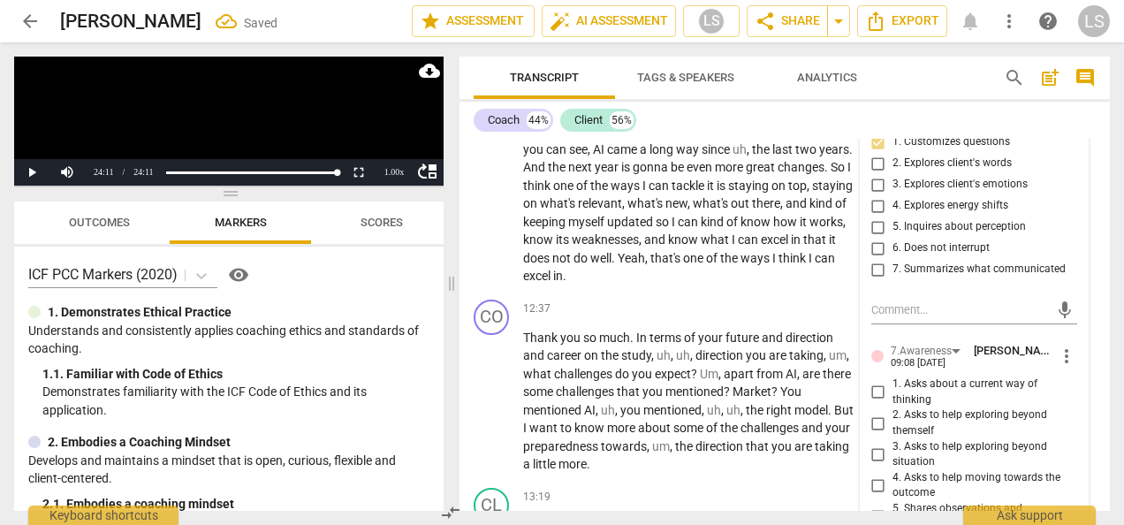
scroll to position [4910, 0]
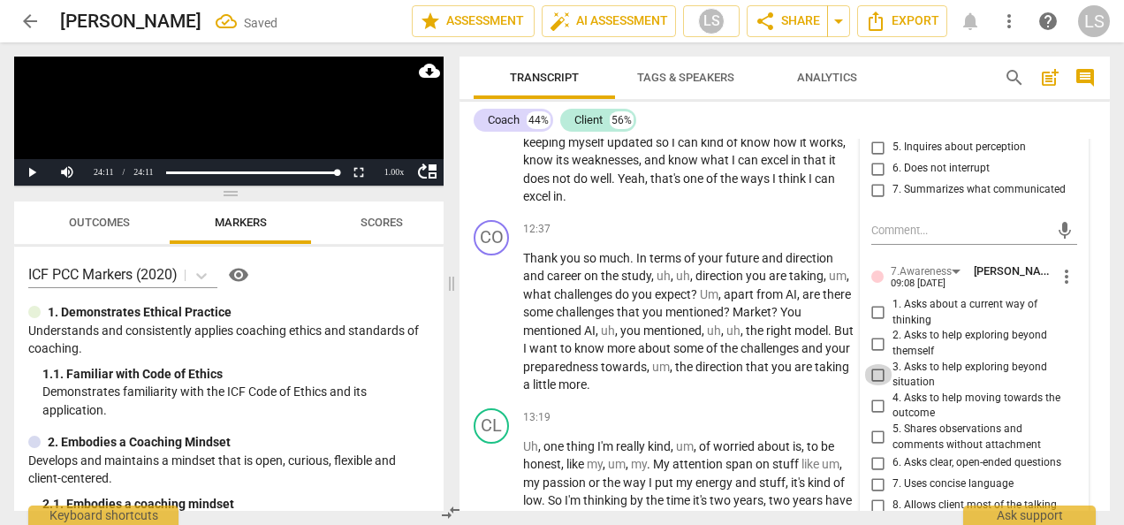
click at [870, 385] on input "3. Asks to help exploring beyond situation" at bounding box center [878, 374] width 28 height 21
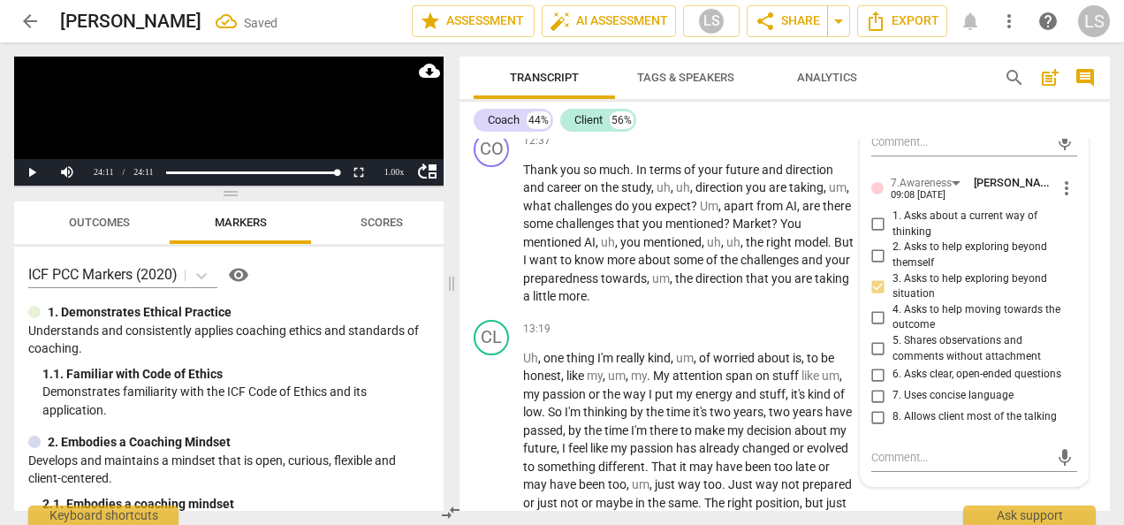
click at [872, 385] on input "6. Asks clear, open-ended questions" at bounding box center [878, 374] width 28 height 21
click at [740, 150] on div "+" at bounding box center [746, 142] width 18 height 18
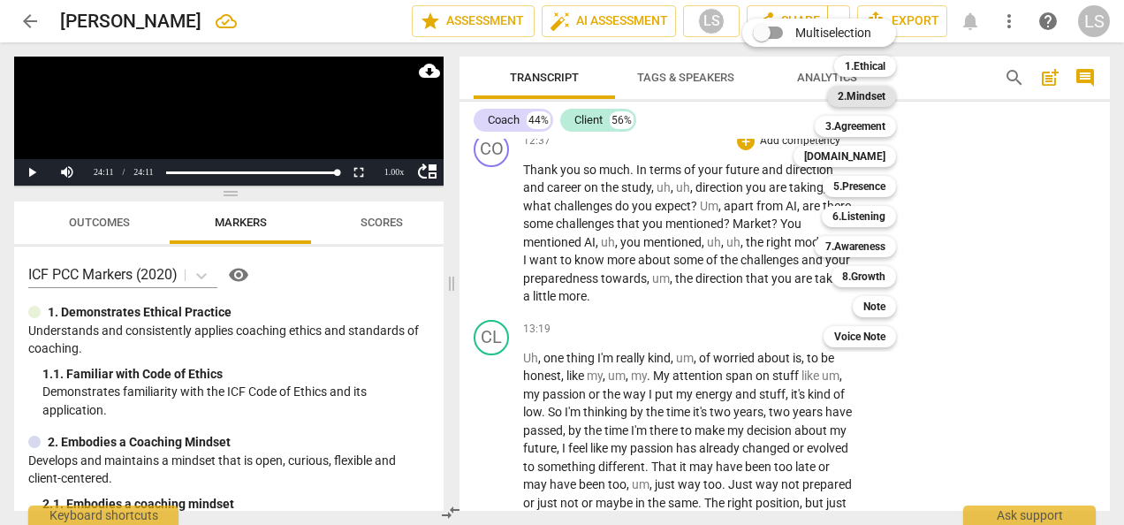
click at [883, 99] on b "2.Mindset" at bounding box center [861, 96] width 48 height 21
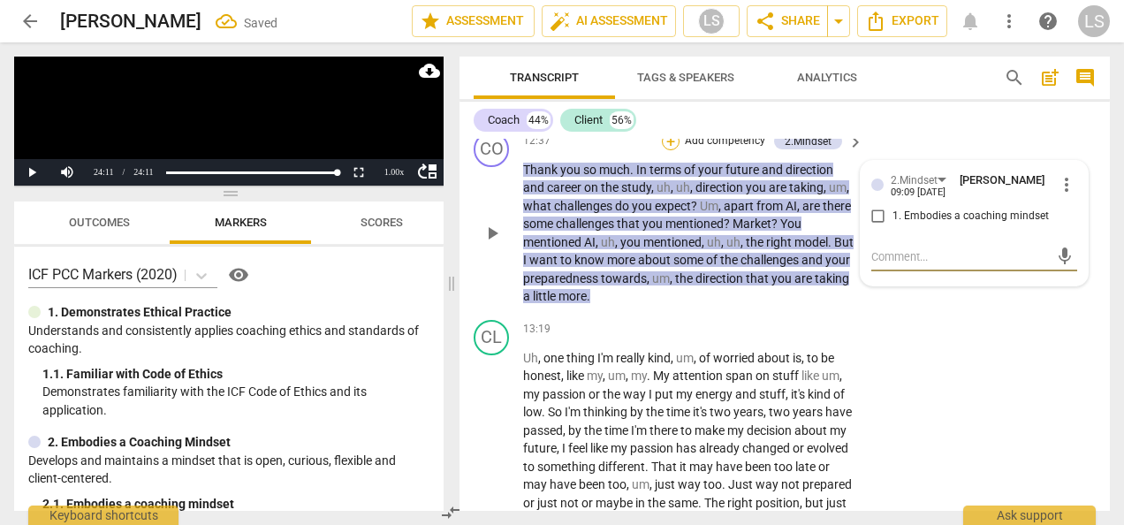
click at [667, 150] on div "+" at bounding box center [671, 142] width 18 height 18
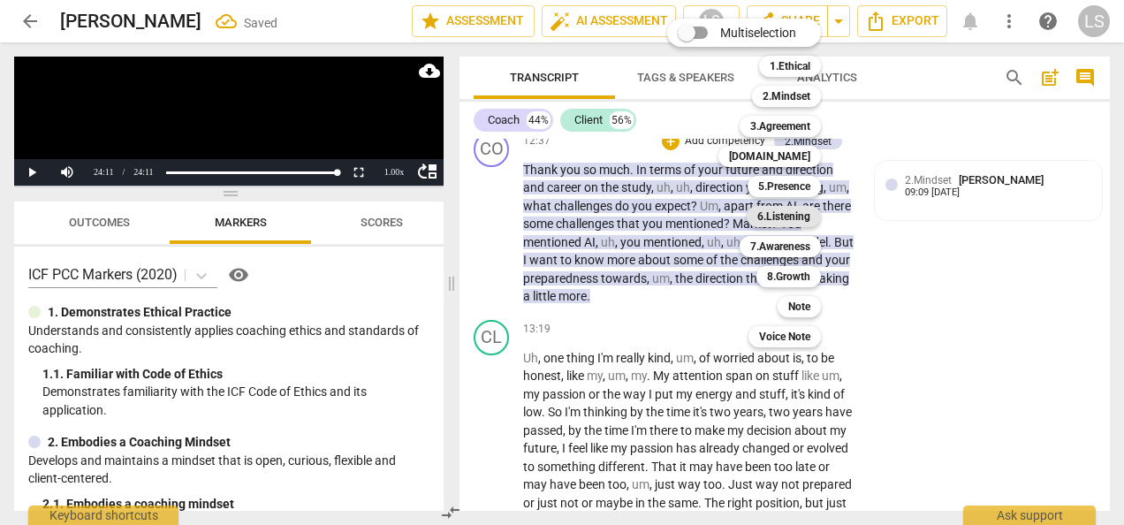
click at [801, 214] on b "6.Listening" at bounding box center [783, 216] width 53 height 21
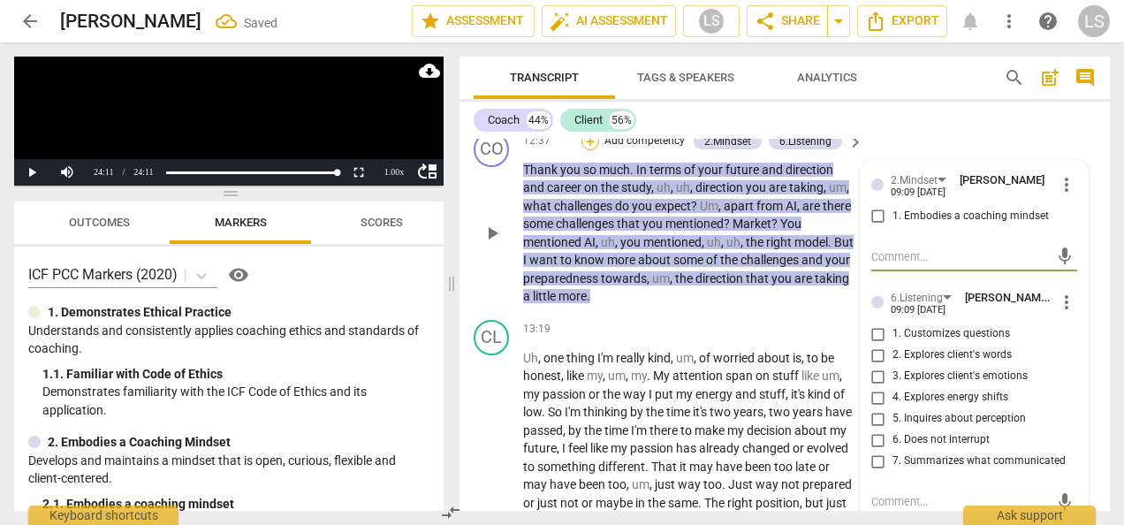
click at [581, 150] on div "+" at bounding box center [590, 142] width 18 height 18
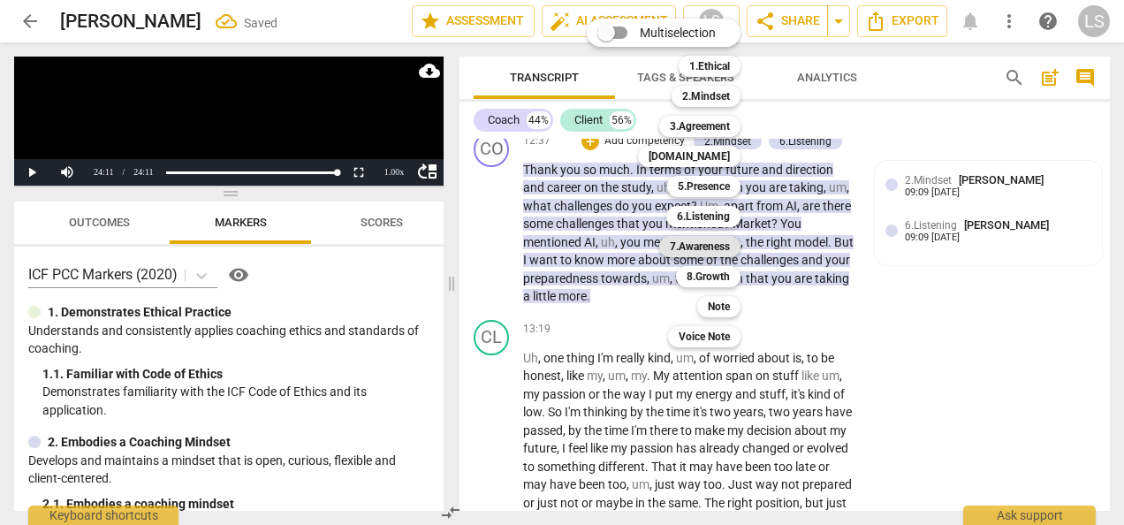
click at [708, 246] on b "7.Awareness" at bounding box center [700, 246] width 60 height 21
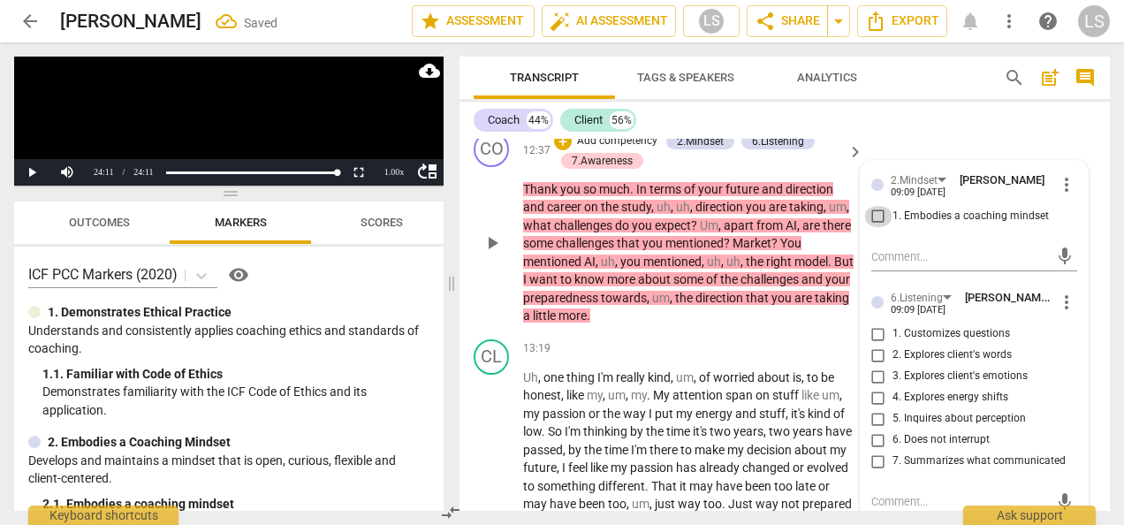
click at [875, 227] on input "1. Embodies a coaching mindset" at bounding box center [878, 216] width 28 height 21
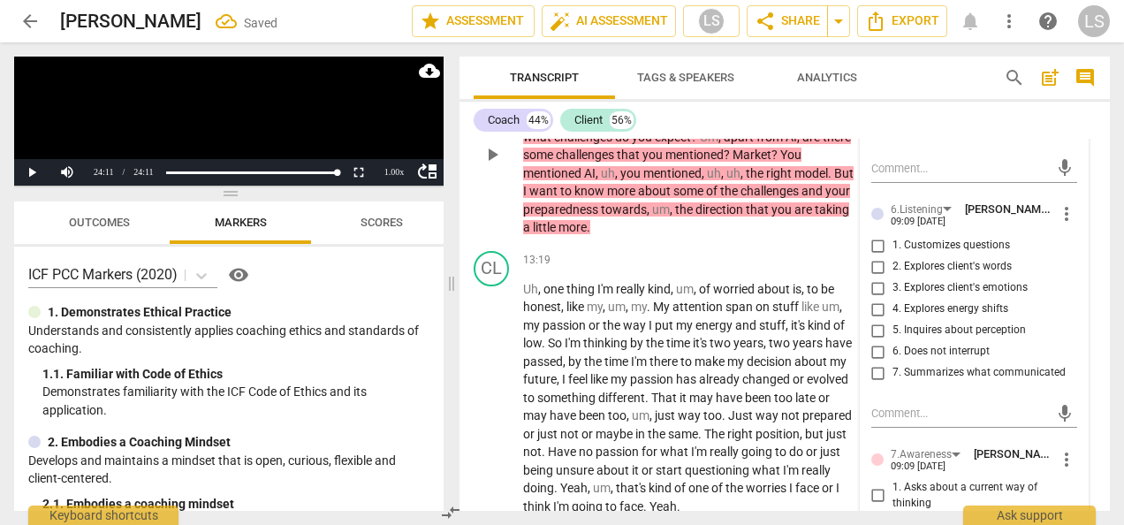
click at [875, 341] on input "5. Inquires about perception" at bounding box center [878, 330] width 28 height 21
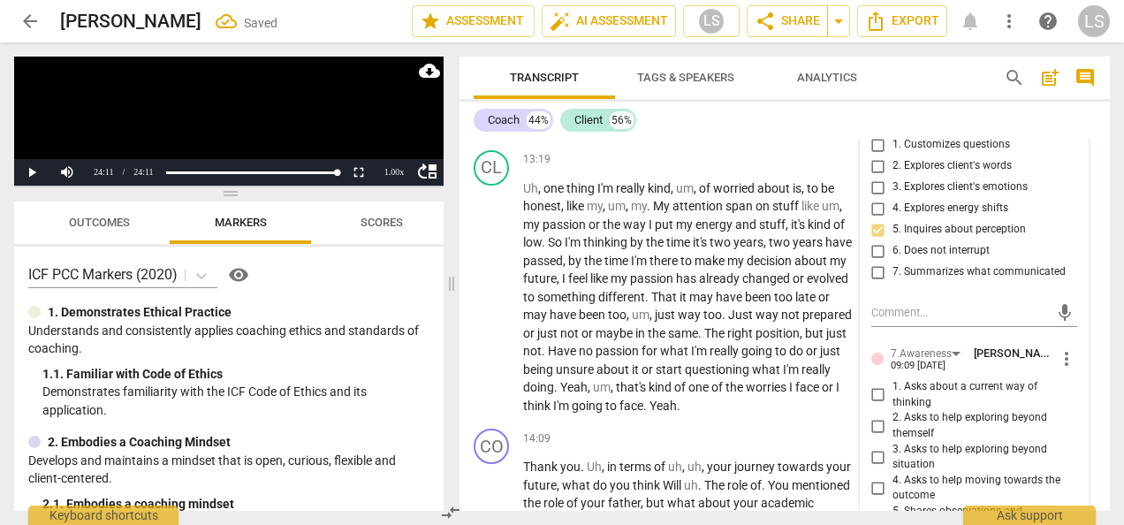
scroll to position [5352, 0]
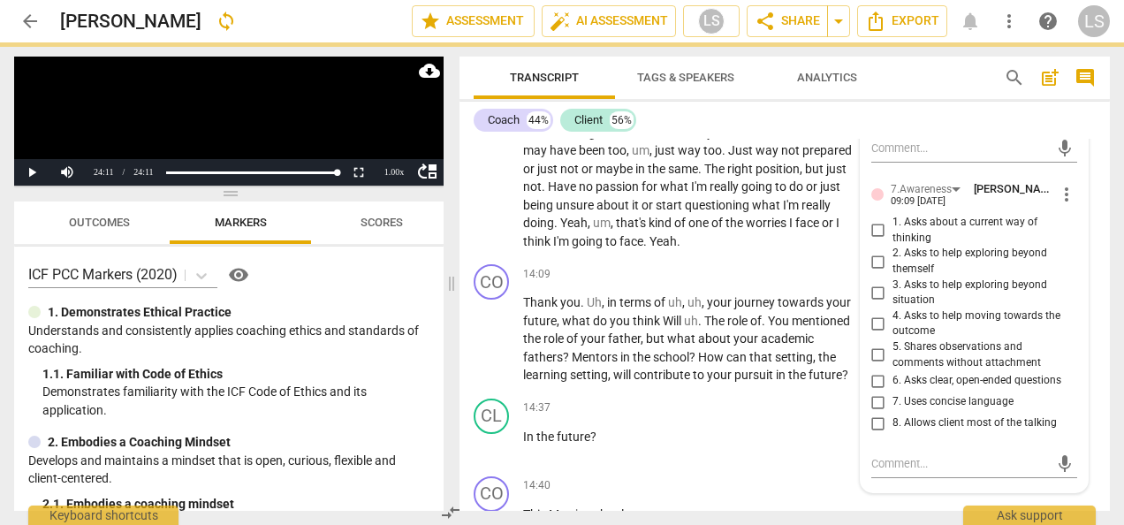
click at [876, 391] on input "6. Asks clear, open-ended questions" at bounding box center [878, 380] width 28 height 21
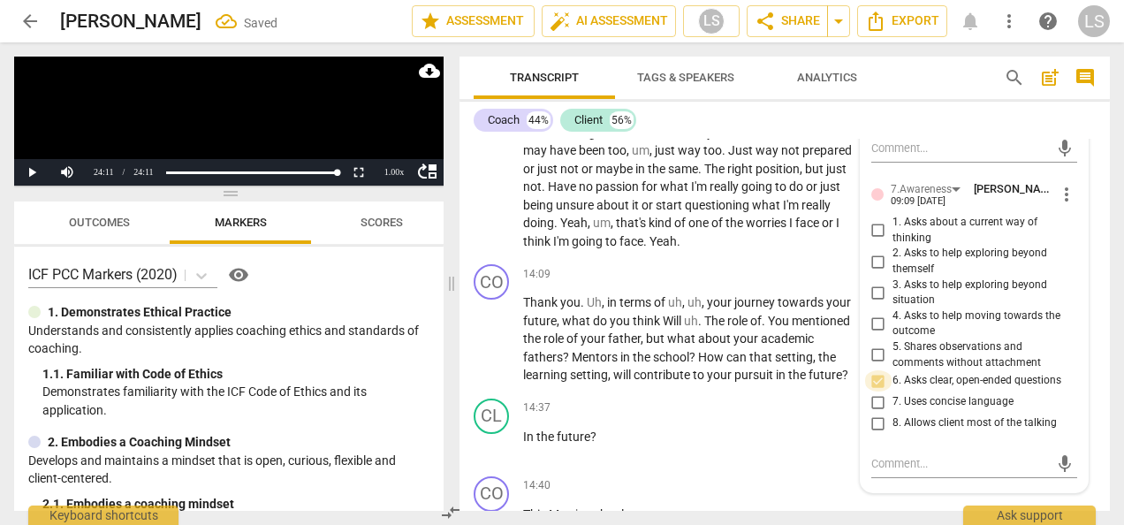
click at [876, 391] on input "6. Asks clear, open-ended questions" at bounding box center [878, 380] width 28 height 21
click at [747, 283] on div "+" at bounding box center [746, 274] width 18 height 18
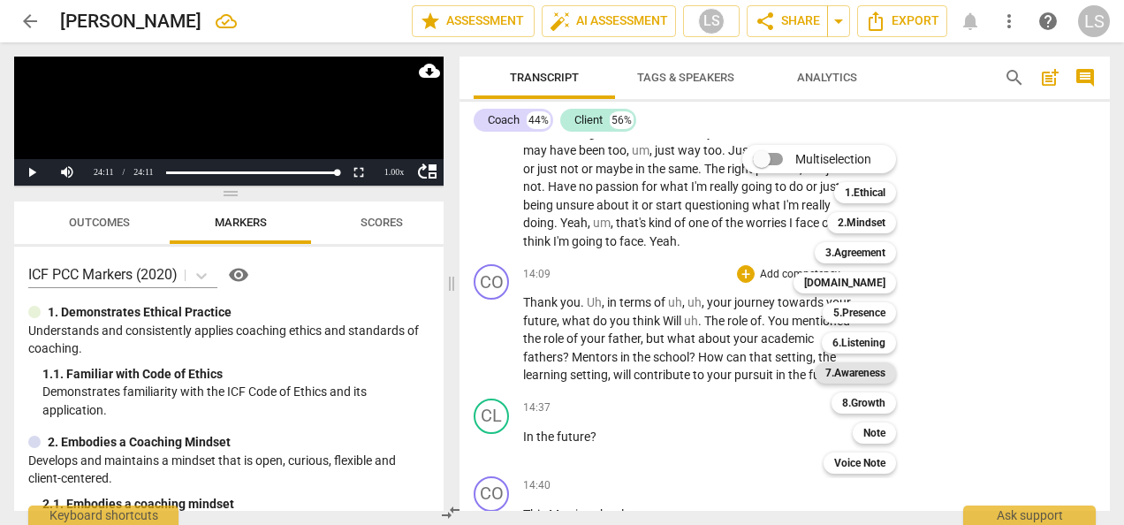
click at [860, 379] on b "7.Awareness" at bounding box center [855, 372] width 60 height 21
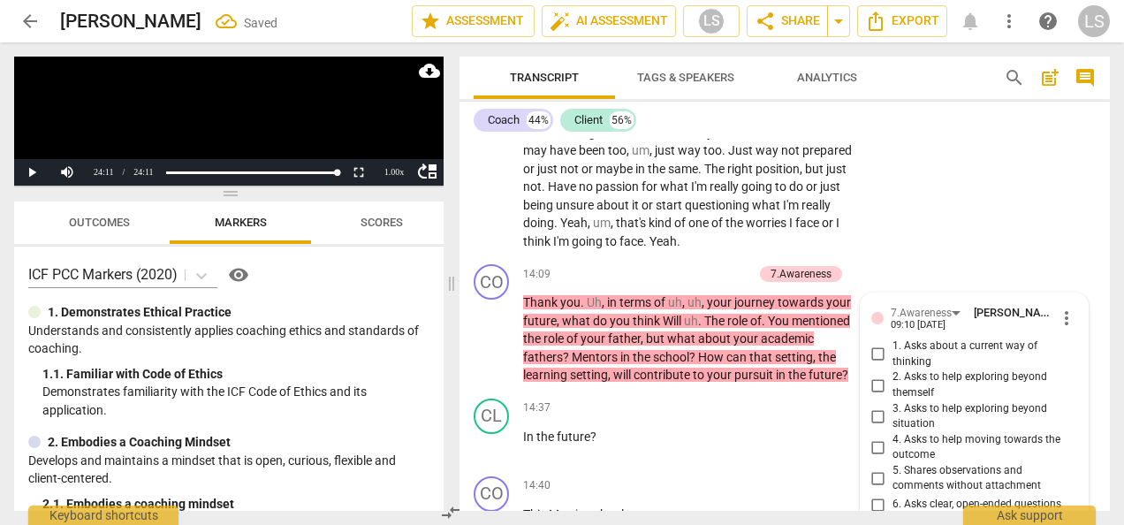
scroll to position [5650, 0]
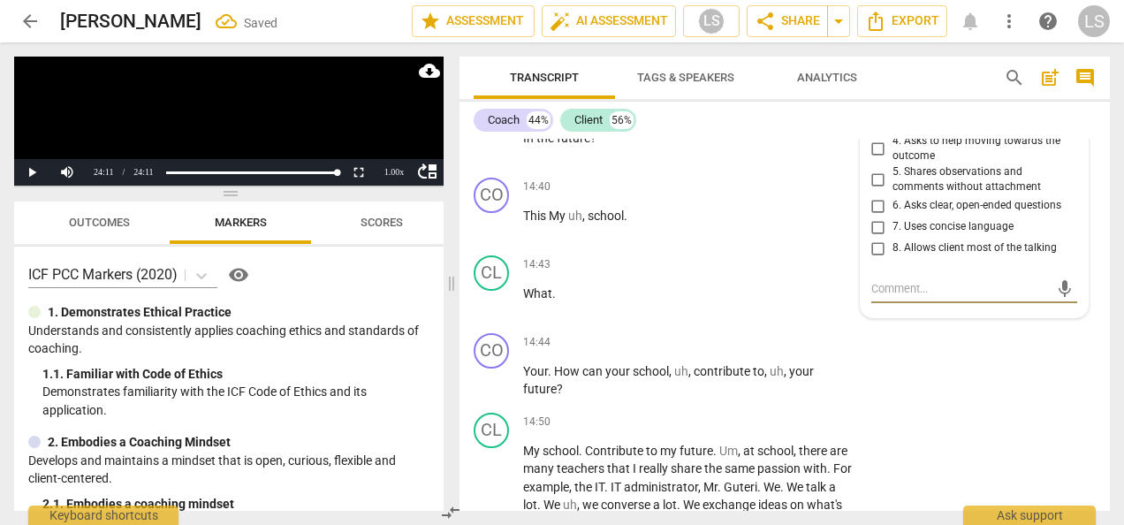
click at [880, 128] on input "3. Asks to help exploring beyond situation" at bounding box center [878, 117] width 28 height 21
click at [746, 352] on div "+" at bounding box center [746, 343] width 18 height 18
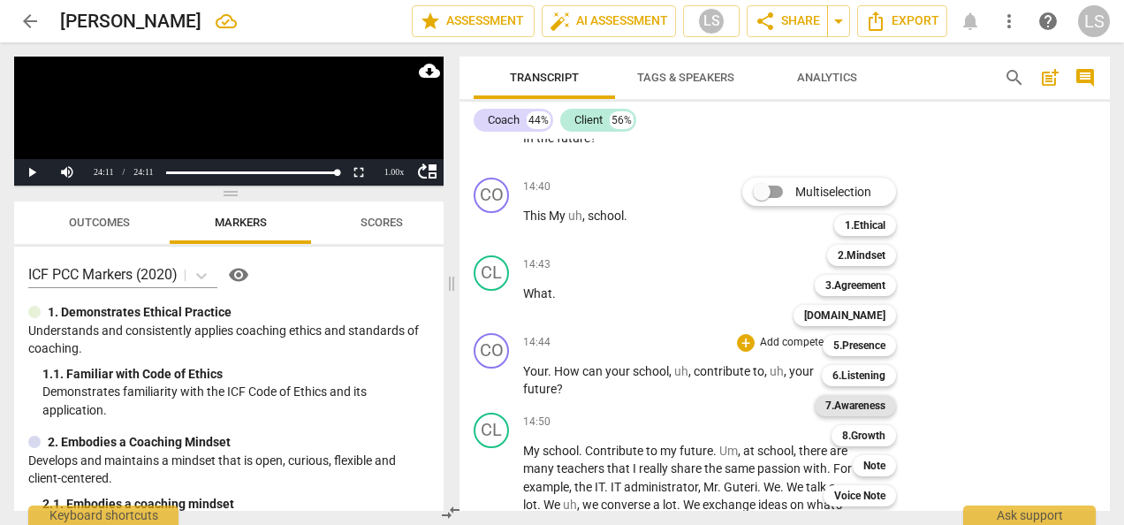
click at [863, 407] on b "7.Awareness" at bounding box center [855, 405] width 60 height 21
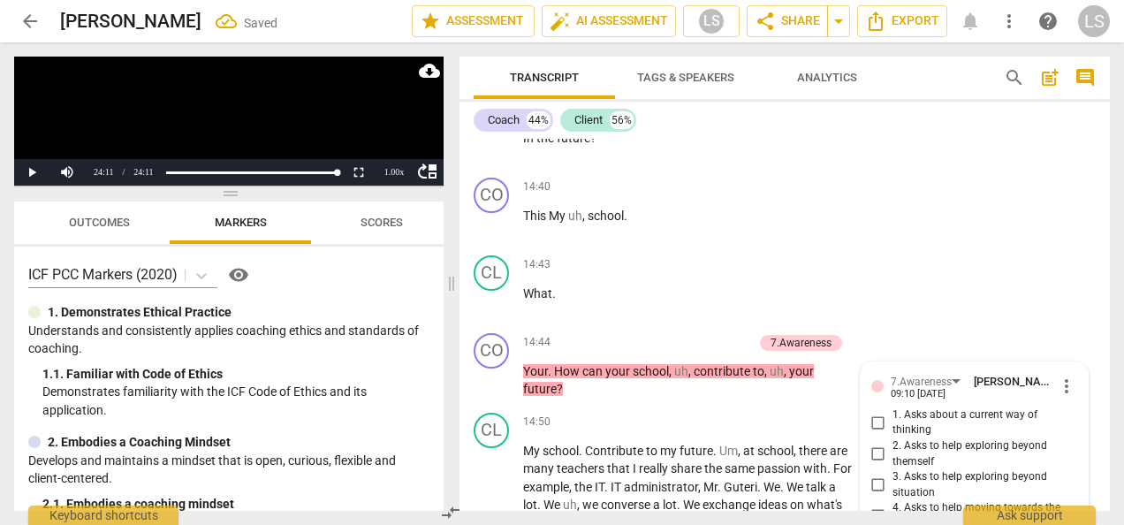
scroll to position [6035, 0]
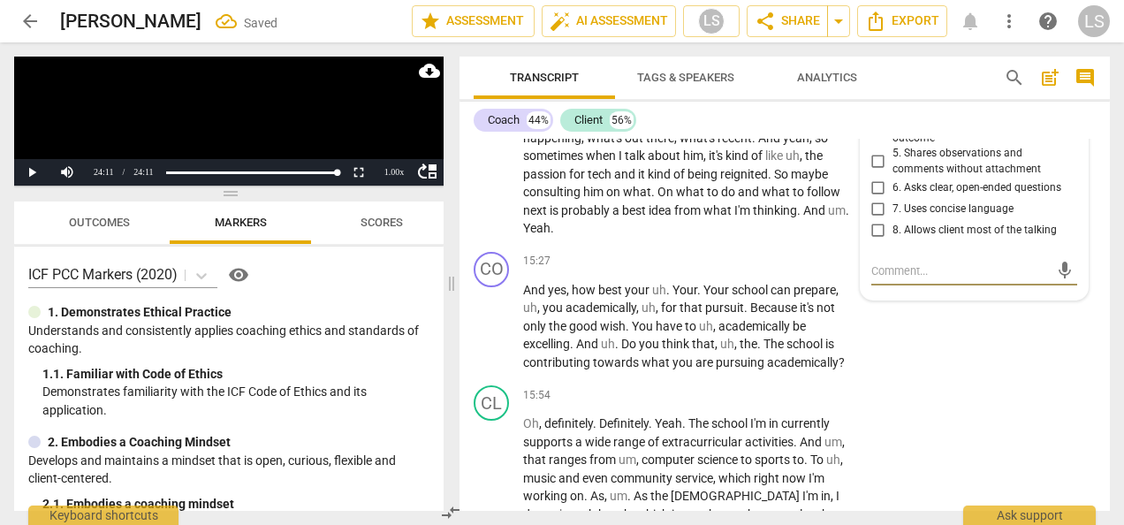
click at [880, 110] on input "3. Asks to help exploring beyond situation" at bounding box center [878, 99] width 28 height 21
click at [880, 199] on input "6. Asks clear, open-ended questions" at bounding box center [878, 188] width 28 height 21
click at [875, 220] on input "7. Uses concise language" at bounding box center [878, 209] width 28 height 21
click at [744, 270] on div "+" at bounding box center [746, 262] width 18 height 18
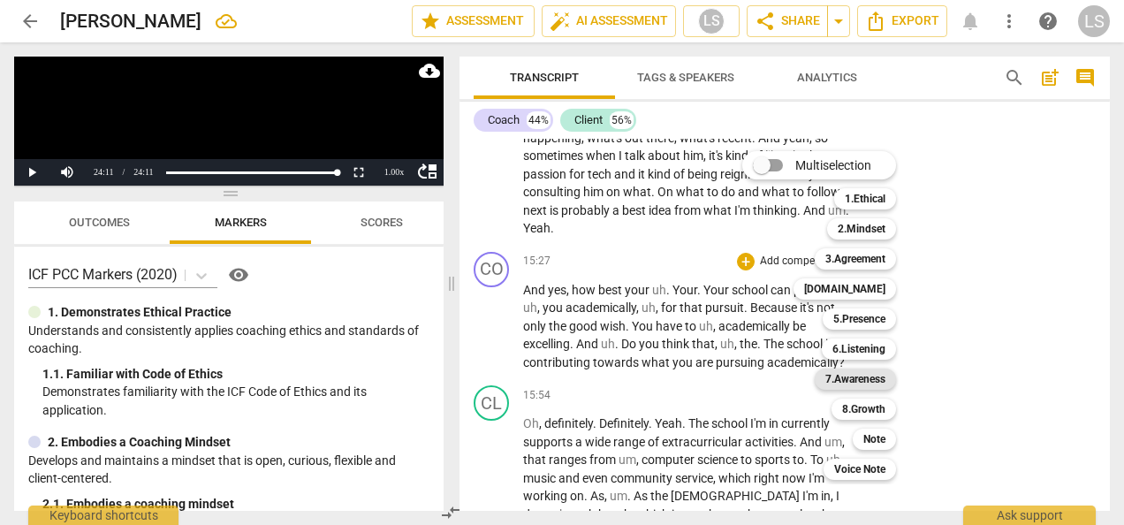
click at [860, 382] on b "7.Awareness" at bounding box center [855, 378] width 60 height 21
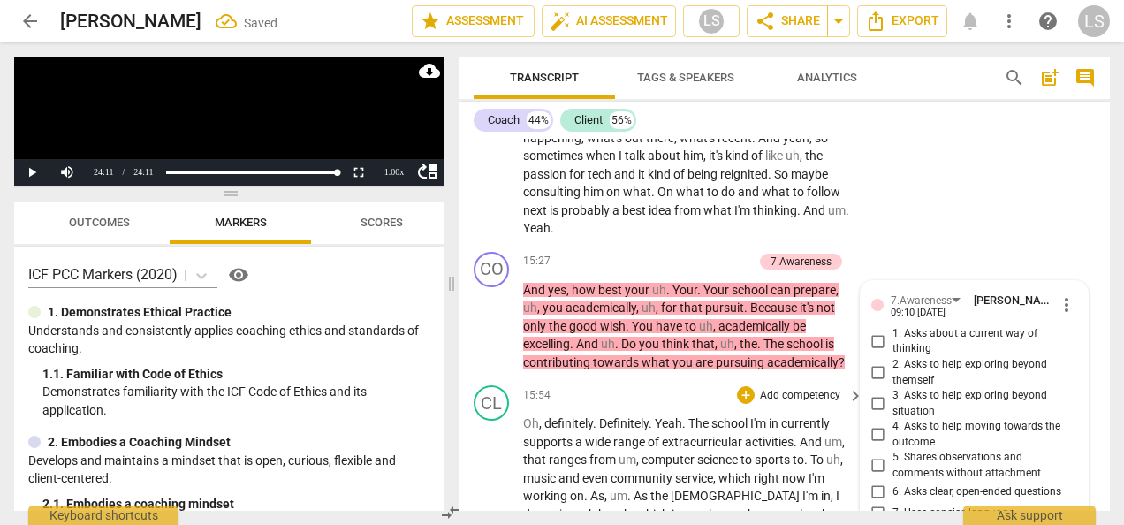
scroll to position [6339, 0]
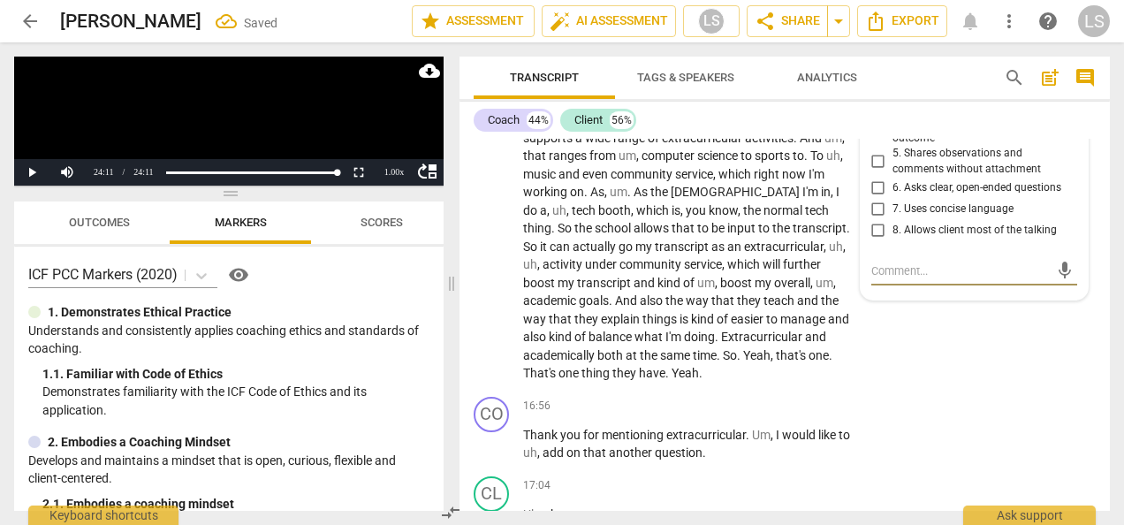
click at [875, 110] on input "3. Asks to help exploring beyond situation" at bounding box center [878, 99] width 28 height 21
click at [871, 199] on input "6. Asks clear, open-ended questions" at bounding box center [878, 188] width 28 height 21
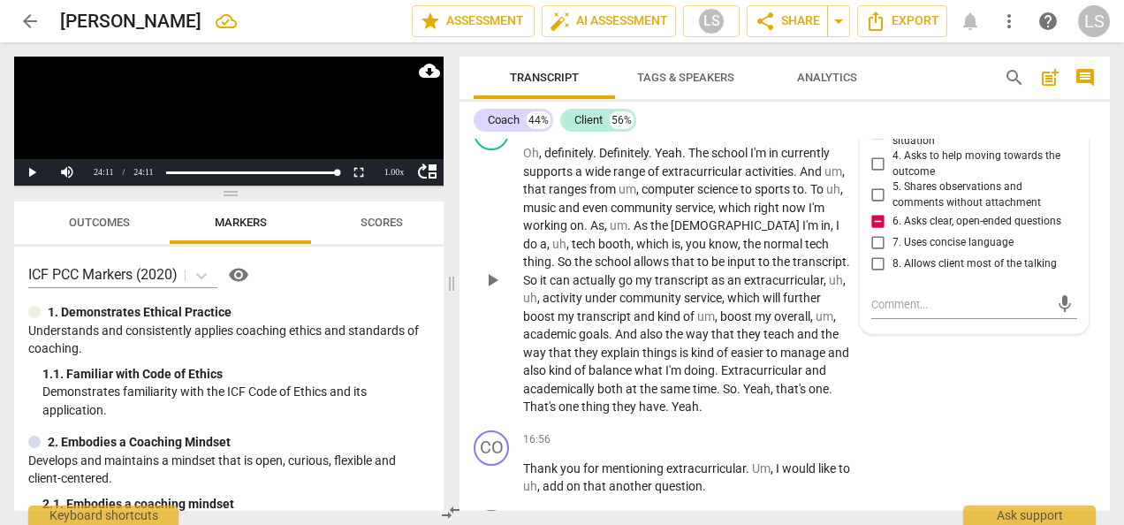
scroll to position [6428, 0]
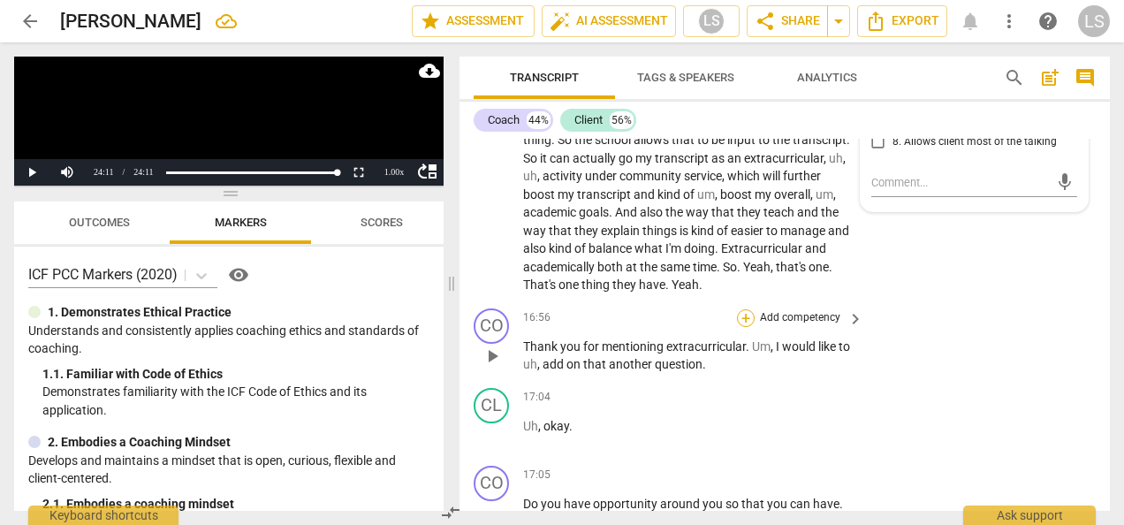
click at [744, 327] on div "+" at bounding box center [746, 318] width 18 height 18
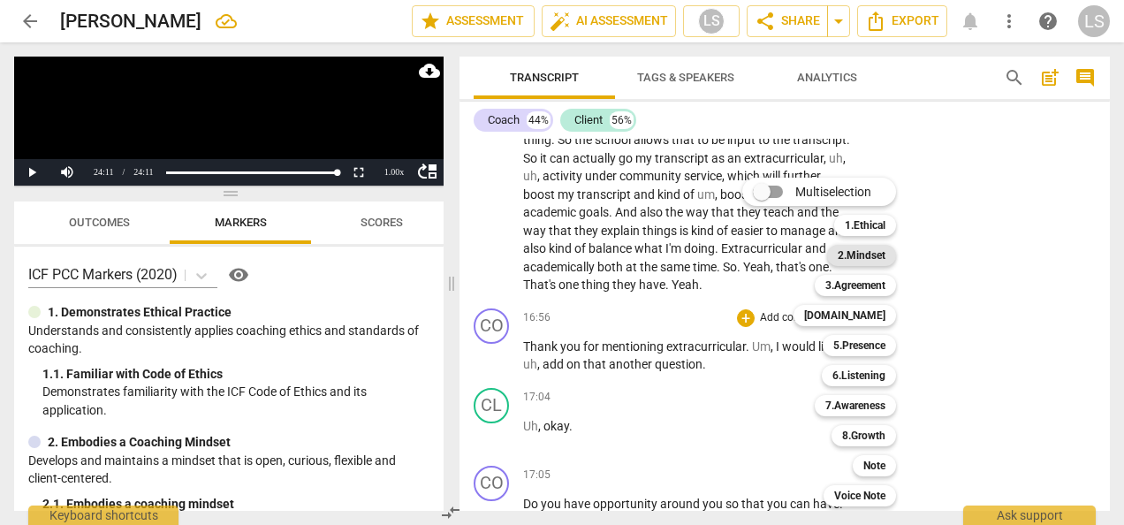
click at [873, 256] on b "2.Mindset" at bounding box center [861, 255] width 48 height 21
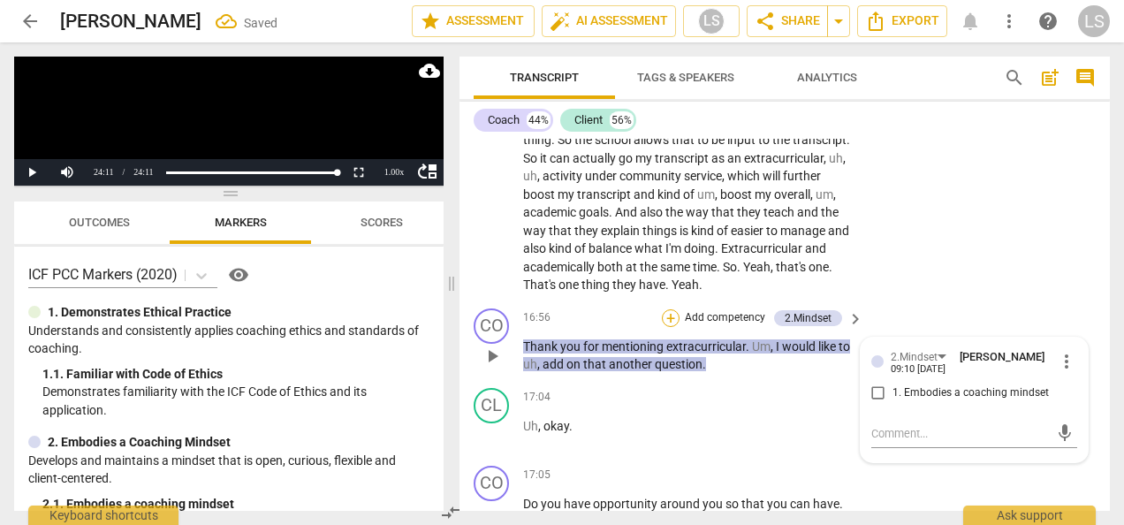
click at [670, 327] on div "+" at bounding box center [671, 318] width 18 height 18
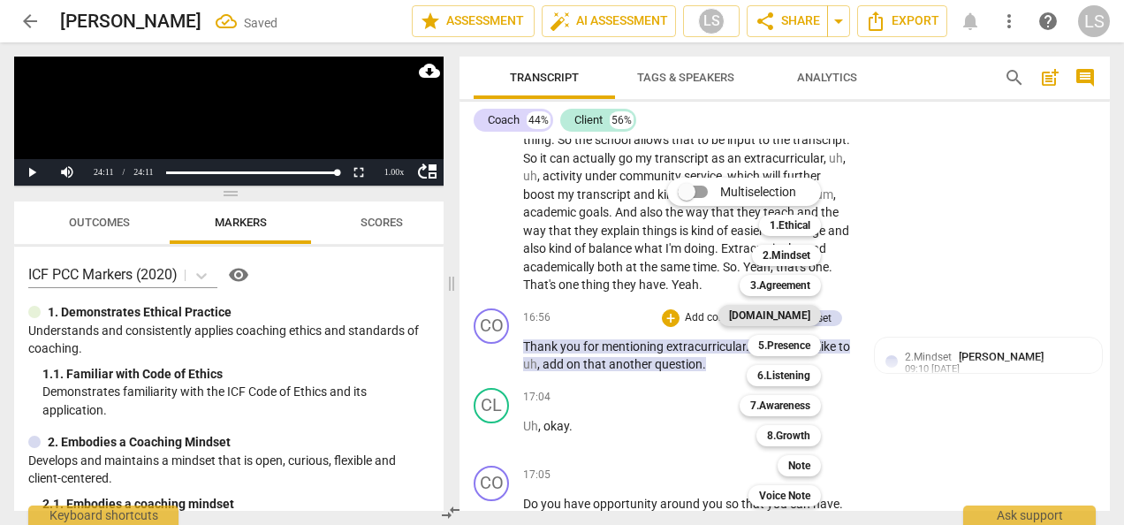
click at [806, 320] on b "[DOMAIN_NAME]" at bounding box center [769, 315] width 81 height 21
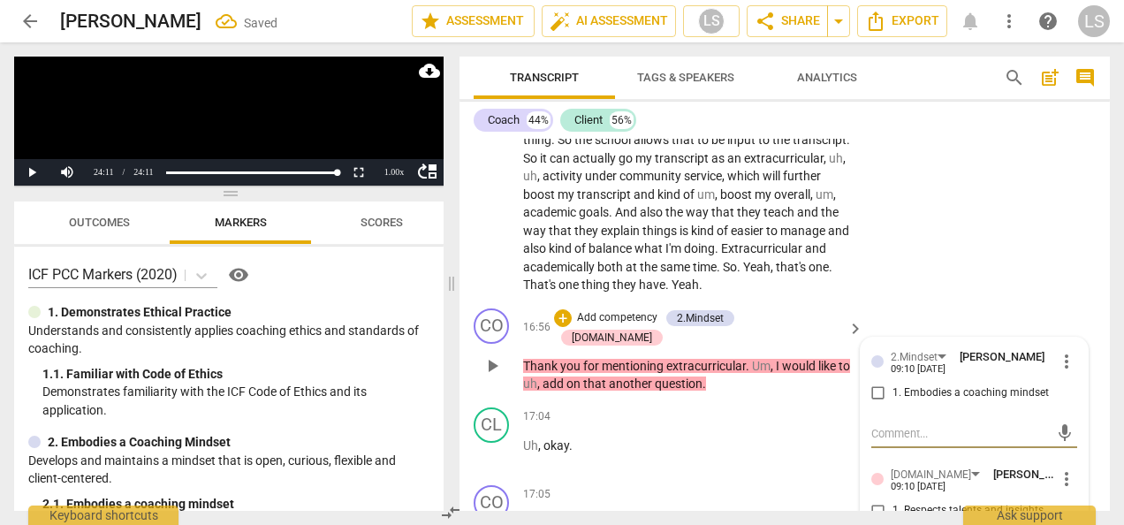
click at [871, 404] on input "1. Embodies a coaching mindset" at bounding box center [878, 393] width 28 height 21
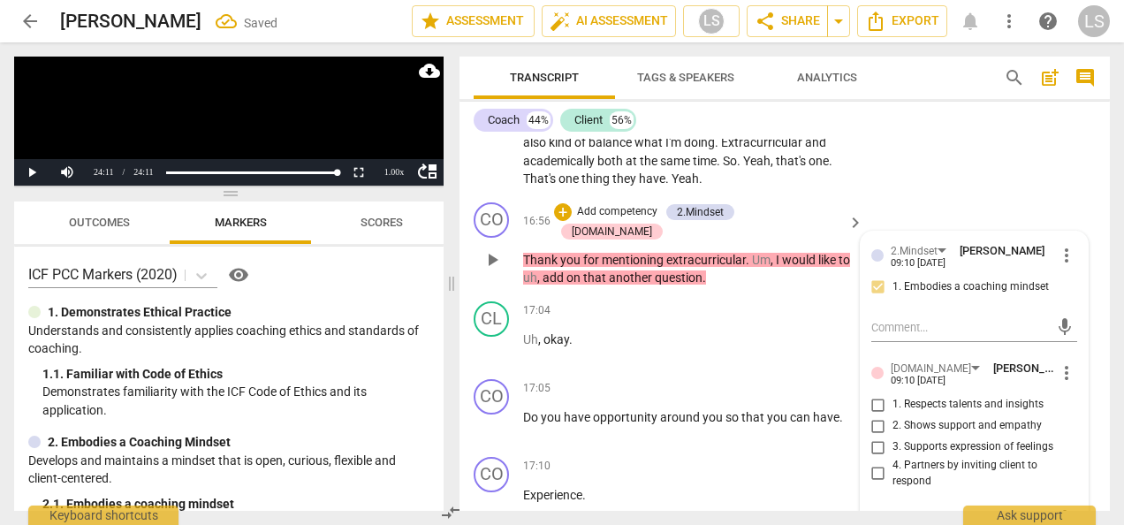
scroll to position [6693, 0]
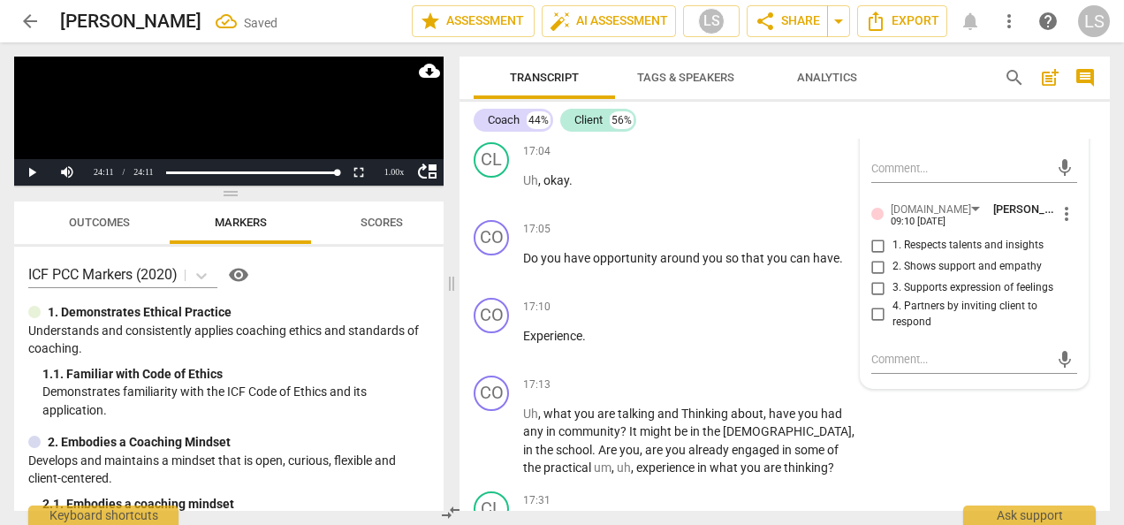
click at [873, 256] on input "1. Respects talents and insights" at bounding box center [878, 245] width 28 height 21
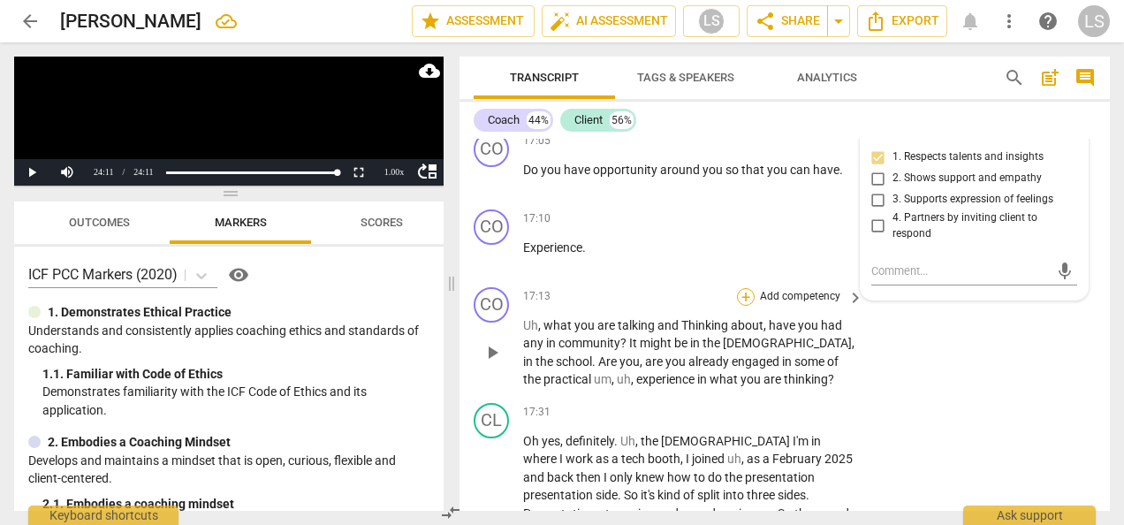
click at [748, 306] on div "+" at bounding box center [746, 297] width 18 height 18
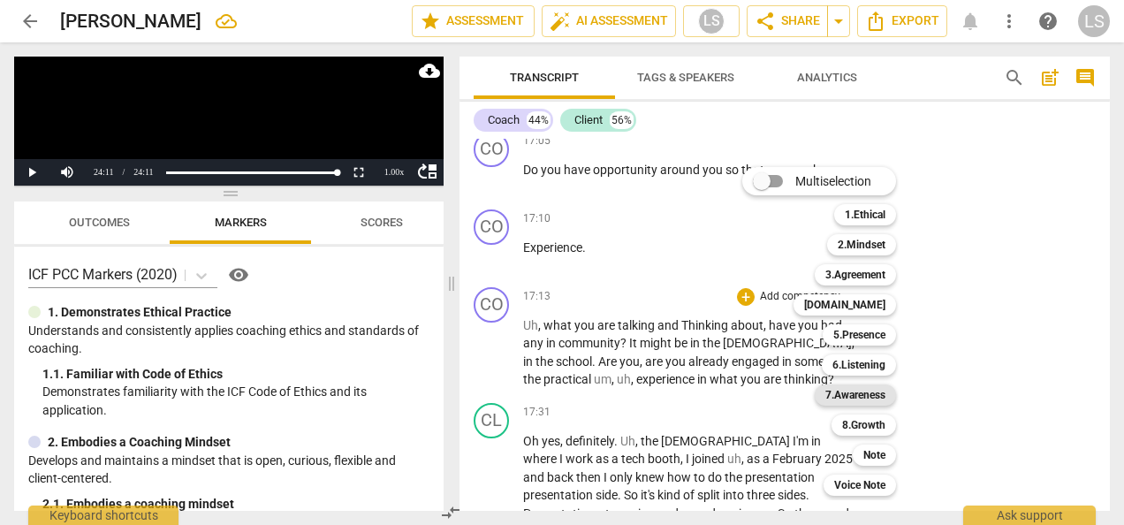
click at [861, 392] on b "7.Awareness" at bounding box center [855, 394] width 60 height 21
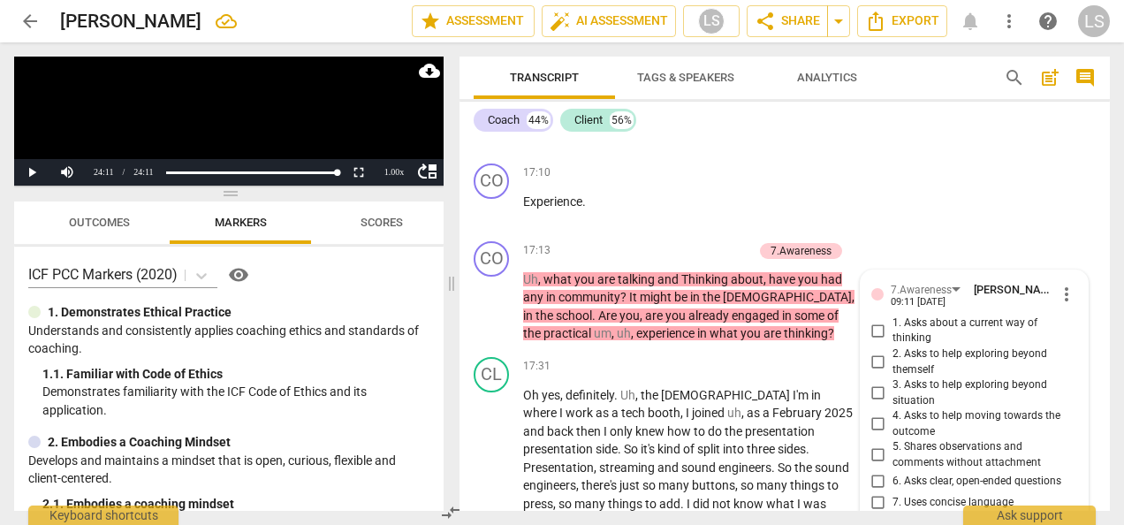
scroll to position [6747, 0]
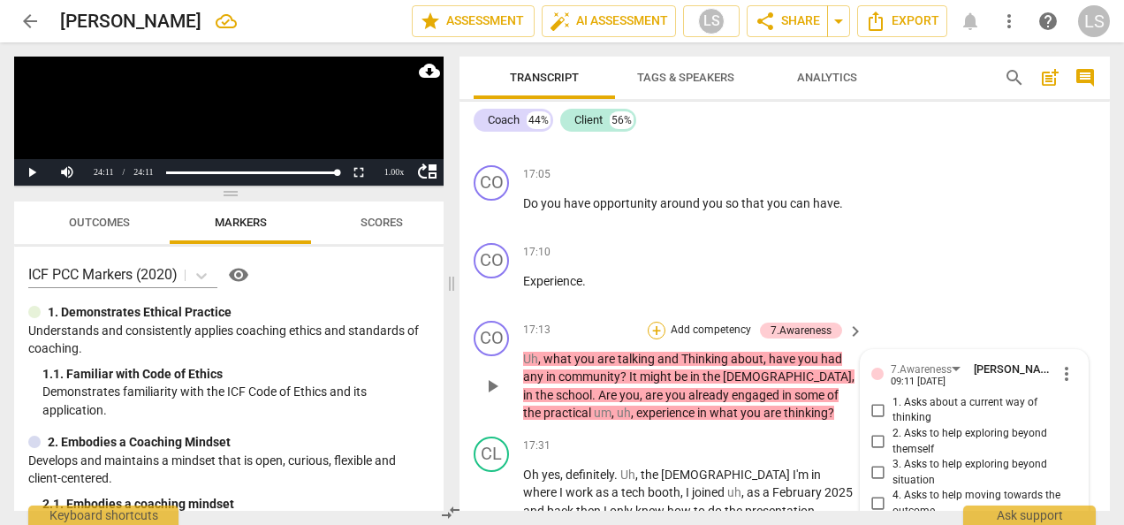
click at [660, 339] on div "+" at bounding box center [657, 331] width 18 height 18
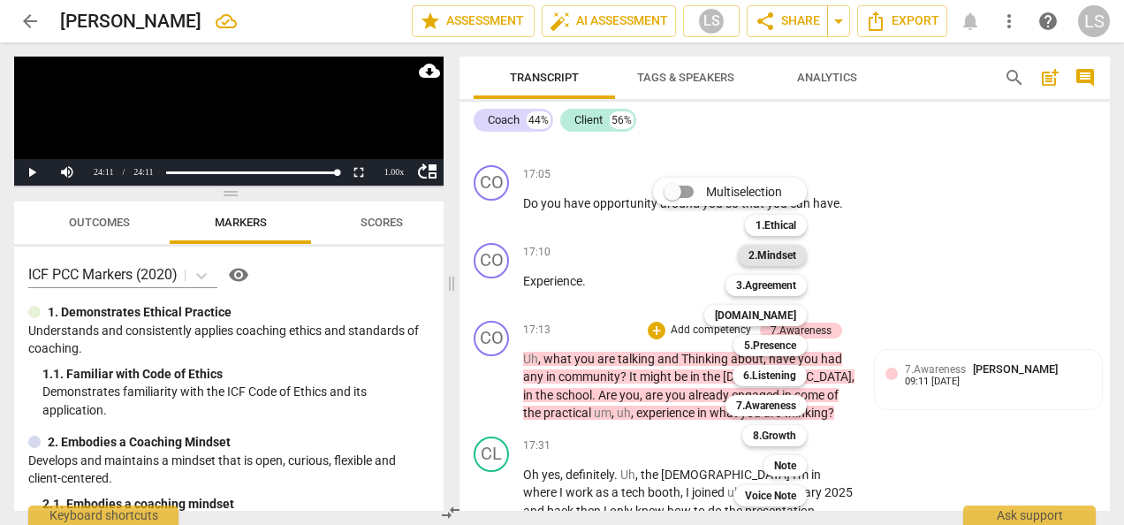
click at [749, 258] on div "2.Mindset" at bounding box center [772, 255] width 69 height 21
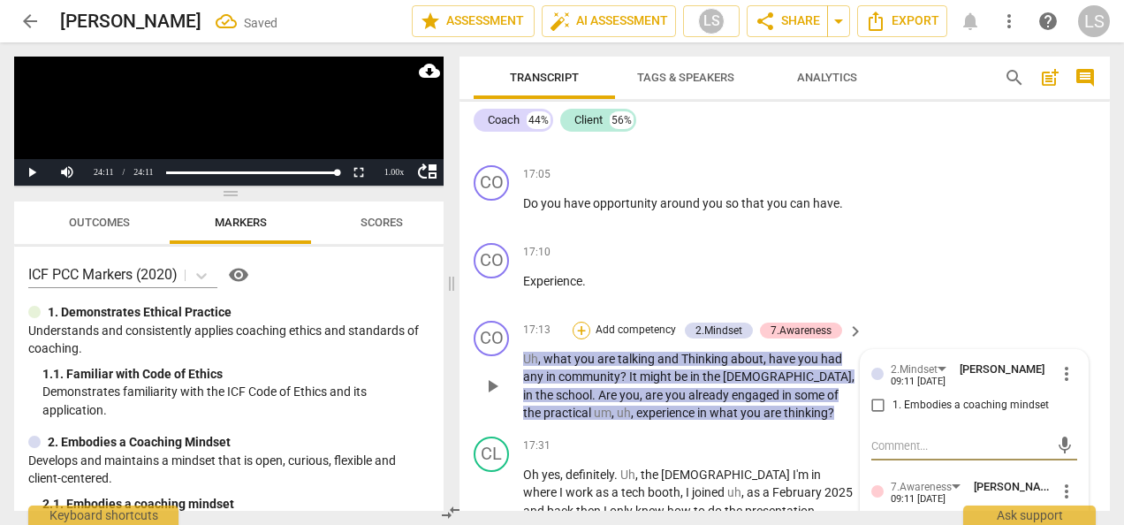
click at [580, 339] on div "+" at bounding box center [581, 331] width 18 height 18
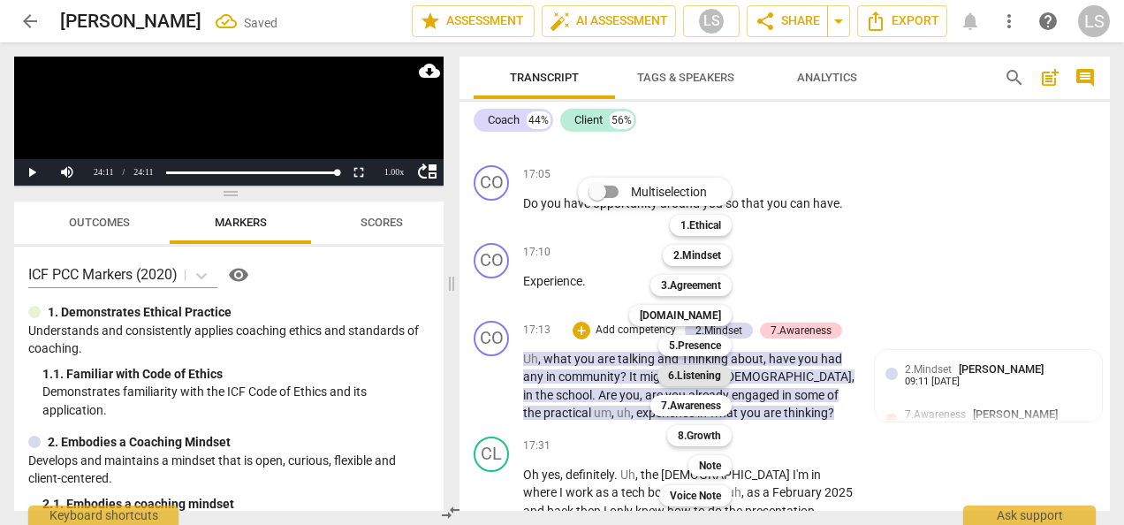
click at [689, 374] on b "6.Listening" at bounding box center [694, 375] width 53 height 21
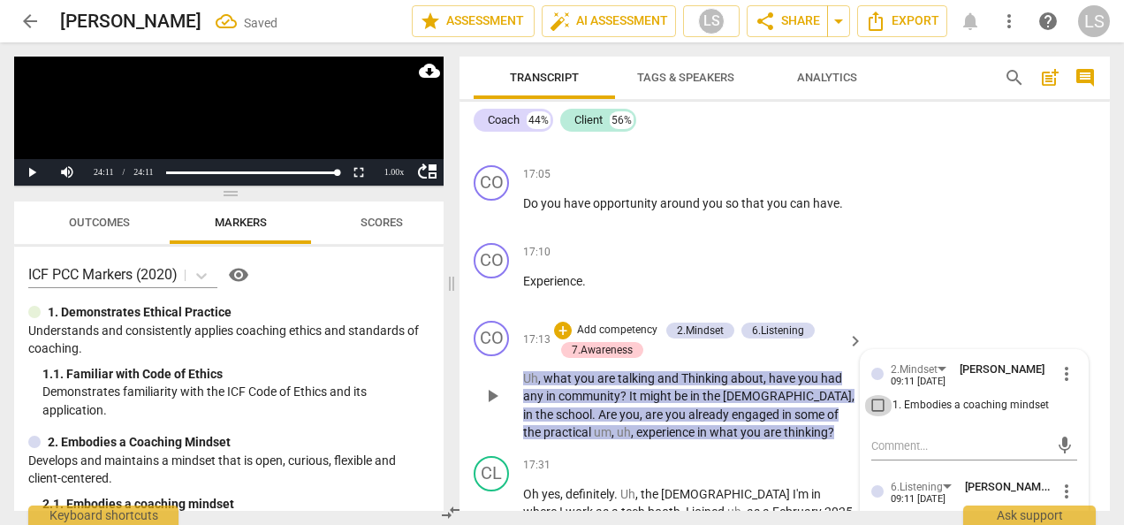
drag, startPoint x: 876, startPoint y: 436, endPoint x: 885, endPoint y: 429, distance: 11.3
click at [875, 416] on input "1. Embodies a coaching mindset" at bounding box center [878, 405] width 28 height 21
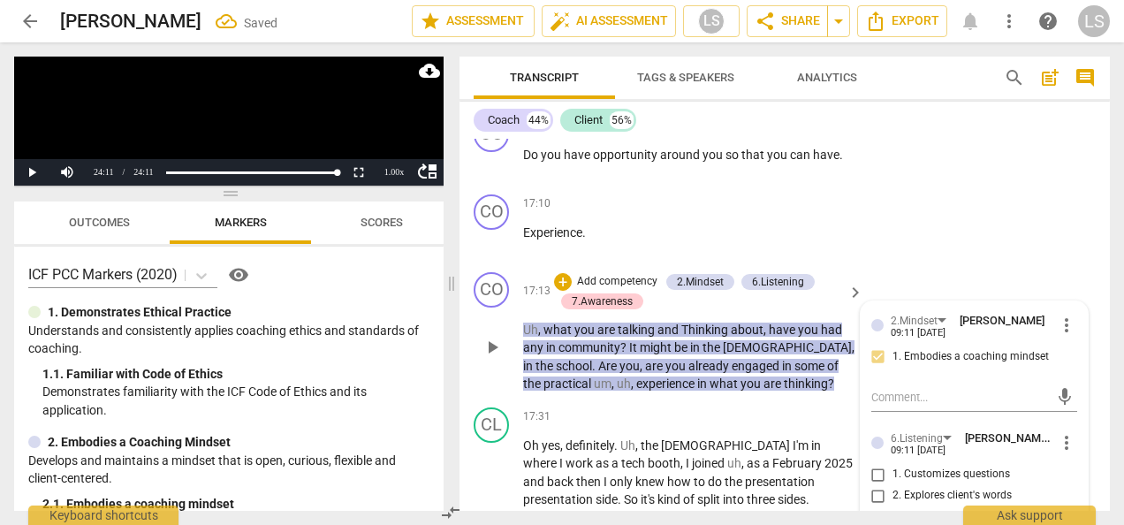
scroll to position [7013, 0]
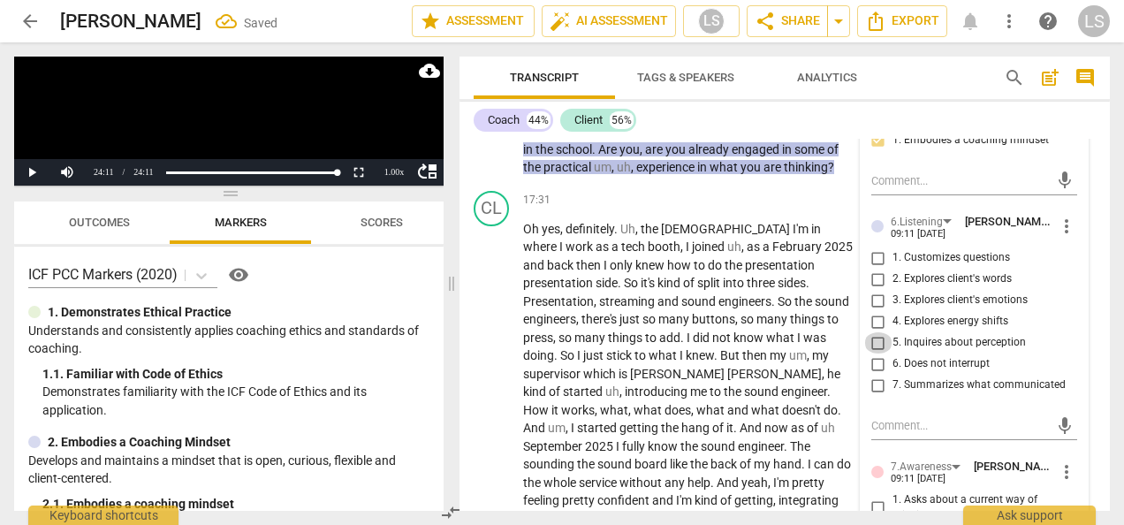
click at [866, 353] on input "5. Inquires about perception" at bounding box center [878, 342] width 28 height 21
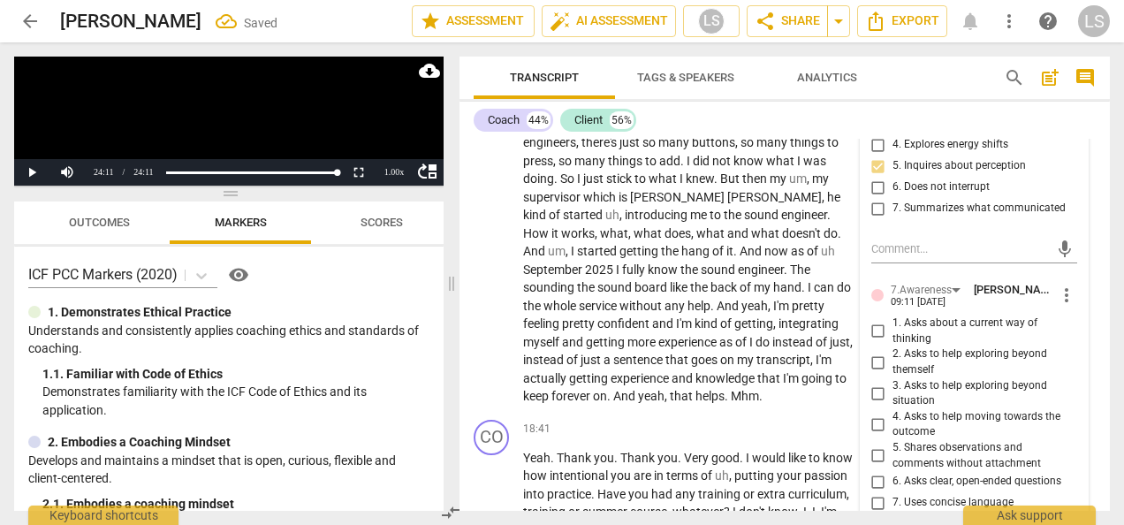
scroll to position [7278, 0]
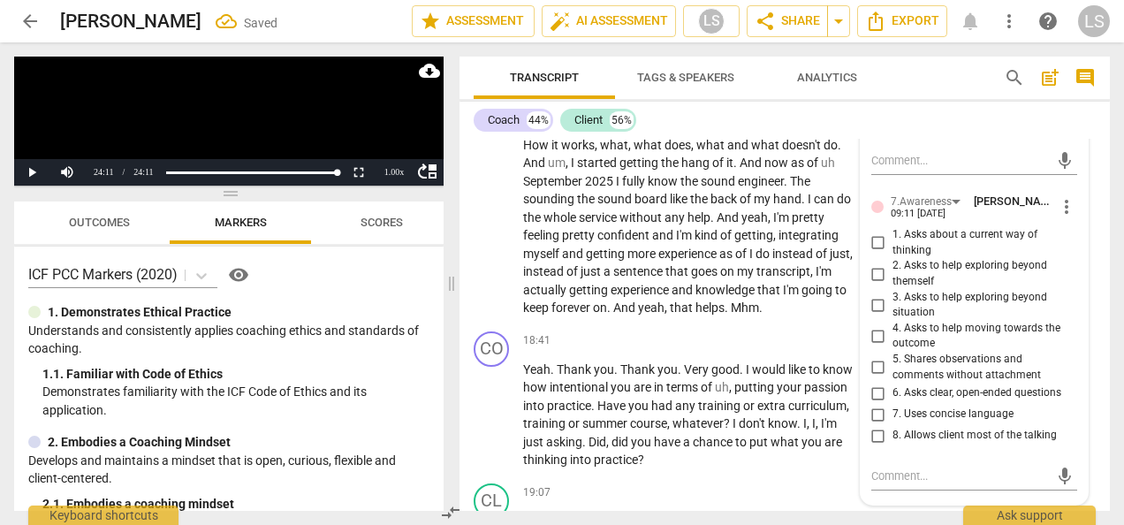
click at [876, 404] on input "6. Asks clear, open-ended questions" at bounding box center [878, 393] width 28 height 21
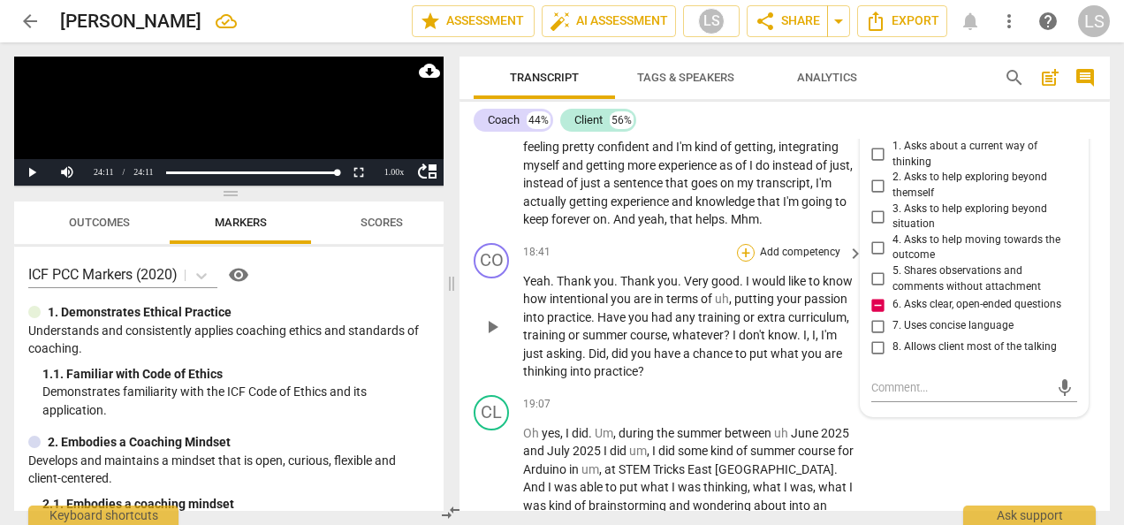
click at [744, 261] on div "+" at bounding box center [746, 253] width 18 height 18
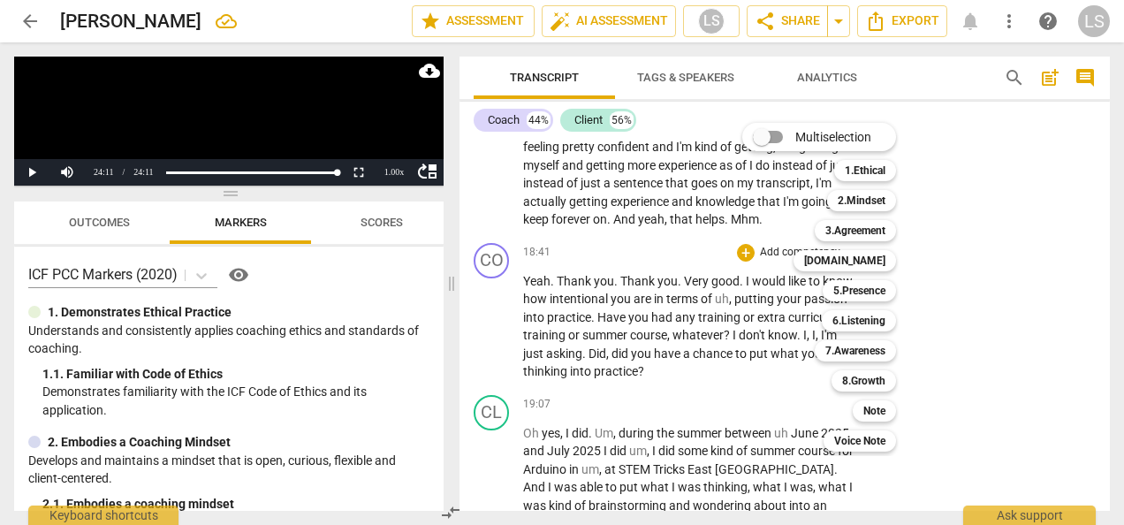
drag, startPoint x: 842, startPoint y: 208, endPoint x: 813, endPoint y: 235, distance: 40.0
click at [843, 208] on b "2.Mindset" at bounding box center [861, 200] width 48 height 21
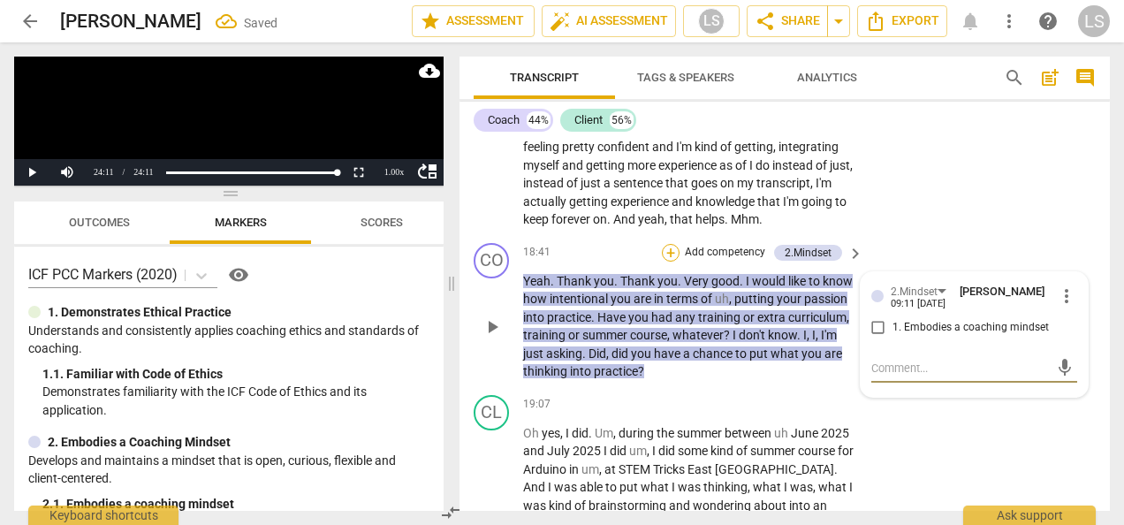
click at [675, 261] on div "+" at bounding box center [671, 253] width 18 height 18
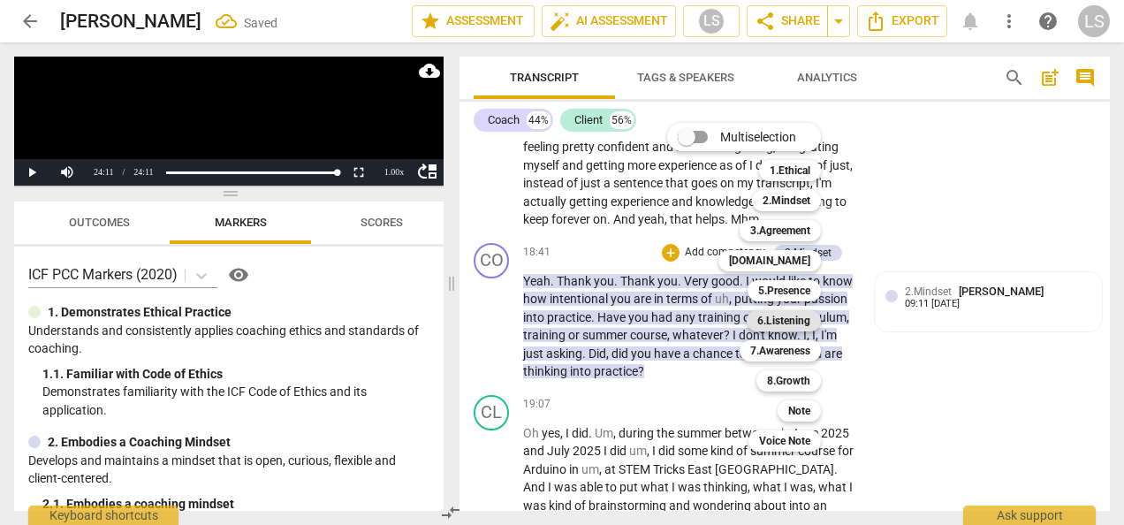
click at [798, 318] on b "6.Listening" at bounding box center [783, 320] width 53 height 21
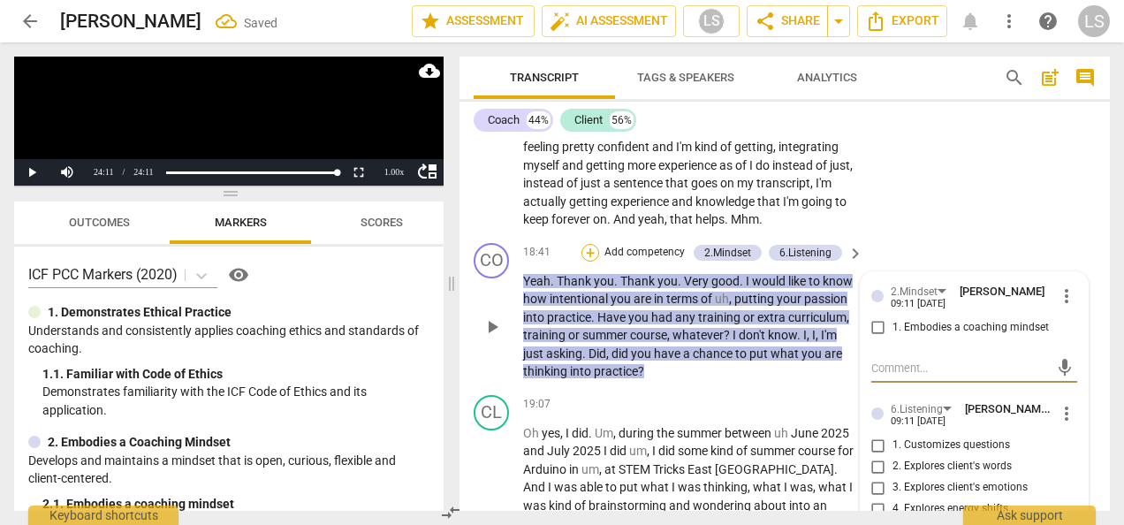
click at [587, 261] on div "+" at bounding box center [590, 253] width 18 height 18
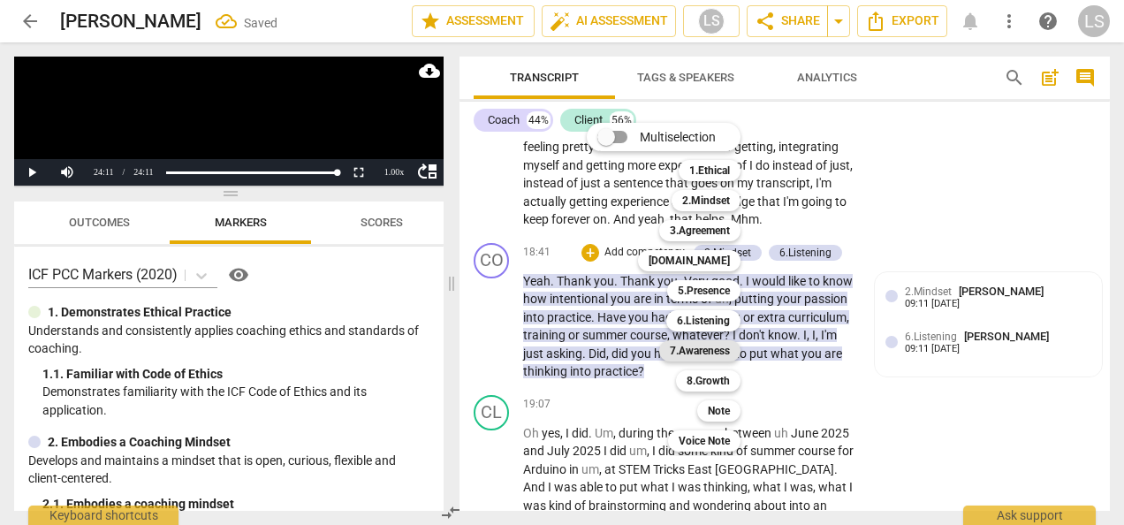
click at [707, 347] on b "7.Awareness" at bounding box center [700, 350] width 60 height 21
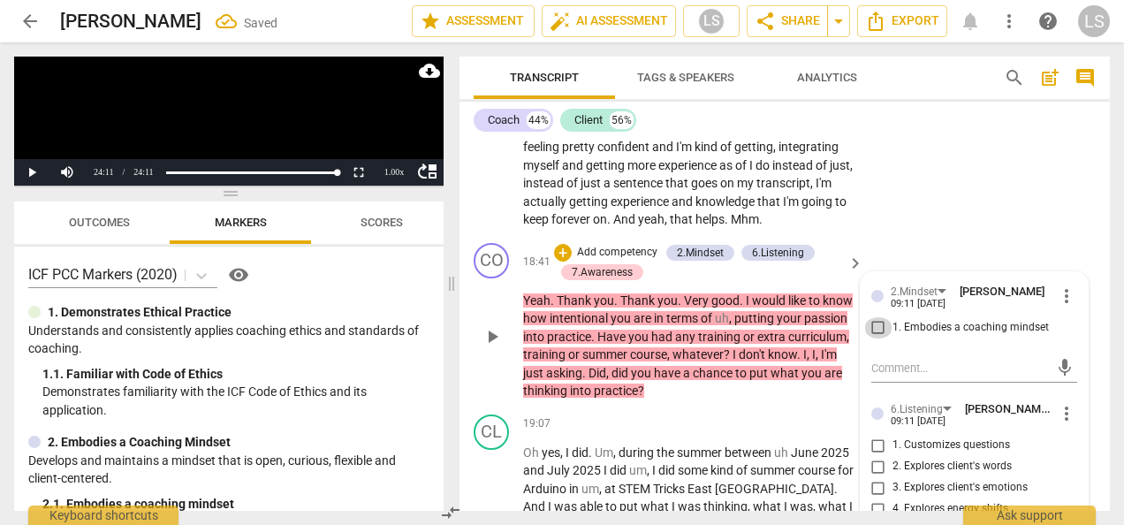
click at [875, 338] on input "1. Embodies a coaching mindset" at bounding box center [878, 327] width 28 height 21
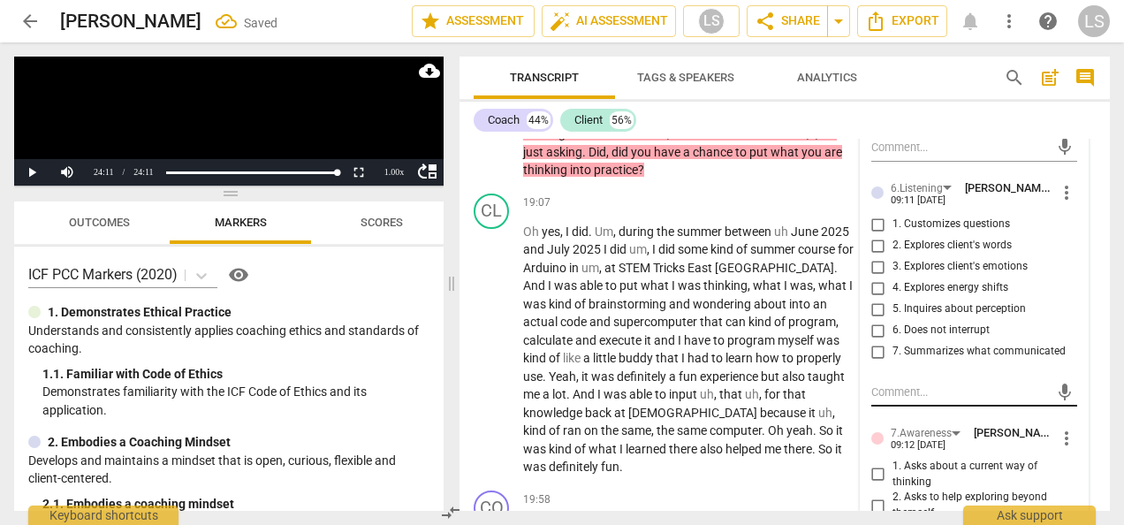
scroll to position [7631, 0]
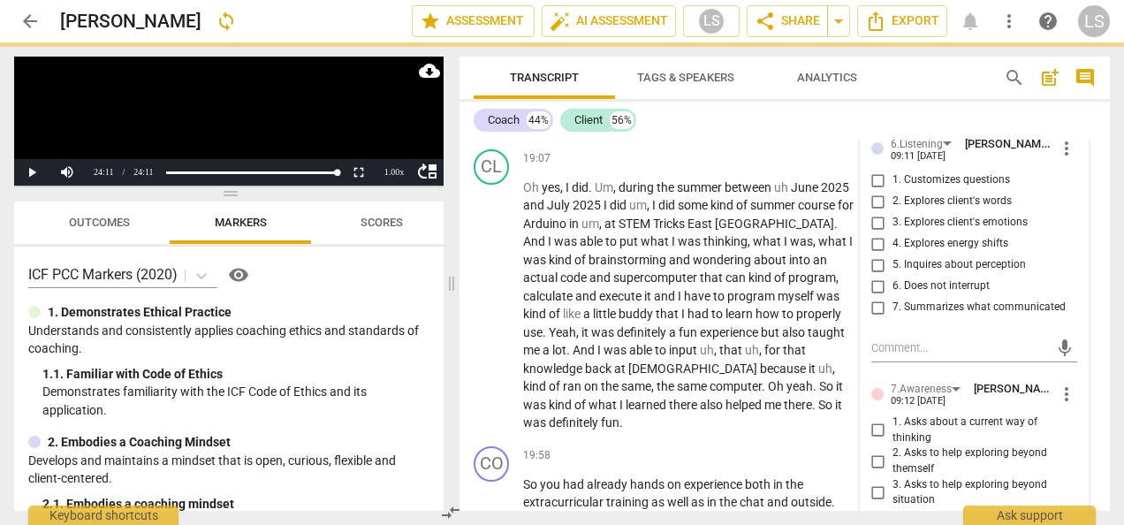
click at [873, 276] on input "5. Inquires about perception" at bounding box center [878, 264] width 28 height 21
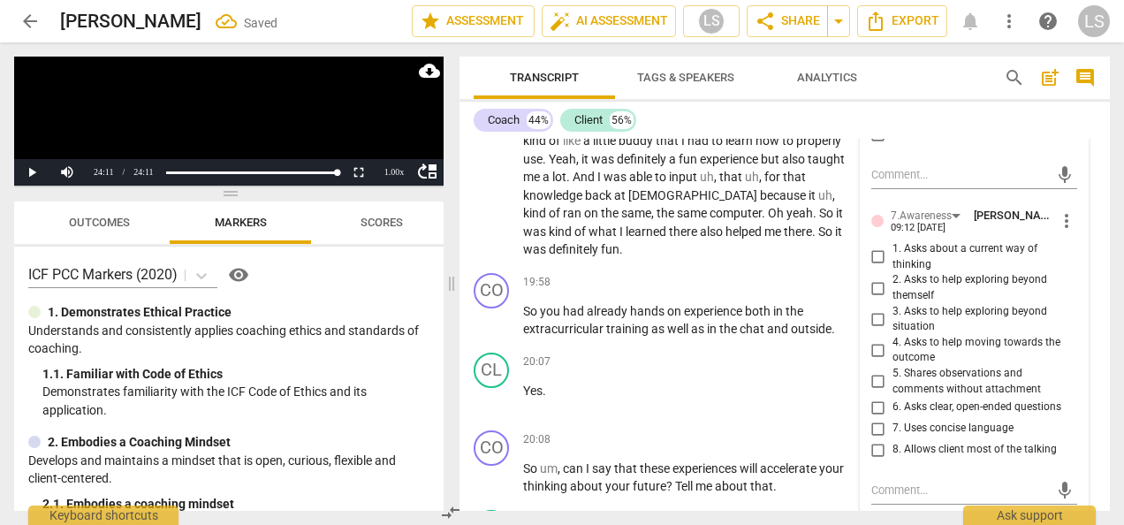
scroll to position [7808, 0]
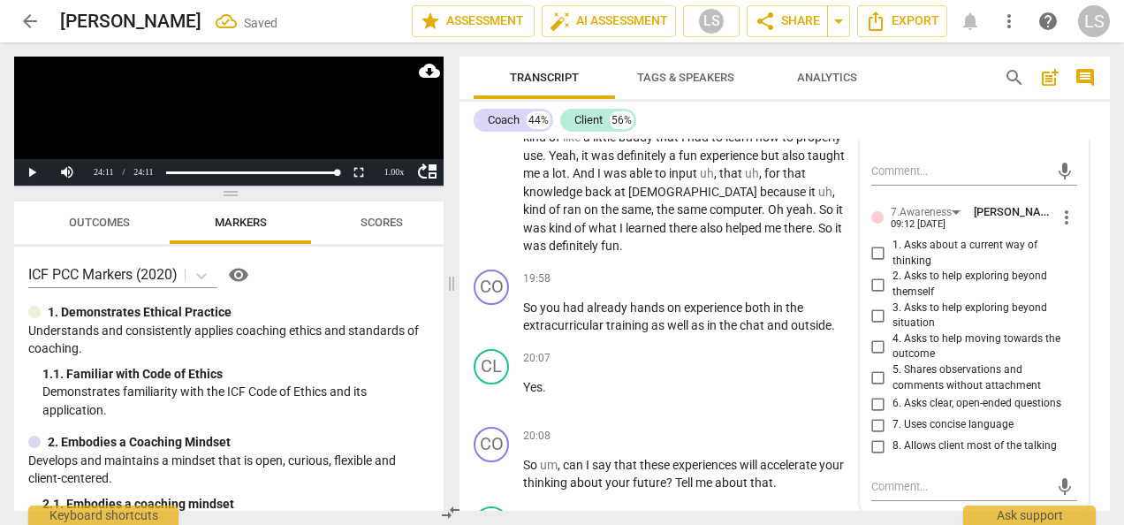
click at [877, 414] on input "6. Asks clear, open-ended questions" at bounding box center [878, 403] width 28 height 21
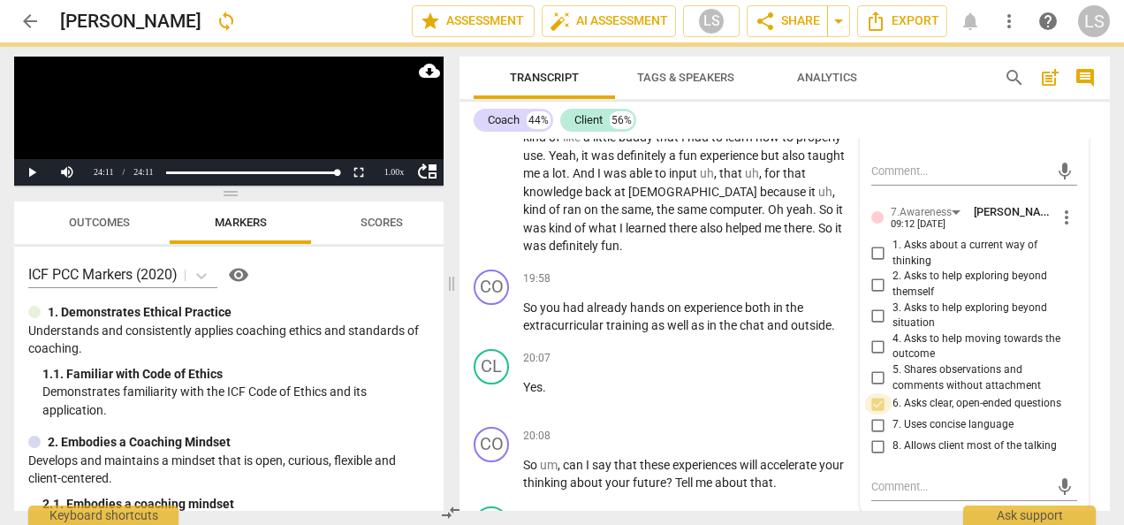
click at [877, 414] on input "6. Asks clear, open-ended questions" at bounding box center [878, 403] width 28 height 21
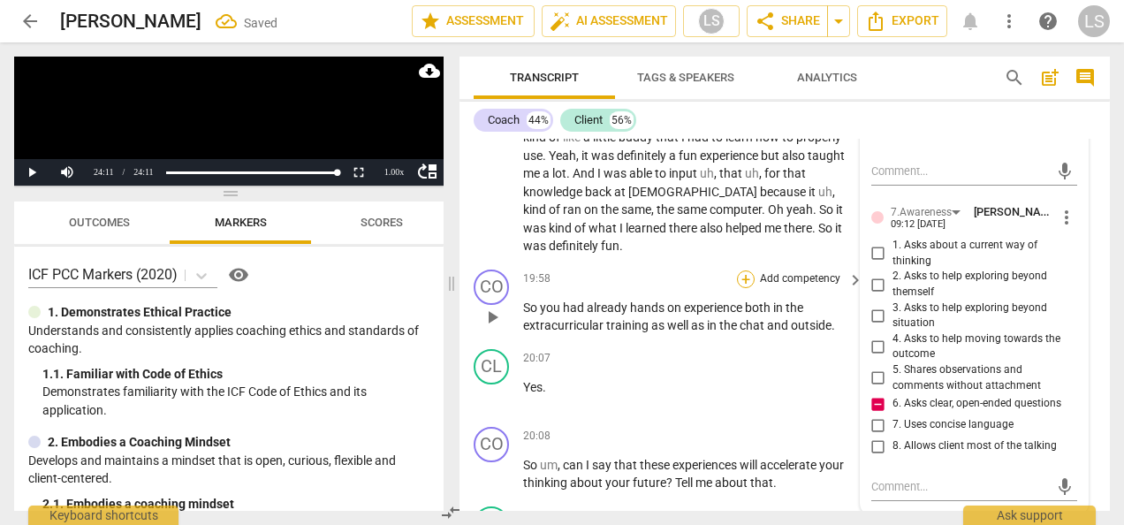
click at [744, 288] on div "+" at bounding box center [746, 279] width 18 height 18
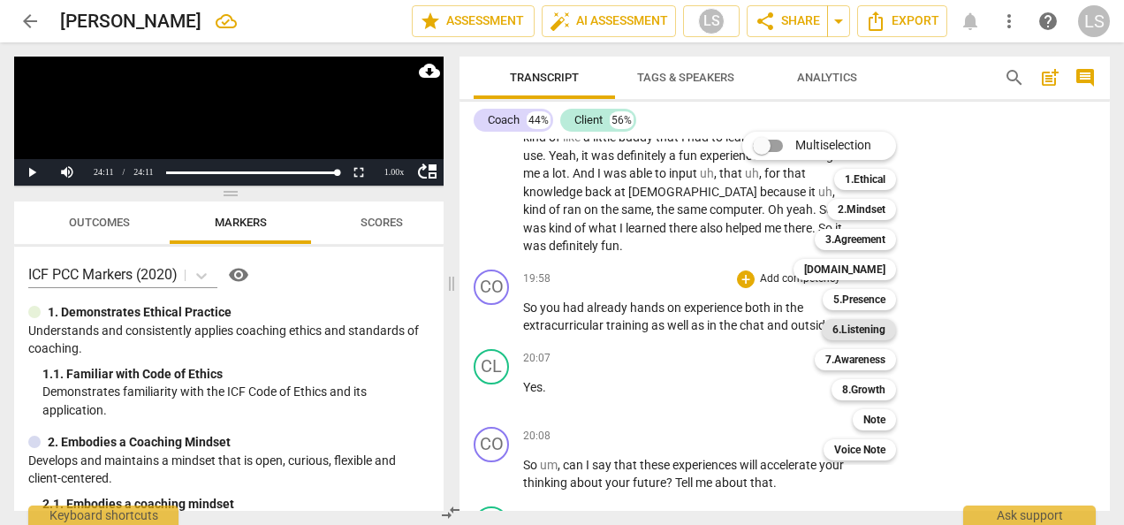
click at [841, 332] on b "6.Listening" at bounding box center [858, 329] width 53 height 21
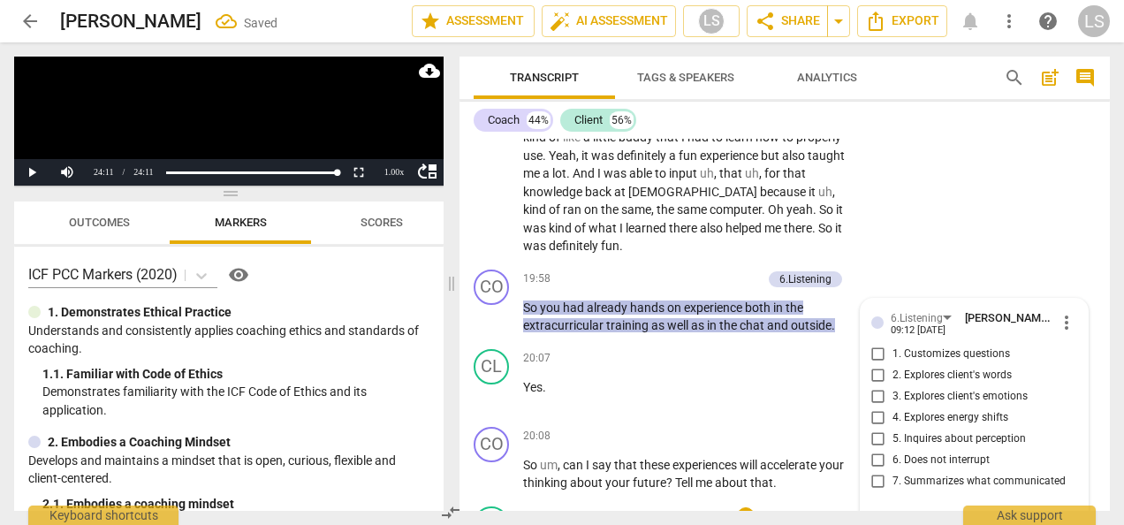
scroll to position [8020, 0]
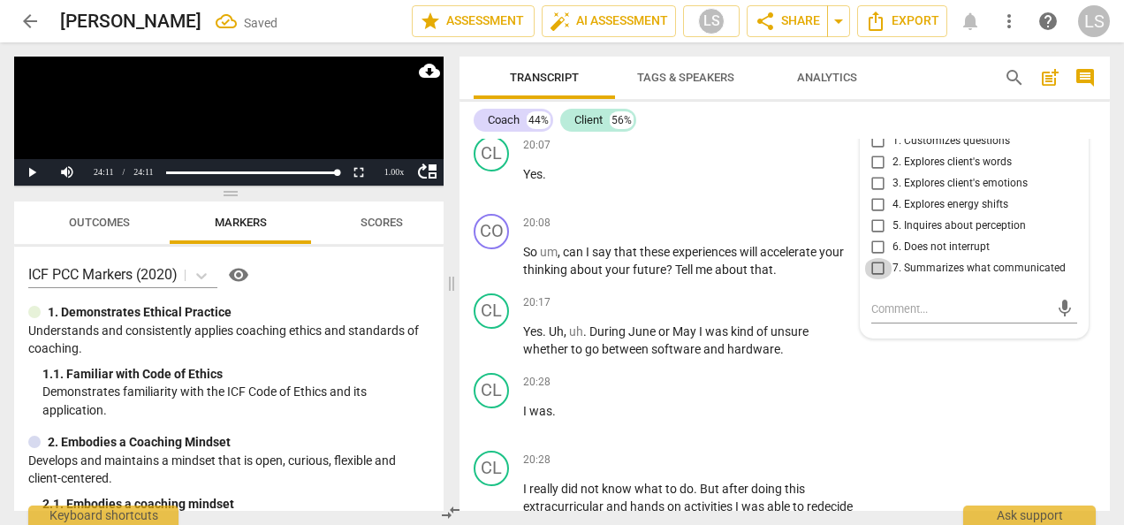
click at [873, 279] on input "7. Summarizes what communicated" at bounding box center [878, 268] width 28 height 21
click at [740, 232] on div "+" at bounding box center [746, 224] width 18 height 18
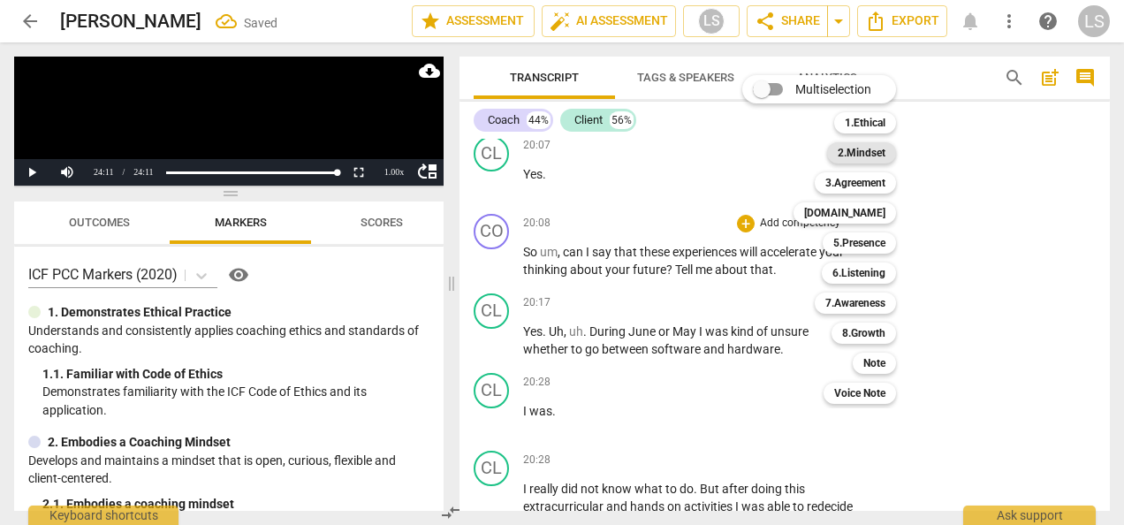
click at [853, 150] on b "2.Mindset" at bounding box center [861, 152] width 48 height 21
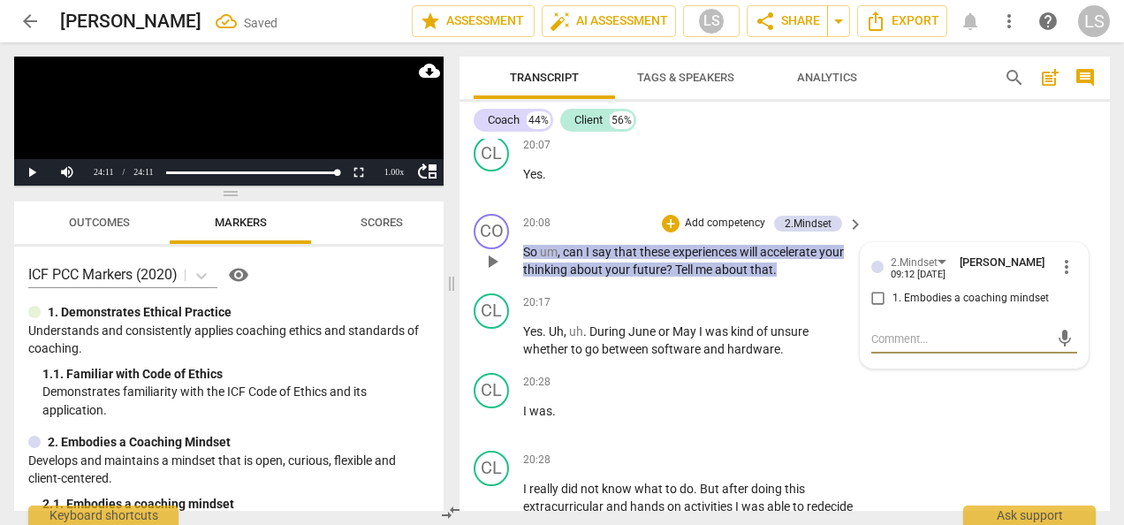
click at [683, 231] on p "Add competency" at bounding box center [725, 224] width 84 height 16
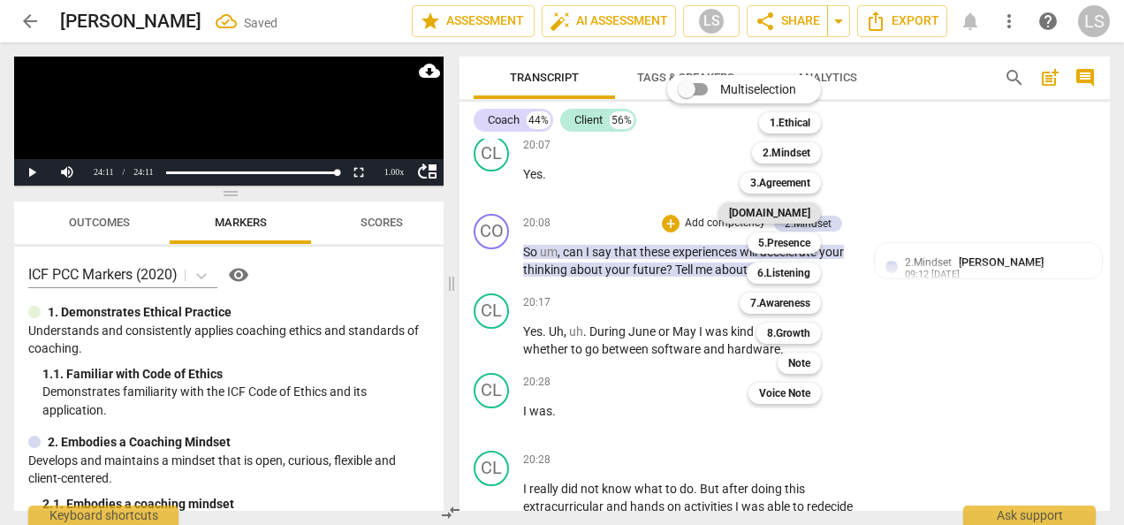
click at [791, 216] on b "[DOMAIN_NAME]" at bounding box center [769, 212] width 81 height 21
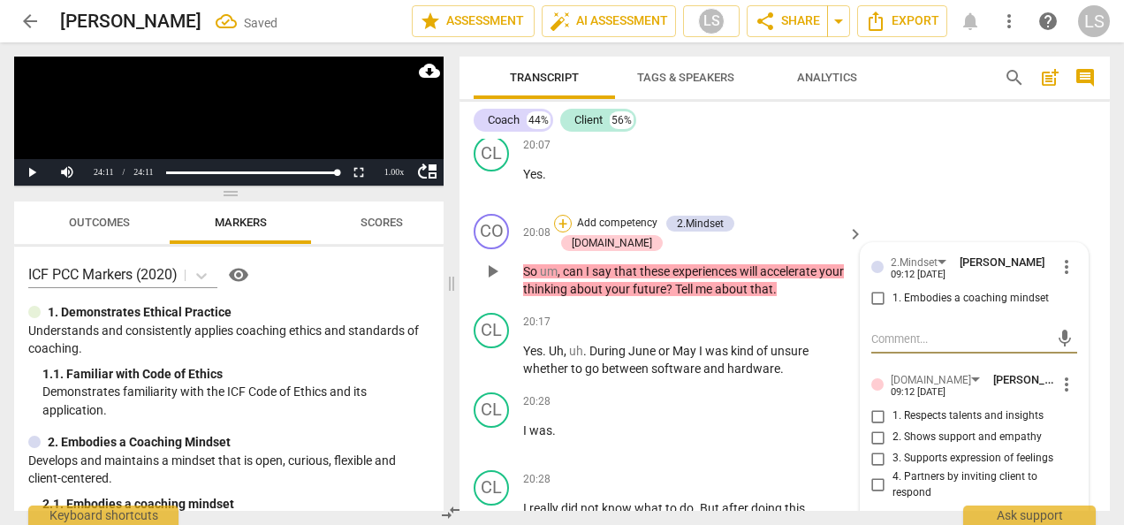
click at [572, 232] on div "+" at bounding box center [563, 224] width 18 height 18
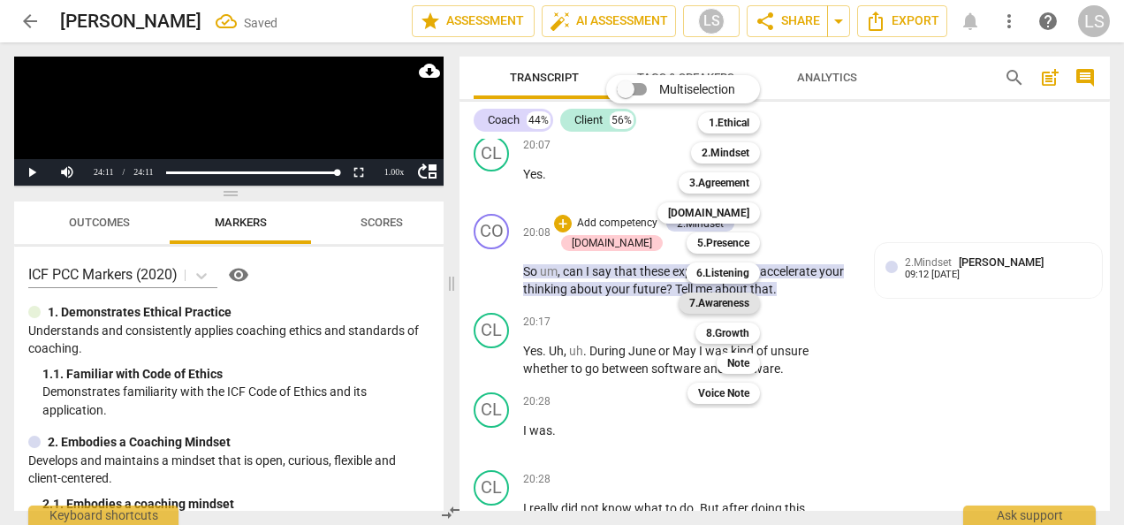
click at [740, 306] on b "7.Awareness" at bounding box center [719, 302] width 60 height 21
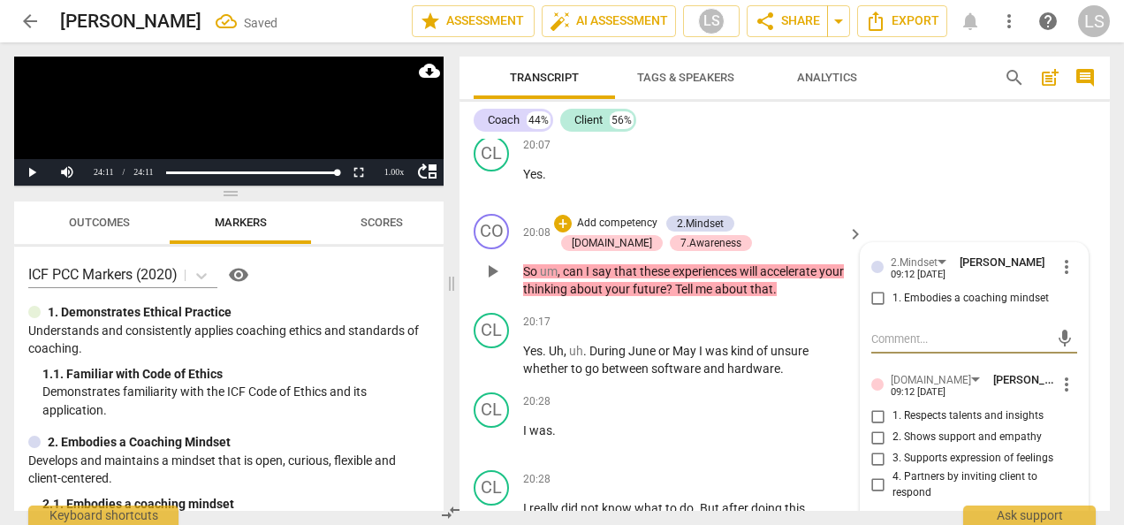
click at [864, 309] on input "1. Embodies a coaching mindset" at bounding box center [878, 298] width 28 height 21
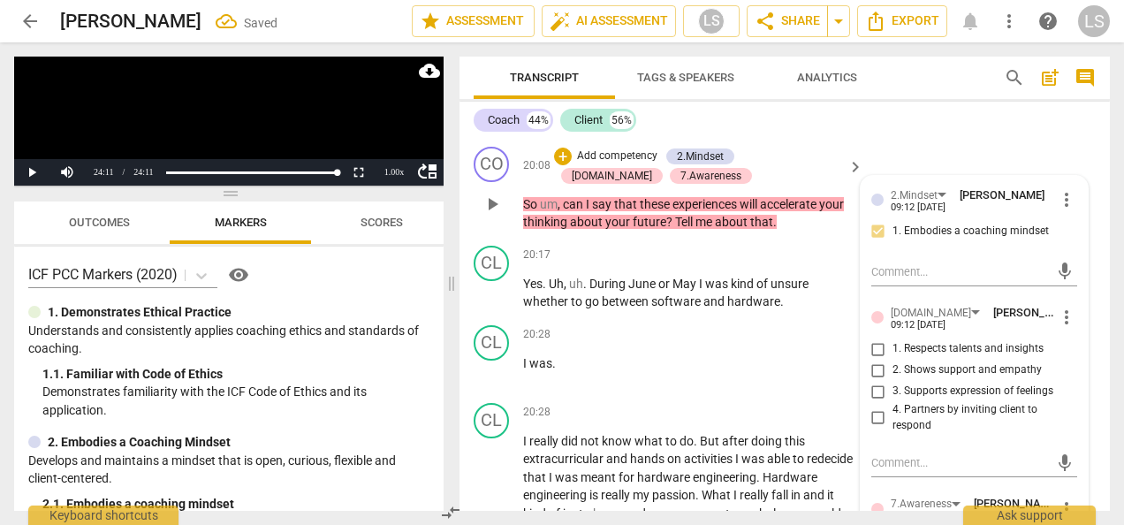
scroll to position [8197, 0]
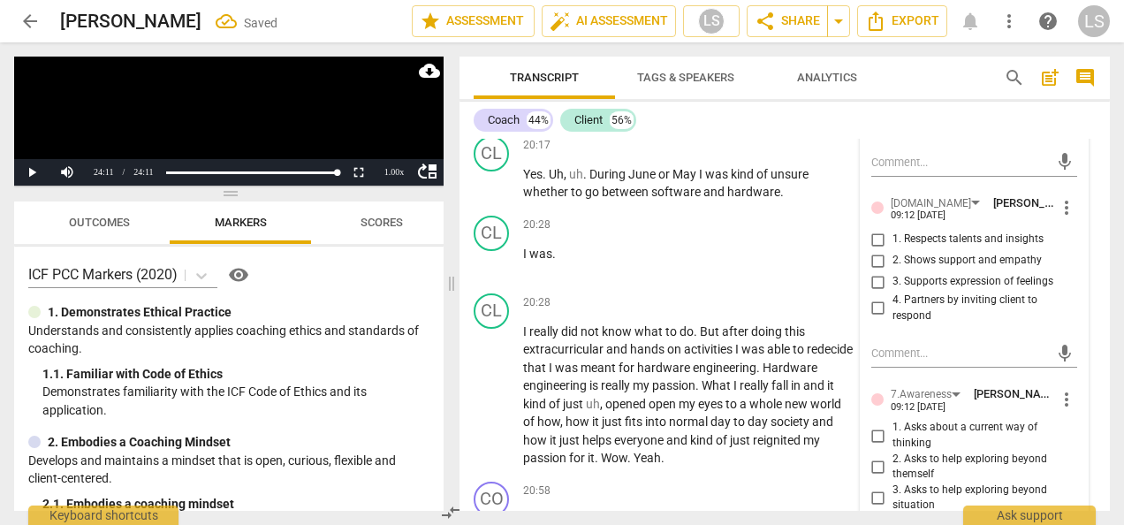
click at [866, 319] on input "4. Partners by inviting client to respond" at bounding box center [878, 308] width 28 height 21
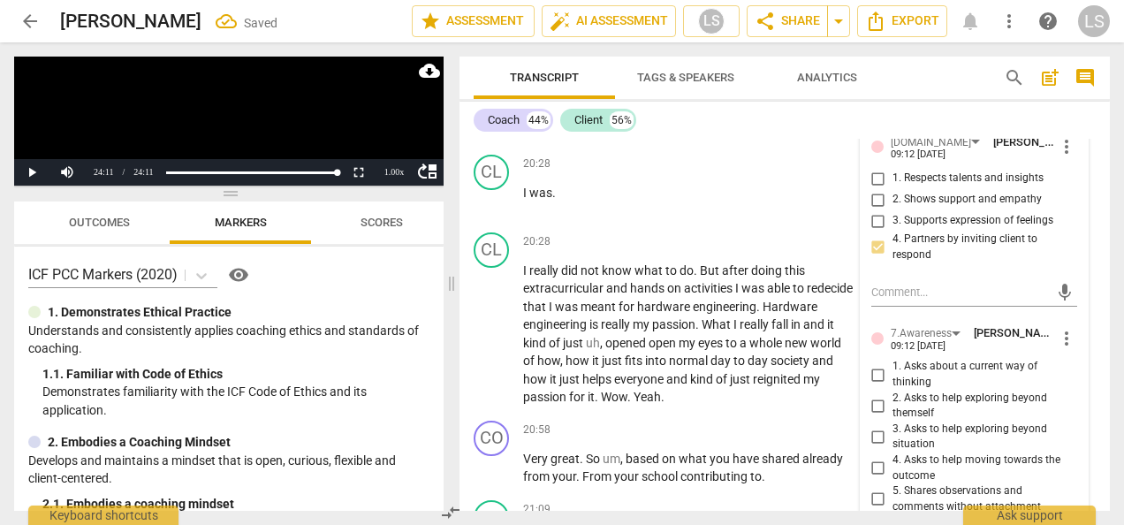
scroll to position [8286, 0]
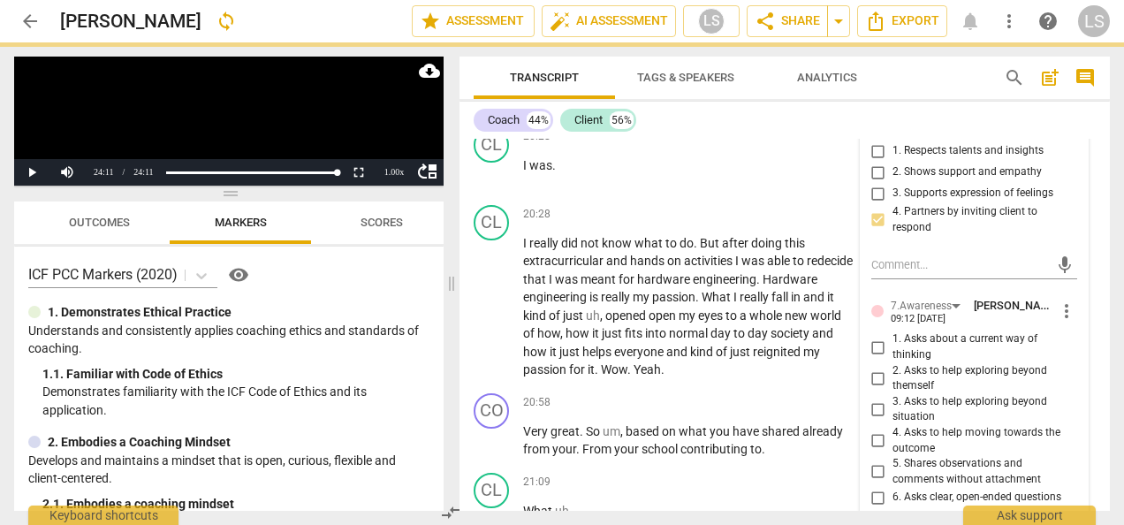
click at [874, 420] on input "3. Asks to help exploring beyond situation" at bounding box center [878, 408] width 28 height 21
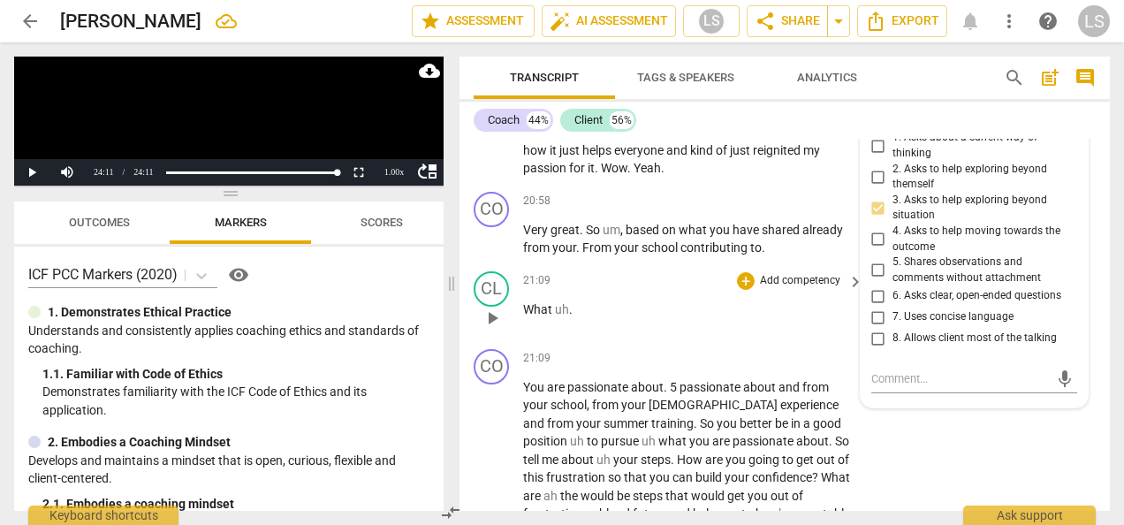
scroll to position [8551, 0]
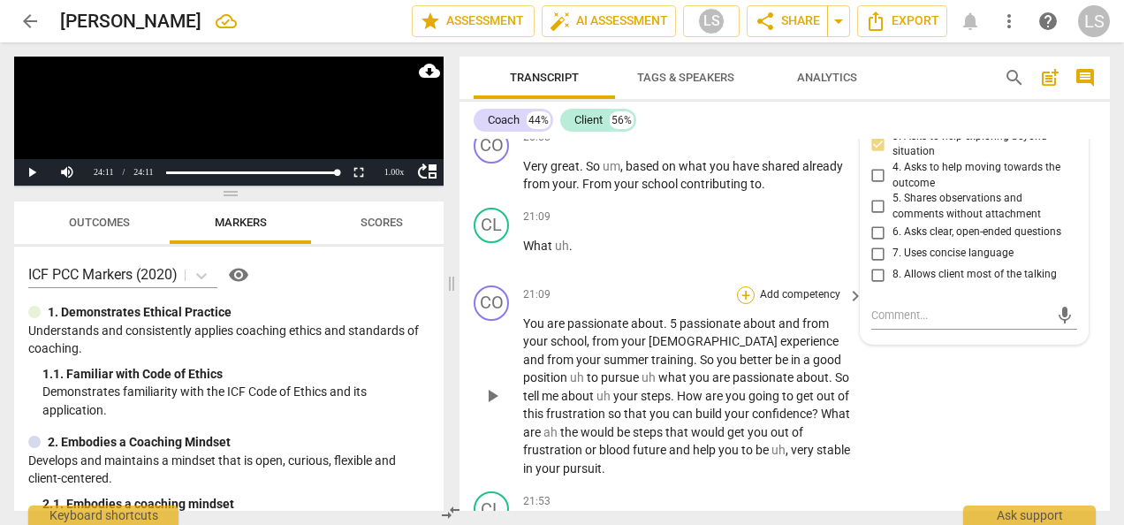
click at [746, 304] on div "+" at bounding box center [746, 295] width 18 height 18
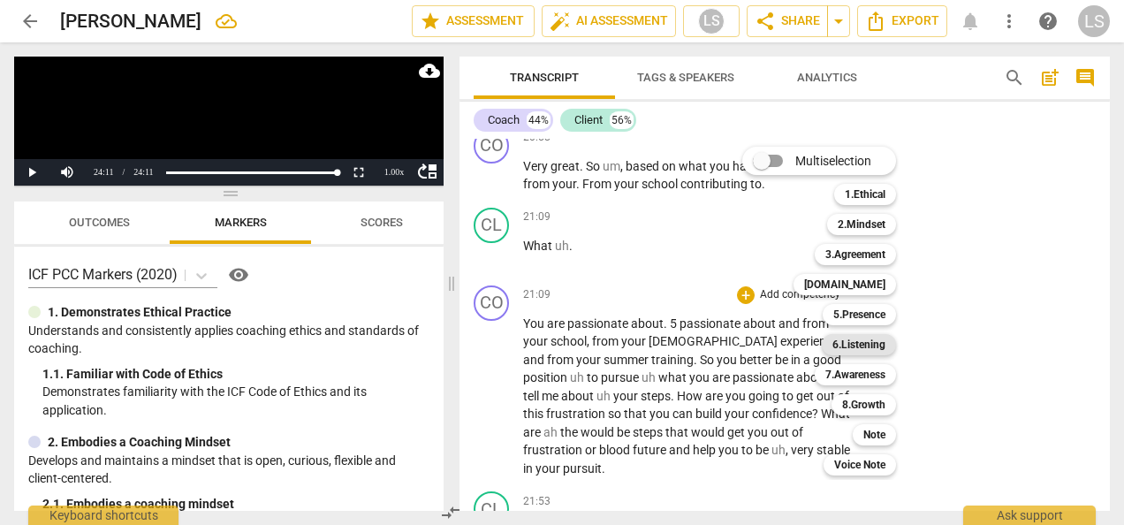
click at [836, 343] on b "6.Listening" at bounding box center [858, 344] width 53 height 21
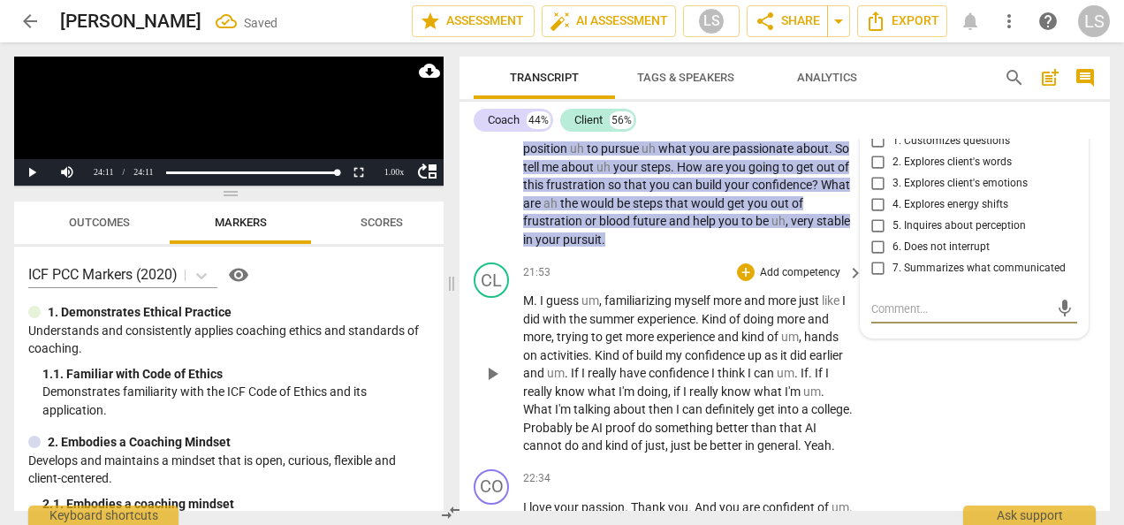
scroll to position [8691, 0]
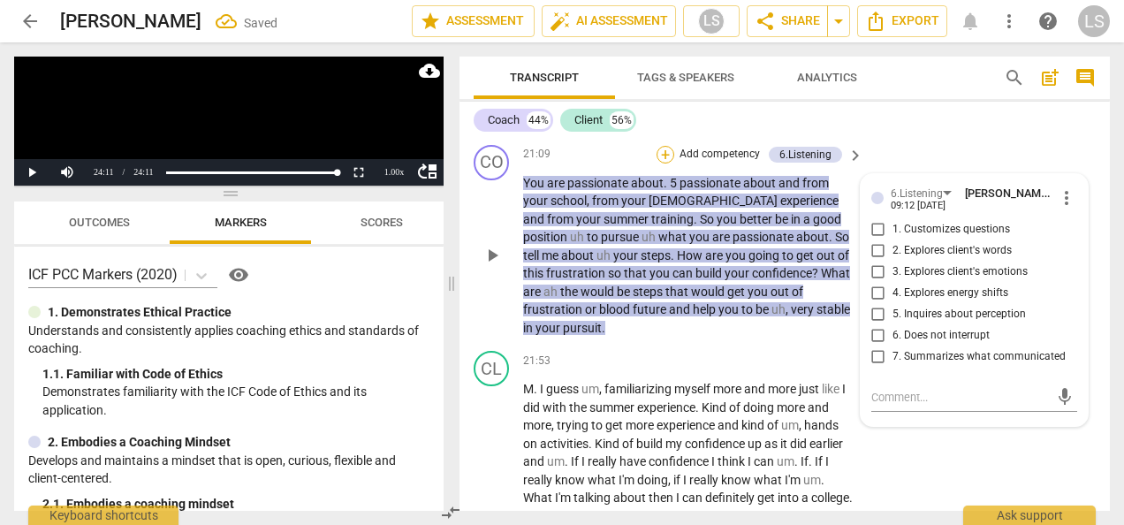
click at [665, 163] on div "+" at bounding box center [665, 155] width 18 height 18
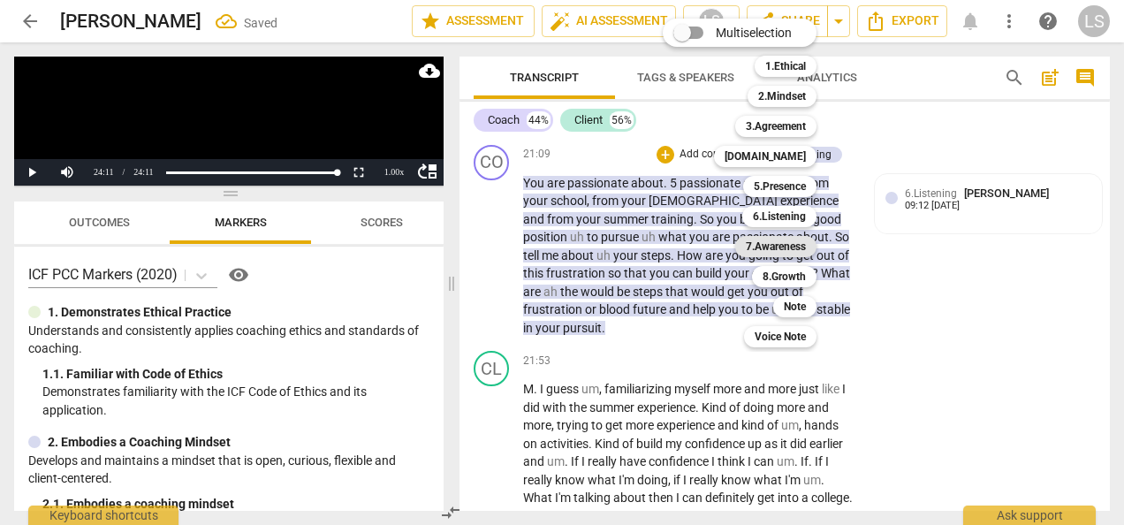
click at [781, 244] on b "7.Awareness" at bounding box center [776, 246] width 60 height 21
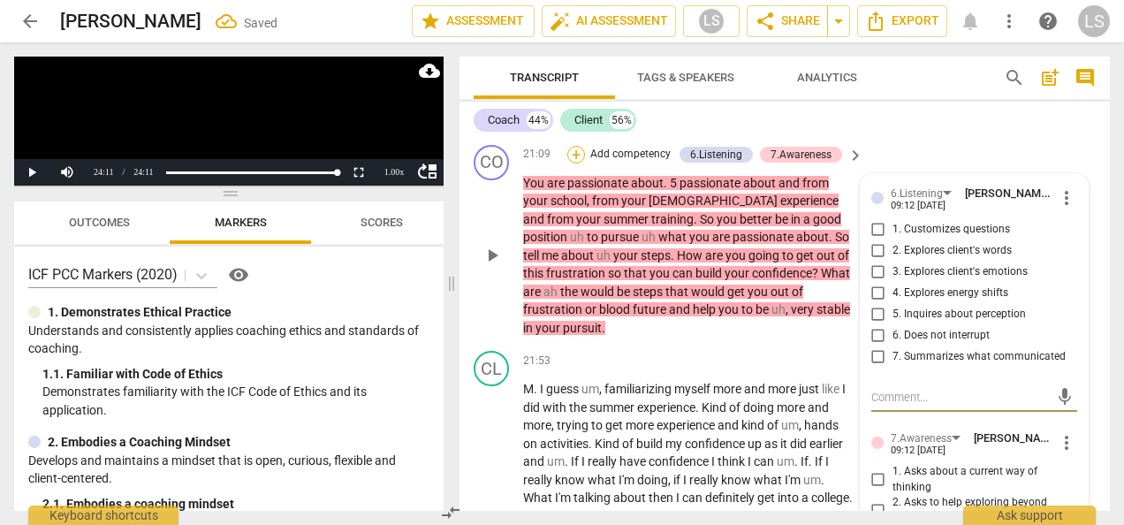
click at [578, 163] on div "+" at bounding box center [576, 155] width 18 height 18
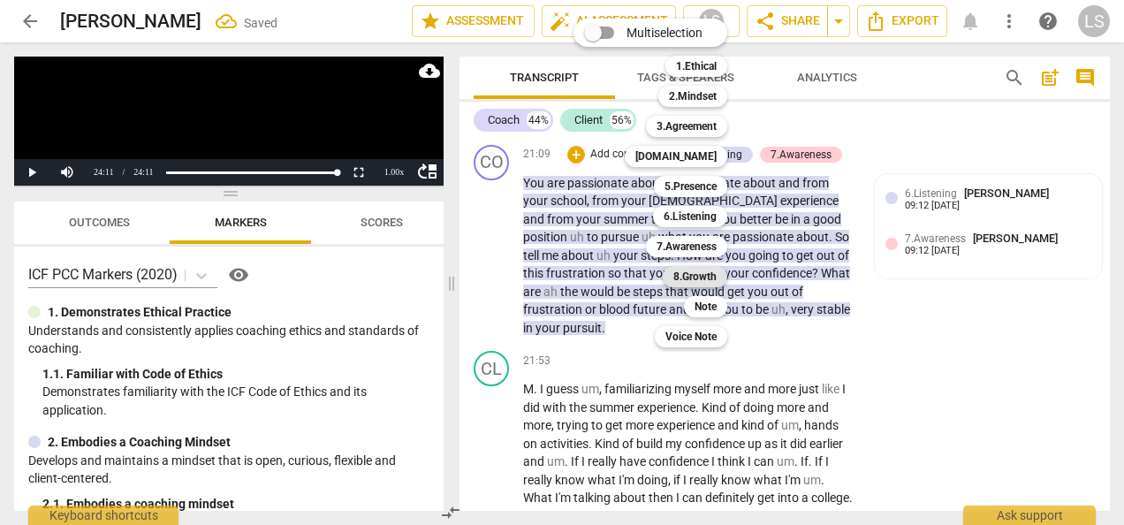
click at [716, 271] on b "8.Growth" at bounding box center [694, 276] width 43 height 21
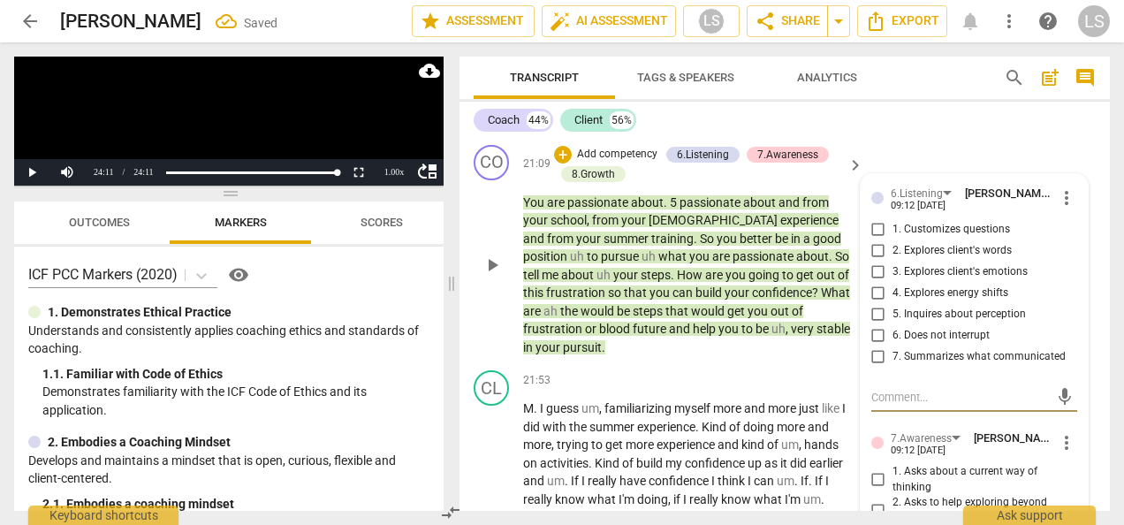
click at [873, 367] on input "7. Summarizes what communicated" at bounding box center [878, 356] width 28 height 21
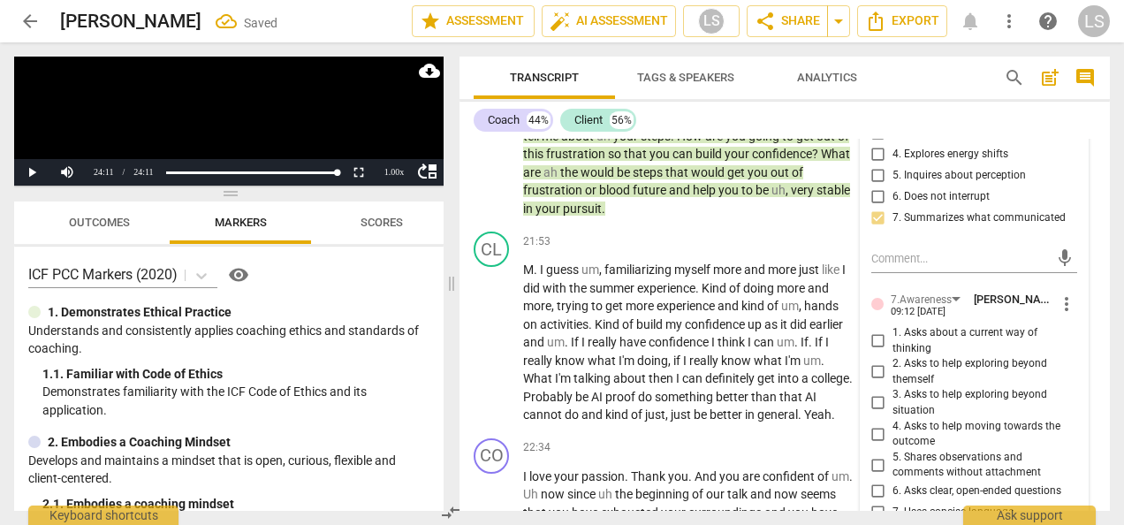
scroll to position [8956, 0]
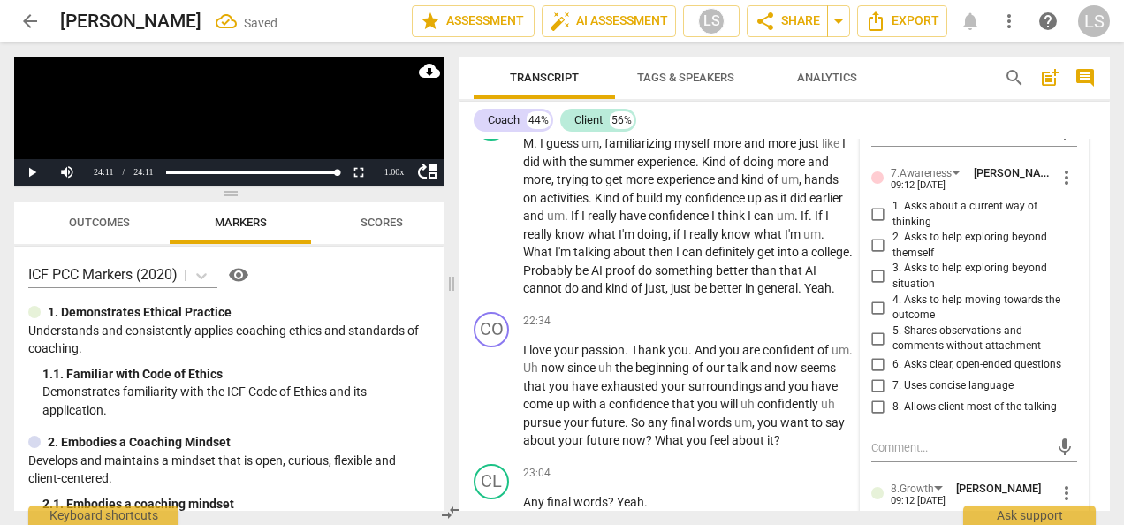
click at [868, 375] on input "6. Asks clear, open-ended questions" at bounding box center [878, 364] width 28 height 21
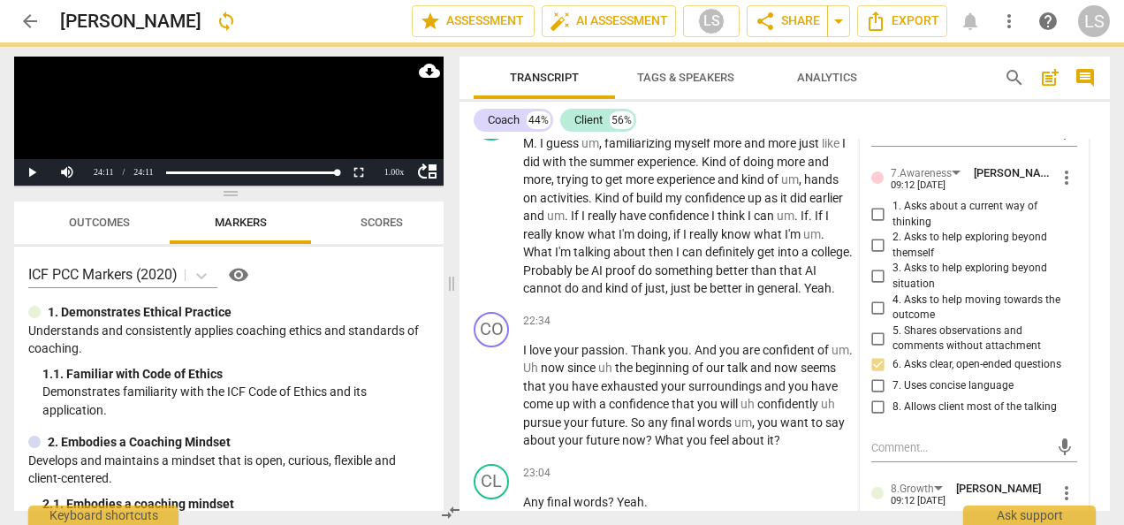
drag, startPoint x: 868, startPoint y: 378, endPoint x: 898, endPoint y: 381, distance: 31.0
click at [868, 375] on input "6. Asks clear, open-ended questions" at bounding box center [878, 364] width 28 height 21
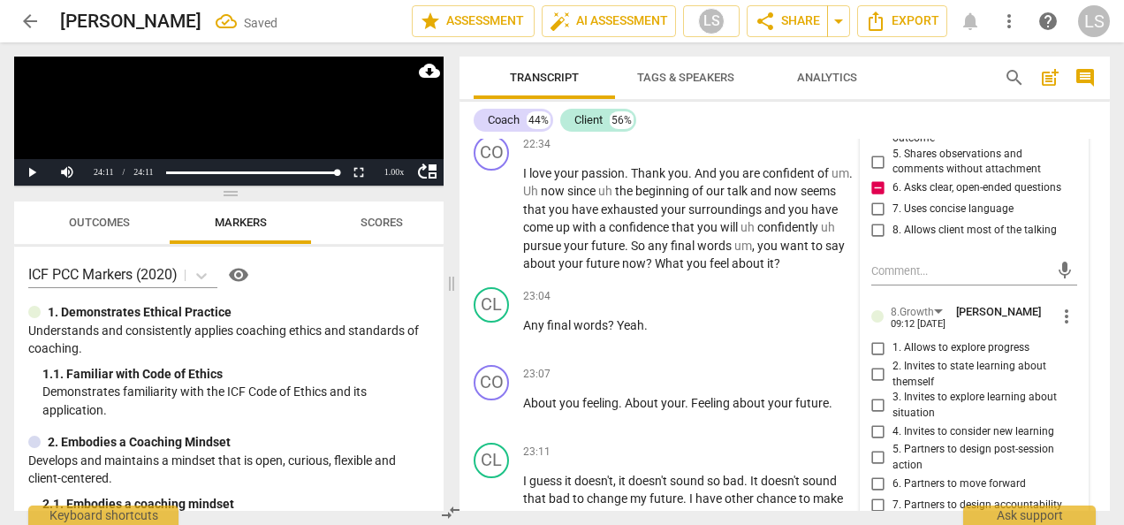
scroll to position [9309, 0]
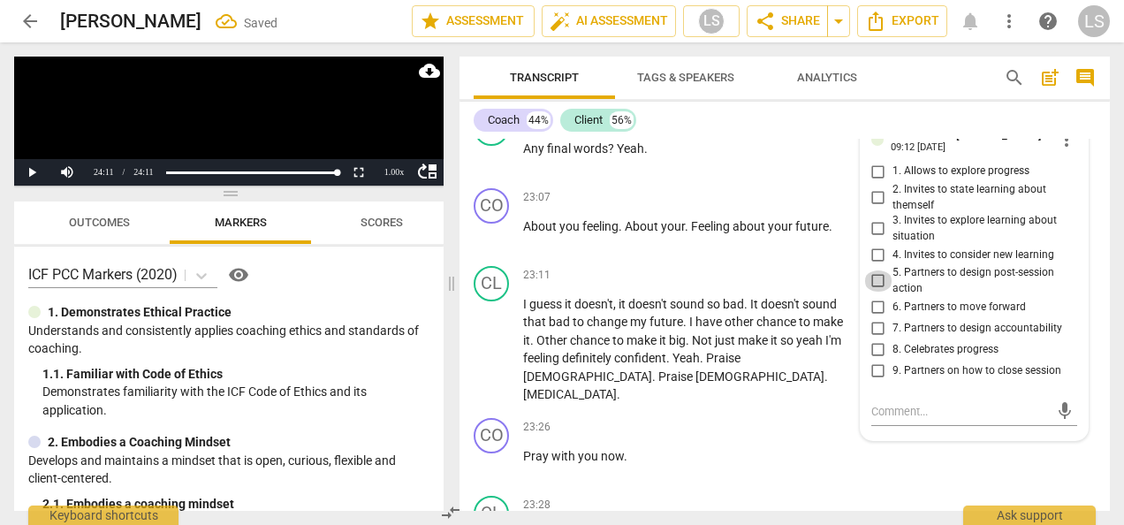
click at [875, 292] on input "5. Partners to design post-session action" at bounding box center [878, 280] width 28 height 21
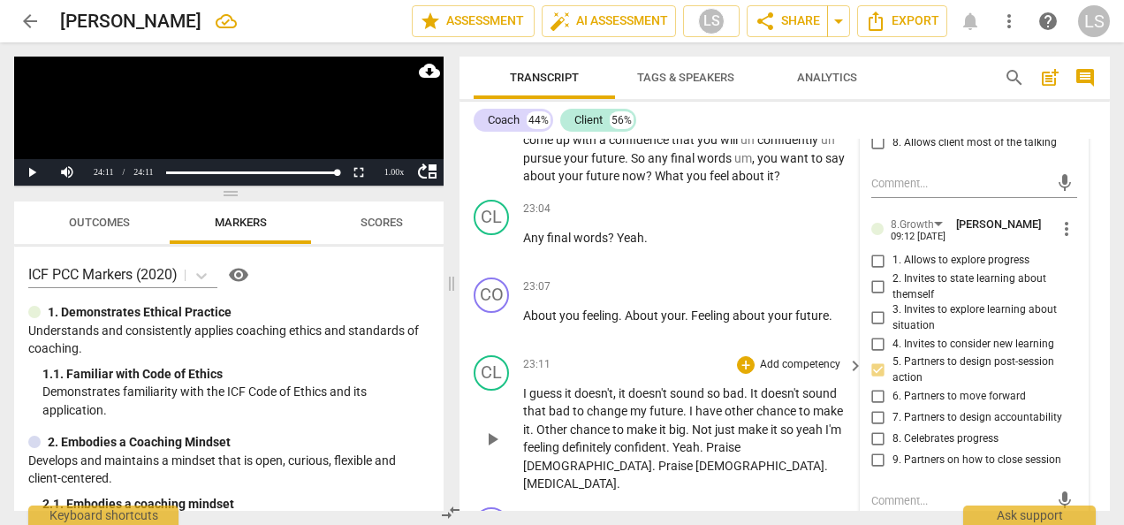
scroll to position [9133, 0]
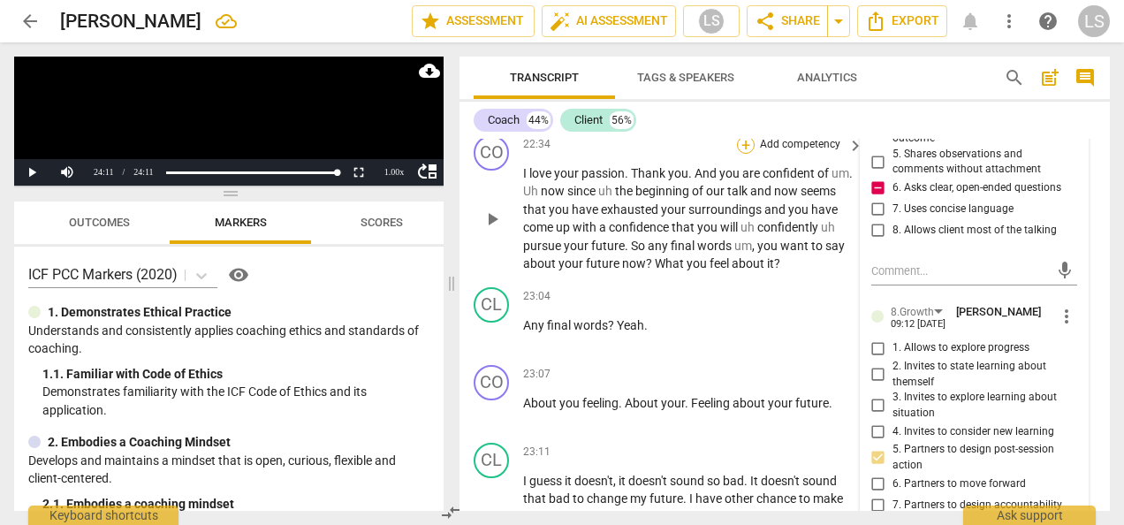
click at [742, 154] on div "+" at bounding box center [746, 145] width 18 height 18
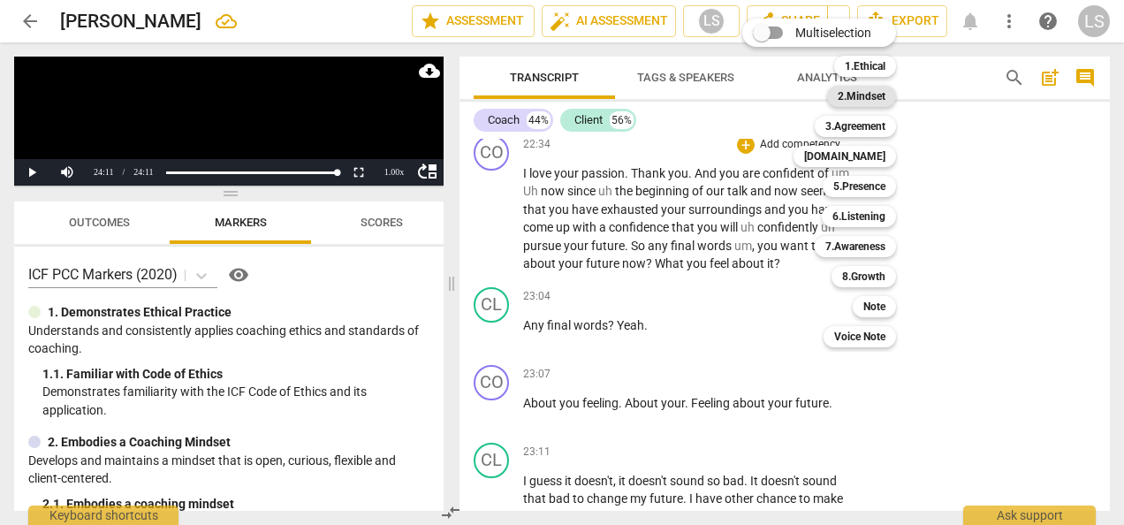
click at [871, 92] on b "2.Mindset" at bounding box center [861, 96] width 48 height 21
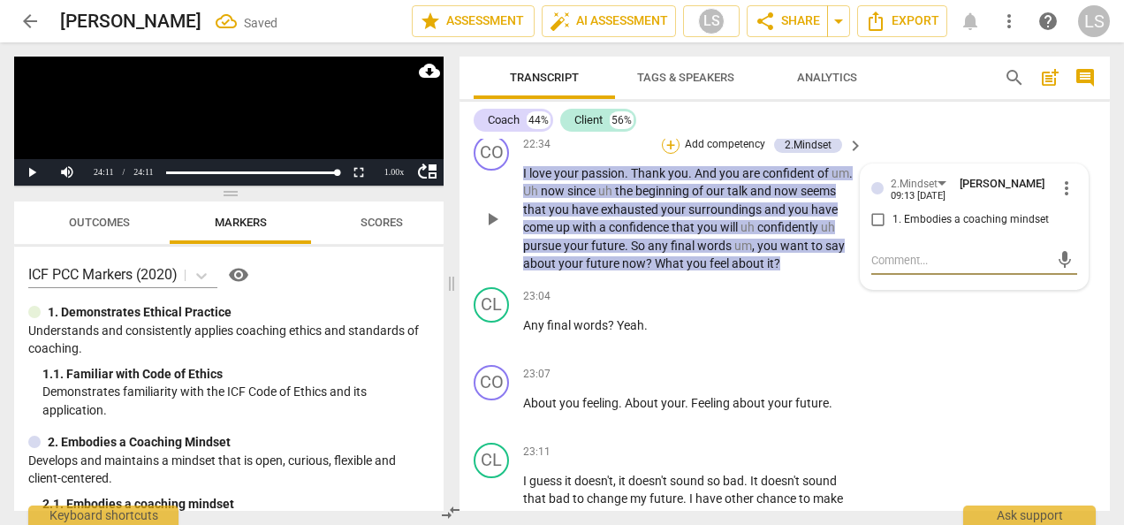
click at [663, 154] on div "+" at bounding box center [671, 145] width 18 height 18
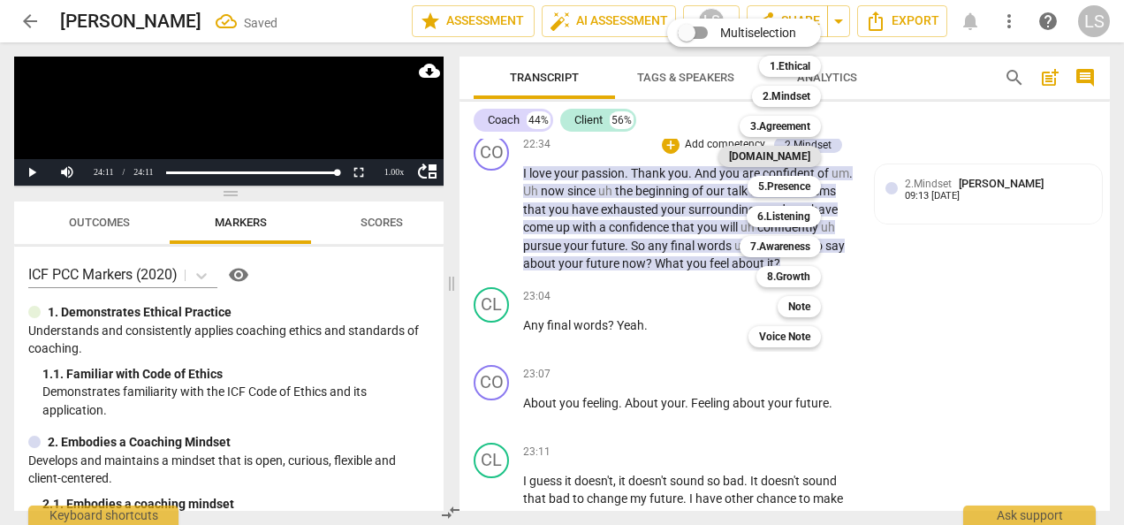
click at [793, 159] on b "[DOMAIN_NAME]" at bounding box center [769, 156] width 81 height 21
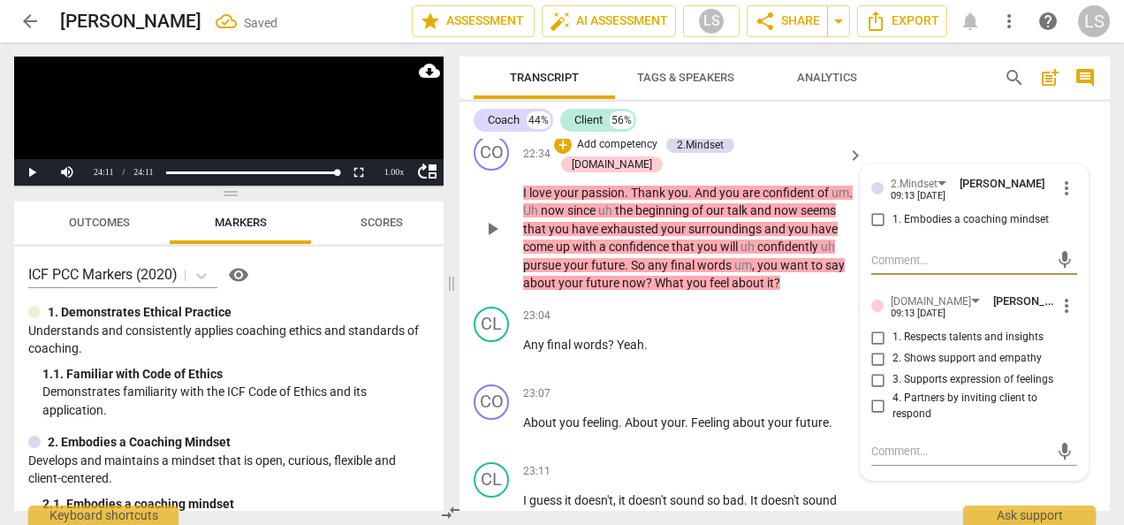
click at [615, 154] on div "+ Add competency" at bounding box center [606, 145] width 105 height 18
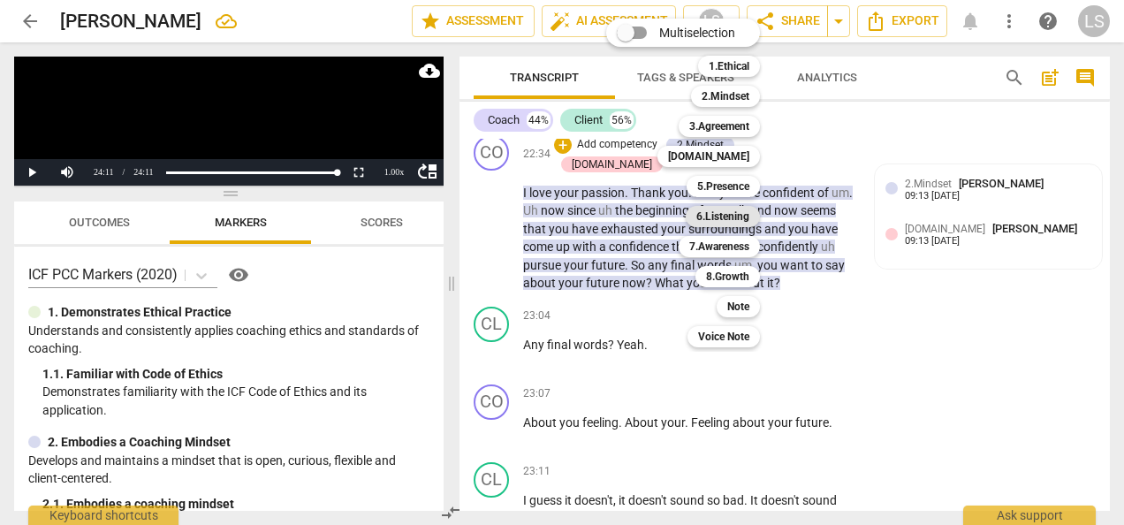
drag, startPoint x: 750, startPoint y: 244, endPoint x: 713, endPoint y: 217, distance: 45.6
click at [749, 245] on b "7.Awareness" at bounding box center [719, 246] width 60 height 21
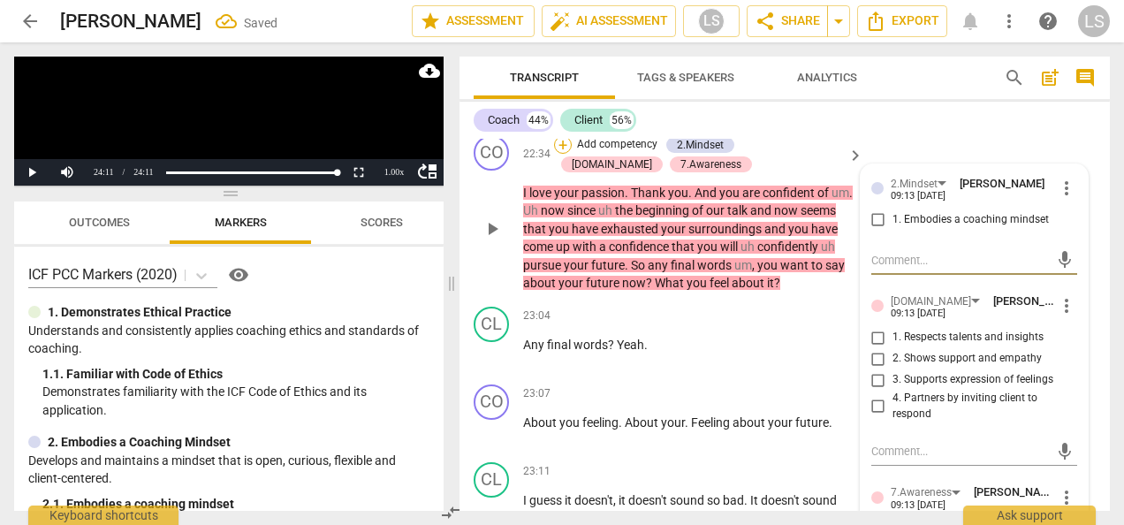
click at [564, 154] on div "+" at bounding box center [563, 145] width 18 height 18
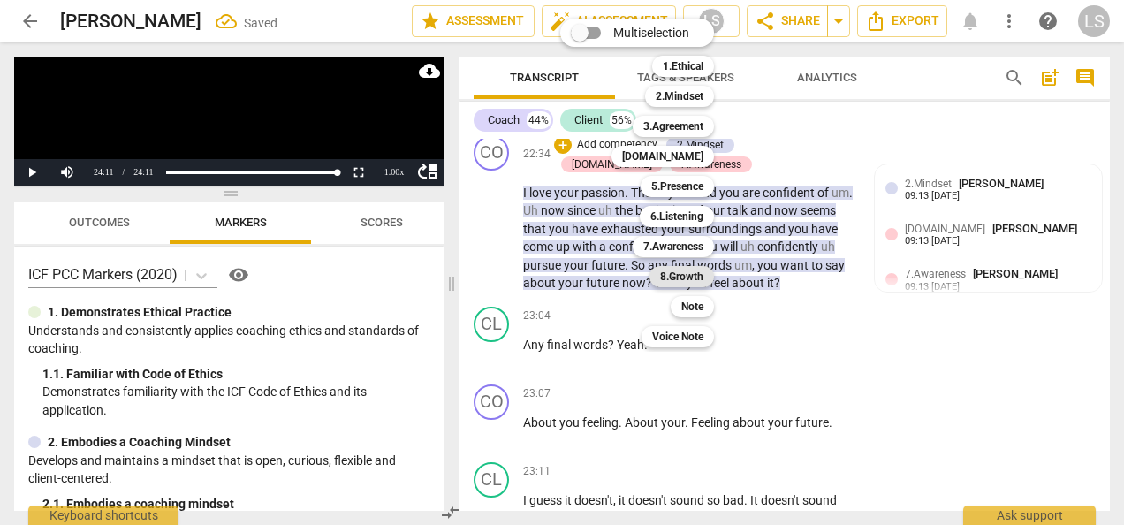
click at [670, 276] on b "8.Growth" at bounding box center [681, 276] width 43 height 21
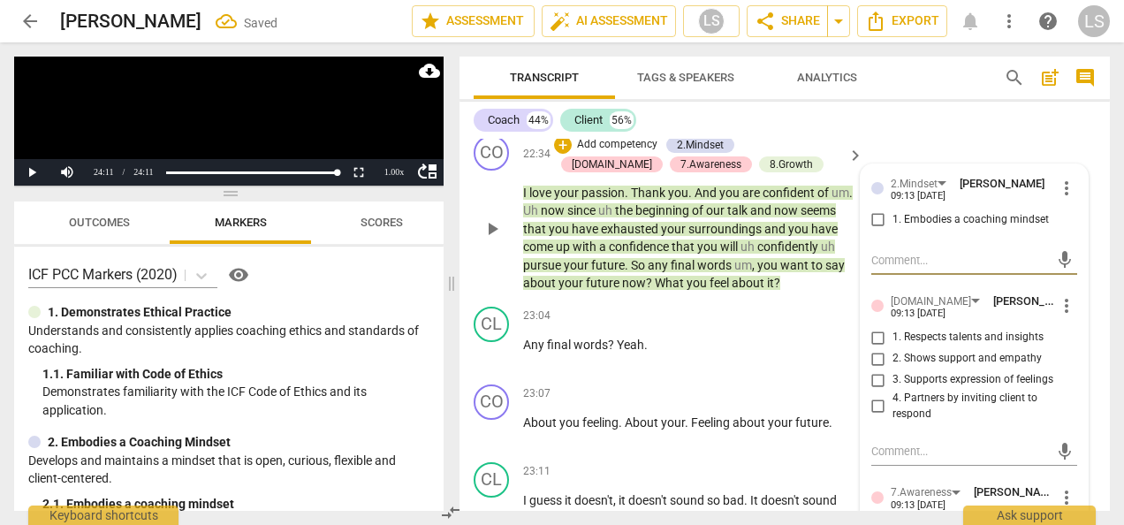
click at [870, 231] on input "1. Embodies a coaching mindset" at bounding box center [878, 219] width 28 height 21
drag, startPoint x: 872, startPoint y: 394, endPoint x: 908, endPoint y: 384, distance: 37.5
click at [873, 390] on input "3. Supports expression of feelings" at bounding box center [878, 379] width 28 height 21
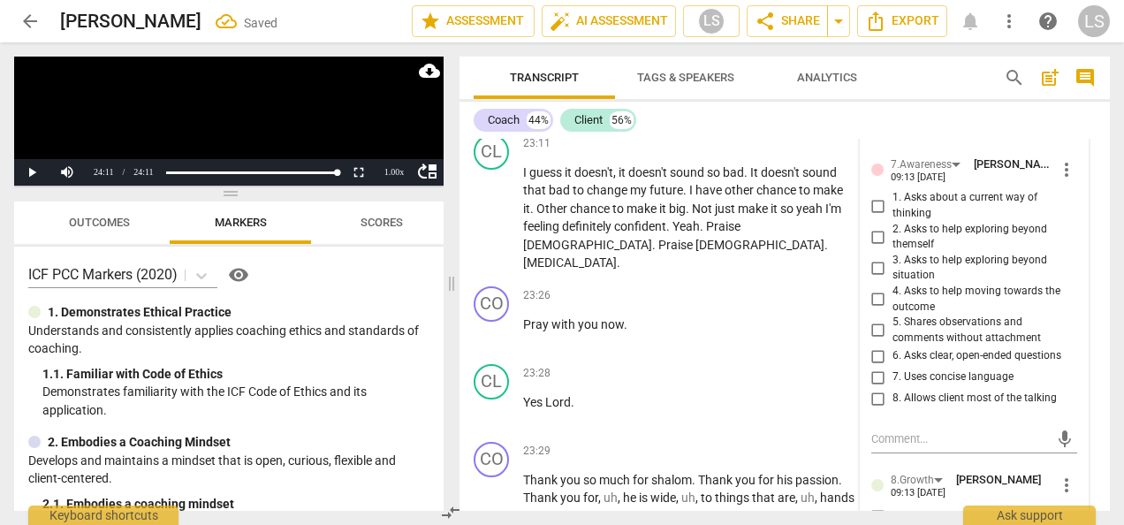
scroll to position [9486, 0]
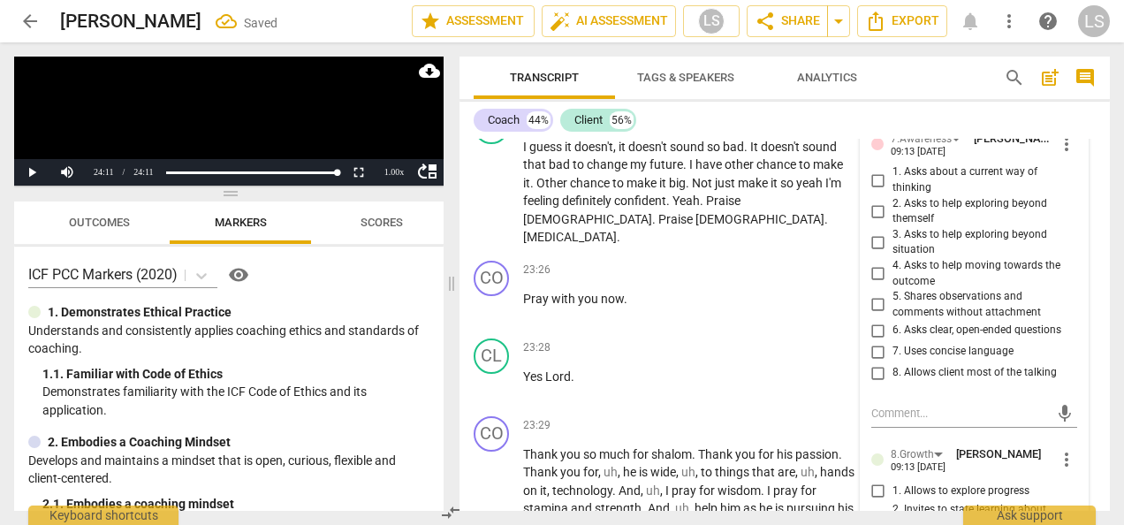
click at [876, 341] on input "6. Asks clear, open-ended questions" at bounding box center [878, 330] width 28 height 21
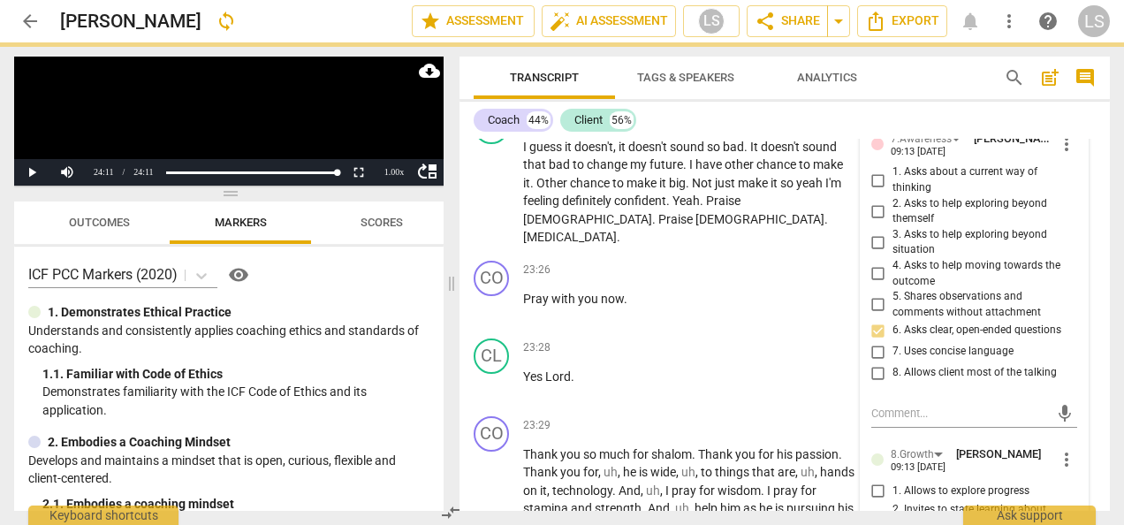
click at [876, 341] on input "6. Asks clear, open-ended questions" at bounding box center [878, 330] width 28 height 21
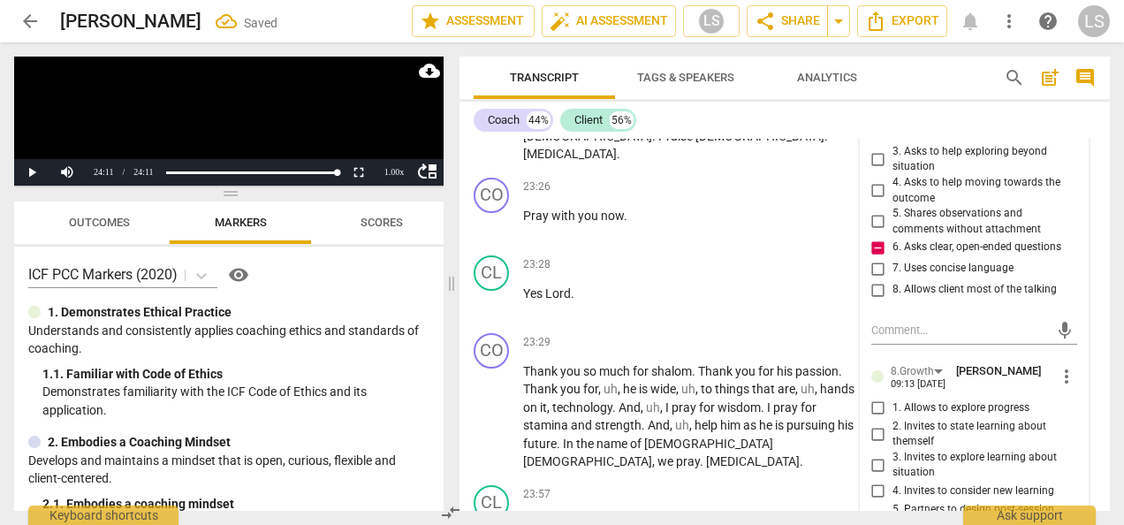
scroll to position [9663, 0]
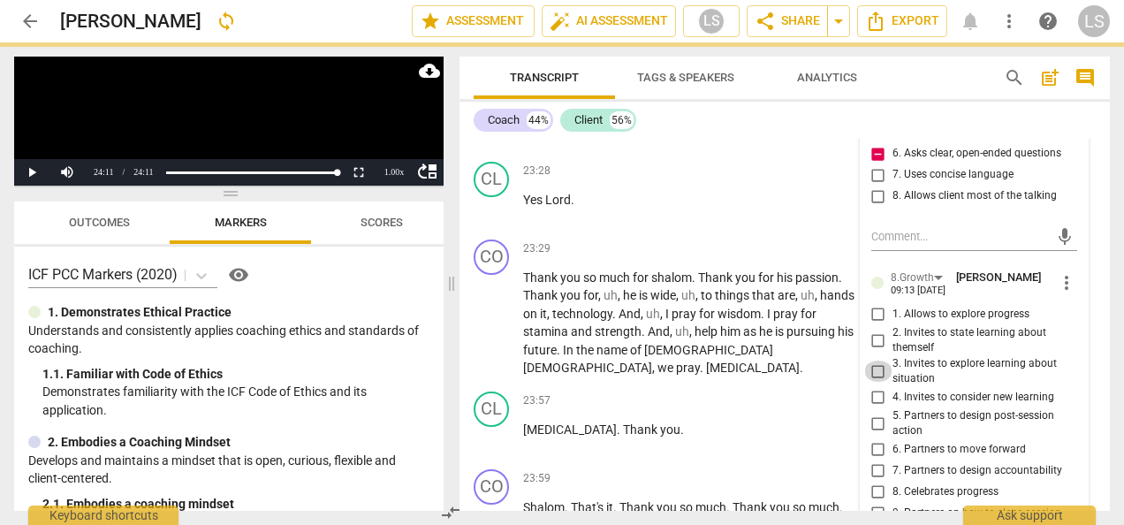
click at [870, 382] on input "3. Invites to explore learning about situation" at bounding box center [878, 370] width 28 height 21
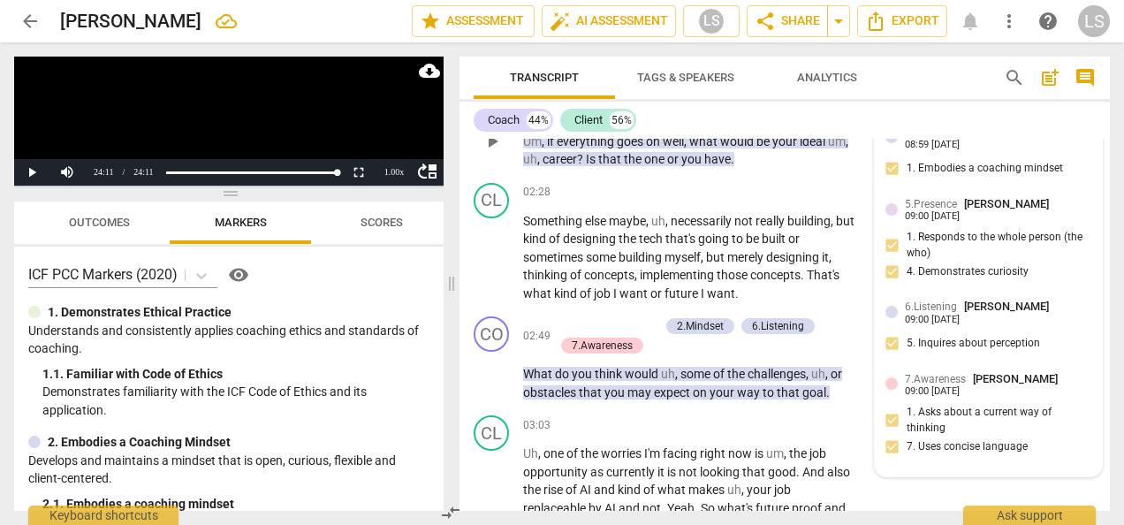
scroll to position [1237, 0]
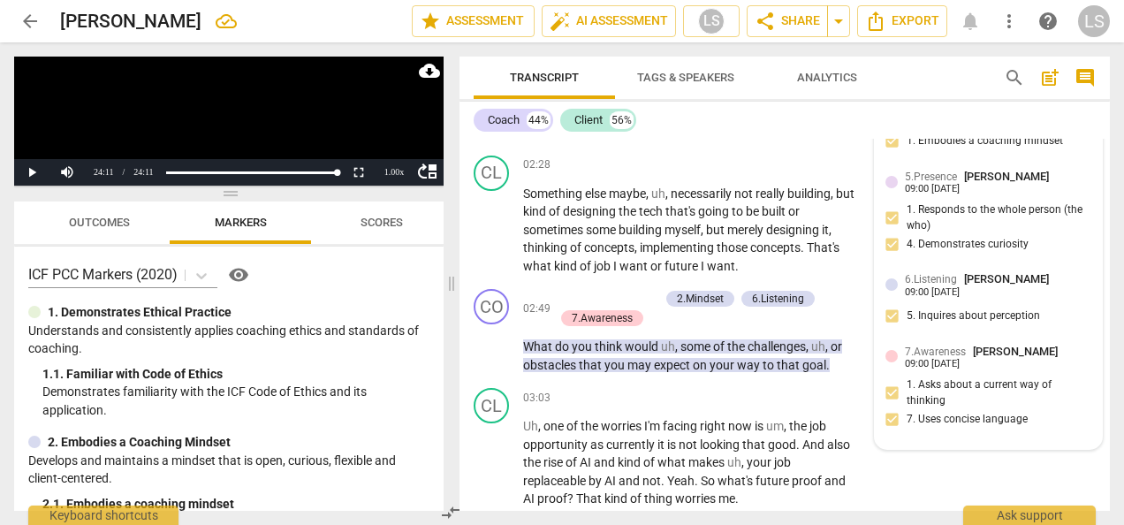
click at [933, 413] on div "7.Awareness [PERSON_NAME] 09:00 [DATE] 1. Asks about a current way of thinking …" at bounding box center [988, 391] width 206 height 96
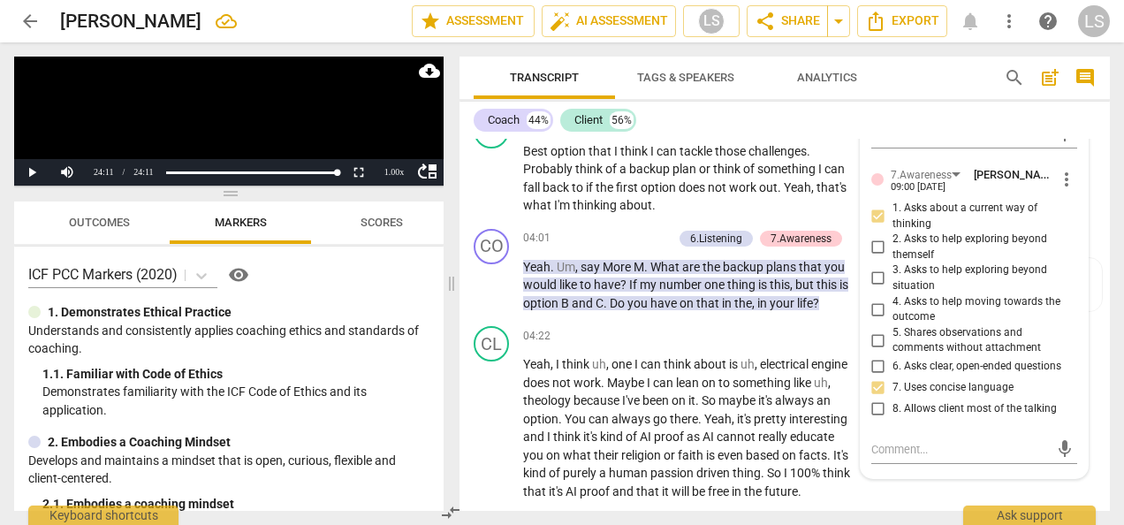
scroll to position [1767, 0]
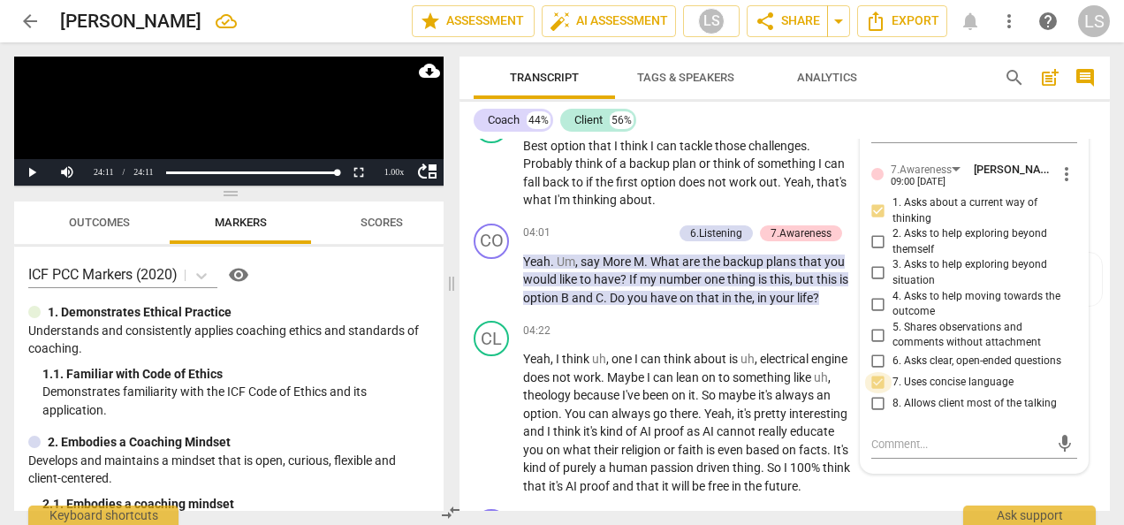
click at [880, 376] on input "7. Uses concise language" at bounding box center [878, 382] width 28 height 21
drag, startPoint x: 915, startPoint y: 496, endPoint x: 888, endPoint y: 491, distance: 27.9
click at [913, 496] on div "CL play_arrow pause 04:22 + Add competency keyboard_arrow_right Yeah , I think …" at bounding box center [784, 408] width 650 height 188
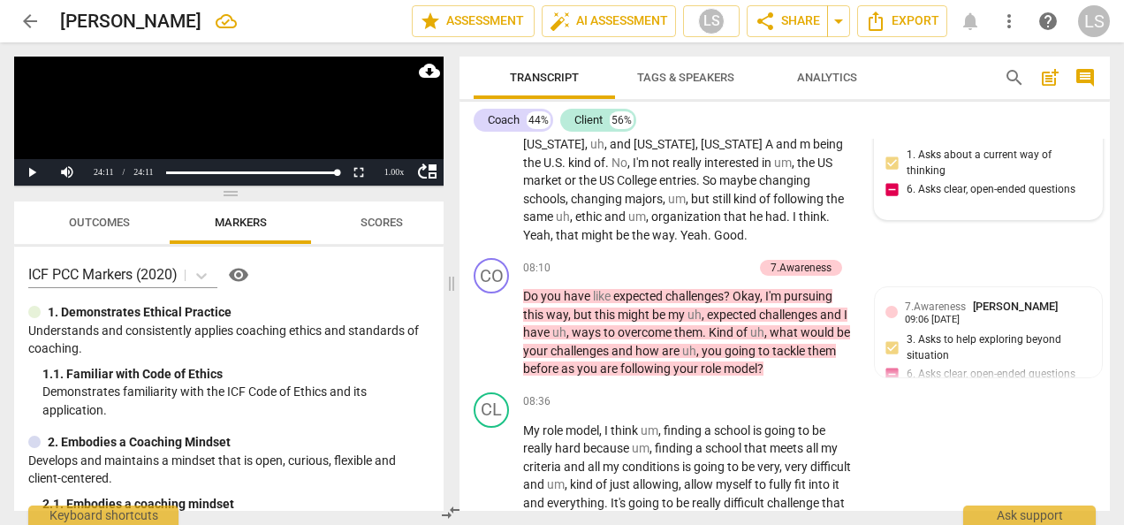
scroll to position [3269, 0]
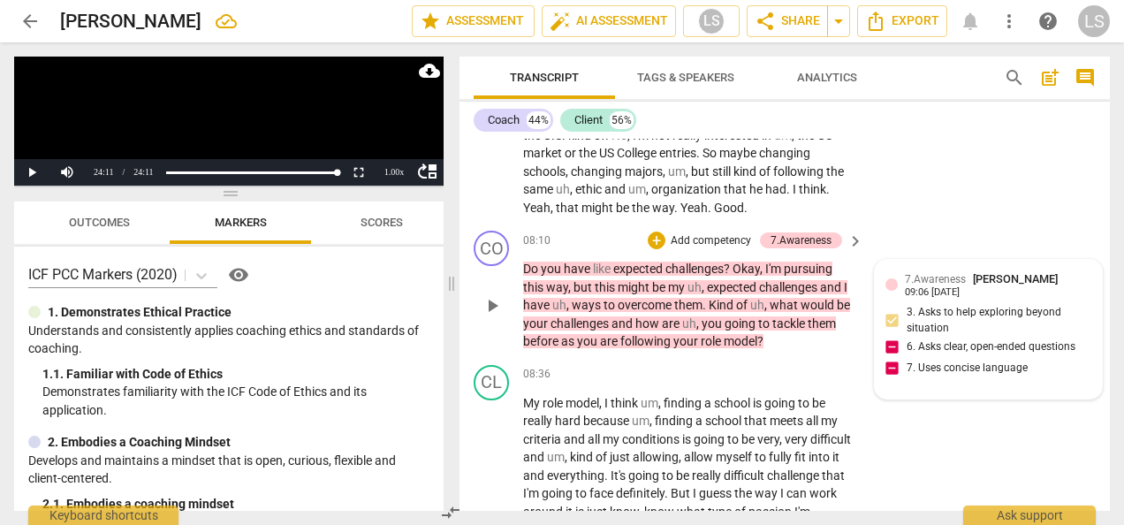
click at [945, 384] on div "7.Awareness [PERSON_NAME] 09:06 [DATE] 3. Asks to help exploring beyond situati…" at bounding box center [988, 328] width 206 height 117
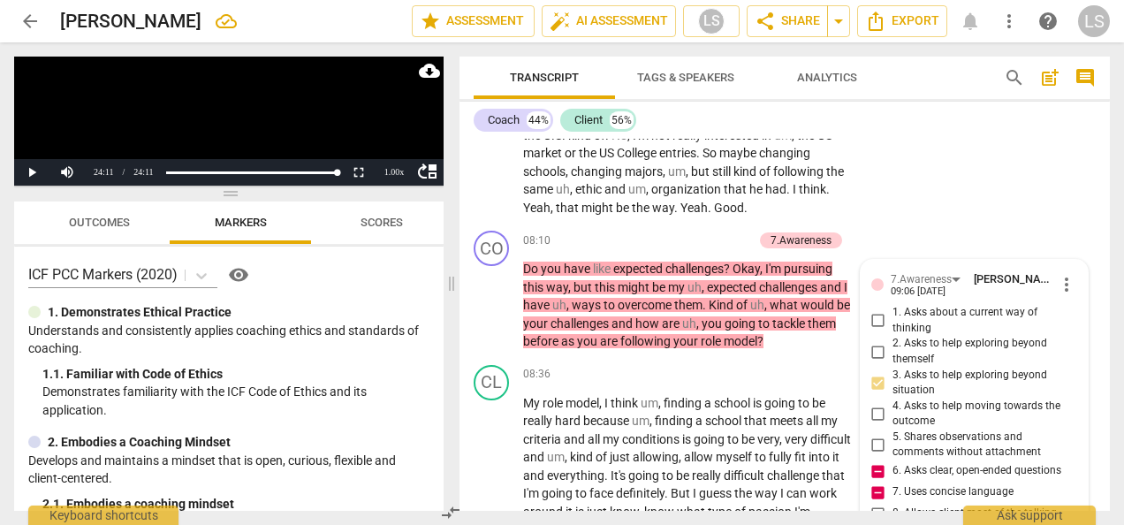
scroll to position [3515, 0]
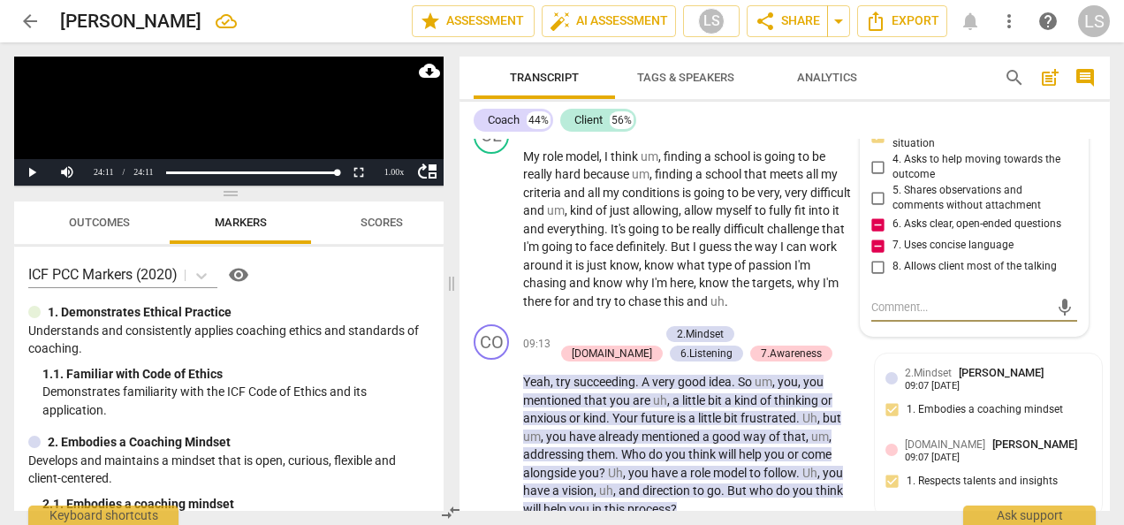
click at [875, 256] on input "7. Uses concise language" at bounding box center [878, 245] width 28 height 21
click at [874, 256] on input "7. Uses concise language" at bounding box center [878, 245] width 28 height 21
click at [880, 256] on input "7. Uses concise language" at bounding box center [878, 245] width 28 height 21
click at [845, 355] on span "keyboard_arrow_right" at bounding box center [855, 344] width 21 height 21
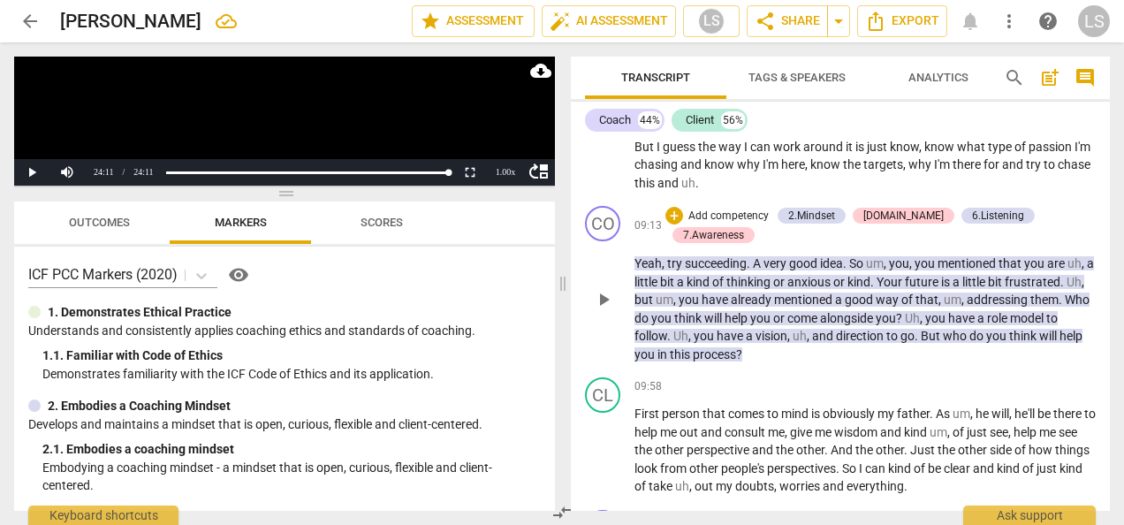
scroll to position [3066, 0]
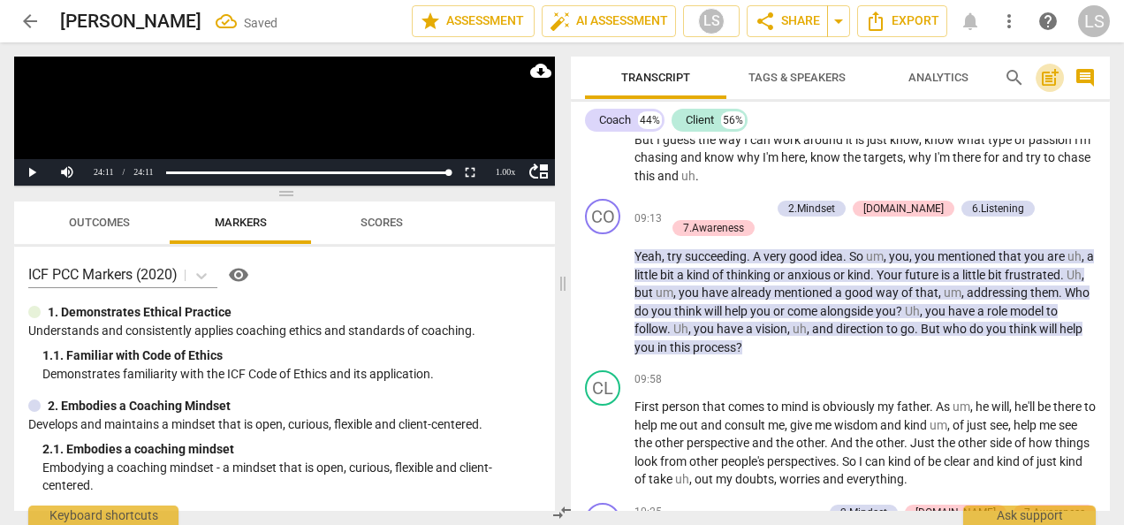
click at [1047, 80] on span "post_add" at bounding box center [1049, 77] width 21 height 21
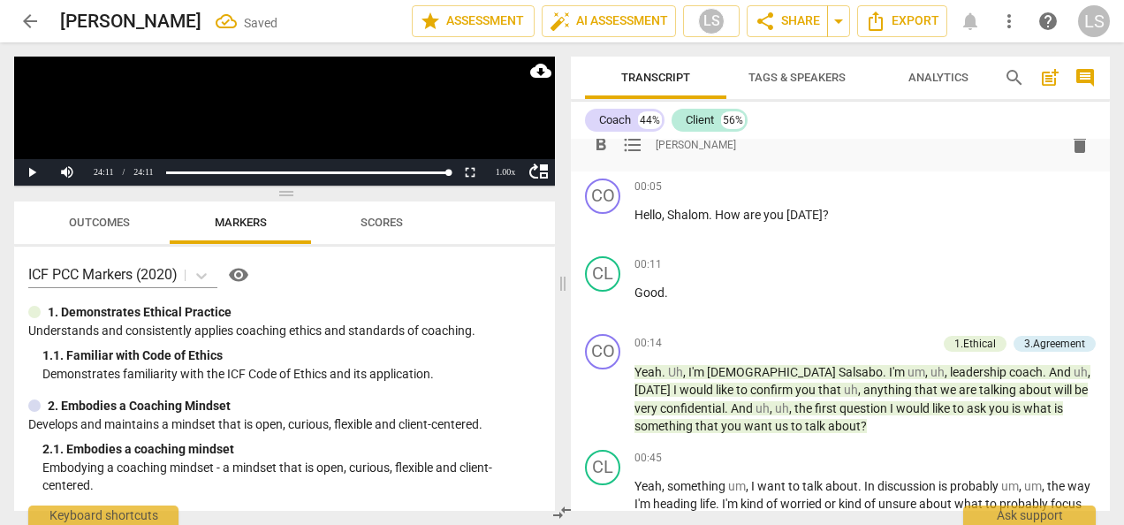
click at [1083, 69] on span "comment" at bounding box center [1084, 77] width 21 height 21
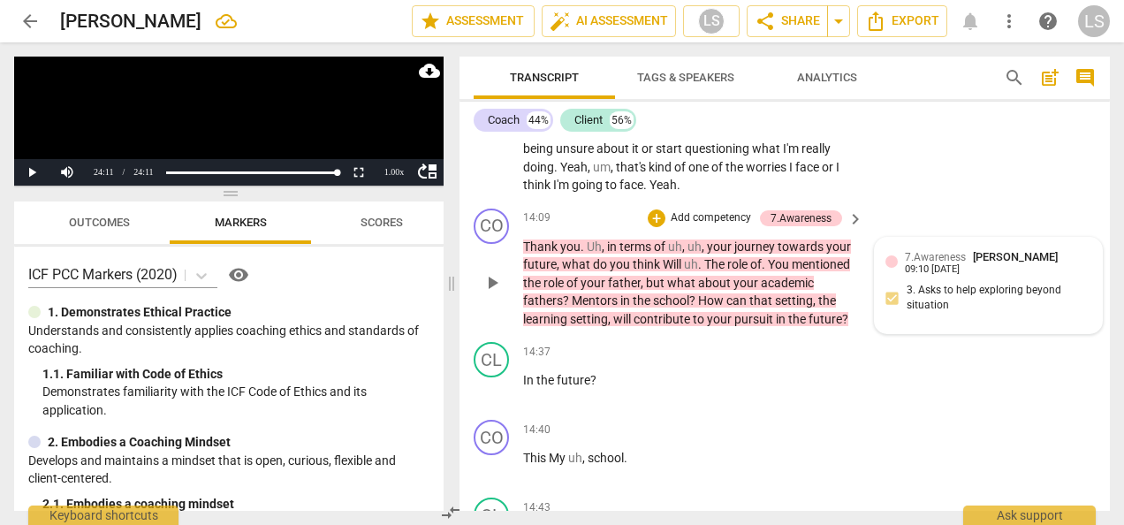
scroll to position [5516, 0]
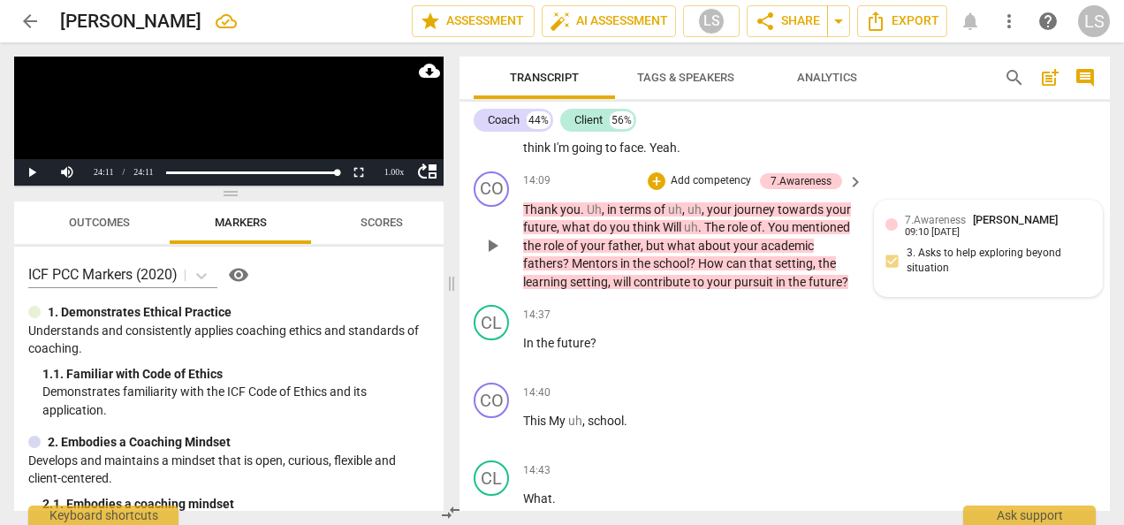
click at [1006, 286] on div "7.Awareness [PERSON_NAME] 09:10 [DATE] 3. Asks to help exploring beyond situati…" at bounding box center [988, 248] width 206 height 75
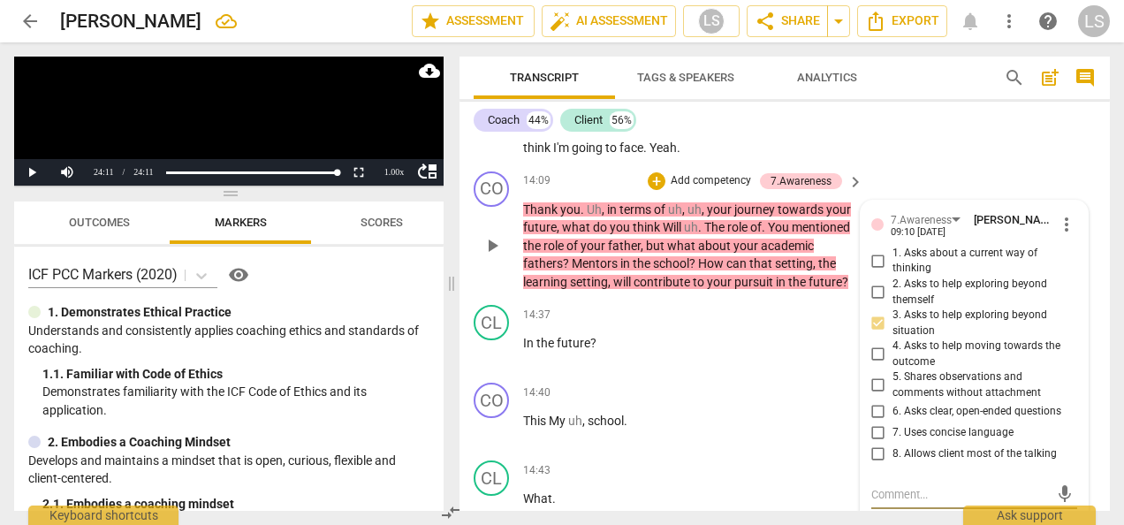
scroll to position [5721, 0]
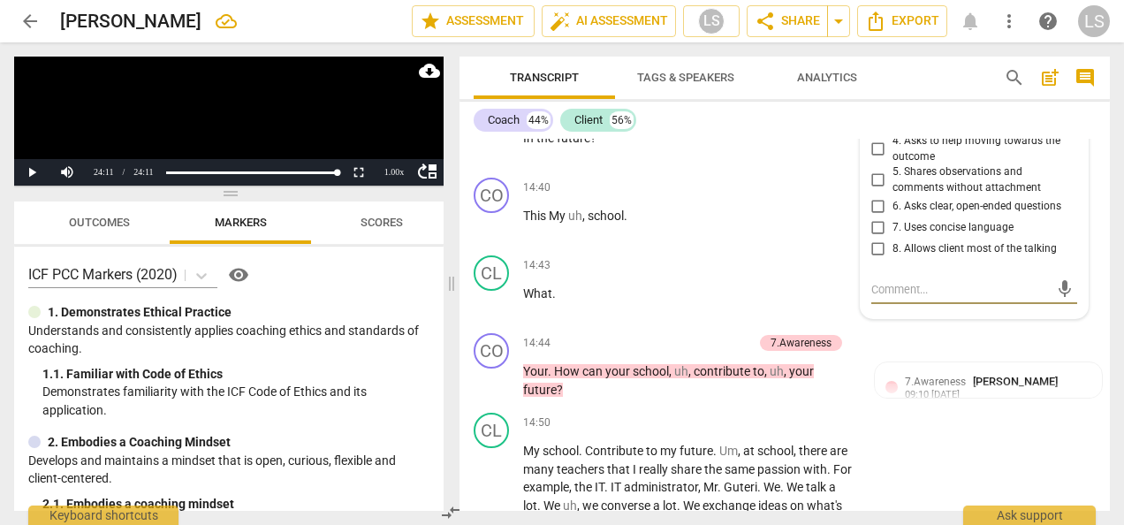
click at [877, 217] on input "6. Asks clear, open-ended questions" at bounding box center [878, 206] width 28 height 21
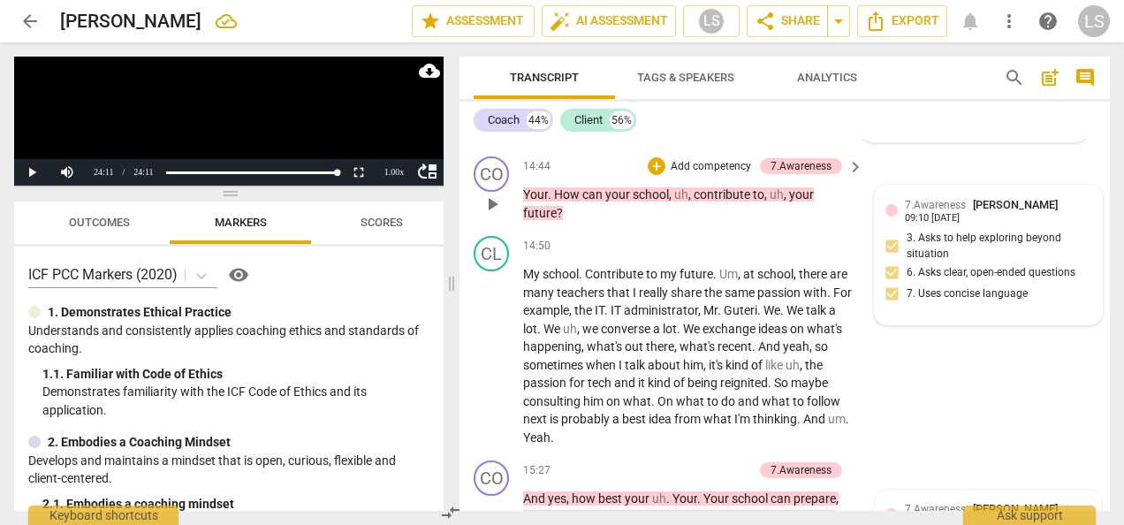
scroll to position [5986, 0]
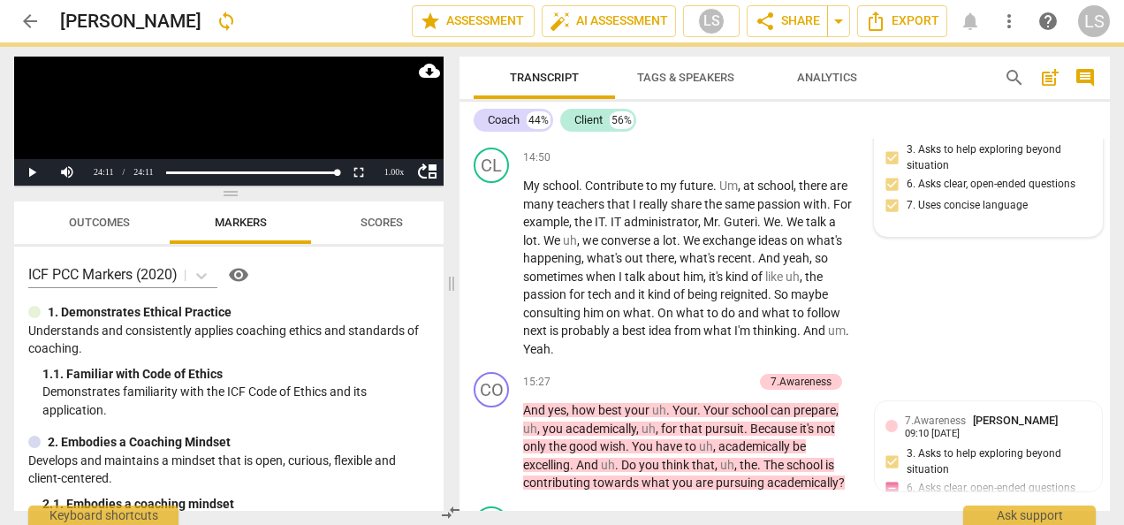
click at [890, 225] on div "7.Awareness [PERSON_NAME] 09:10 [DATE] 3. Asks to help exploring beyond situati…" at bounding box center [988, 166] width 206 height 117
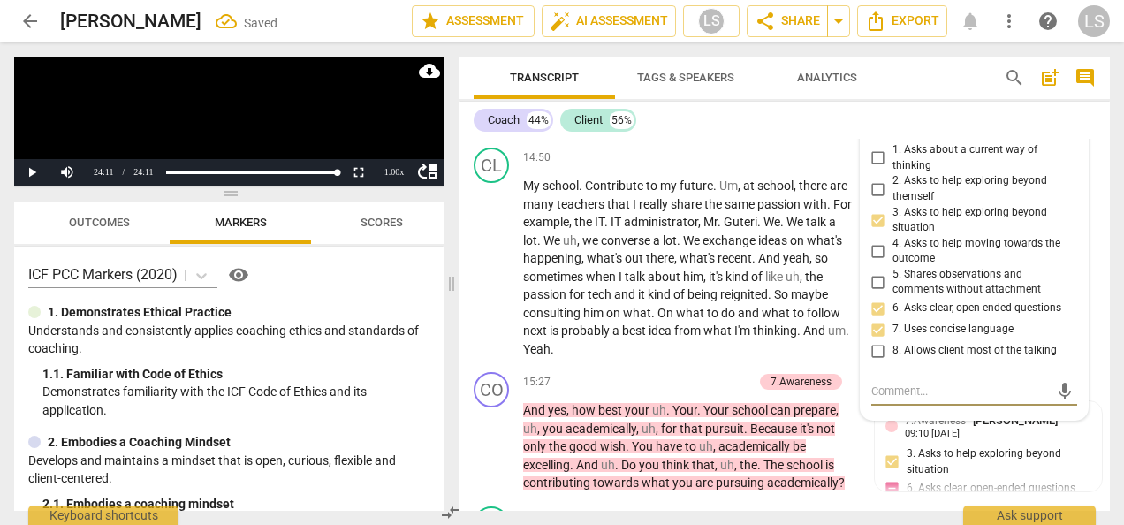
click at [875, 340] on input "7. Uses concise language" at bounding box center [878, 329] width 28 height 21
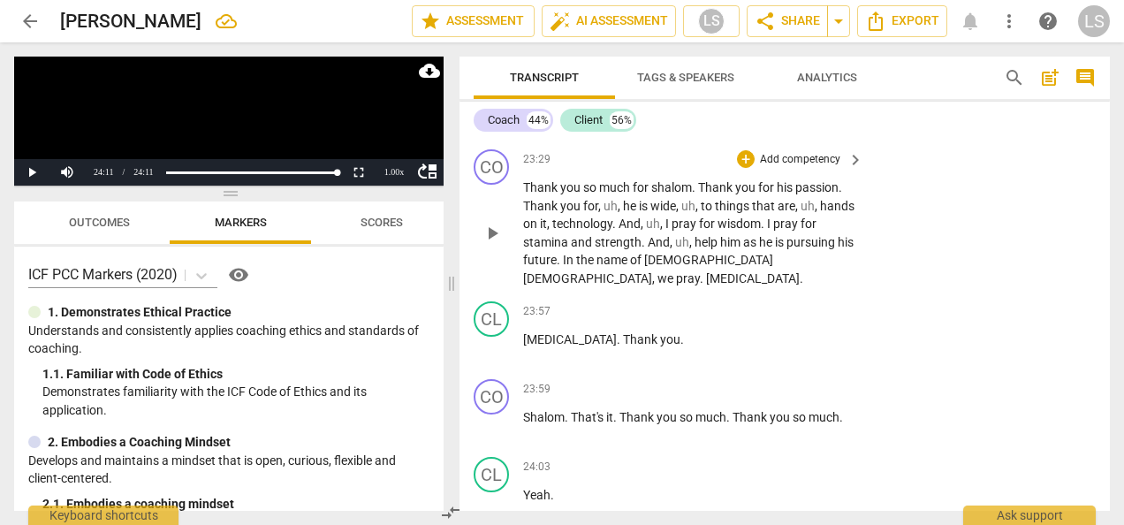
scroll to position [9873, 0]
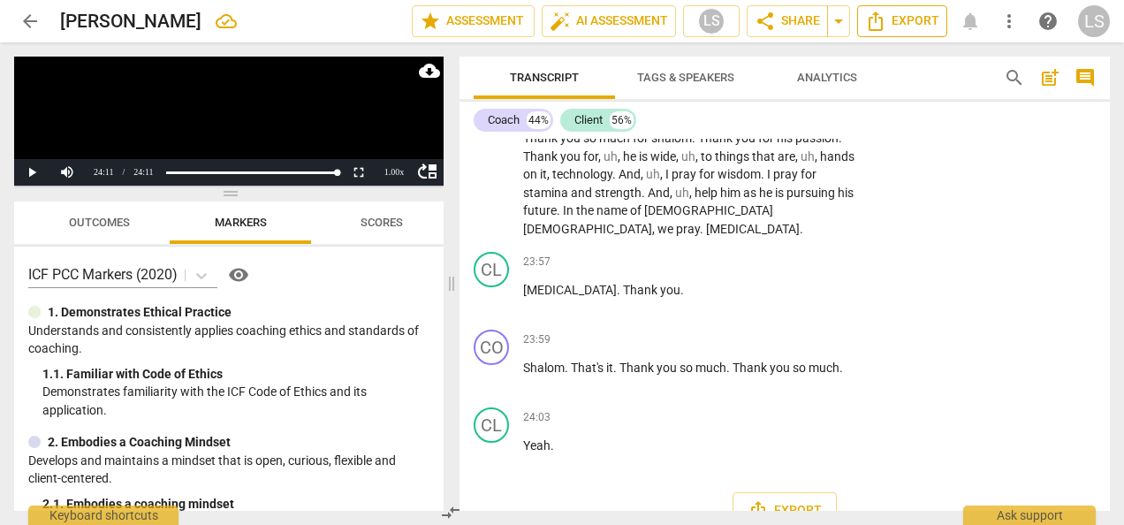
click at [898, 21] on span "Export" at bounding box center [902, 21] width 74 height 21
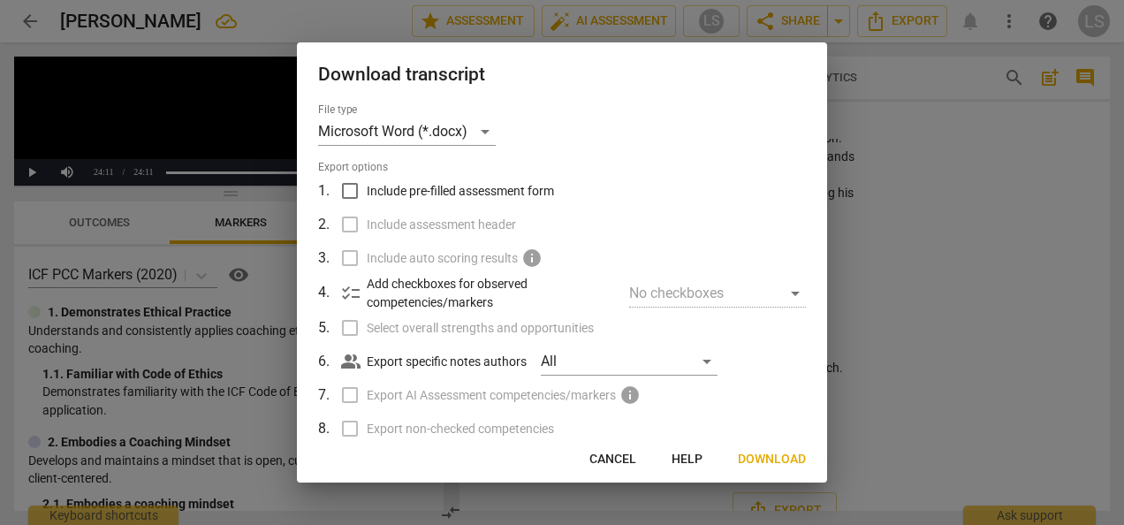
click at [347, 186] on input "Include pre-filled assessment form" at bounding box center [350, 191] width 34 height 34
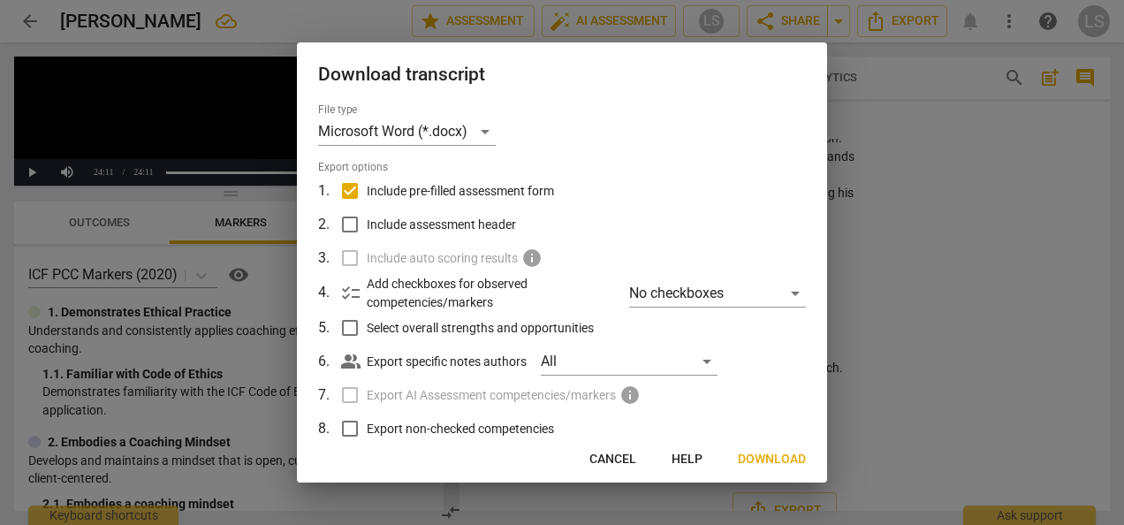
click at [346, 224] on input "Include assessment header" at bounding box center [350, 225] width 34 height 34
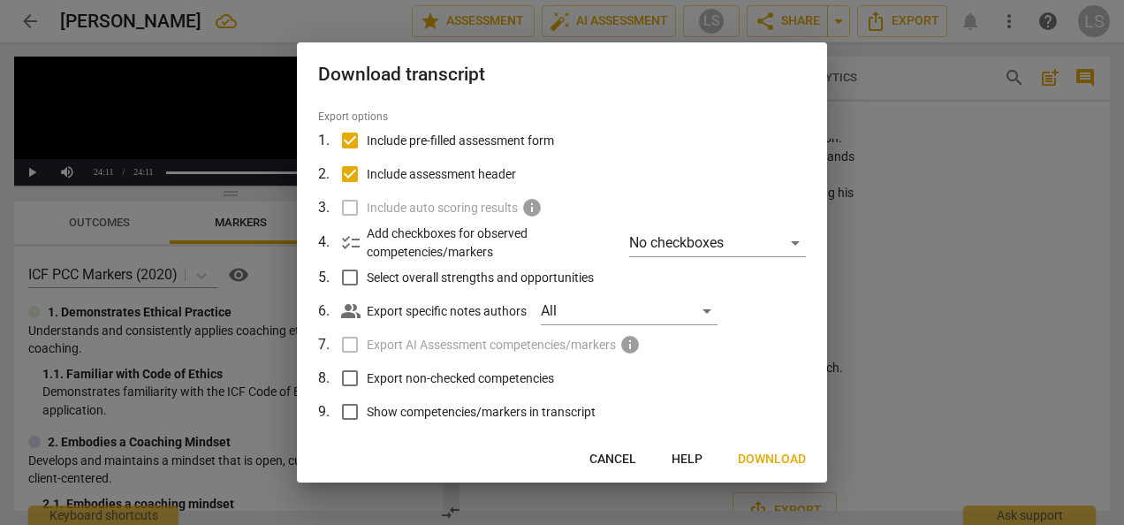
scroll to position [88, 0]
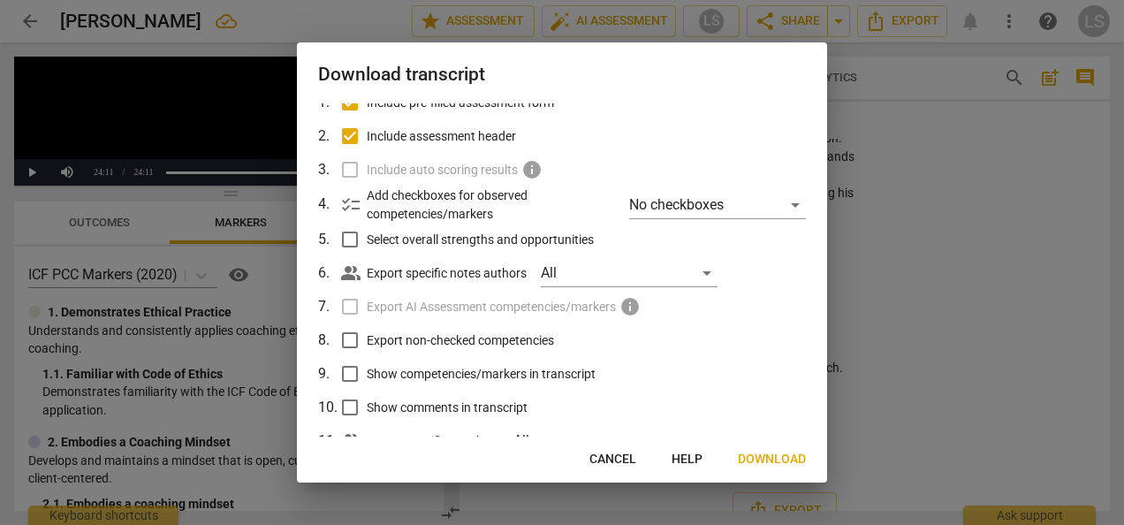
click at [346, 345] on input "Export non-checked competencies" at bounding box center [350, 340] width 34 height 34
click at [349, 366] on input "Show competencies/markers in transcript" at bounding box center [350, 374] width 34 height 34
click at [352, 405] on input "Show comments in transcript" at bounding box center [350, 407] width 34 height 34
click at [796, 457] on span "Download" at bounding box center [772, 460] width 68 height 18
